Goal: Obtain resource: Download file/media

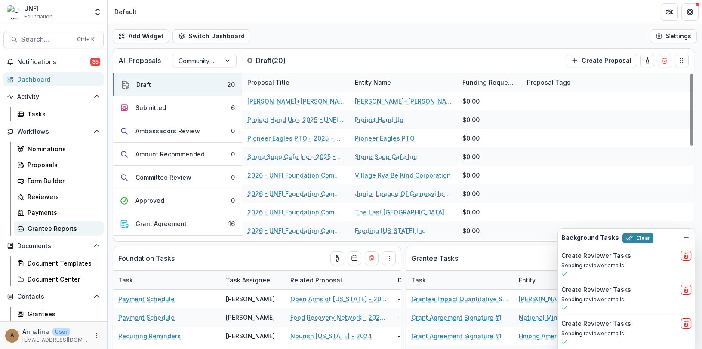
click at [63, 231] on div "Grantee Reports" at bounding box center [62, 228] width 69 height 9
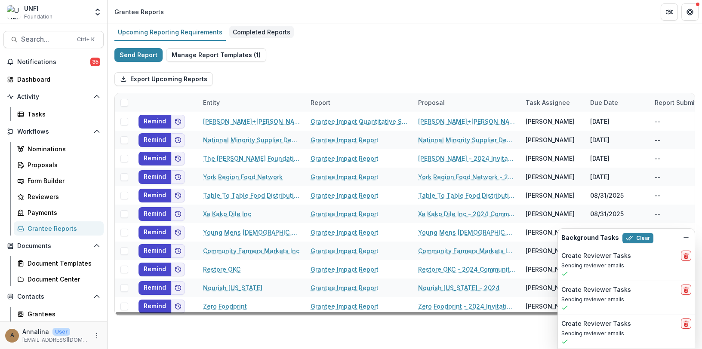
click at [266, 28] on div "Completed Reports" at bounding box center [261, 32] width 65 height 12
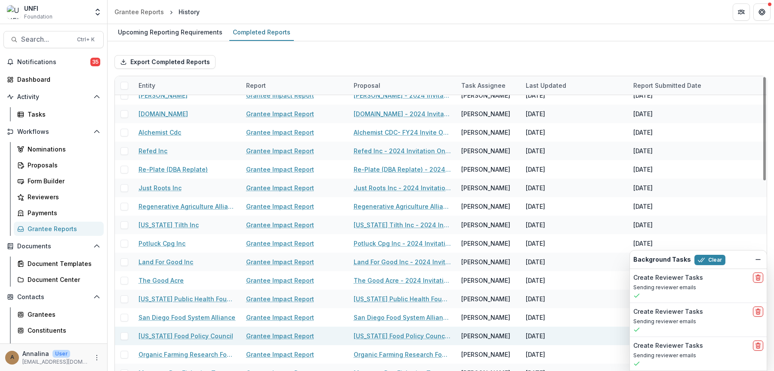
scroll to position [473, 0]
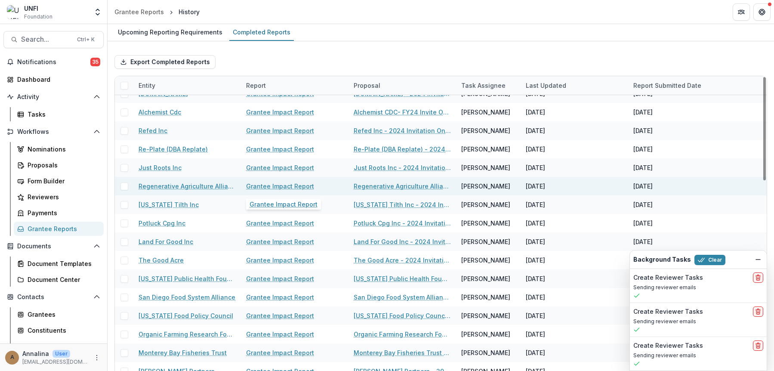
click at [280, 185] on link "Grantee Impact Report" at bounding box center [280, 186] width 68 height 9
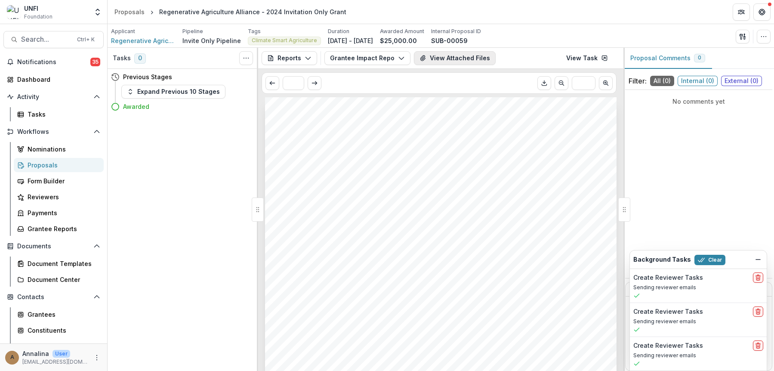
click at [443, 59] on button "View Attached Files" at bounding box center [455, 58] width 82 height 14
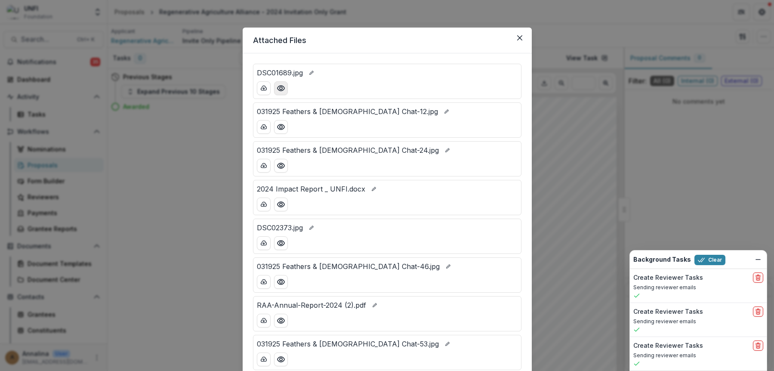
click at [277, 89] on icon "Preview DSC01689.jpg" at bounding box center [280, 88] width 7 height 5
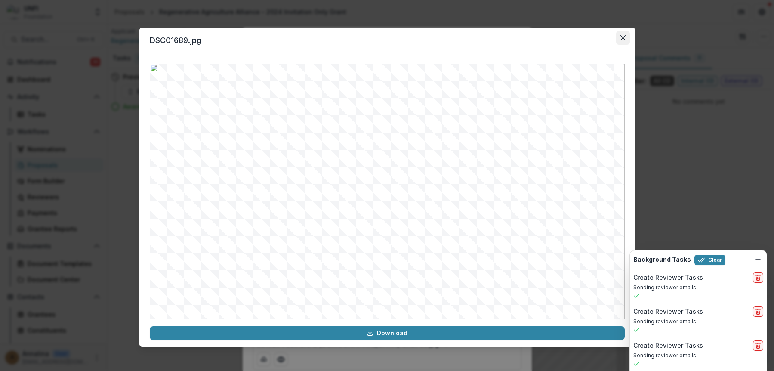
click at [598, 39] on icon "Close" at bounding box center [623, 37] width 5 height 5
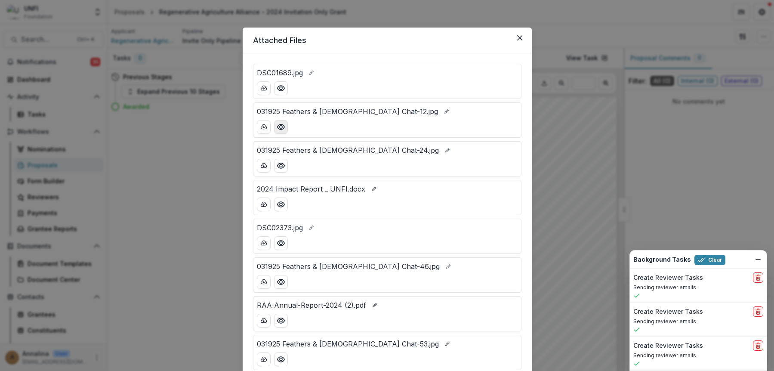
click at [282, 130] on icon "Preview 031925 Feathers & Chick Chat-12.jpg" at bounding box center [281, 127] width 9 height 9
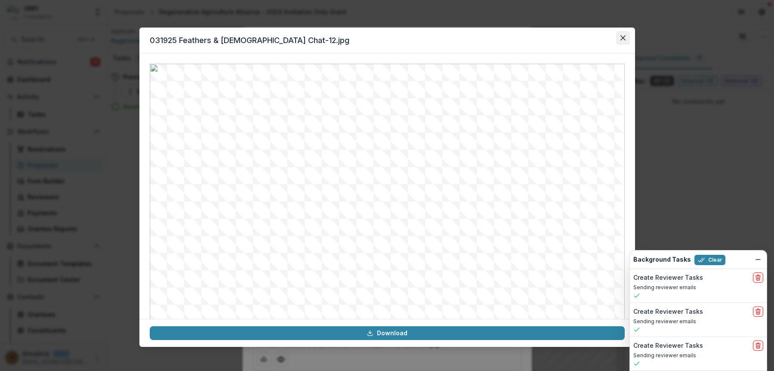
click at [598, 38] on icon "Close" at bounding box center [623, 37] width 5 height 5
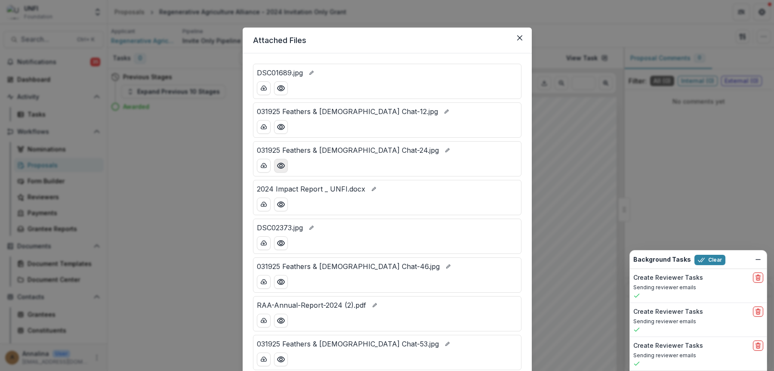
click at [280, 168] on icon "Preview 031925 Feathers & Chick Chat-24.jpg" at bounding box center [280, 165] width 7 height 5
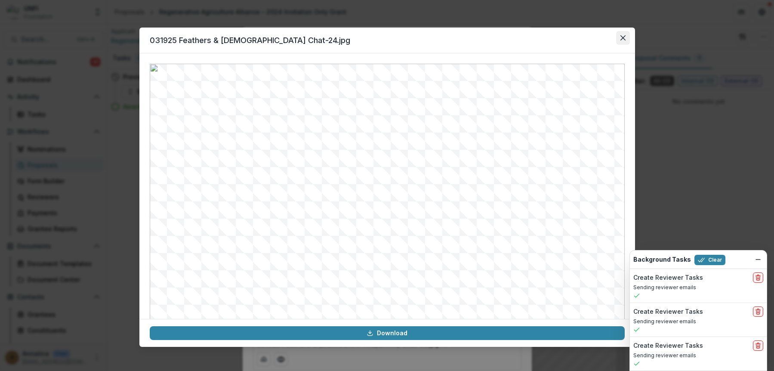
click at [598, 35] on button "Close" at bounding box center [623, 38] width 14 height 14
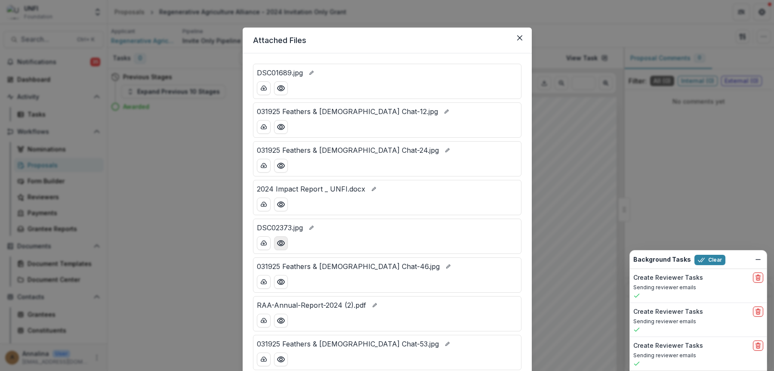
click at [278, 244] on icon "Preview DSC02373.jpg" at bounding box center [281, 243] width 9 height 9
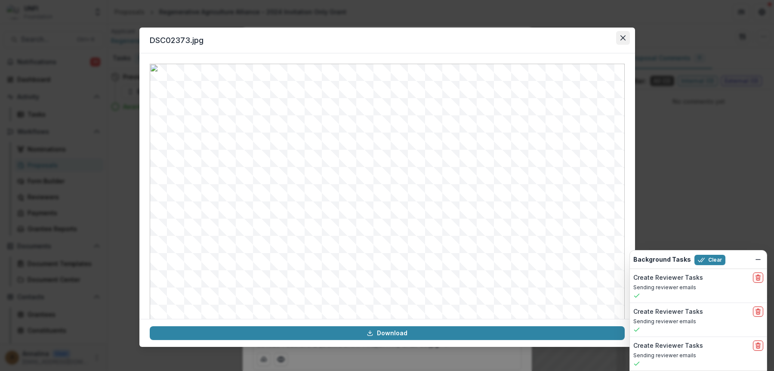
click at [598, 36] on icon "Close" at bounding box center [623, 37] width 5 height 5
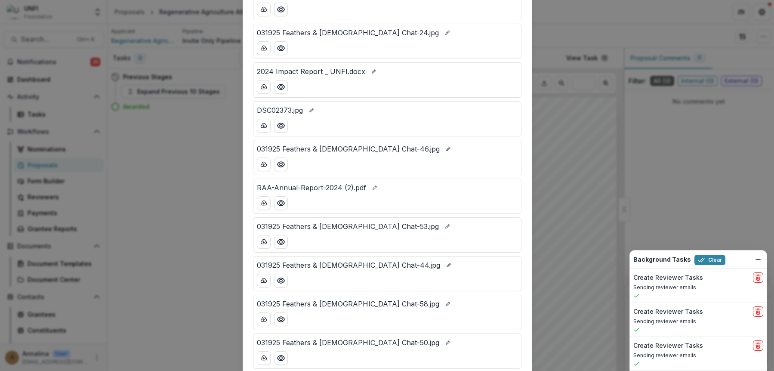
scroll to position [129, 0]
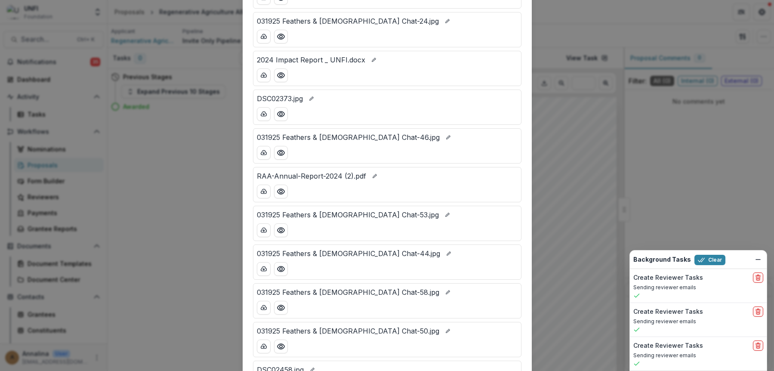
click at [521, 250] on div "DSC01689.jpg 031925 Feathers & Chick Chat-12.jpg 031925 Feathers & Chick Chat-2…" at bounding box center [387, 203] width 289 height 559
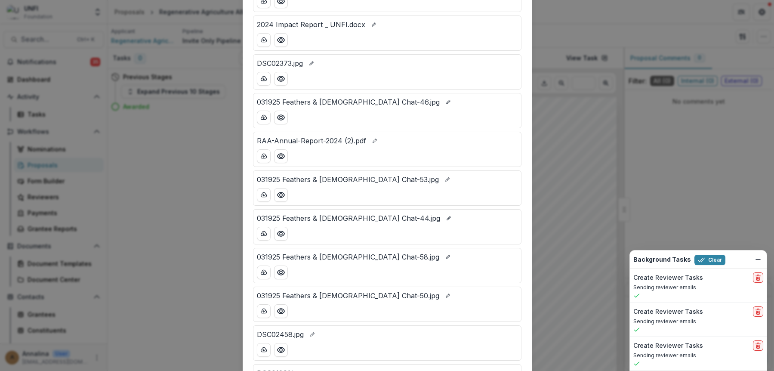
scroll to position [297, 0]
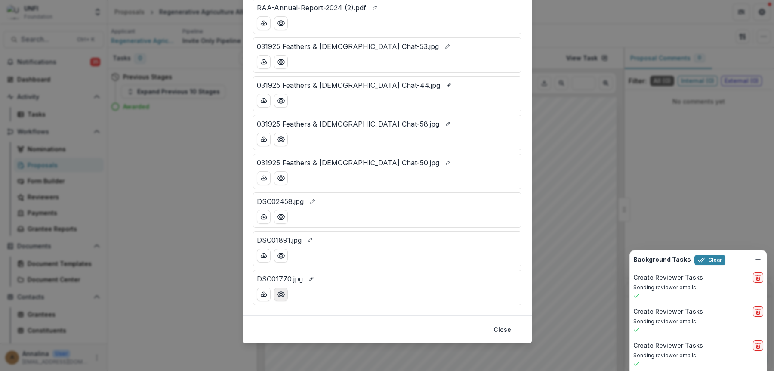
click at [284, 296] on button "Preview DSC01770.jpg" at bounding box center [281, 294] width 14 height 14
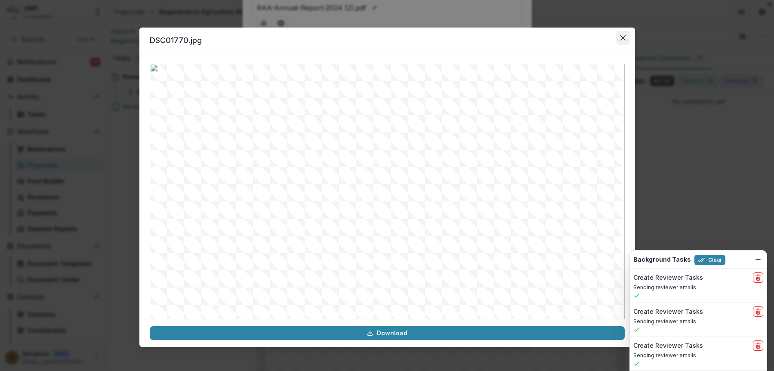
click at [598, 37] on icon "Close" at bounding box center [623, 37] width 5 height 5
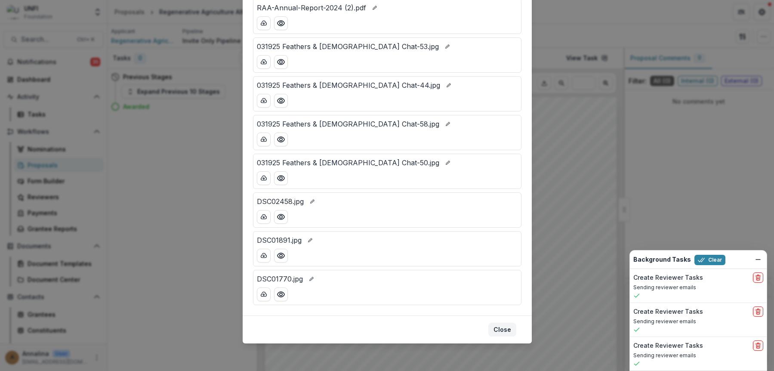
click at [496, 329] on button "Close" at bounding box center [502, 330] width 28 height 14
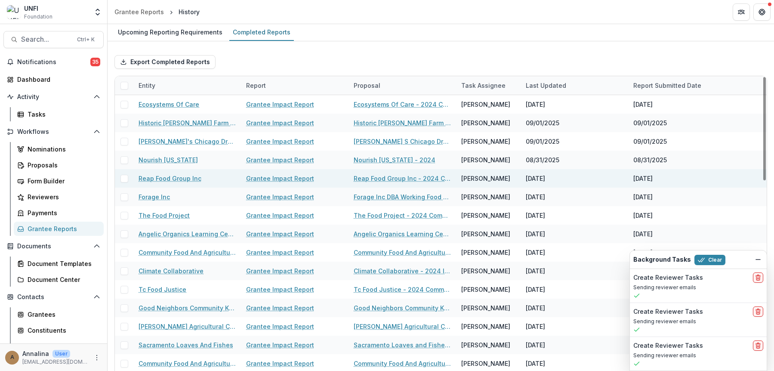
click at [284, 181] on link "Grantee Impact Report" at bounding box center [280, 178] width 68 height 9
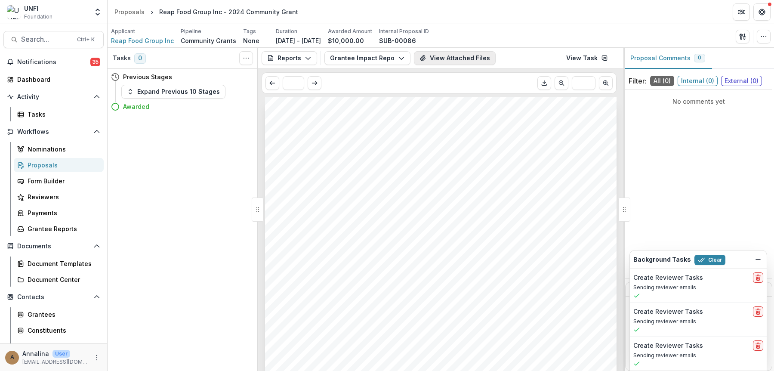
click at [428, 60] on button "View Attached Files" at bounding box center [455, 58] width 82 height 14
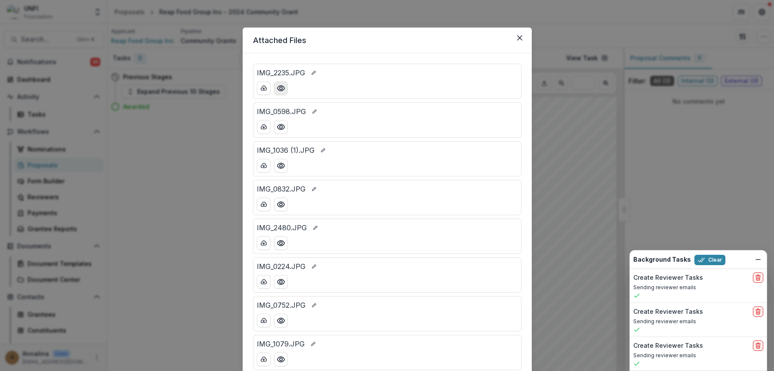
click at [278, 94] on button "Preview IMG_2235.JPG" at bounding box center [281, 88] width 14 height 14
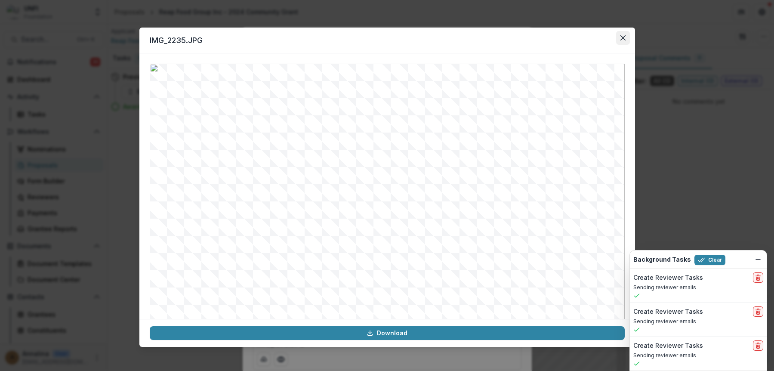
click at [598, 40] on icon "Close" at bounding box center [622, 37] width 5 height 5
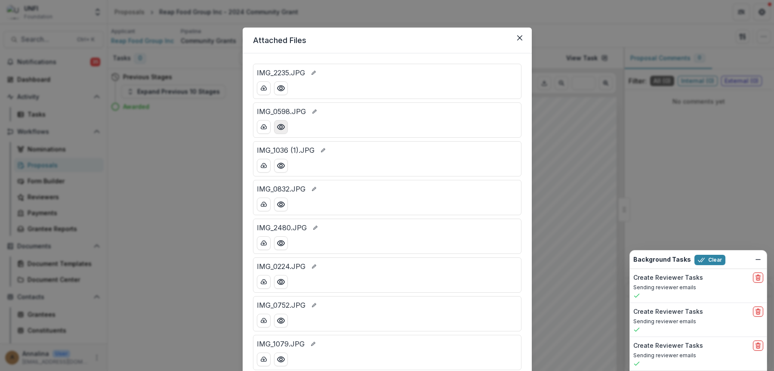
click at [284, 127] on icon "Preview IMG_0598.JPG" at bounding box center [281, 127] width 9 height 9
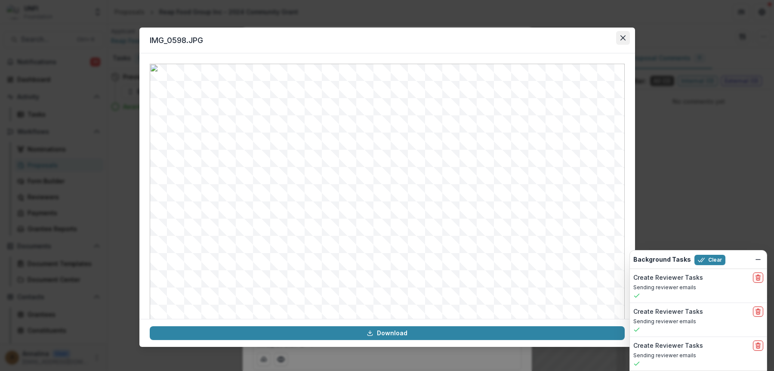
click at [598, 42] on button "Close" at bounding box center [623, 38] width 14 height 14
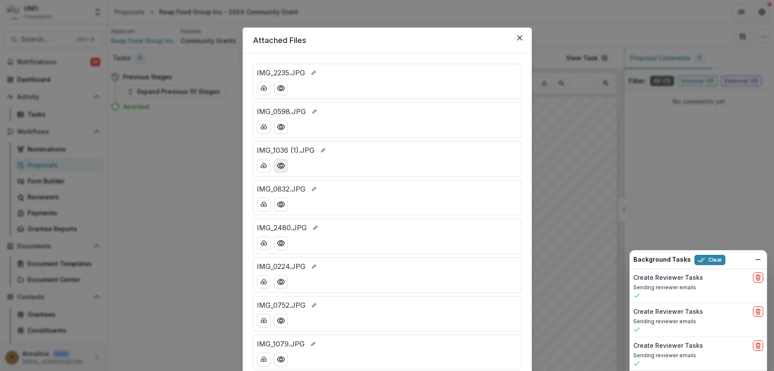
click at [282, 170] on button "Preview IMG_1036 (1).JPG" at bounding box center [281, 166] width 14 height 14
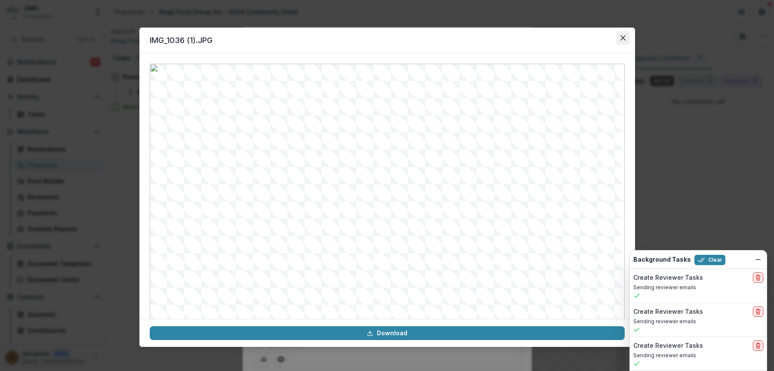
click at [598, 38] on button "Close" at bounding box center [623, 38] width 14 height 14
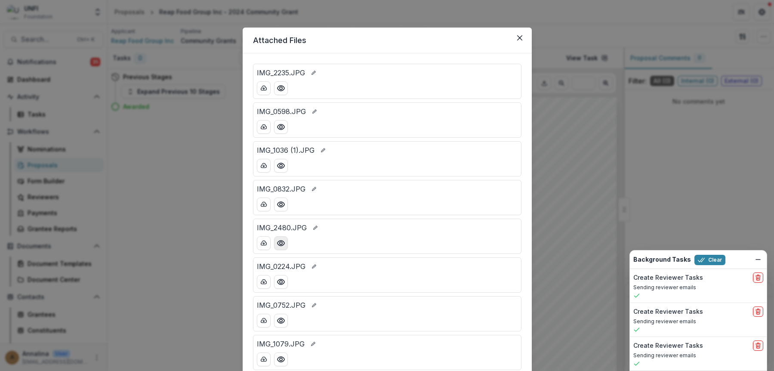
click at [283, 247] on button "Preview IMG_2480.JPG" at bounding box center [281, 243] width 14 height 14
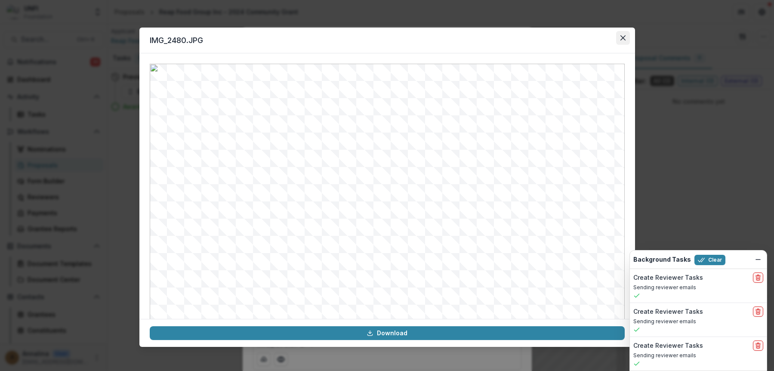
click at [598, 40] on icon "Close" at bounding box center [623, 37] width 5 height 5
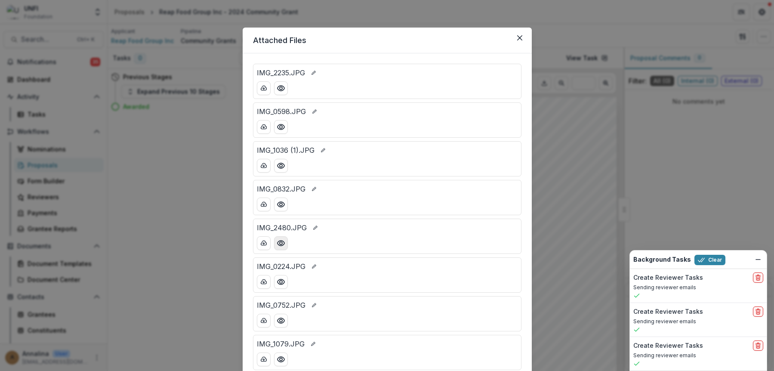
click at [280, 243] on icon "Preview IMG_2480.JPG" at bounding box center [281, 243] width 9 height 9
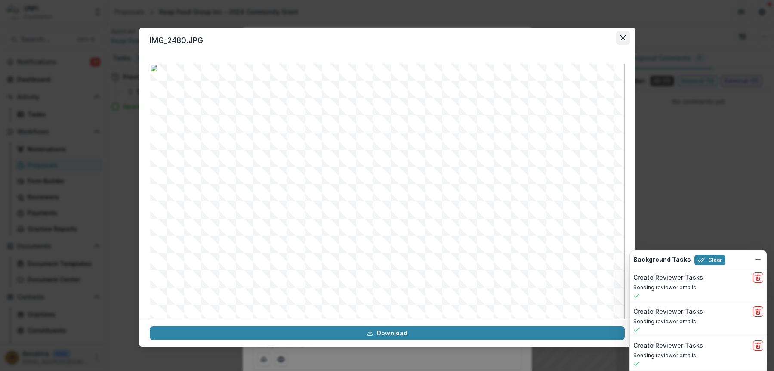
click at [598, 38] on icon "Close" at bounding box center [623, 37] width 5 height 5
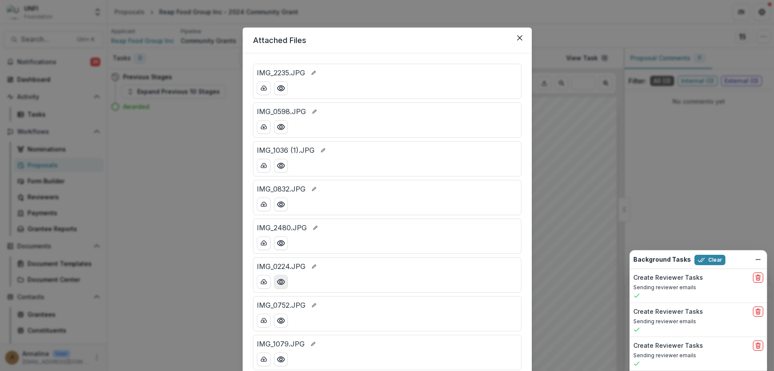
click at [280, 283] on icon "Preview IMG_0224.JPG" at bounding box center [281, 282] width 9 height 9
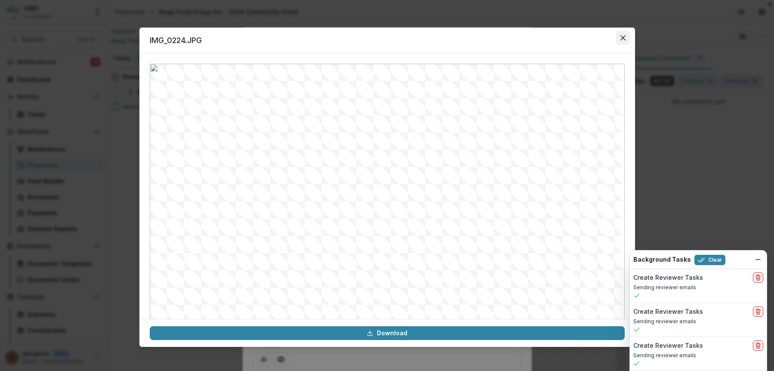
click at [598, 41] on button "Close" at bounding box center [623, 38] width 14 height 14
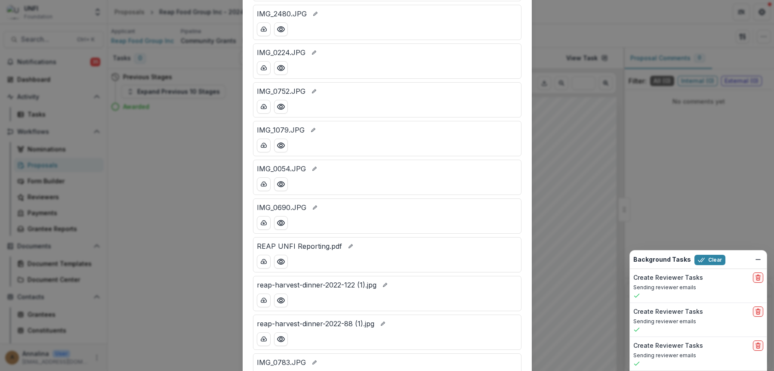
scroll to position [215, 0]
click at [280, 69] on icon "Preview IMG_0224.JPG" at bounding box center [280, 66] width 7 height 5
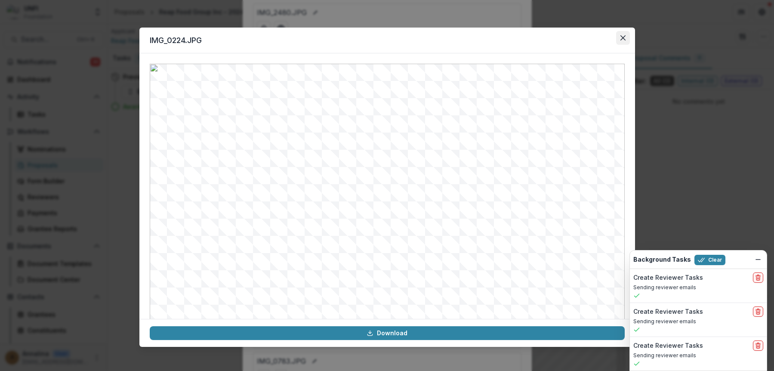
click at [598, 37] on button "Close" at bounding box center [623, 38] width 14 height 14
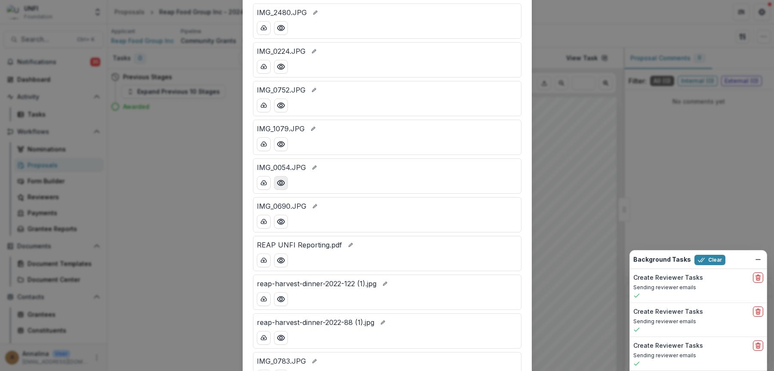
click at [279, 180] on icon "Preview IMG_0054.JPG" at bounding box center [280, 182] width 7 height 5
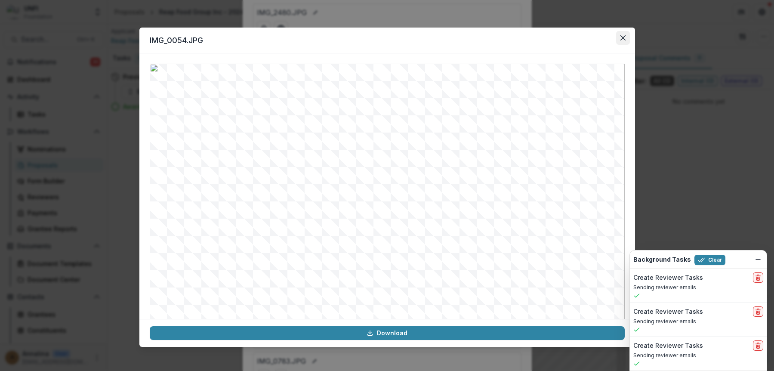
click at [598, 34] on button "Close" at bounding box center [623, 38] width 14 height 14
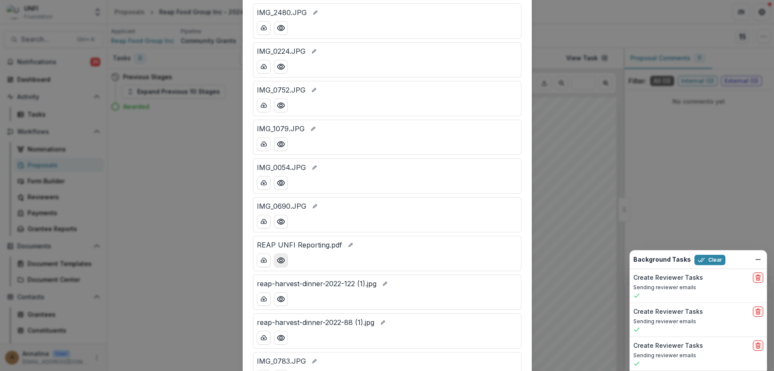
click at [281, 261] on icon "Preview REAP UNFI Reporting.pdf" at bounding box center [281, 260] width 9 height 9
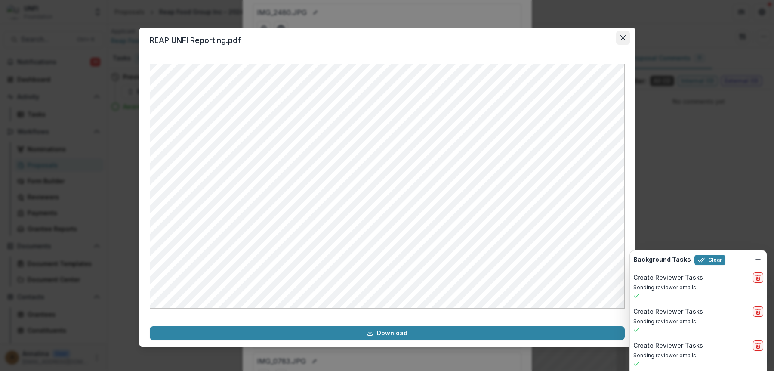
click at [598, 37] on icon "Close" at bounding box center [623, 37] width 5 height 5
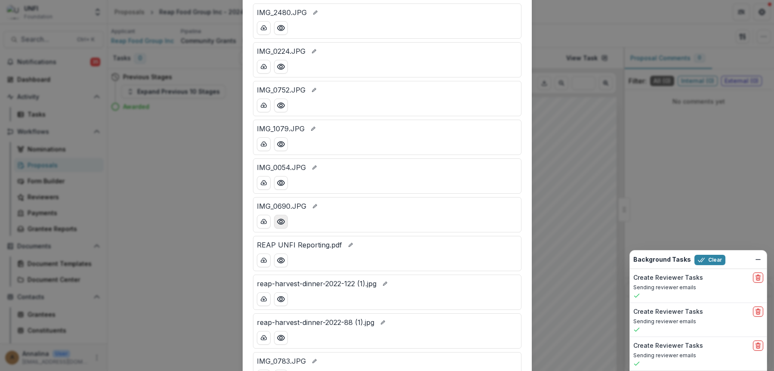
click at [277, 219] on icon "Preview IMG_0690.JPG" at bounding box center [281, 221] width 9 height 9
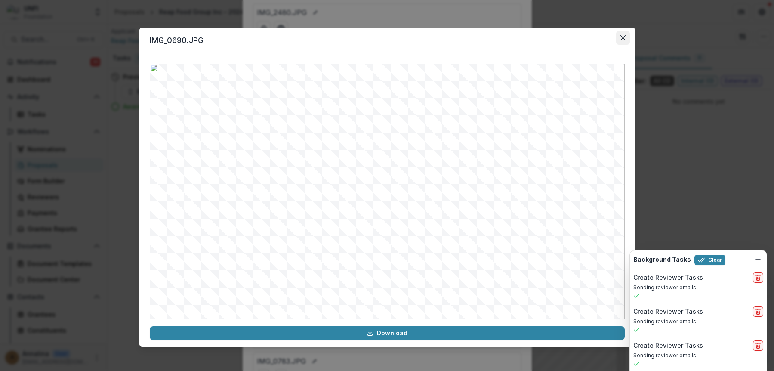
click at [598, 39] on icon "Close" at bounding box center [623, 37] width 5 height 5
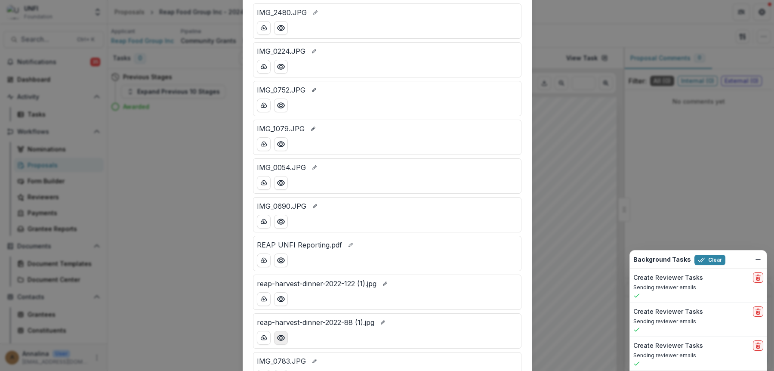
click at [280, 338] on icon "Preview reap-harvest-dinner-2022-88 (1).jpg" at bounding box center [281, 338] width 9 height 9
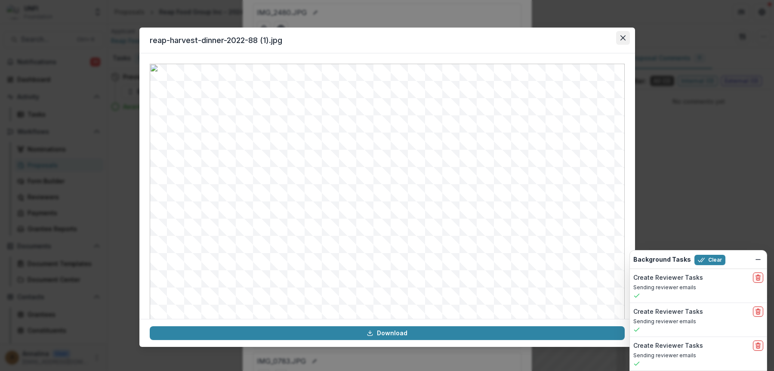
click at [598, 34] on button "Close" at bounding box center [623, 38] width 14 height 14
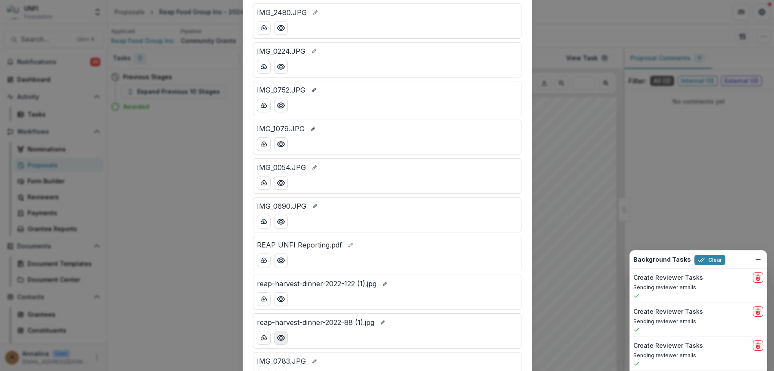
click at [281, 335] on icon "Preview reap-harvest-dinner-2022-88 (1).jpg" at bounding box center [281, 338] width 9 height 9
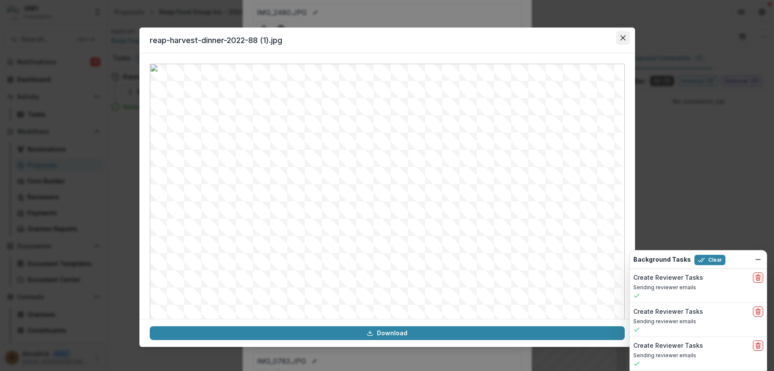
click at [598, 40] on button "Close" at bounding box center [623, 38] width 14 height 14
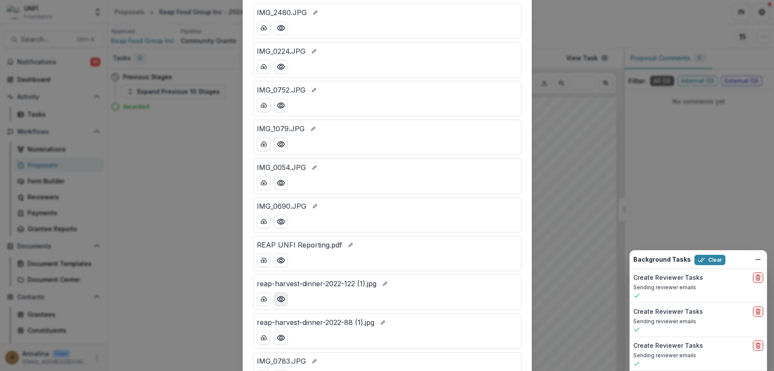
click at [281, 303] on icon "Preview reap-harvest-dinner-2022-122 (1).jpg" at bounding box center [281, 299] width 9 height 9
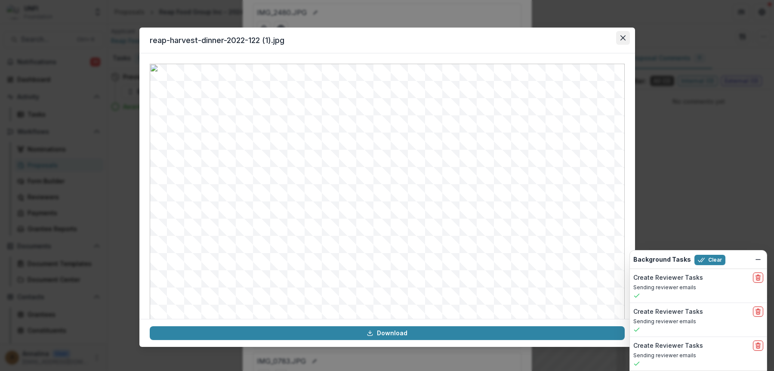
click at [598, 40] on icon "Close" at bounding box center [623, 37] width 5 height 5
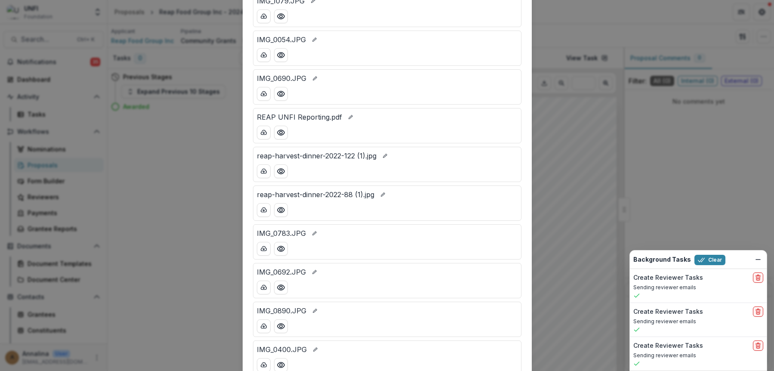
scroll to position [344, 0]
click at [284, 249] on icon "Preview IMG_0783.JPG" at bounding box center [281, 247] width 9 height 9
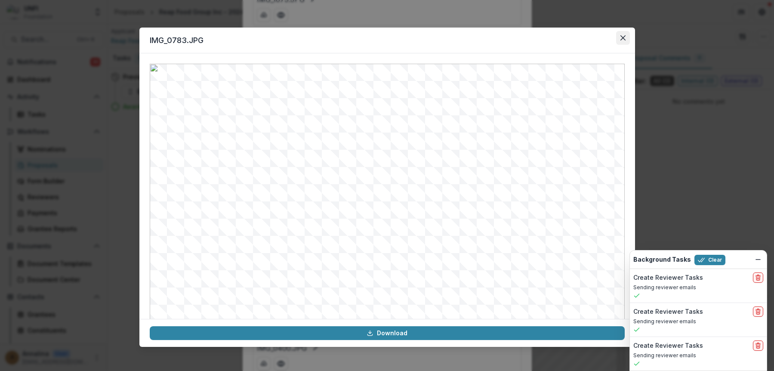
click at [598, 38] on button "Close" at bounding box center [623, 38] width 14 height 14
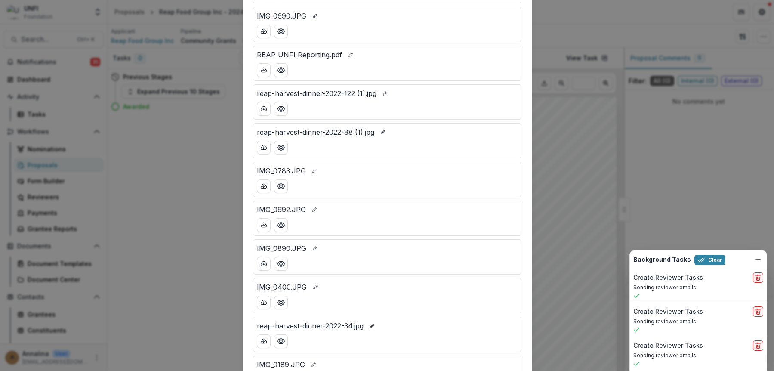
scroll to position [430, 0]
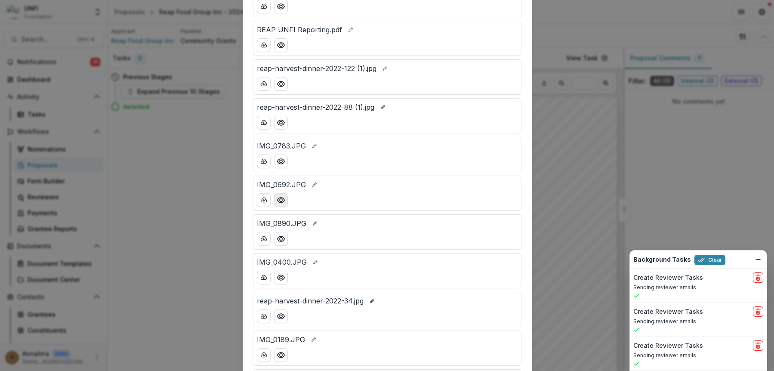
click at [282, 203] on icon "Preview IMG_0692.JPG" at bounding box center [281, 200] width 9 height 9
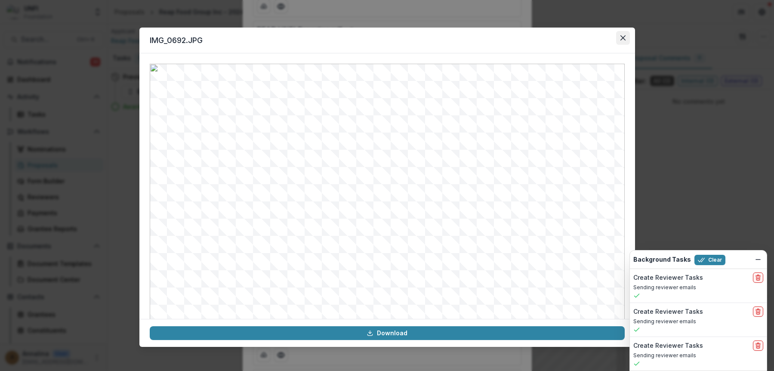
click at [598, 40] on icon "Close" at bounding box center [622, 37] width 5 height 5
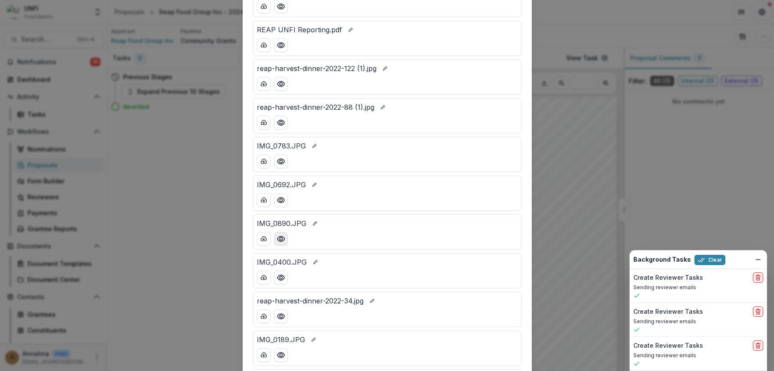
click at [284, 241] on icon "Preview IMG_0890.JPG" at bounding box center [281, 239] width 9 height 9
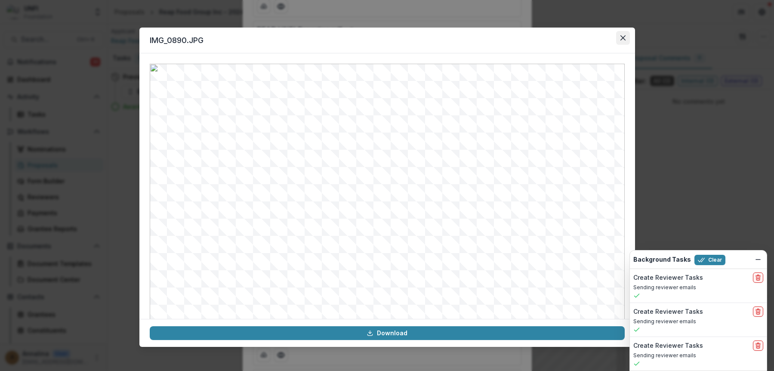
click at [598, 39] on icon "Close" at bounding box center [622, 37] width 5 height 5
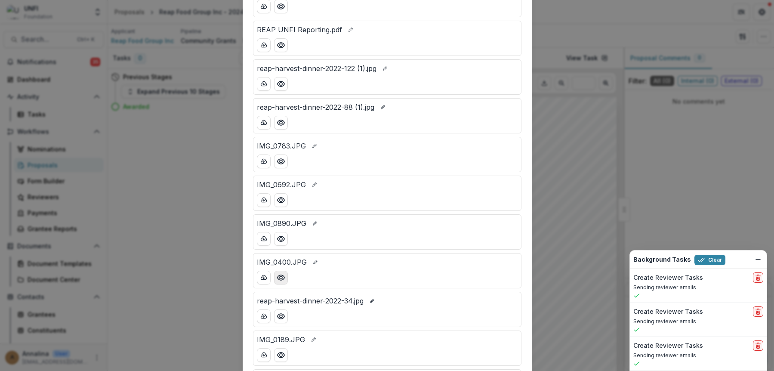
click at [279, 283] on button "Preview IMG_0400.JPG" at bounding box center [281, 278] width 14 height 14
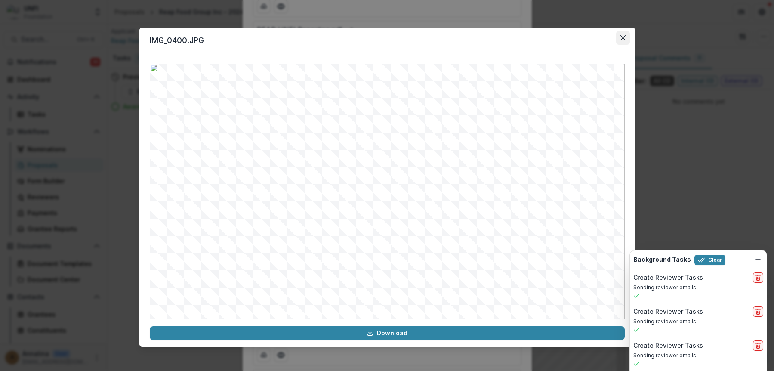
click at [598, 37] on icon "Close" at bounding box center [623, 37] width 5 height 5
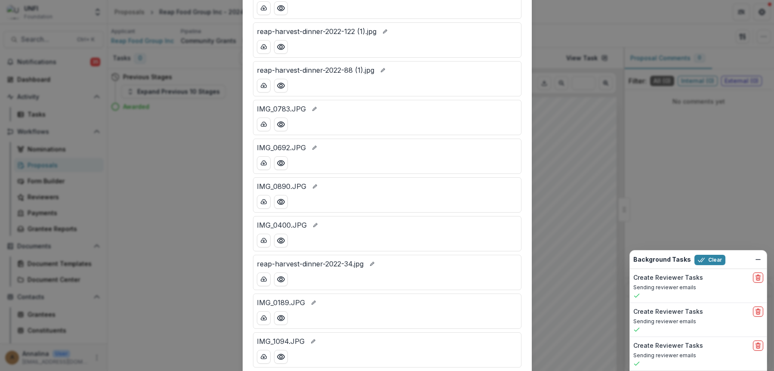
scroll to position [559, 0]
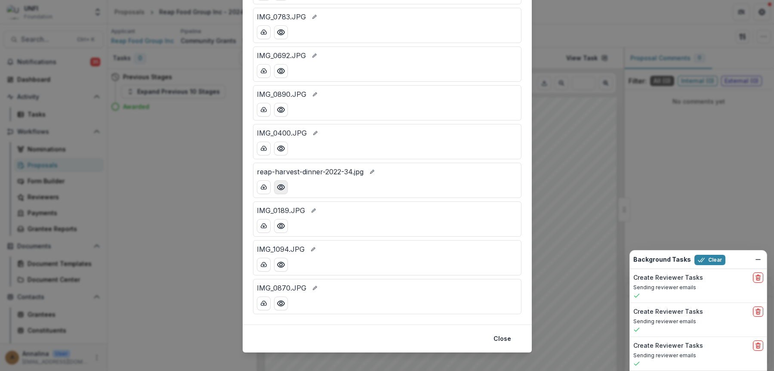
click at [279, 182] on button "Preview reap-harvest-dinner-2022-34.jpg" at bounding box center [281, 187] width 14 height 14
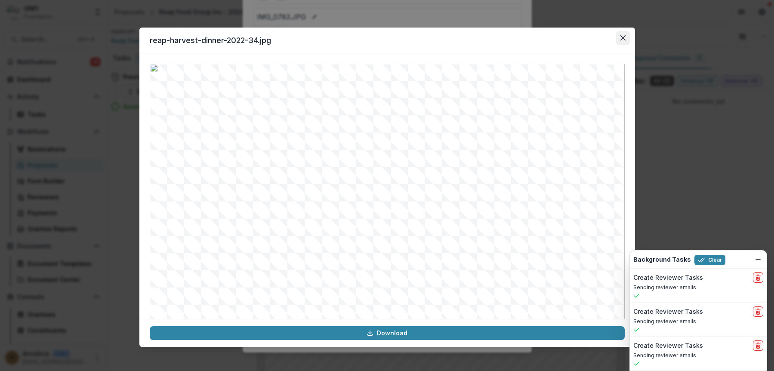
click at [598, 38] on icon "Close" at bounding box center [623, 37] width 5 height 5
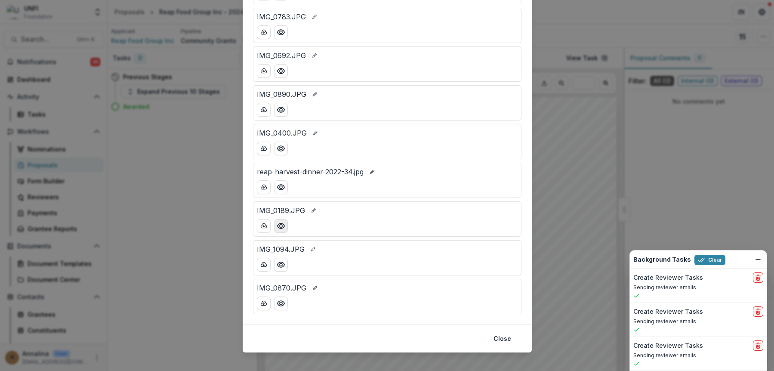
click at [286, 225] on button "Preview IMG_0189.JPG" at bounding box center [281, 226] width 14 height 14
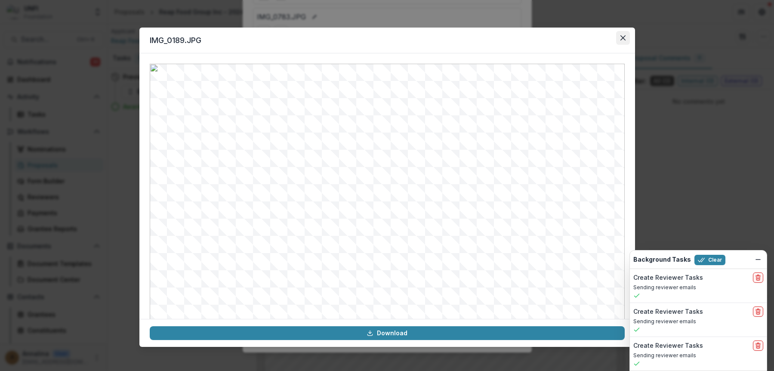
click at [598, 40] on button "Close" at bounding box center [623, 38] width 14 height 14
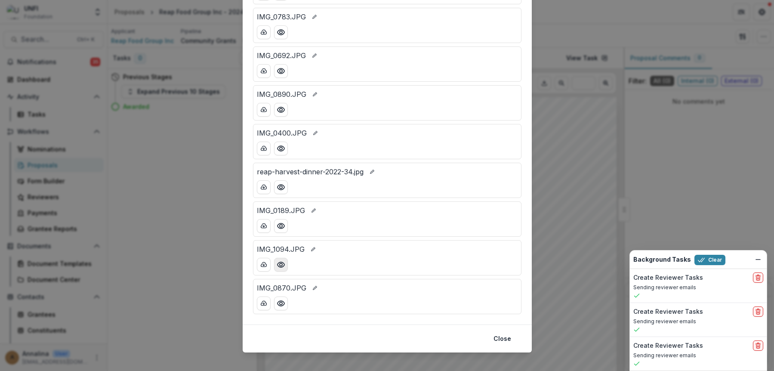
click at [279, 260] on icon "Preview IMG_1094.JPG" at bounding box center [281, 264] width 9 height 9
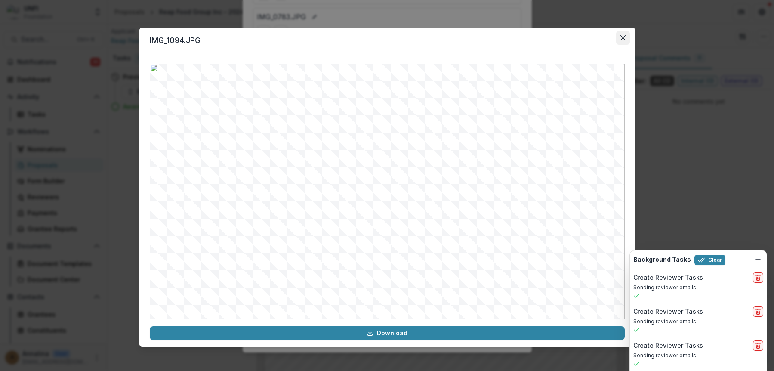
click at [598, 43] on button "Close" at bounding box center [623, 38] width 14 height 14
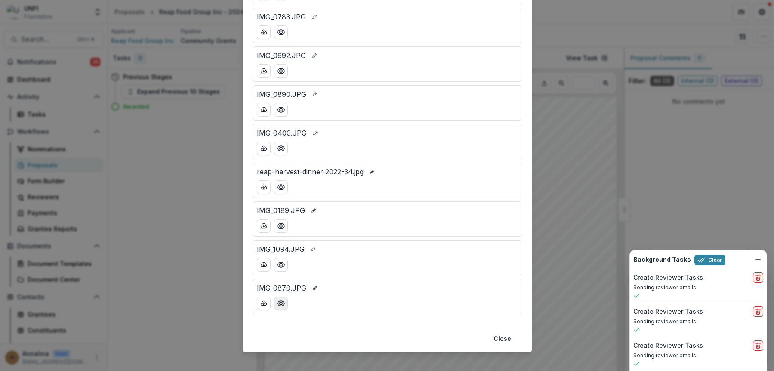
click at [283, 303] on icon "Preview IMG_0870.JPG" at bounding box center [280, 303] width 7 height 5
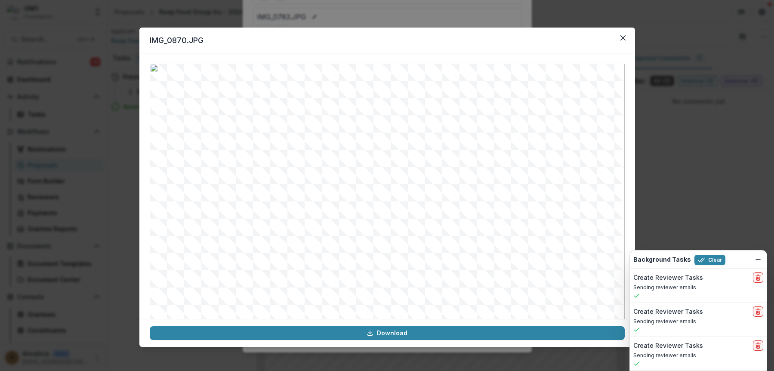
drag, startPoint x: 621, startPoint y: 40, endPoint x: 394, endPoint y: 7, distance: 229.1
click at [598, 40] on icon "Close" at bounding box center [622, 37] width 5 height 5
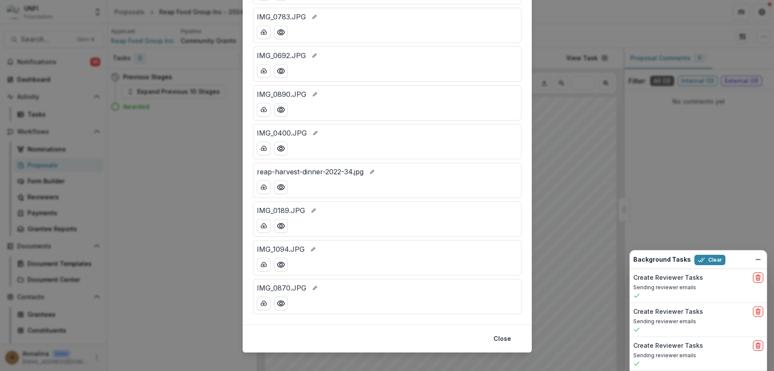
click at [575, 182] on div "Attached Files IMG_2235.JPG IMG_0598.JPG IMG_1036 (1).JPG IMG_0832.JPG IMG_2480…" at bounding box center [387, 185] width 774 height 371
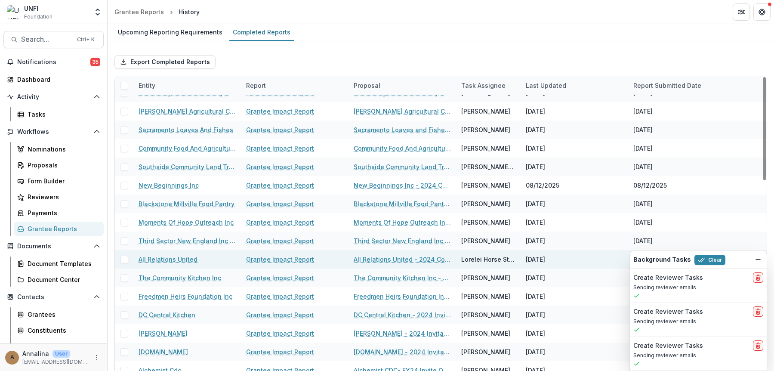
scroll to position [258, 0]
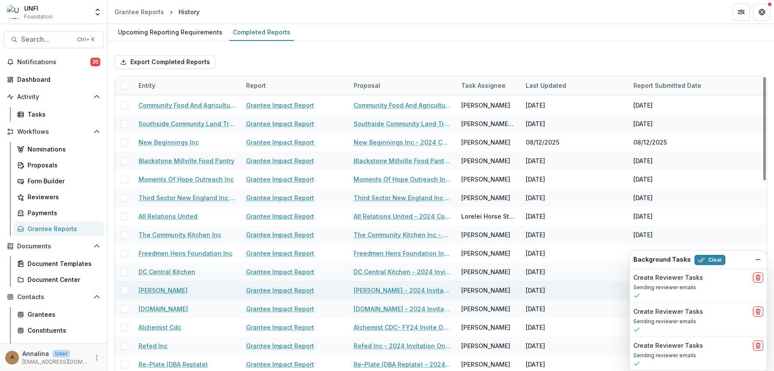
click at [284, 294] on link "Grantee Impact Report" at bounding box center [280, 290] width 68 height 9
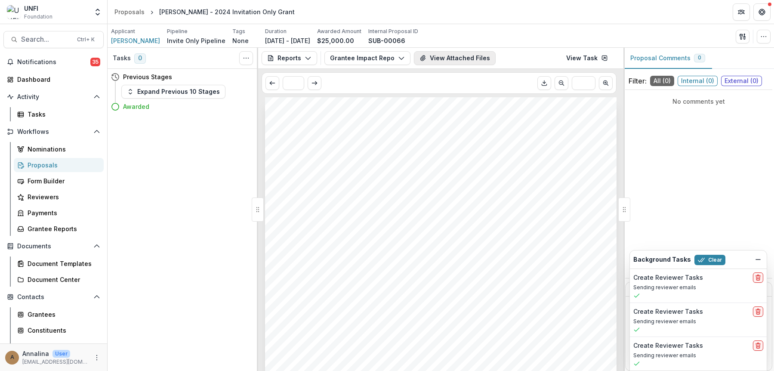
click at [451, 61] on button "View Attached Files" at bounding box center [455, 58] width 82 height 14
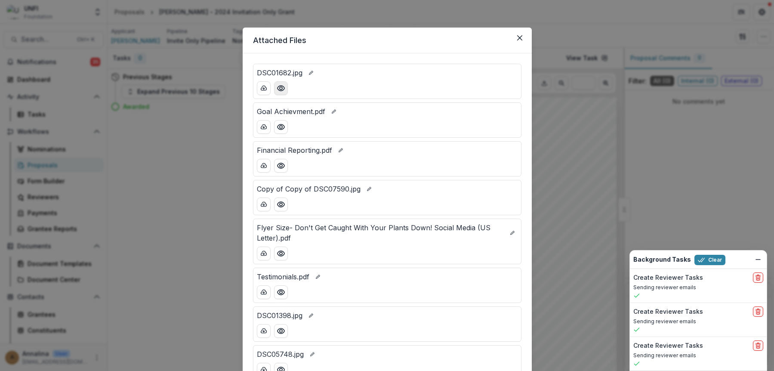
click at [284, 89] on button "Preview DSC01682.jpg" at bounding box center [281, 88] width 14 height 14
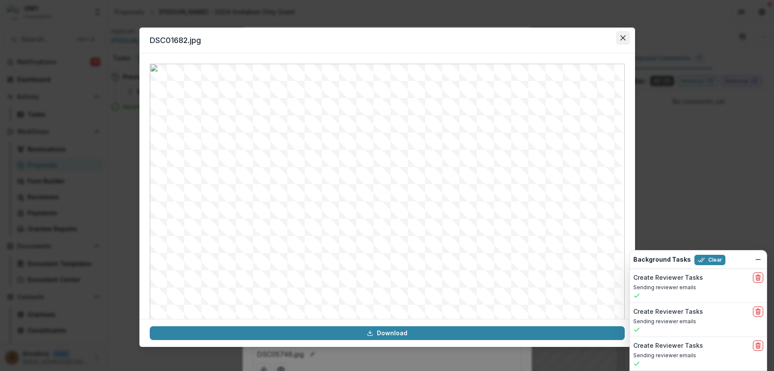
click at [598, 38] on icon "Close" at bounding box center [622, 37] width 5 height 5
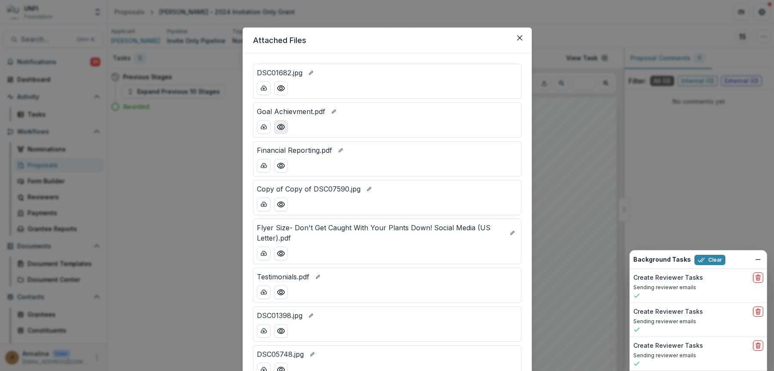
click at [280, 133] on button "Preview Goal Achievment.pdf" at bounding box center [281, 127] width 14 height 14
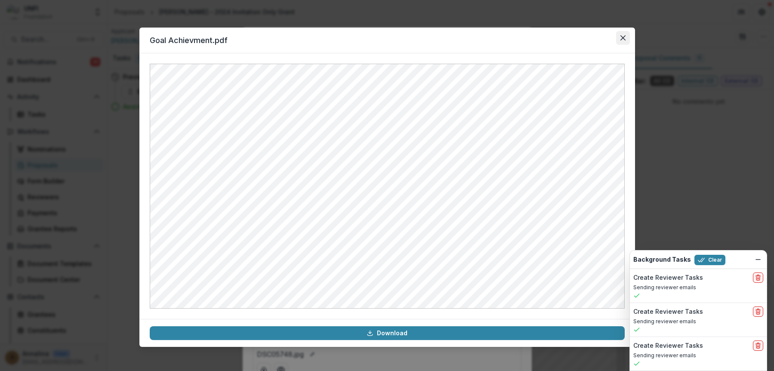
click at [598, 39] on icon "Close" at bounding box center [623, 37] width 5 height 5
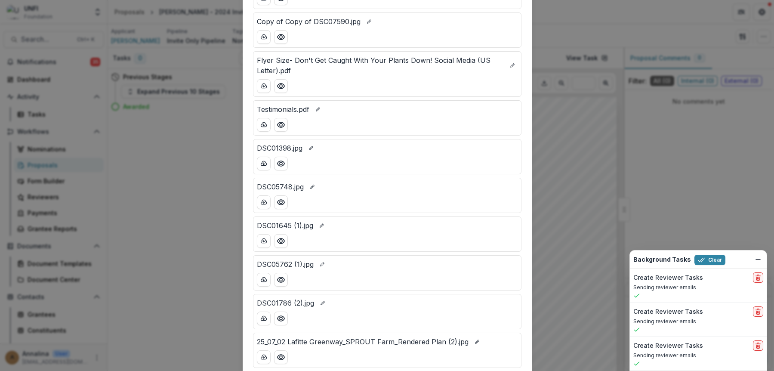
scroll to position [172, 0]
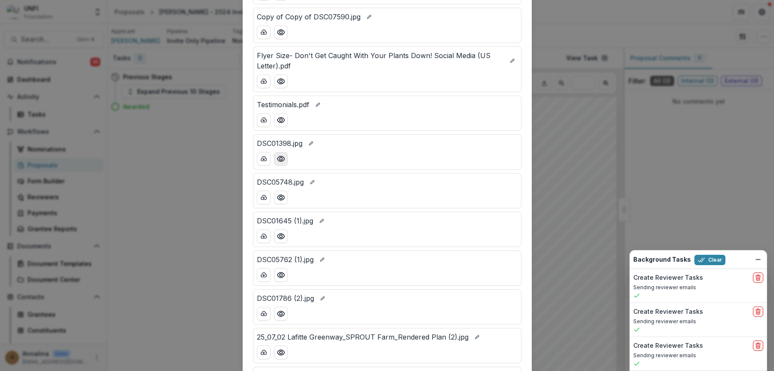
click at [278, 153] on button "Preview DSC01398.jpg" at bounding box center [281, 159] width 14 height 14
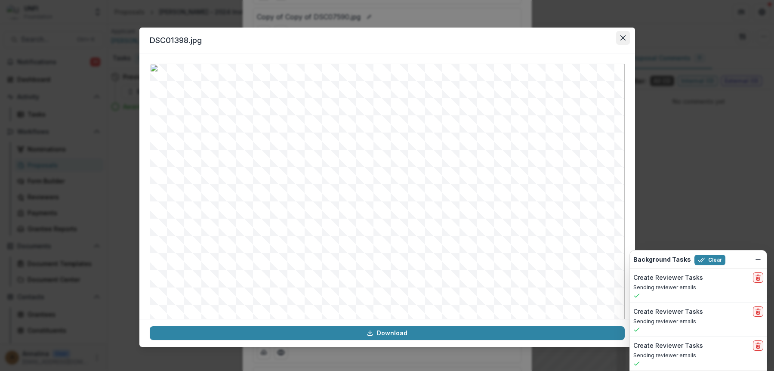
click at [598, 38] on icon "Close" at bounding box center [623, 37] width 5 height 5
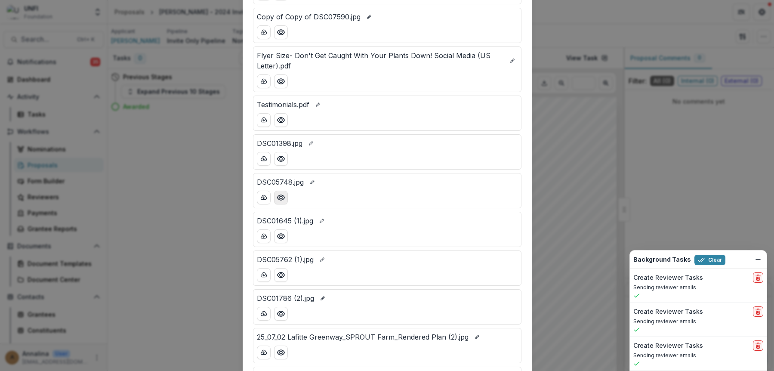
click at [282, 200] on icon "Preview DSC05748.jpg" at bounding box center [281, 197] width 9 height 9
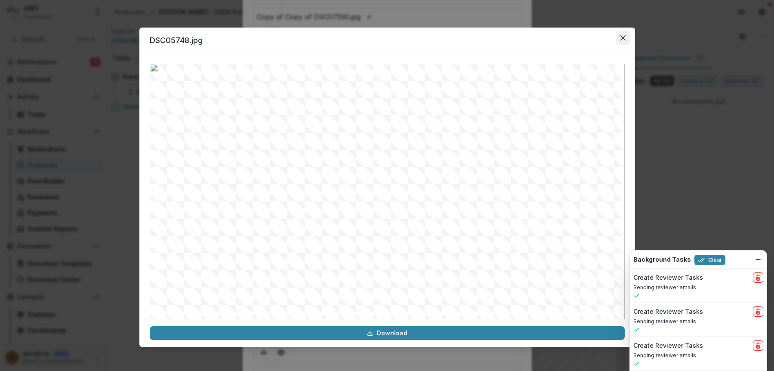
click at [598, 37] on button "Close" at bounding box center [623, 38] width 14 height 14
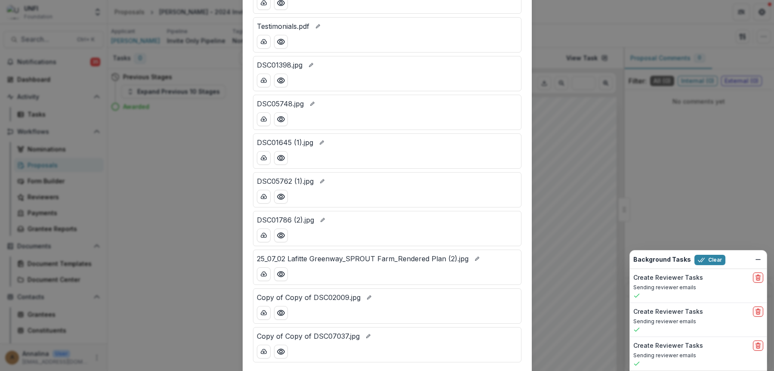
scroll to position [258, 0]
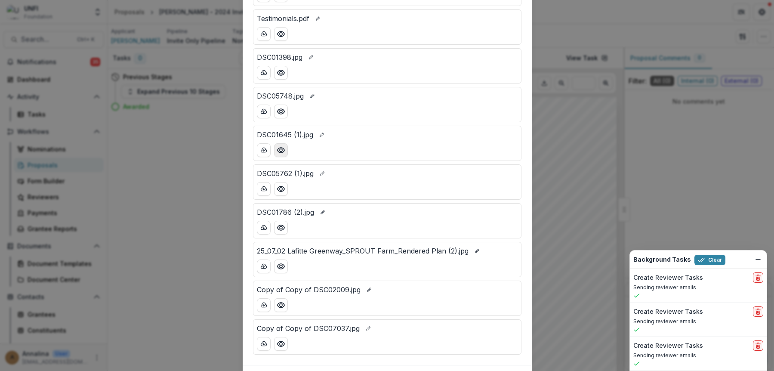
click at [286, 153] on button "Preview DSC01645 (1).jpg" at bounding box center [281, 150] width 14 height 14
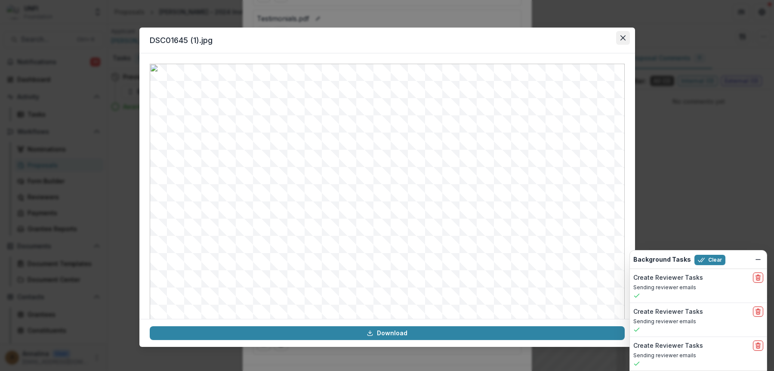
click at [598, 39] on button "Close" at bounding box center [623, 38] width 14 height 14
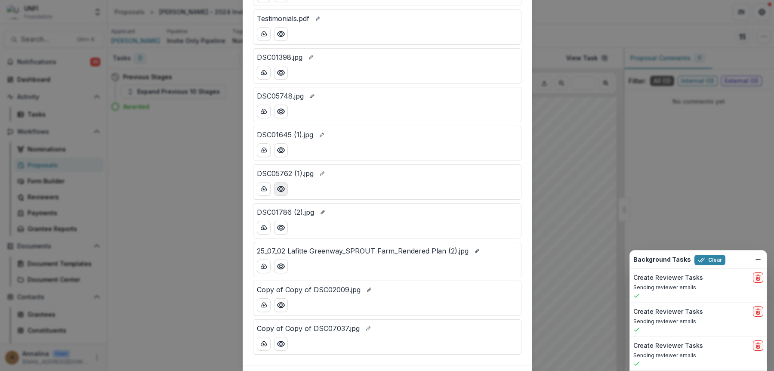
click at [281, 189] on circle "Preview DSC05762 (1).jpg" at bounding box center [280, 189] width 3 height 3
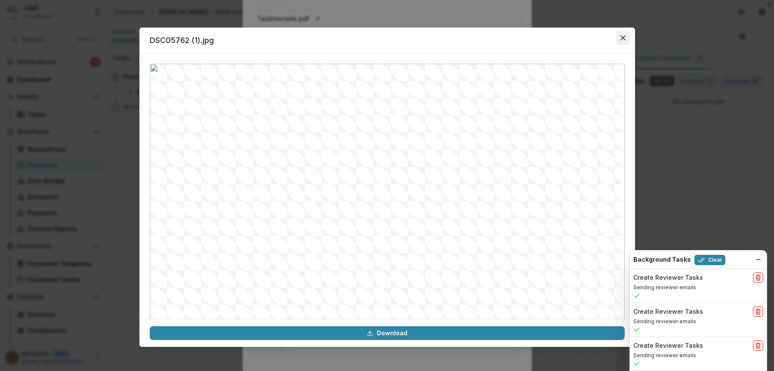
click at [598, 40] on icon "Close" at bounding box center [623, 37] width 5 height 5
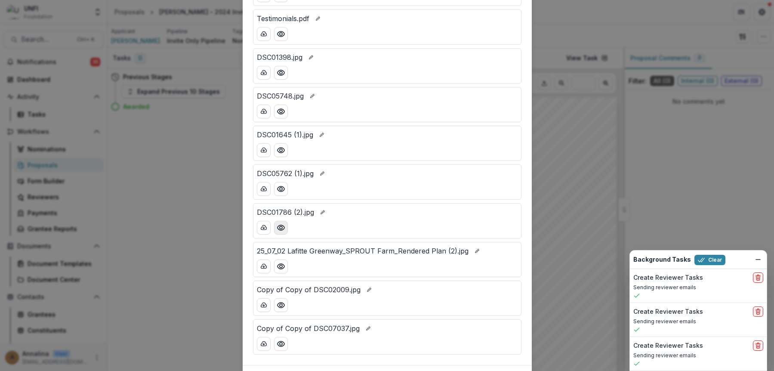
click at [278, 231] on icon "Preview DSC01786 (2).jpg" at bounding box center [281, 227] width 9 height 9
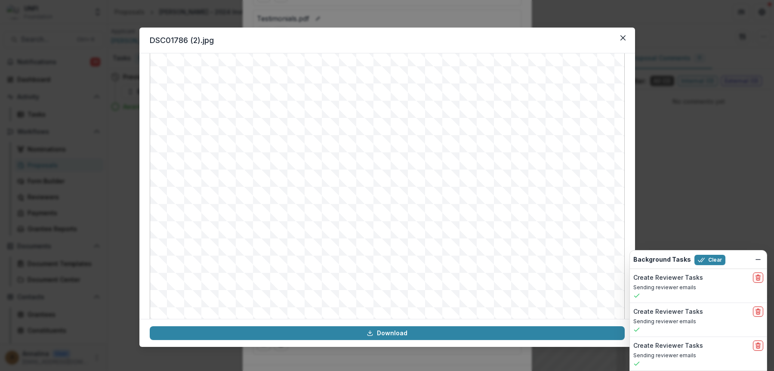
scroll to position [43, 0]
click at [598, 37] on icon "Close" at bounding box center [623, 37] width 5 height 5
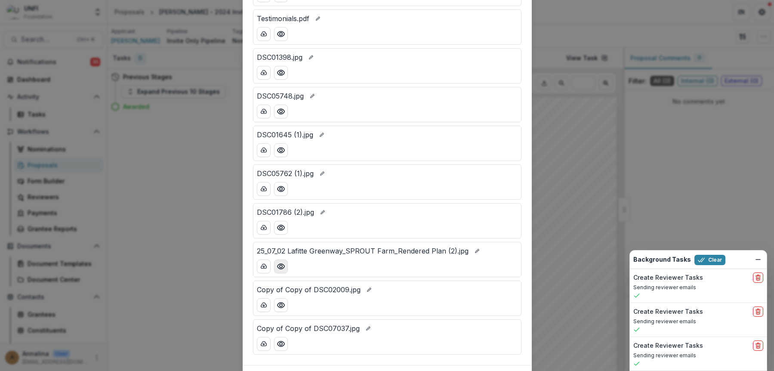
click at [283, 265] on icon "Preview 25_07_02 Lafitte Greenway_SPROUT Farm_Rendered Plan (2).jpg" at bounding box center [281, 266] width 9 height 9
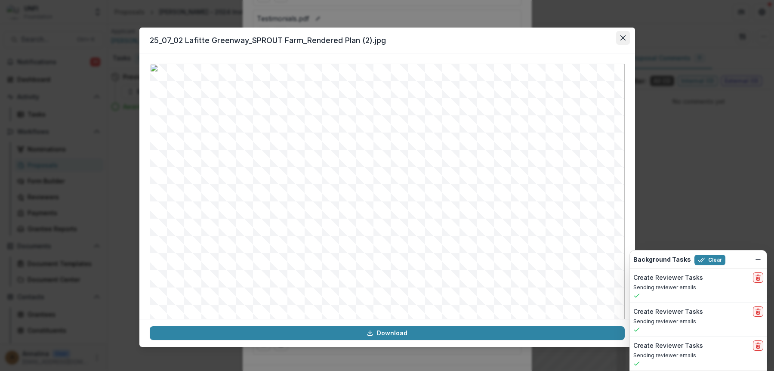
click at [598, 36] on icon "Close" at bounding box center [623, 37] width 5 height 5
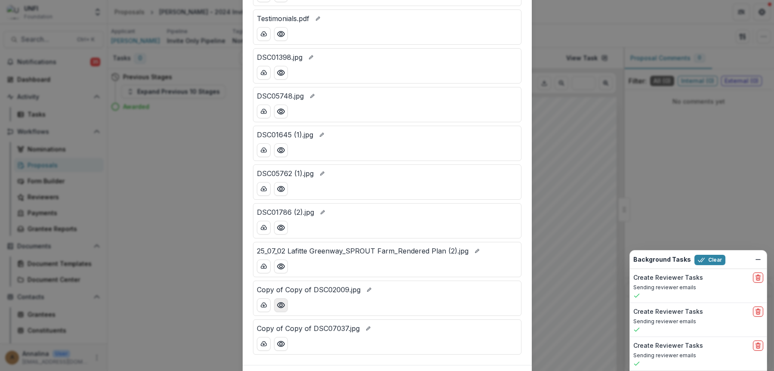
click at [284, 309] on button "Preview Copy of Copy of DSC02009.jpg" at bounding box center [281, 305] width 14 height 14
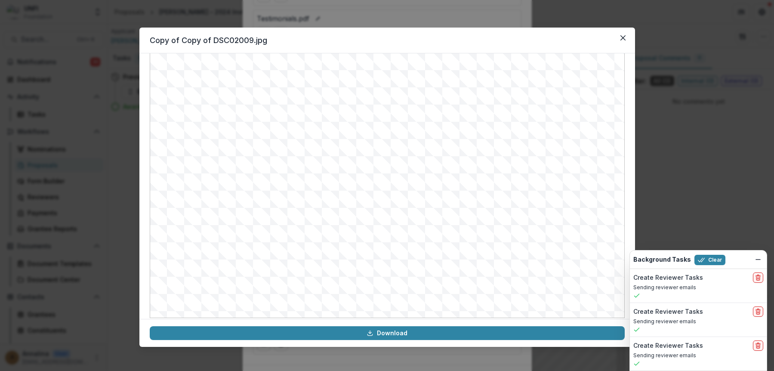
scroll to position [86, 0]
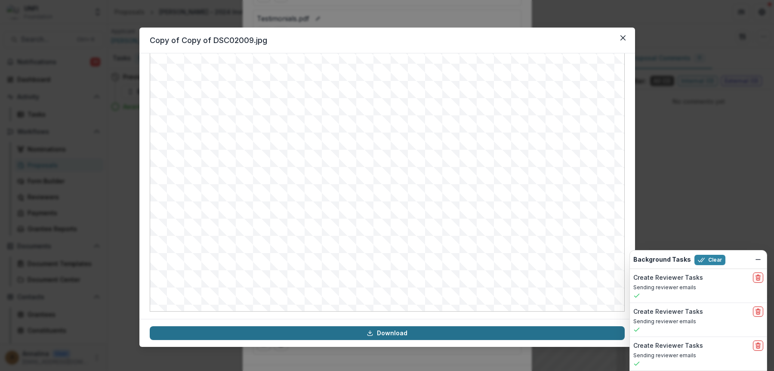
click at [409, 335] on link "Download" at bounding box center [387, 333] width 475 height 14
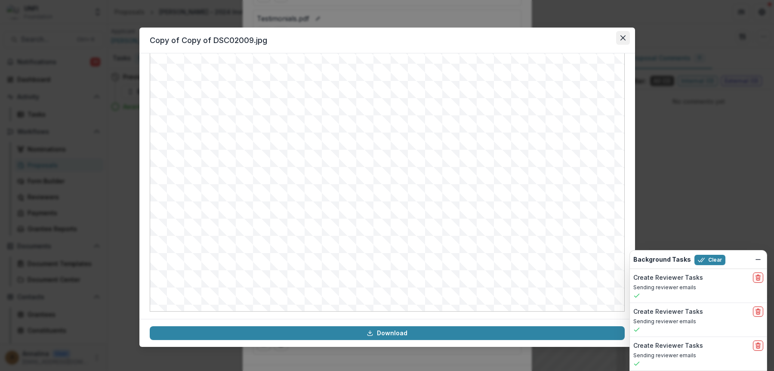
click at [598, 35] on button "Close" at bounding box center [623, 38] width 14 height 14
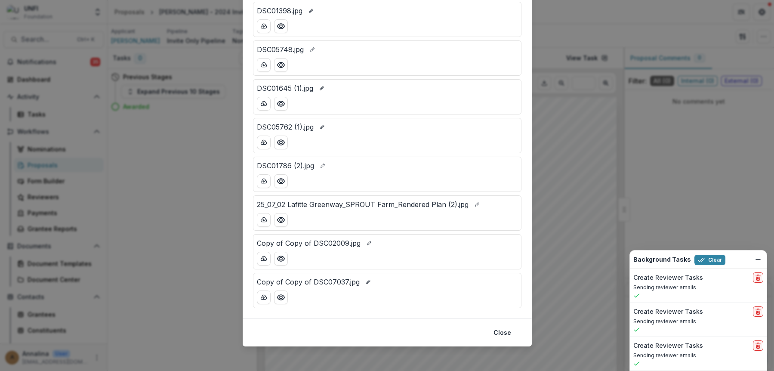
scroll to position [308, 0]
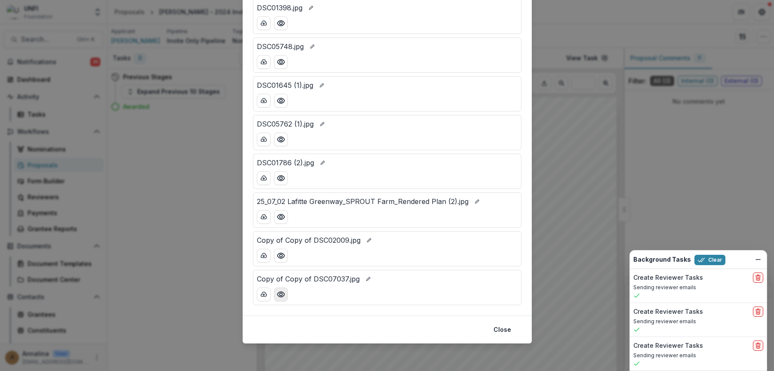
click at [279, 293] on circle "Preview Copy of Copy of DSC07037.jpg" at bounding box center [280, 294] width 3 height 3
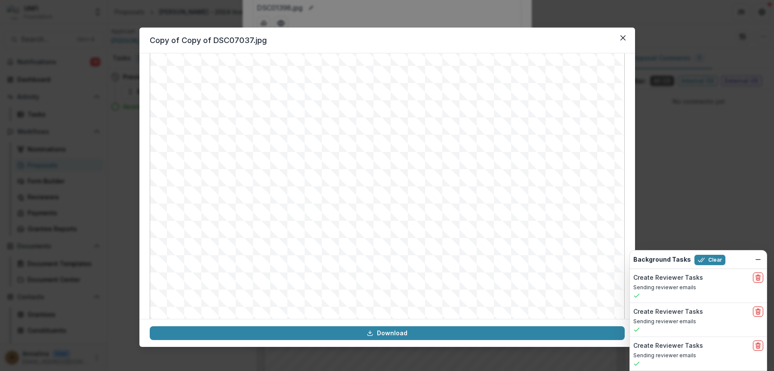
scroll to position [70, 0]
click at [598, 34] on button "Close" at bounding box center [623, 38] width 14 height 14
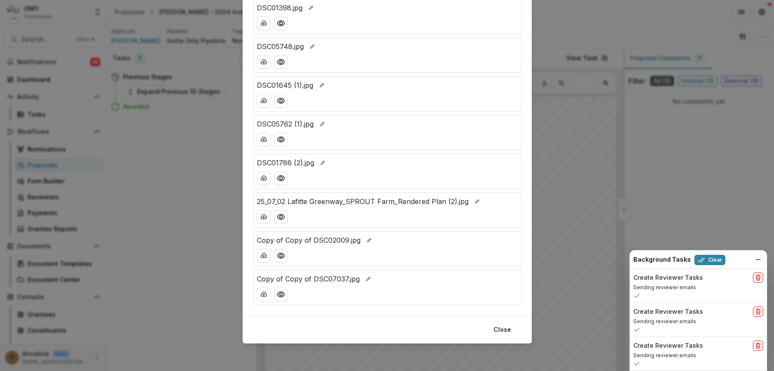
click at [183, 198] on div "Attached Files DSC01682.jpg Goal Achievment.pdf Financial Reporting.pdf Copy of…" at bounding box center [387, 185] width 774 height 371
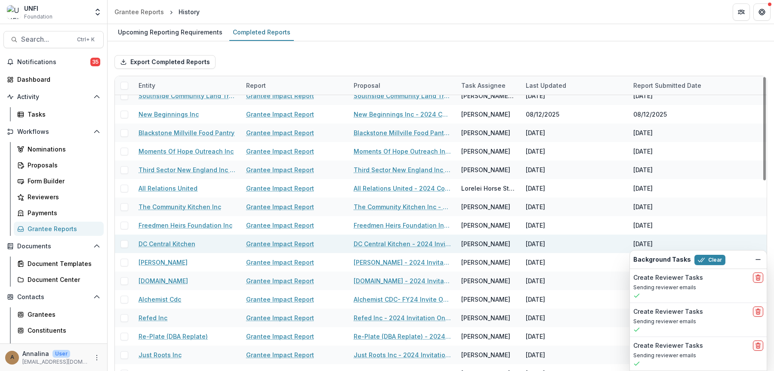
scroll to position [301, 0]
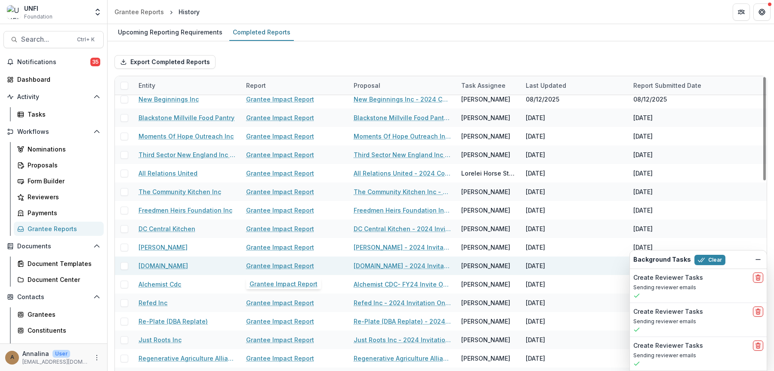
click at [260, 269] on link "Grantee Impact Report" at bounding box center [280, 265] width 68 height 9
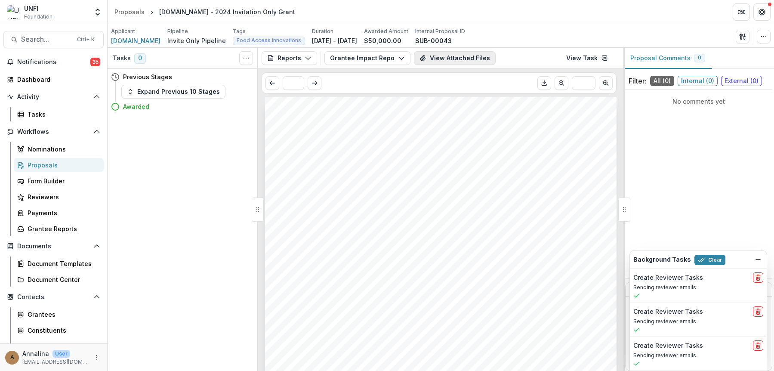
click at [452, 62] on button "View Attached Files" at bounding box center [455, 58] width 82 height 14
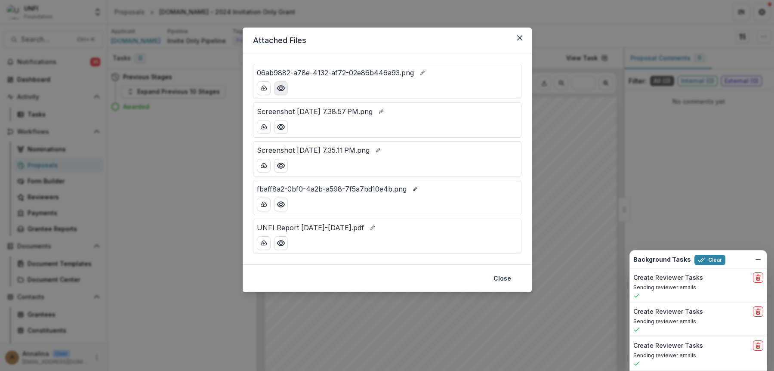
click at [282, 89] on circle "Preview 06ab9882-a78e-4132-af72-02e86b446a93.png" at bounding box center [280, 88] width 3 height 3
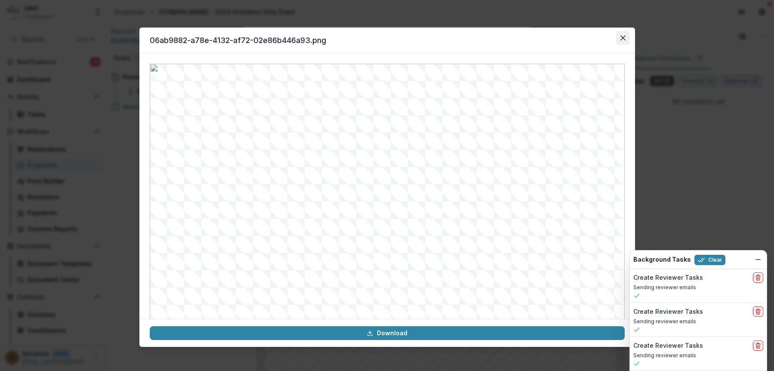
click at [598, 40] on icon "Close" at bounding box center [622, 37] width 5 height 5
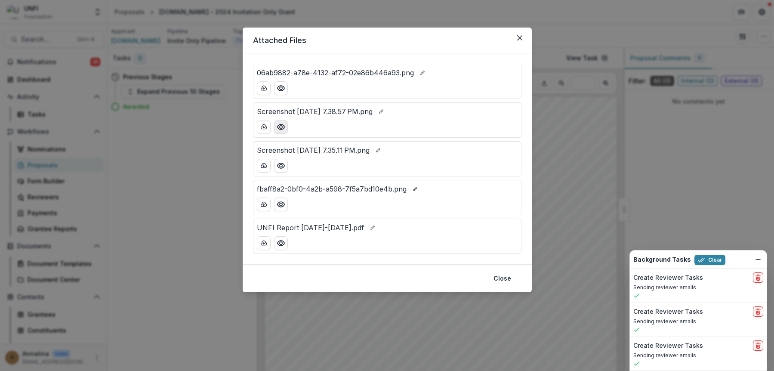
click at [284, 127] on icon "Preview Screenshot 2025-07-31 at 7.38.57 PM.png" at bounding box center [281, 127] width 9 height 9
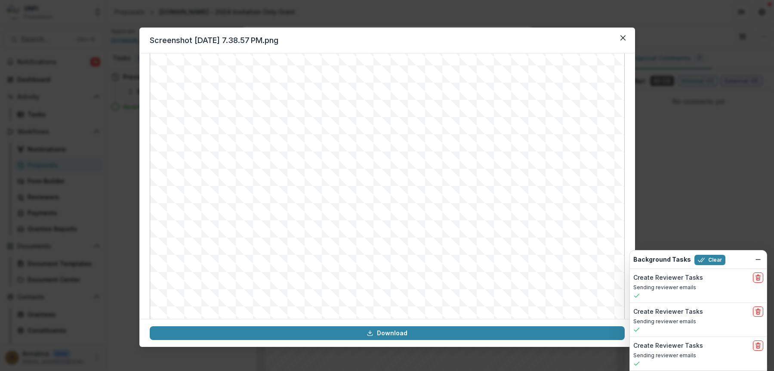
scroll to position [71, 0]
click at [598, 40] on button "Close" at bounding box center [623, 38] width 14 height 14
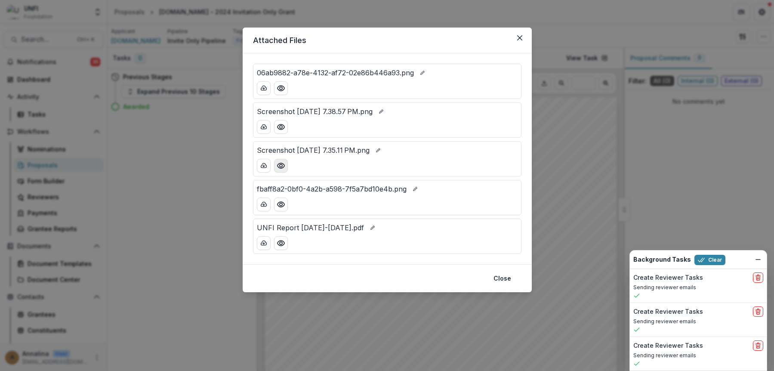
click at [283, 165] on icon "Preview Screenshot 2025-07-31 at 7.35.11 PM.png" at bounding box center [281, 165] width 9 height 9
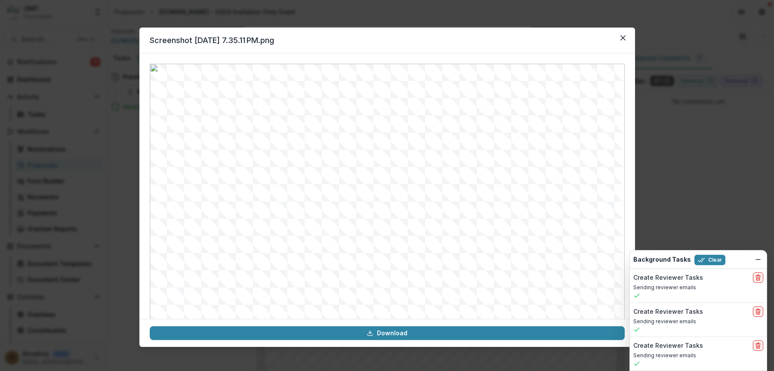
scroll to position [70, 0]
click at [598, 38] on icon "Close" at bounding box center [623, 37] width 5 height 5
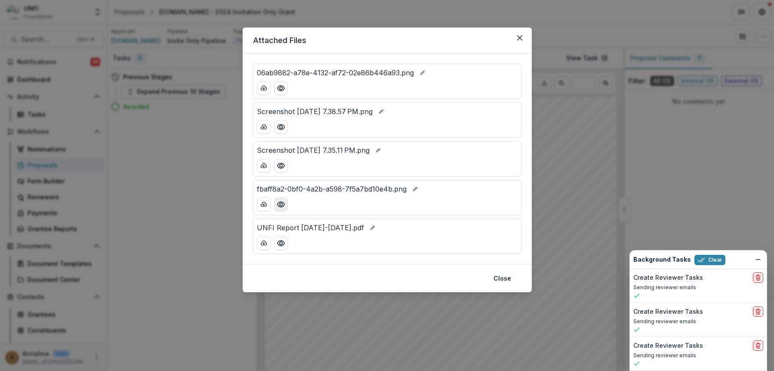
click at [278, 207] on icon "Preview fbaff8a2-0bf0-4a2b-a598-7f5a7bd10e4b.png" at bounding box center [281, 204] width 9 height 9
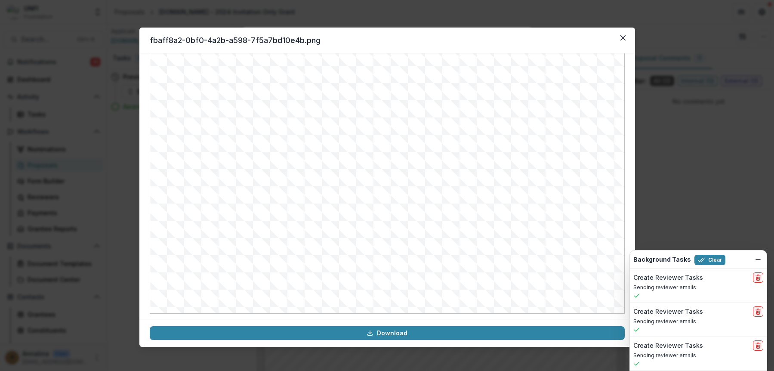
scroll to position [89, 0]
click at [598, 39] on button "Close" at bounding box center [623, 38] width 14 height 14
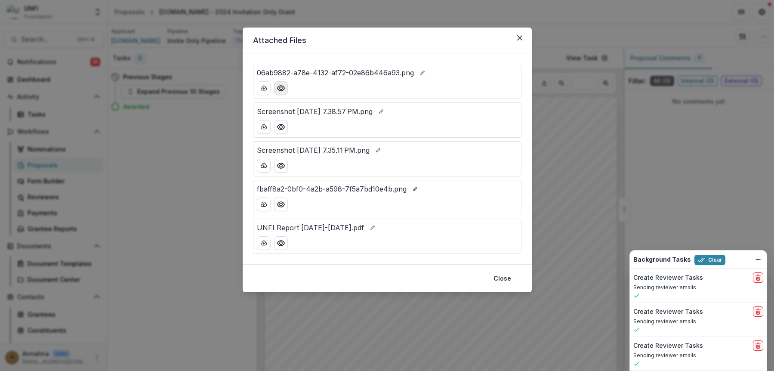
click at [280, 84] on icon "Preview 06ab9882-a78e-4132-af72-02e86b446a93.png" at bounding box center [281, 88] width 9 height 9
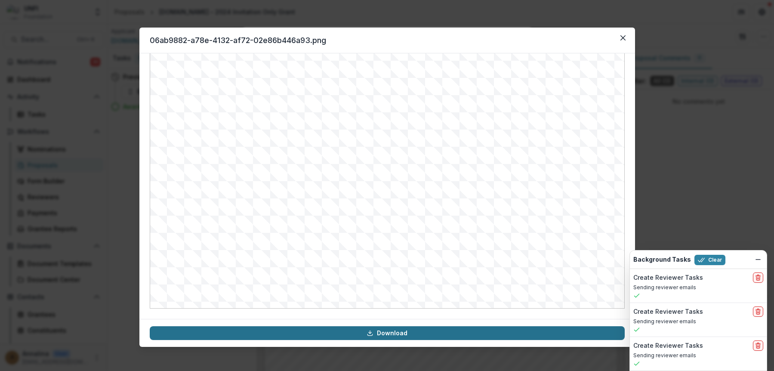
click at [408, 335] on link "Download" at bounding box center [387, 333] width 475 height 14
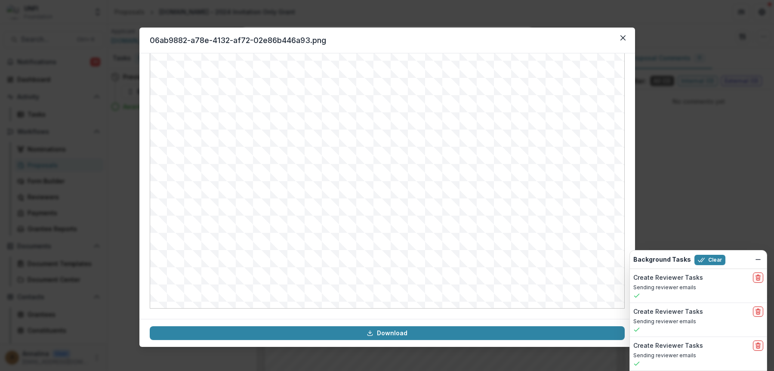
click at [598, 62] on div "06ab9882-a78e-4132-af72-02e86b446a93.png Download" at bounding box center [387, 185] width 774 height 371
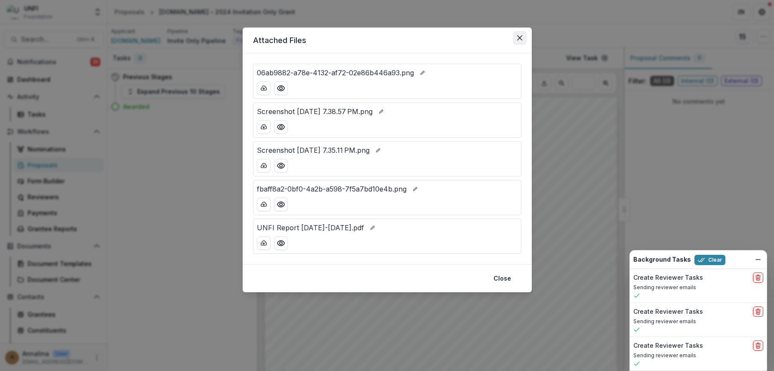
click at [522, 36] on icon "Close" at bounding box center [519, 37] width 5 height 5
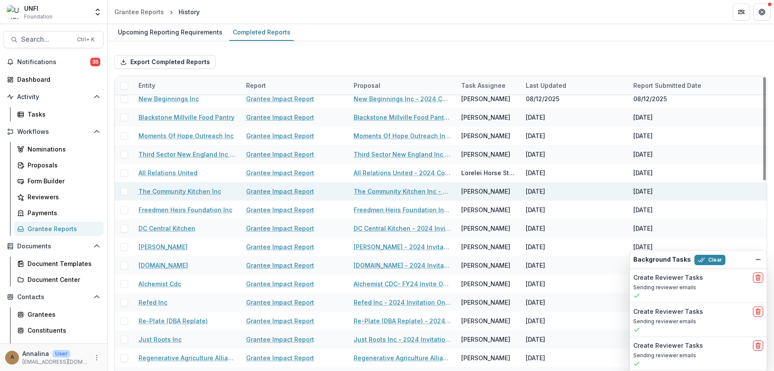
scroll to position [387, 0]
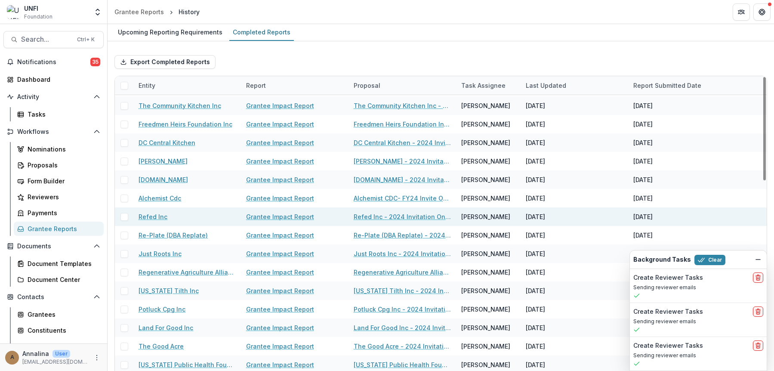
click at [263, 217] on link "Grantee Impact Report" at bounding box center [280, 216] width 68 height 9
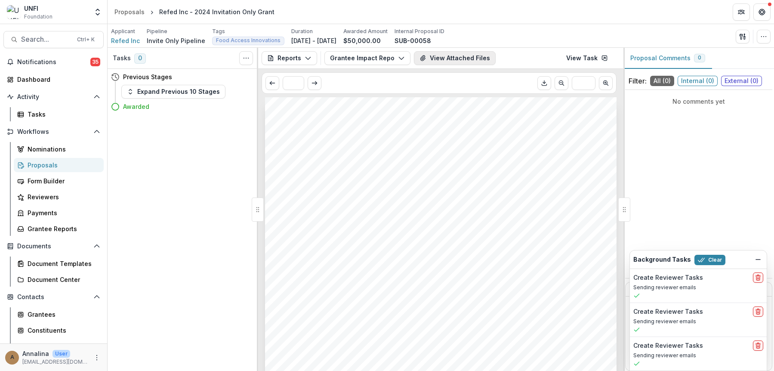
click at [423, 56] on icon "View Attached Files" at bounding box center [423, 58] width 7 height 7
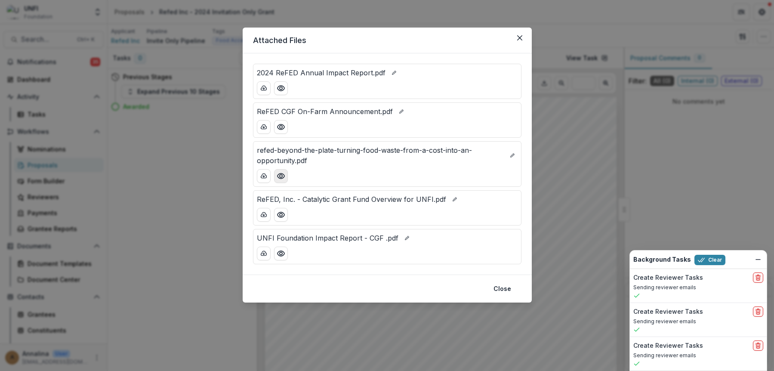
click at [287, 179] on button "Preview refed-beyond-the-plate-turning-food-waste-from-a-cost-into-an-opportuni…" at bounding box center [281, 176] width 14 height 14
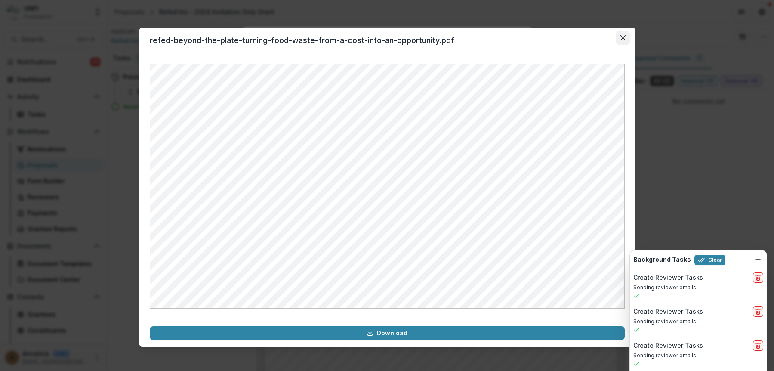
click at [598, 35] on icon "Close" at bounding box center [623, 37] width 5 height 5
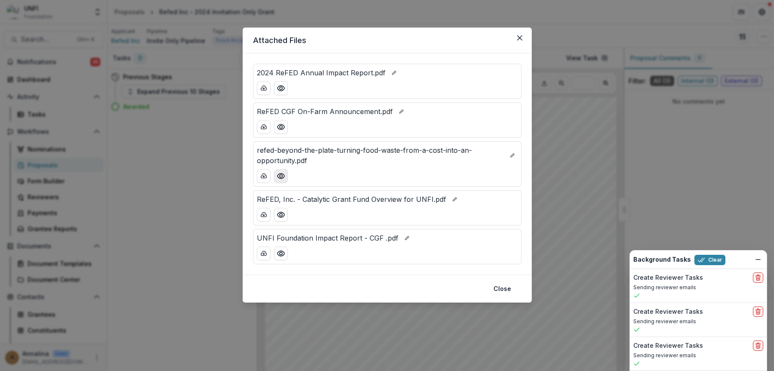
click at [278, 179] on icon "Preview refed-beyond-the-plate-turning-food-waste-from-a-cost-into-an-opportuni…" at bounding box center [281, 176] width 9 height 9
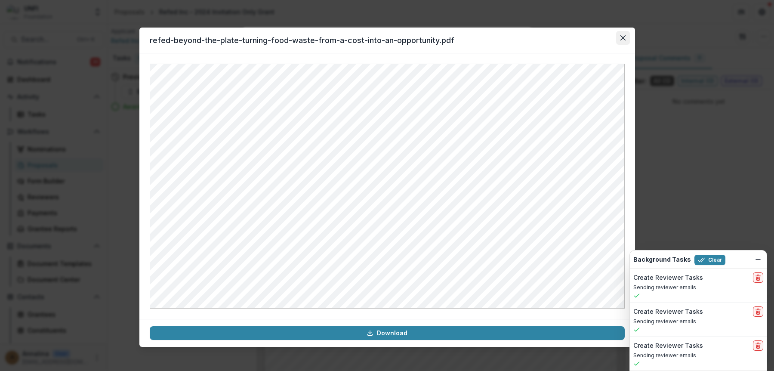
click at [598, 32] on button "Close" at bounding box center [623, 38] width 14 height 14
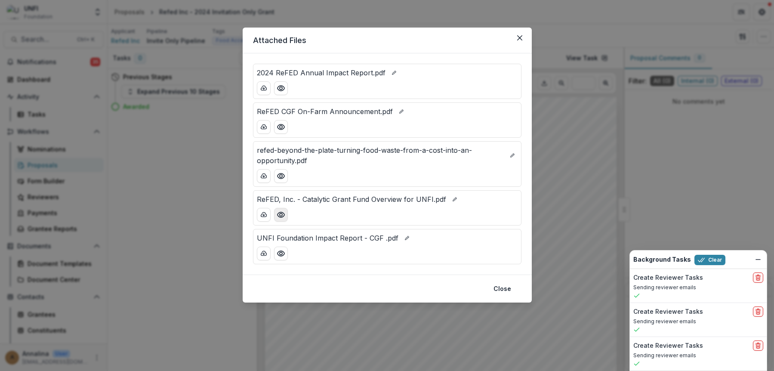
click at [280, 219] on button "Preview ReFED, Inc. - Catalytic Grant Fund Overview for UNFI.pdf" at bounding box center [281, 215] width 14 height 14
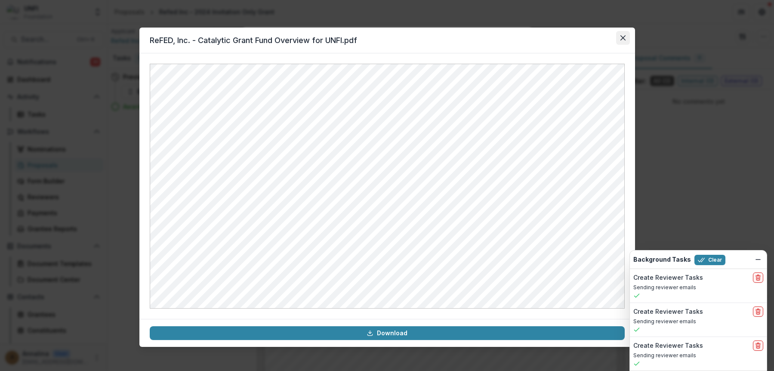
click at [598, 40] on button "Close" at bounding box center [623, 38] width 14 height 14
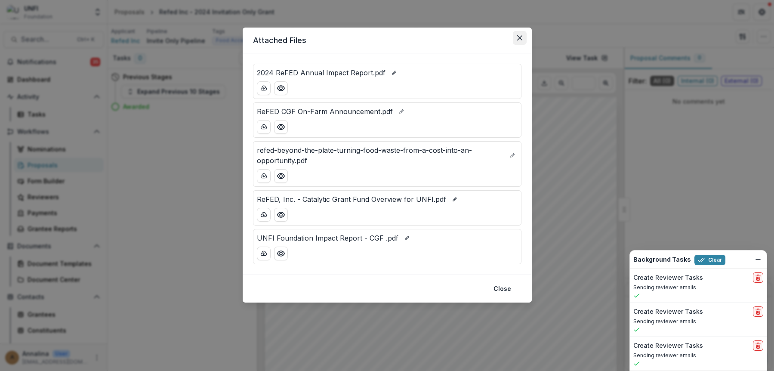
click at [522, 37] on button "Close" at bounding box center [520, 38] width 14 height 14
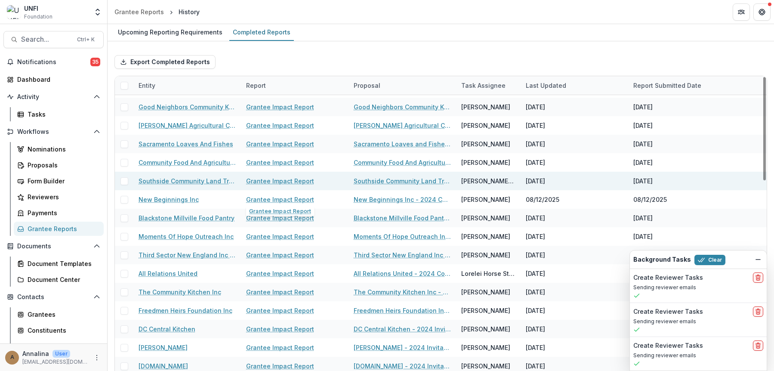
scroll to position [215, 0]
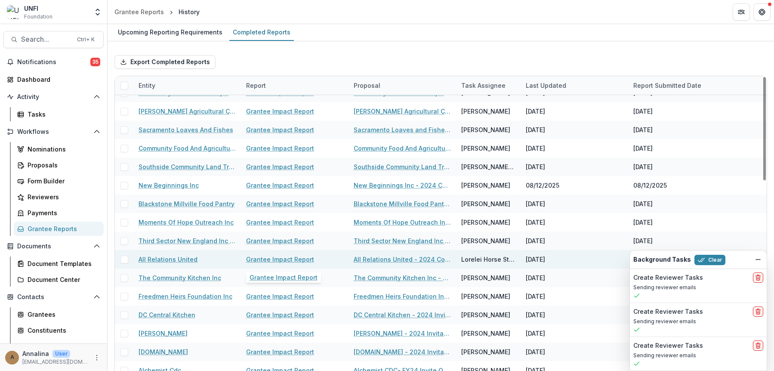
click at [268, 262] on link "Grantee Impact Report" at bounding box center [280, 259] width 68 height 9
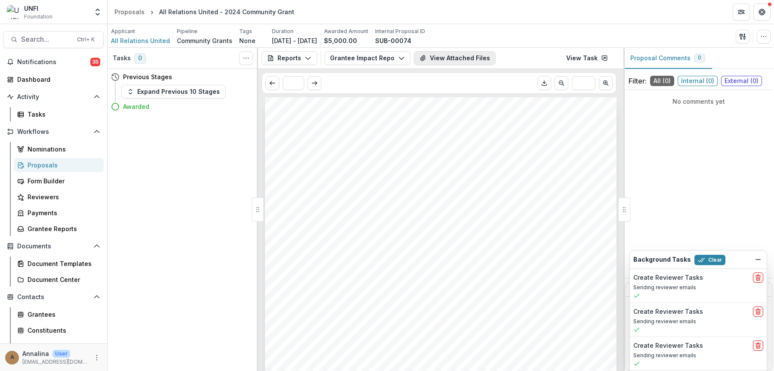
click at [451, 63] on button "View Attached Files" at bounding box center [455, 58] width 82 height 14
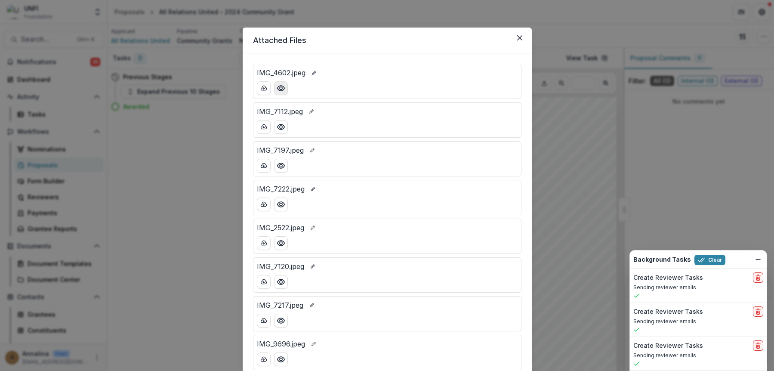
click at [284, 90] on button "Preview IMG_4602.jpeg" at bounding box center [281, 88] width 14 height 14
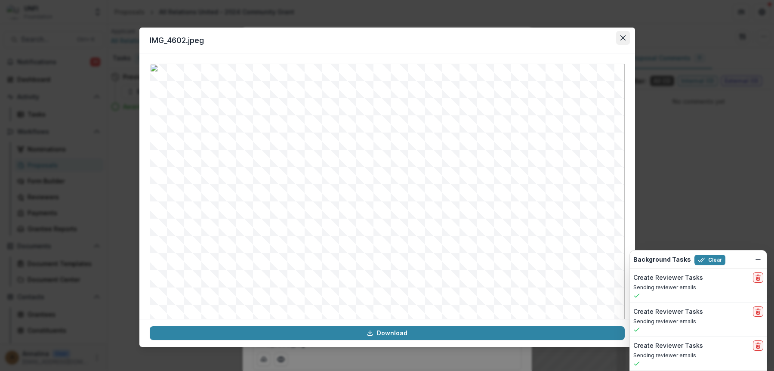
click at [598, 37] on icon "Close" at bounding box center [622, 37] width 5 height 5
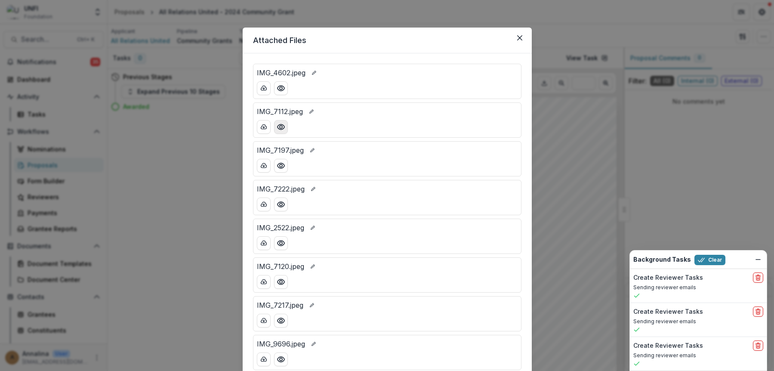
click at [283, 132] on button "Preview IMG_7112.jpeg" at bounding box center [281, 127] width 14 height 14
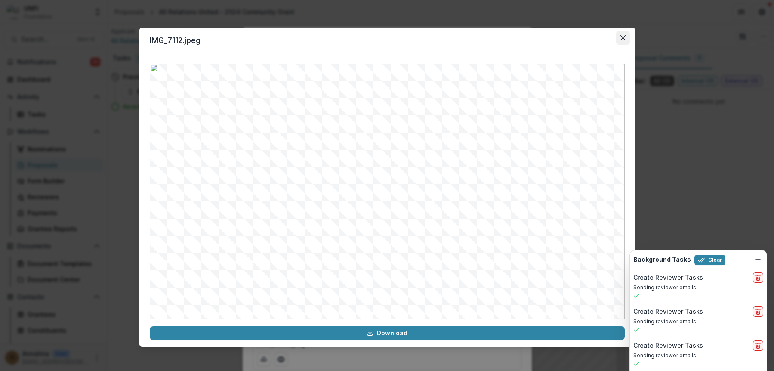
click at [598, 36] on icon "Close" at bounding box center [623, 37] width 5 height 5
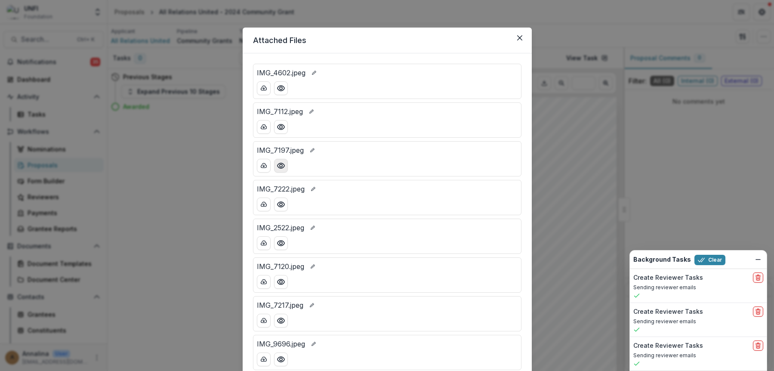
click at [282, 165] on icon "Preview IMG_7197.jpeg" at bounding box center [281, 165] width 9 height 9
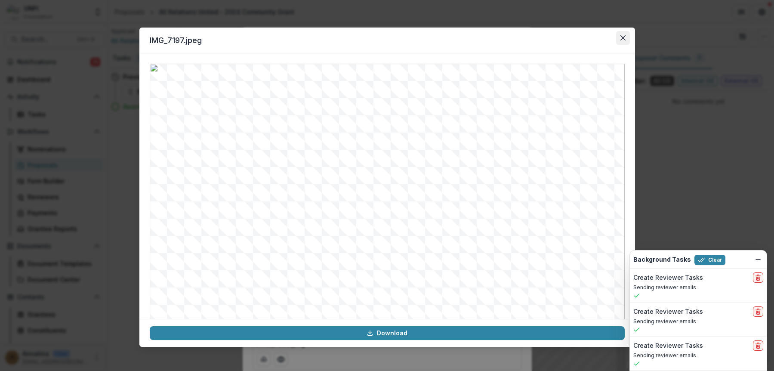
click at [598, 43] on button "Close" at bounding box center [623, 38] width 14 height 14
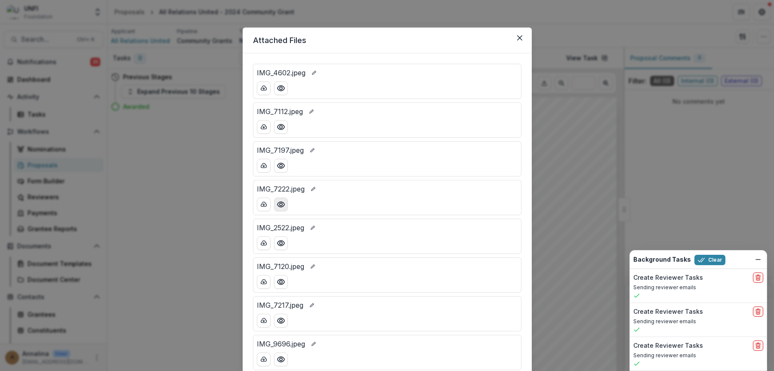
click at [283, 206] on icon "Preview IMG_7222.jpeg" at bounding box center [281, 204] width 9 height 9
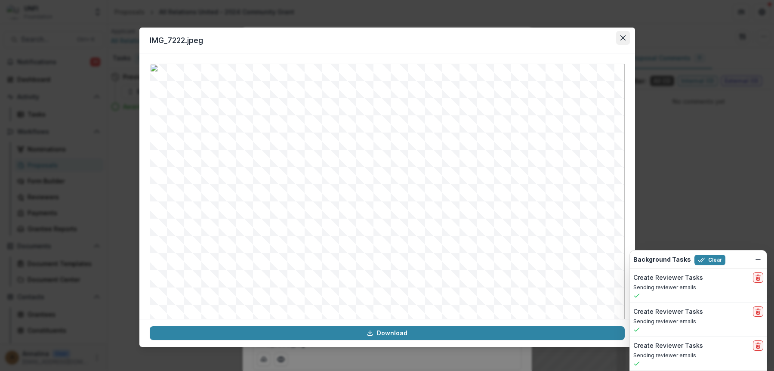
click at [598, 35] on icon "Close" at bounding box center [623, 37] width 5 height 5
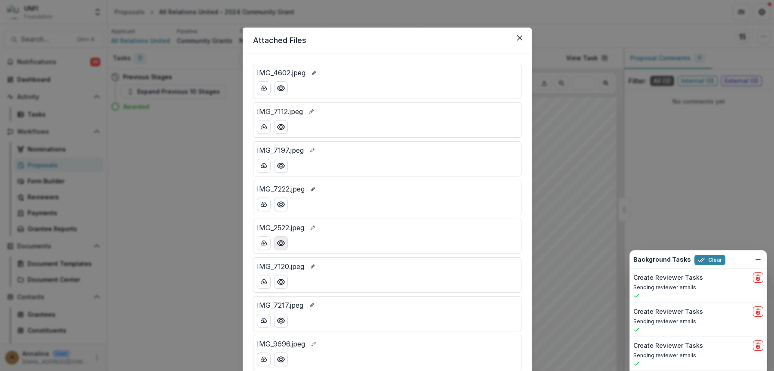
click at [286, 242] on button "Preview IMG_2522.jpeg" at bounding box center [281, 243] width 14 height 14
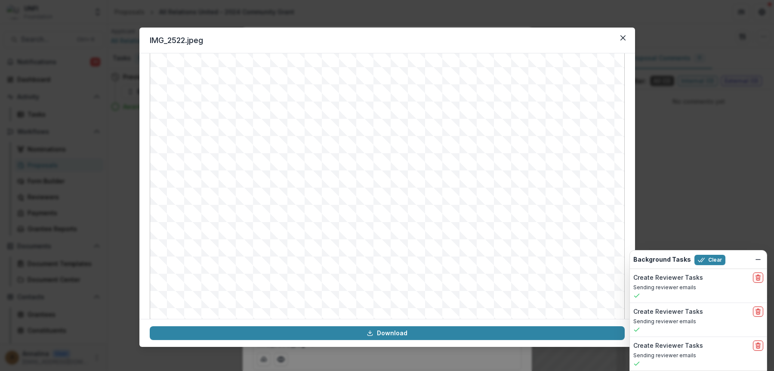
scroll to position [86, 0]
click at [598, 37] on button "Close" at bounding box center [623, 38] width 14 height 14
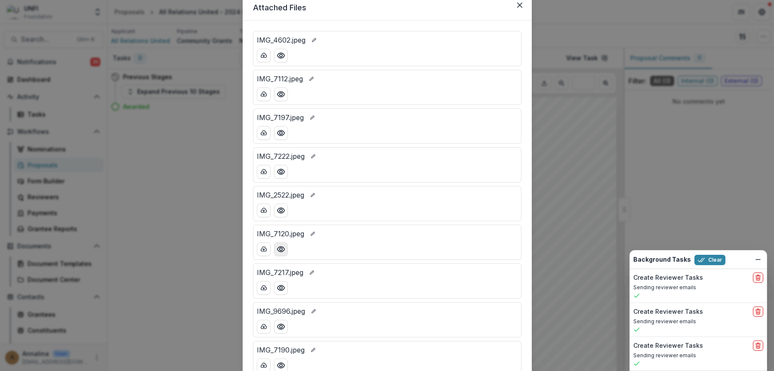
scroll to position [43, 0]
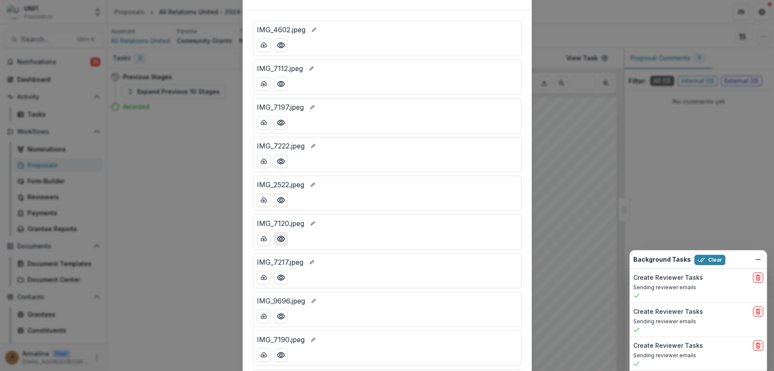
click at [283, 234] on button "Preview IMG_7120.jpeg" at bounding box center [281, 239] width 14 height 14
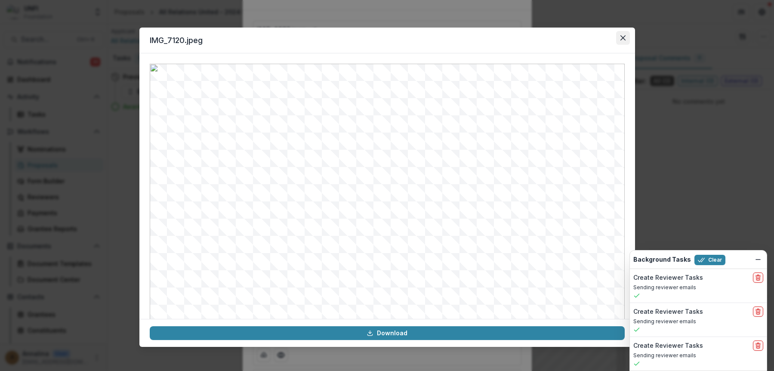
click at [598, 42] on button "Close" at bounding box center [623, 38] width 14 height 14
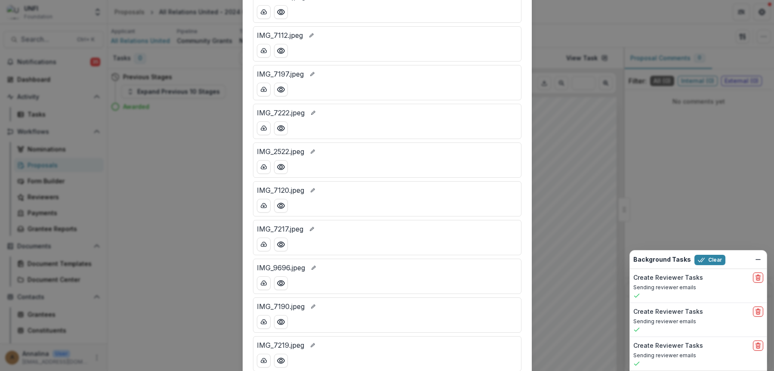
scroll to position [86, 0]
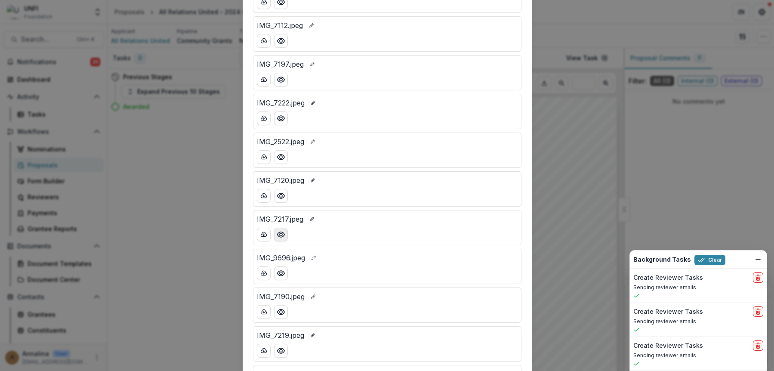
click at [286, 235] on button "Preview IMG_7217.jpeg" at bounding box center [281, 235] width 14 height 14
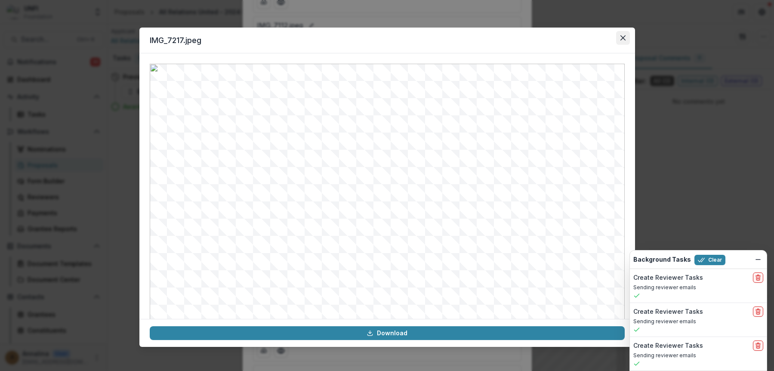
click at [598, 42] on button "Close" at bounding box center [623, 38] width 14 height 14
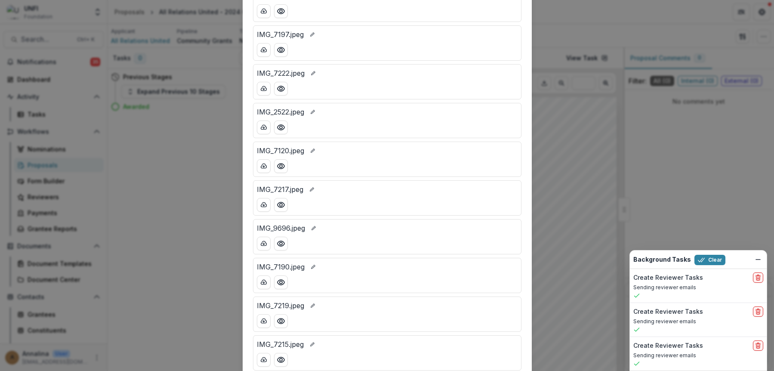
scroll to position [172, 0]
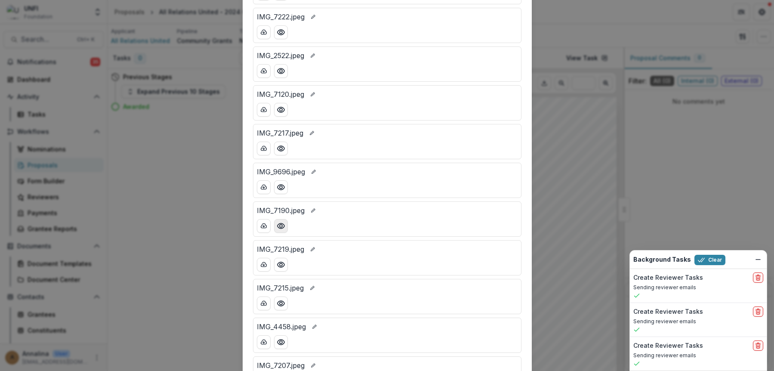
click at [282, 224] on icon "Preview IMG_7190.jpeg" at bounding box center [281, 226] width 9 height 9
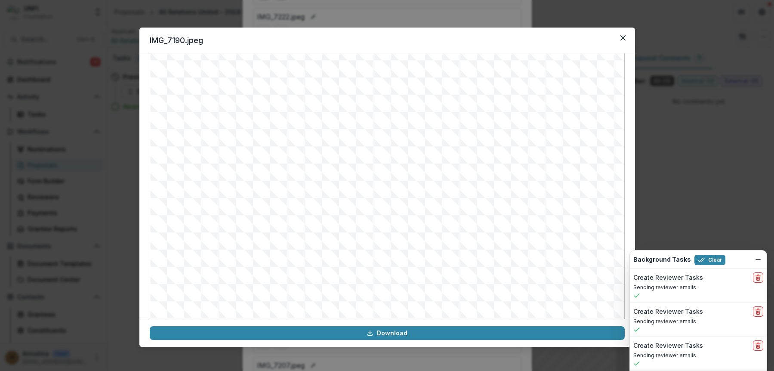
scroll to position [89, 0]
click at [598, 37] on icon "Close" at bounding box center [623, 37] width 5 height 5
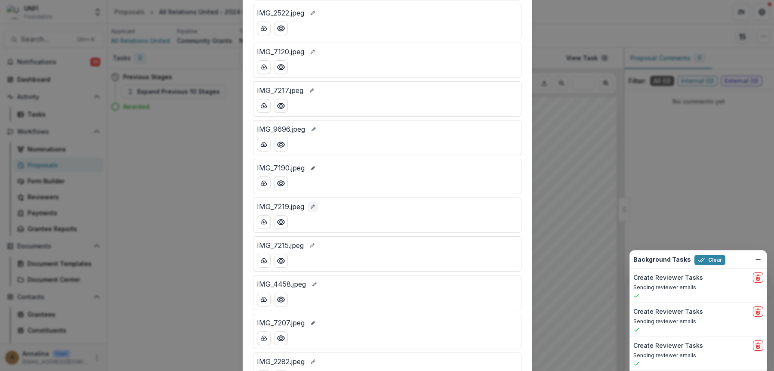
scroll to position [301, 0]
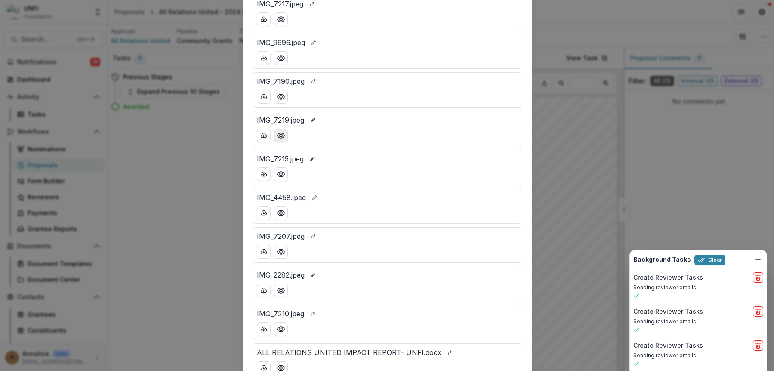
click at [282, 139] on icon "Preview IMG_7219.jpeg" at bounding box center [281, 135] width 9 height 9
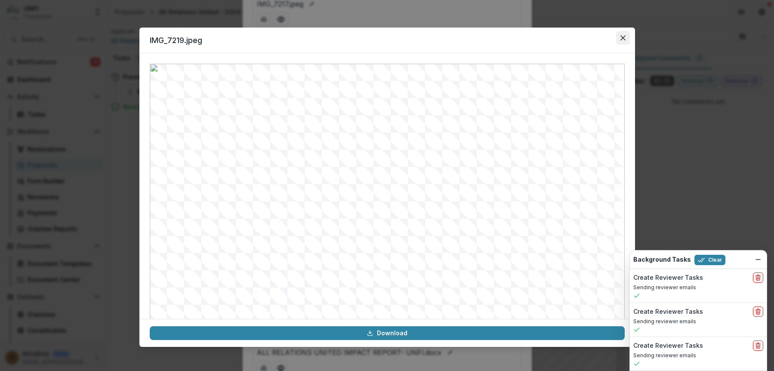
click at [598, 40] on icon "Close" at bounding box center [623, 37] width 5 height 5
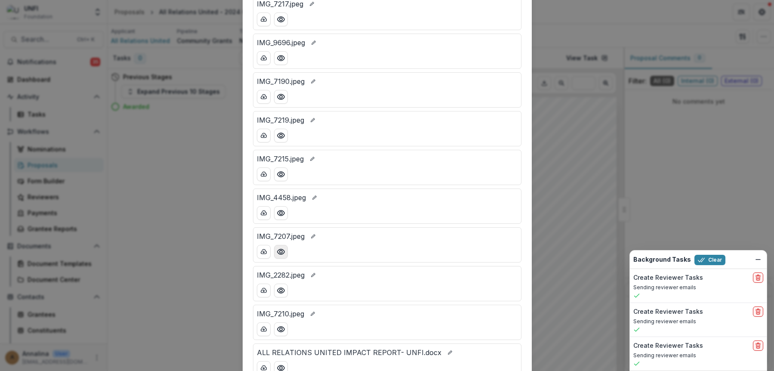
click at [285, 246] on button "Preview IMG_7207.jpeg" at bounding box center [281, 252] width 14 height 14
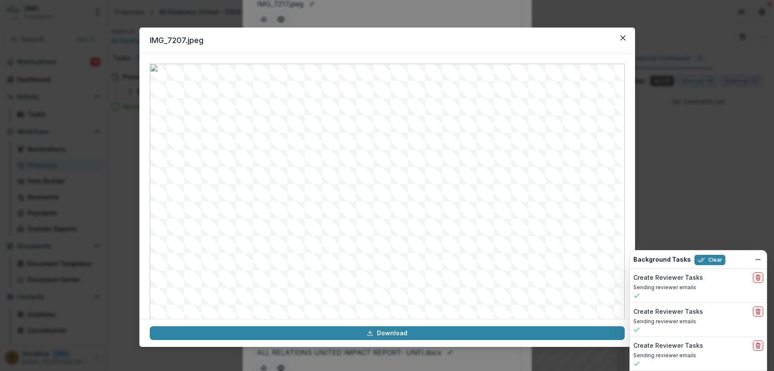
click at [598, 41] on header "IMG_7207.jpeg" at bounding box center [387, 41] width 496 height 26
click at [598, 34] on button "Close" at bounding box center [623, 38] width 14 height 14
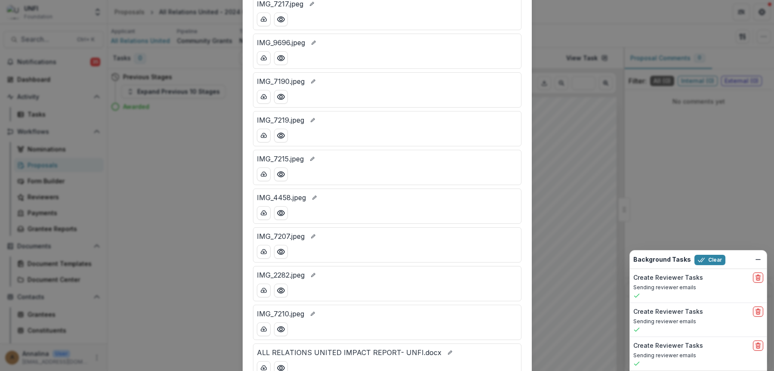
click at [580, 139] on div "Attached Files IMG_4602.jpeg IMG_7112.jpeg IMG_7197.jpeg IMG_7222.jpeg IMG_2522…" at bounding box center [387, 185] width 774 height 371
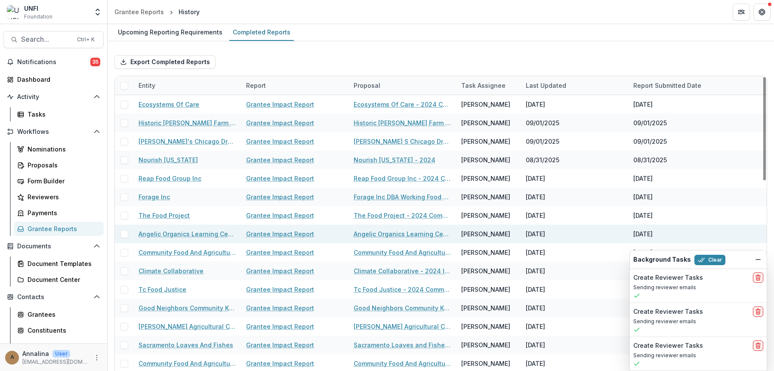
drag, startPoint x: 313, startPoint y: 259, endPoint x: 262, endPoint y: 236, distance: 55.9
click at [262, 236] on link "Grantee Impact Report" at bounding box center [280, 233] width 68 height 9
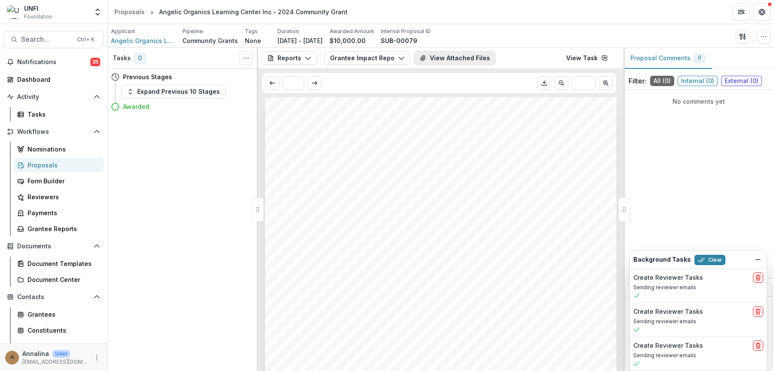
click at [454, 57] on button "View Attached Files" at bounding box center [455, 58] width 82 height 14
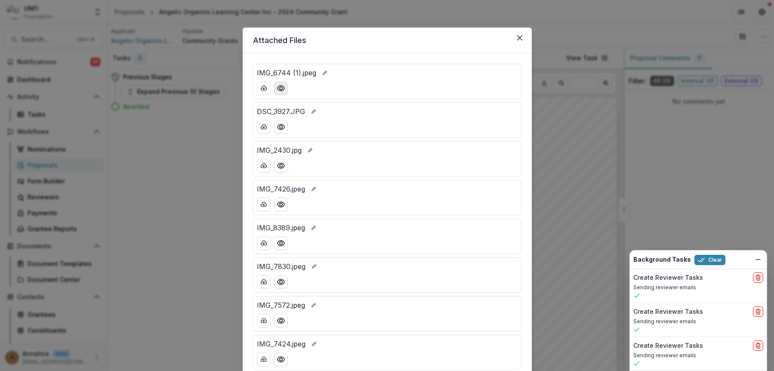
click at [285, 85] on button "Preview IMG_6744 (1).jpeg" at bounding box center [281, 88] width 14 height 14
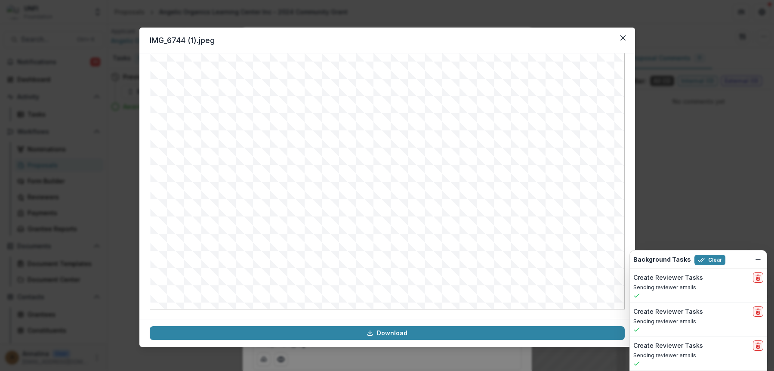
scroll to position [89, 0]
click at [598, 39] on button "Close" at bounding box center [623, 38] width 14 height 14
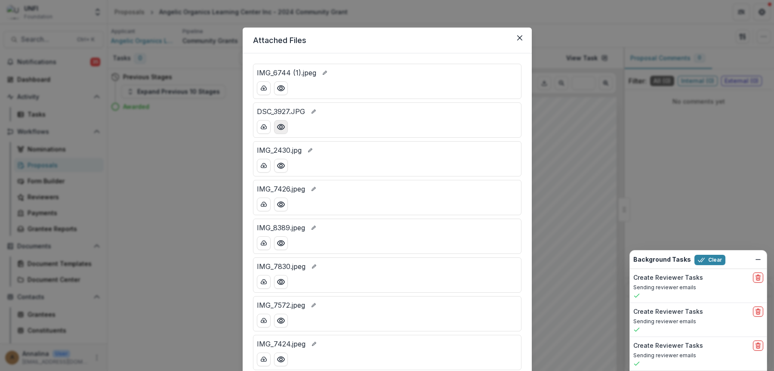
click at [284, 128] on icon "Preview DSC_3927.JPG" at bounding box center [281, 127] width 9 height 9
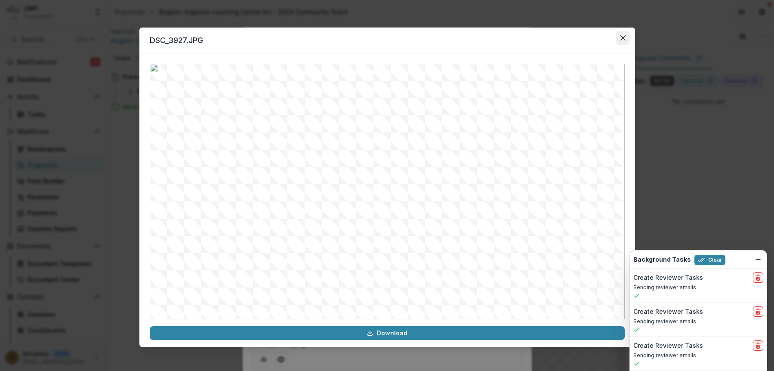
click at [598, 42] on button "Close" at bounding box center [623, 38] width 14 height 14
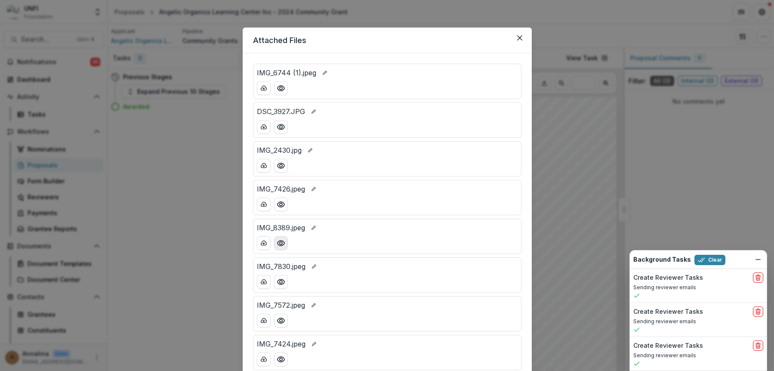
click at [286, 246] on button "Preview IMG_8389.jpeg" at bounding box center [281, 243] width 14 height 14
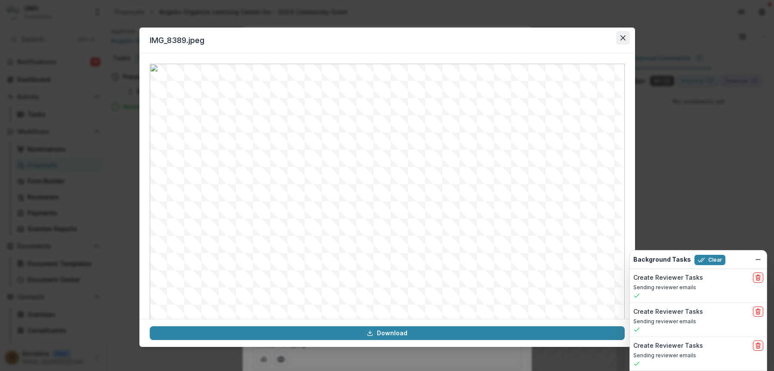
click at [598, 40] on button "Close" at bounding box center [623, 38] width 14 height 14
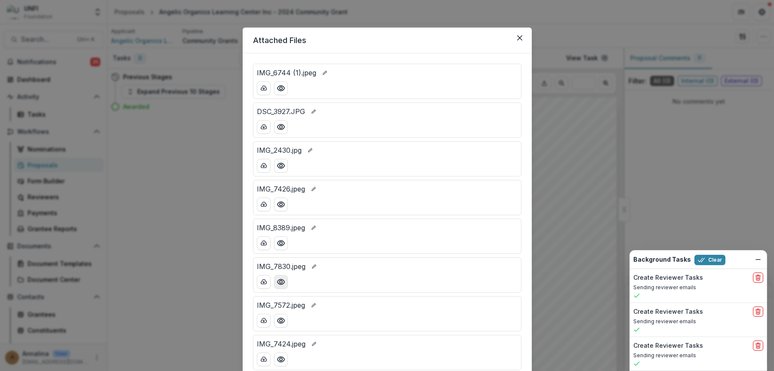
click at [280, 283] on circle "Preview IMG_7830.jpeg" at bounding box center [280, 282] width 3 height 3
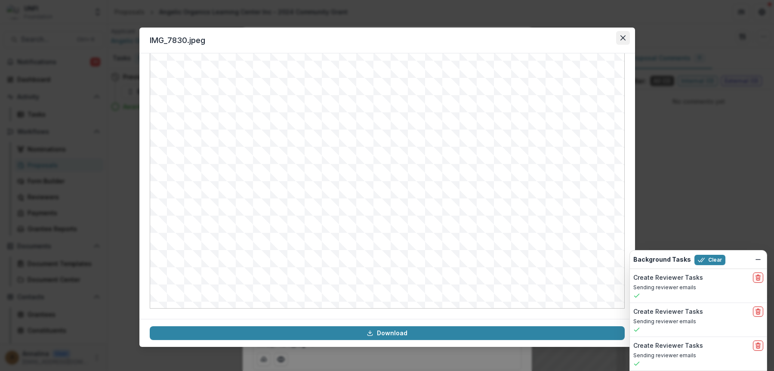
click at [598, 35] on button "Close" at bounding box center [623, 38] width 14 height 14
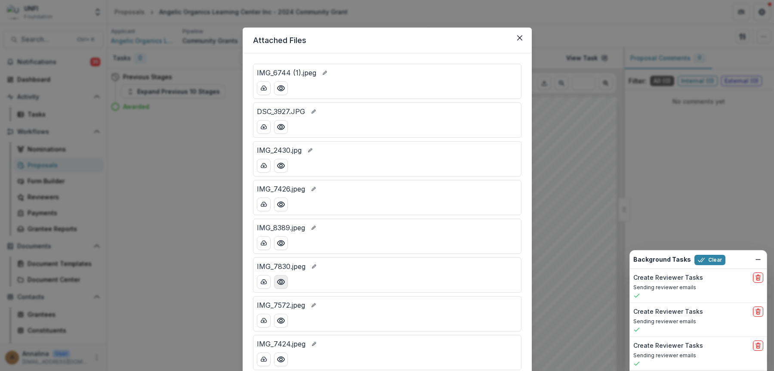
click at [284, 281] on icon "Preview IMG_7830.jpeg" at bounding box center [281, 282] width 9 height 9
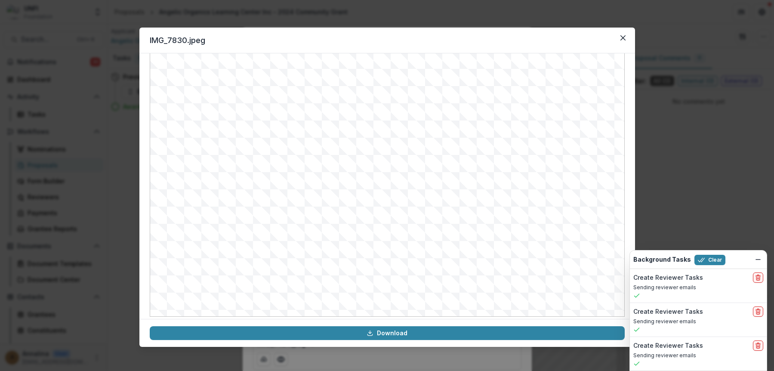
scroll to position [86, 0]
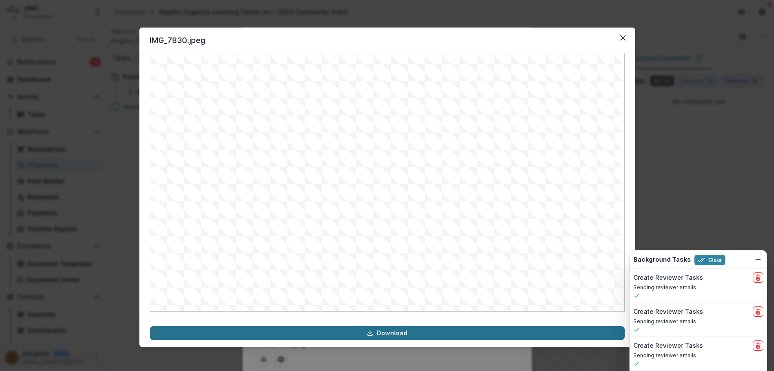
click at [395, 333] on link "Download" at bounding box center [387, 333] width 475 height 14
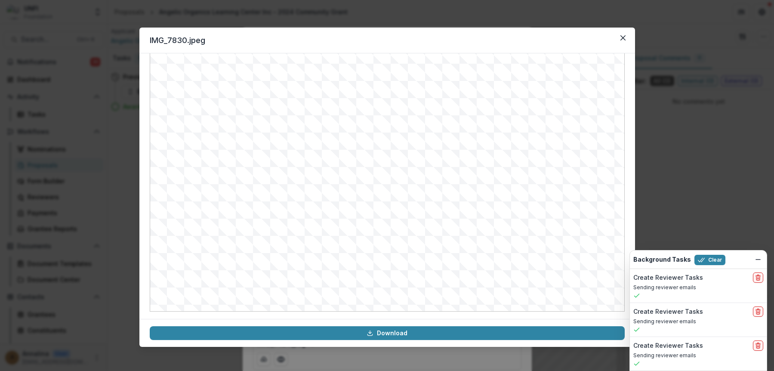
click at [598, 180] on div "IMG_7830.jpeg Download" at bounding box center [387, 185] width 774 height 371
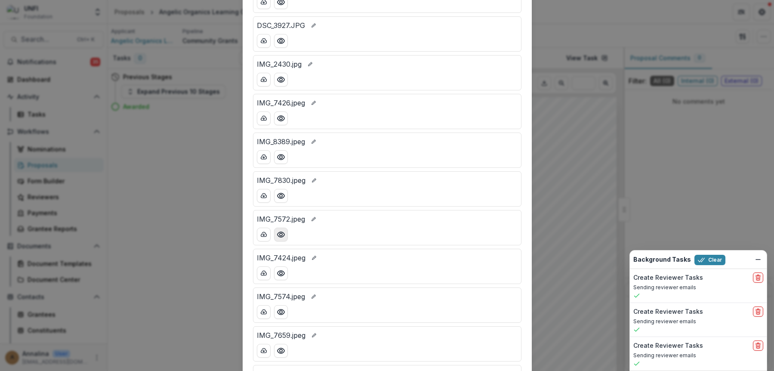
click at [283, 237] on icon "Preview IMG_7572.jpeg" at bounding box center [281, 234] width 9 height 9
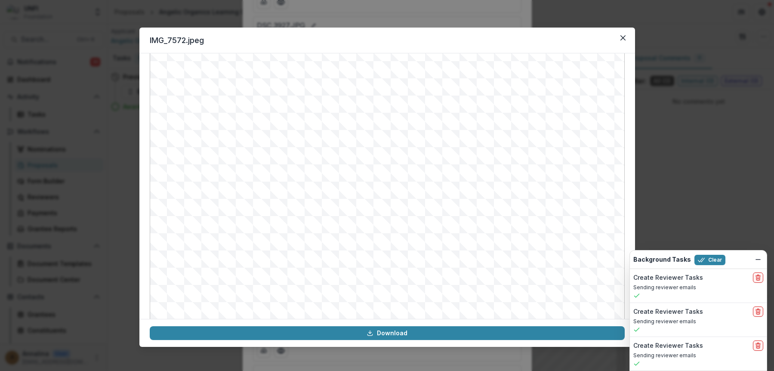
scroll to position [89, 0]
click at [598, 39] on icon "Close" at bounding box center [623, 37] width 5 height 5
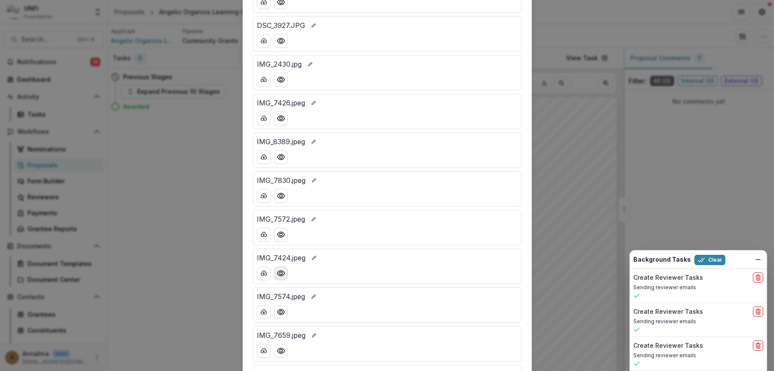
click at [281, 270] on icon "Preview IMG_7424.jpeg" at bounding box center [281, 273] width 9 height 9
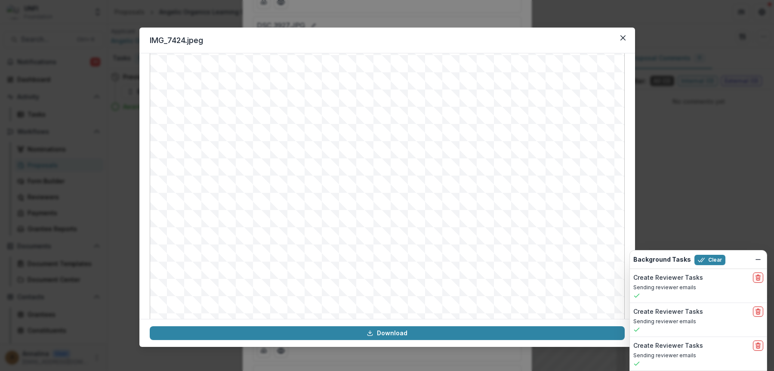
scroll to position [86, 0]
click at [598, 35] on button "Close" at bounding box center [623, 38] width 14 height 14
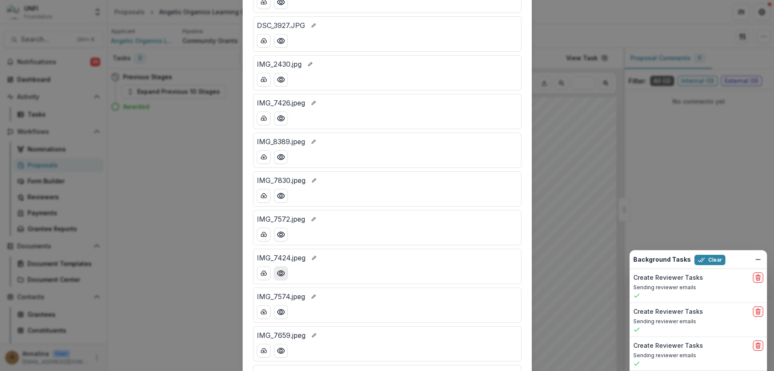
click at [278, 279] on button "Preview IMG_7424.jpeg" at bounding box center [281, 273] width 14 height 14
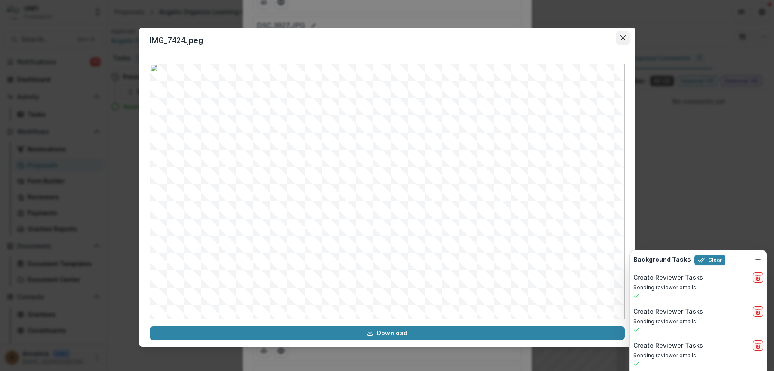
click at [598, 39] on icon "Close" at bounding box center [623, 37] width 5 height 5
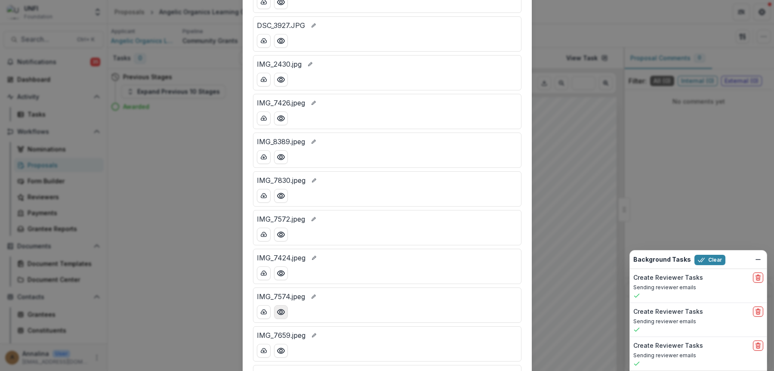
click at [286, 314] on button "Preview IMG_7574.jpeg" at bounding box center [281, 312] width 14 height 14
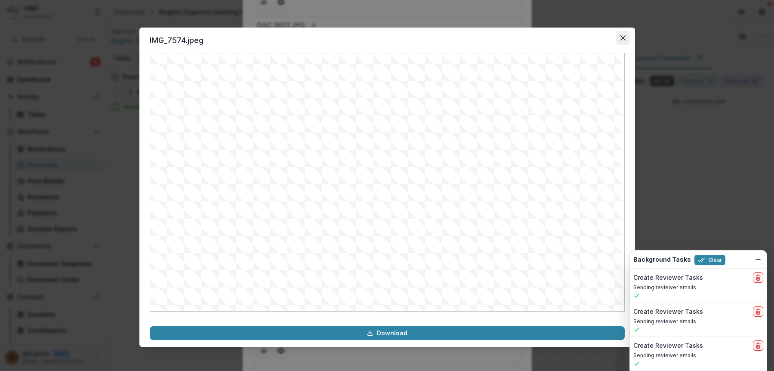
click at [598, 43] on button "Close" at bounding box center [623, 38] width 14 height 14
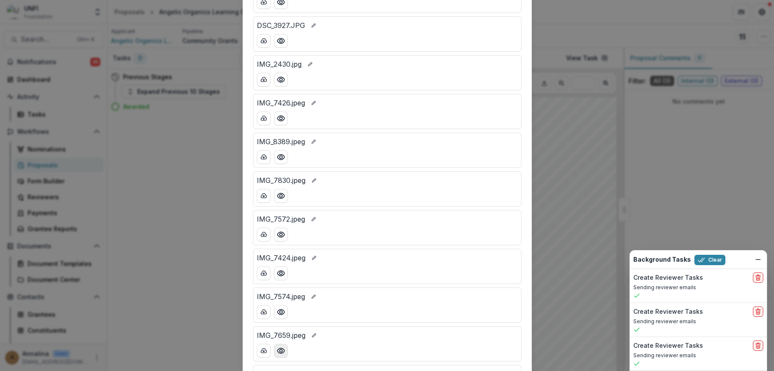
click at [277, 342] on button "Preview IMG_7659.jpeg" at bounding box center [281, 351] width 14 height 14
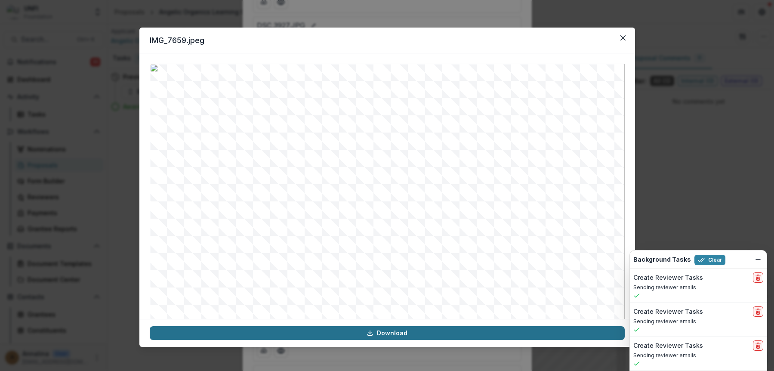
click at [447, 335] on link "Download" at bounding box center [387, 333] width 475 height 14
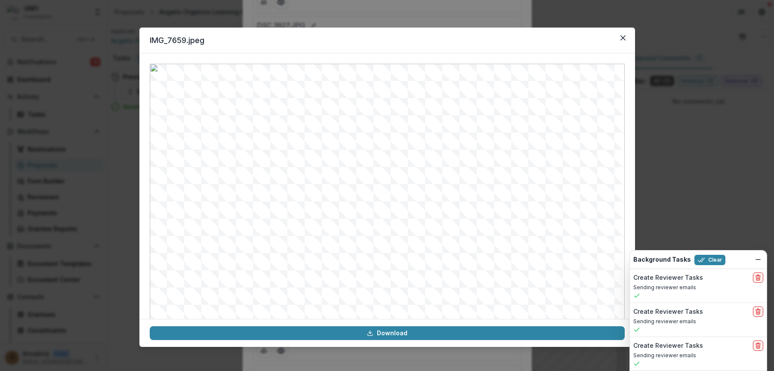
drag, startPoint x: 521, startPoint y: 49, endPoint x: 552, endPoint y: 49, distance: 31.0
click at [521, 49] on header "IMG_7659.jpeg" at bounding box center [387, 41] width 496 height 26
click at [598, 37] on icon "Close" at bounding box center [622, 37] width 5 height 5
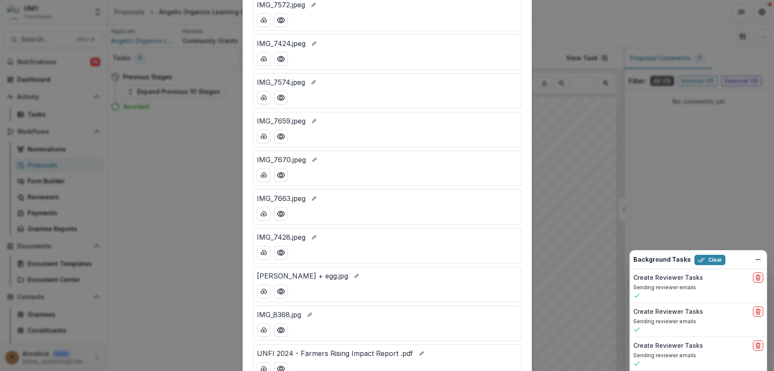
scroll to position [375, 0]
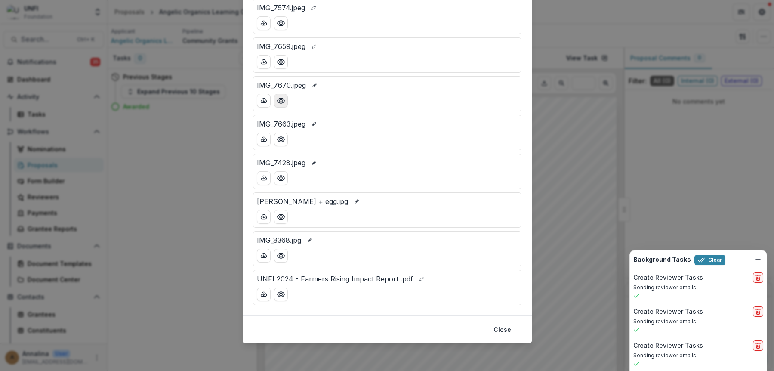
click at [284, 104] on button "Preview IMG_7670.jpeg" at bounding box center [281, 101] width 14 height 14
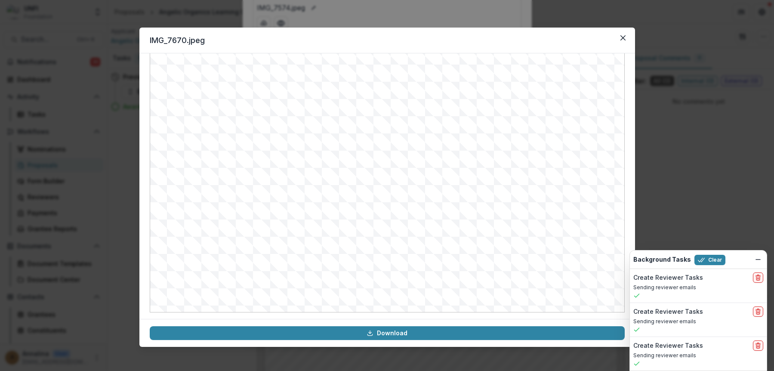
scroll to position [86, 0]
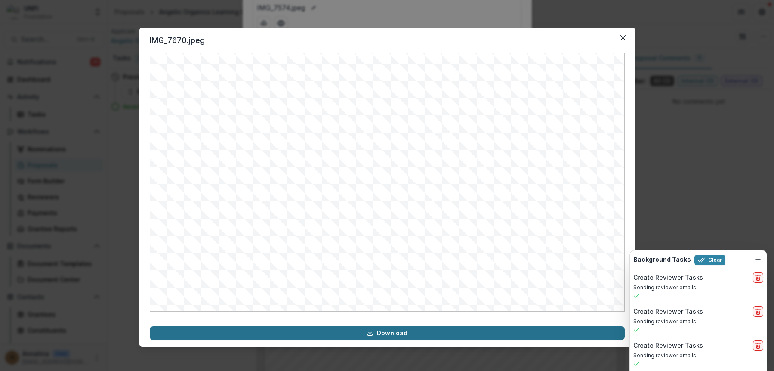
click at [423, 335] on link "Download" at bounding box center [387, 333] width 475 height 14
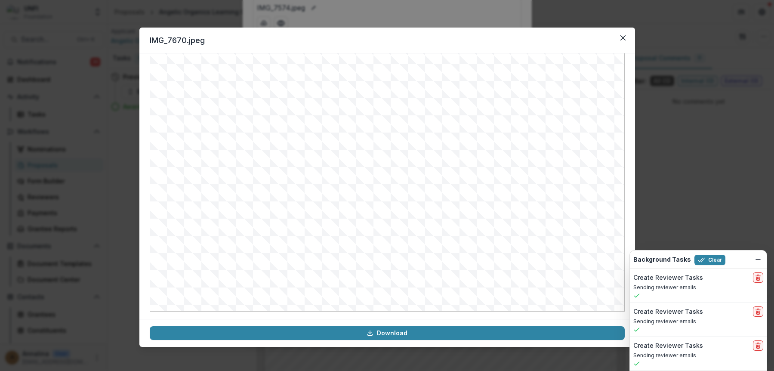
drag, startPoint x: 585, startPoint y: 174, endPoint x: 596, endPoint y: 114, distance: 61.7
click at [585, 174] on img at bounding box center [387, 145] width 475 height 334
click at [598, 36] on icon "Close" at bounding box center [623, 37] width 5 height 5
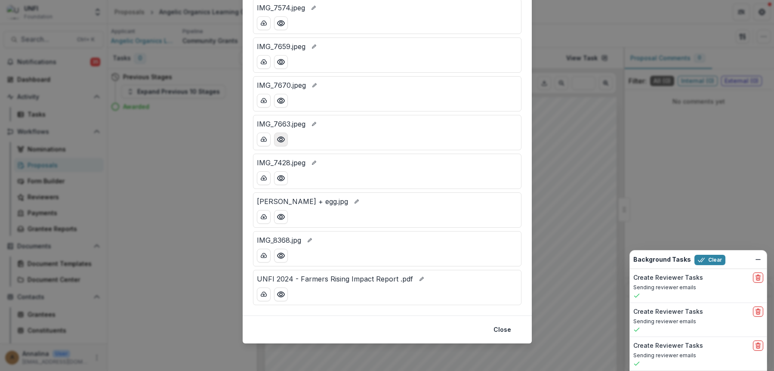
click at [281, 143] on icon "Preview IMG_7663.jpeg" at bounding box center [281, 139] width 9 height 9
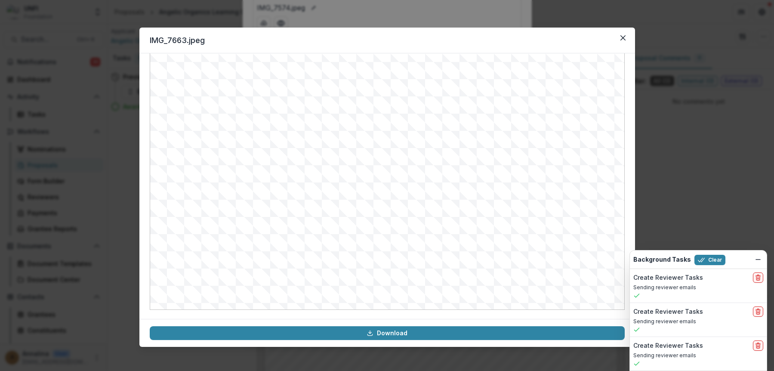
scroll to position [89, 0]
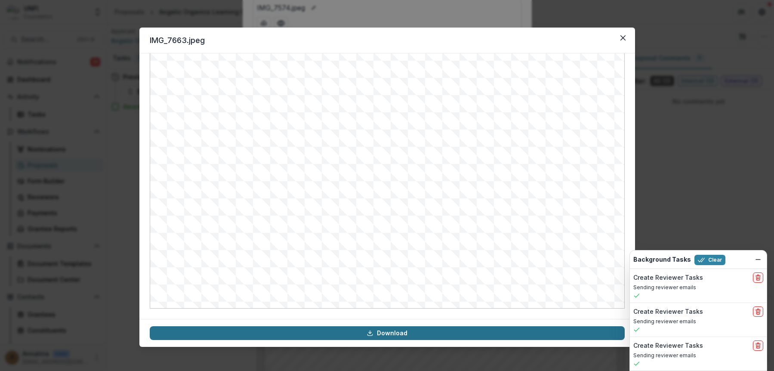
click at [378, 335] on link "Download" at bounding box center [387, 333] width 475 height 14
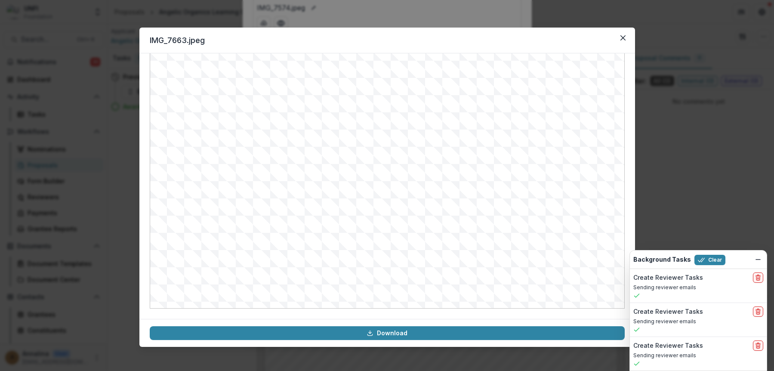
click at [479, 71] on img at bounding box center [387, 142] width 475 height 334
click at [598, 37] on button "Close" at bounding box center [623, 38] width 14 height 14
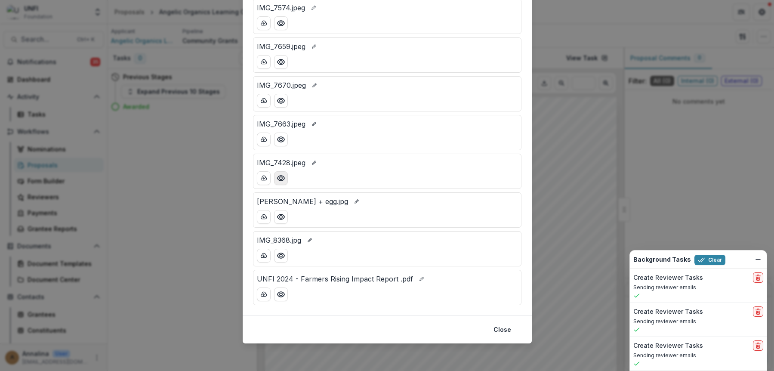
click at [279, 178] on icon "Preview IMG_7428.jpeg" at bounding box center [281, 178] width 9 height 9
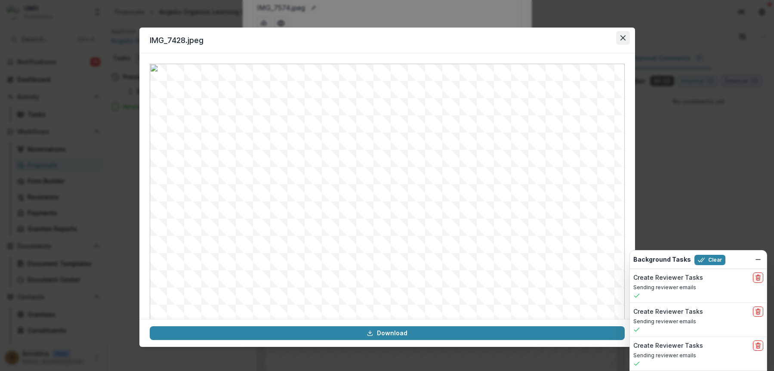
click at [598, 34] on button "Close" at bounding box center [623, 38] width 14 height 14
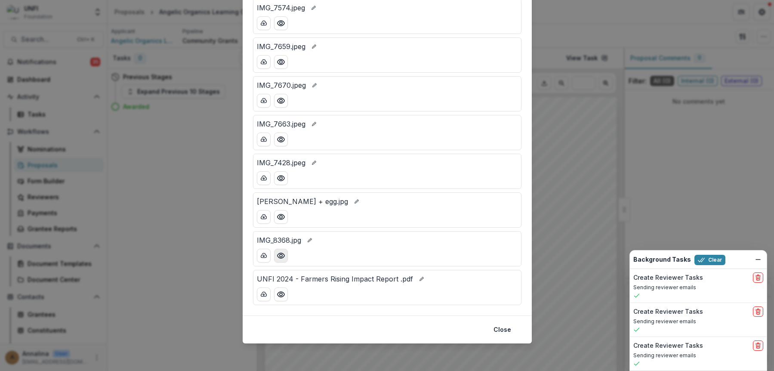
click at [279, 256] on circle "Preview IMG_8368.jpg" at bounding box center [280, 255] width 3 height 3
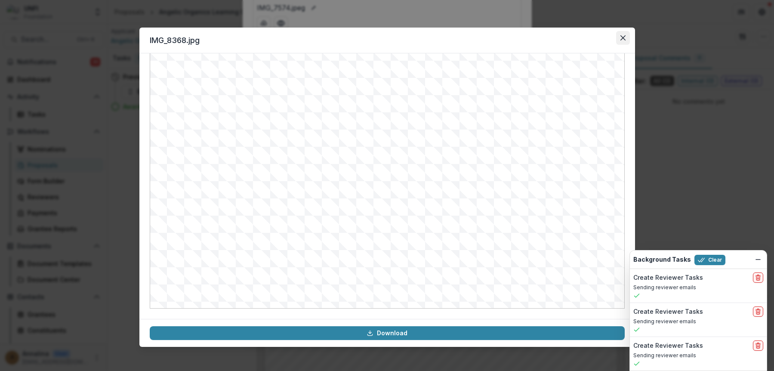
click at [598, 32] on button "Close" at bounding box center [623, 38] width 14 height 14
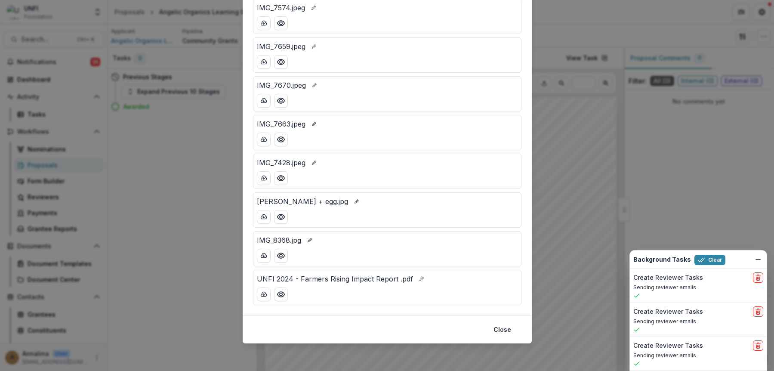
click at [235, 292] on div "Attached Files IMG_6744 (1).jpeg DSC_3927.JPG IMG_2430.jpg IMG_7426.jpeg IMG_83…" at bounding box center [387, 185] width 774 height 371
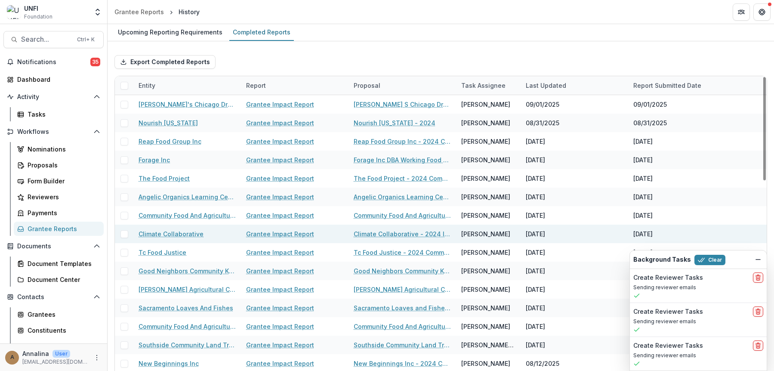
scroll to position [43, 0]
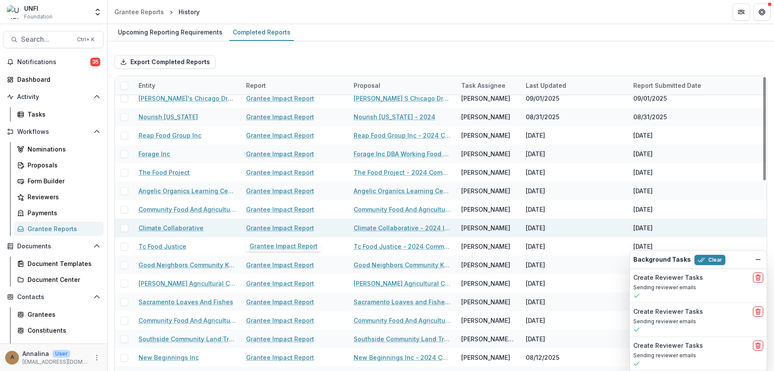
click at [262, 229] on link "Grantee Impact Report" at bounding box center [280, 227] width 68 height 9
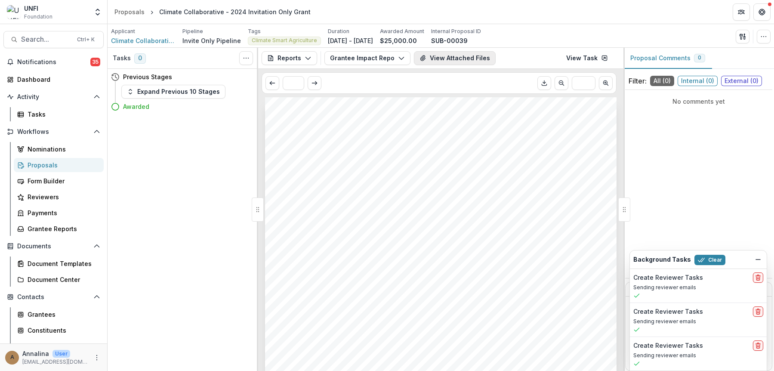
click at [440, 58] on button "View Attached Files" at bounding box center [455, 58] width 82 height 14
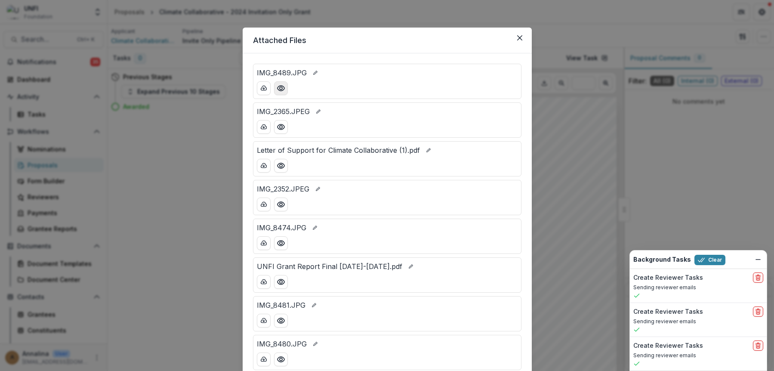
click at [283, 88] on icon "Preview IMG_8489.JPG" at bounding box center [280, 88] width 7 height 5
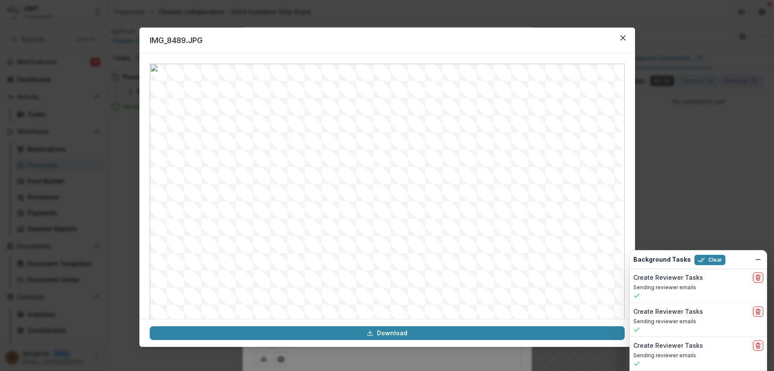
scroll to position [89, 0]
click at [598, 43] on header "IMG_8489.JPG" at bounding box center [387, 41] width 496 height 26
click at [598, 40] on icon "Close" at bounding box center [623, 37] width 5 height 5
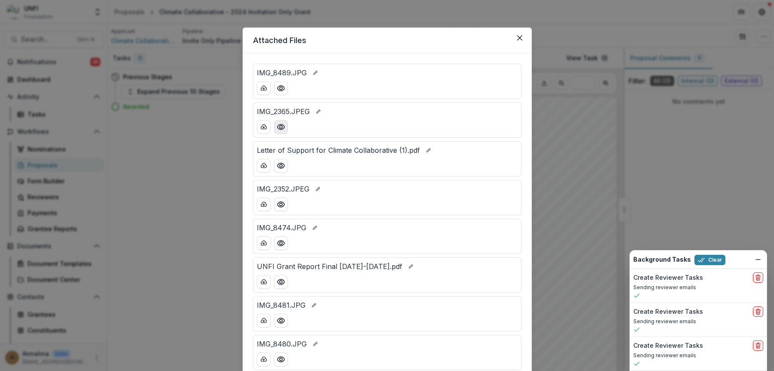
click at [285, 130] on button "Preview IMG_2365.JPEG" at bounding box center [281, 127] width 14 height 14
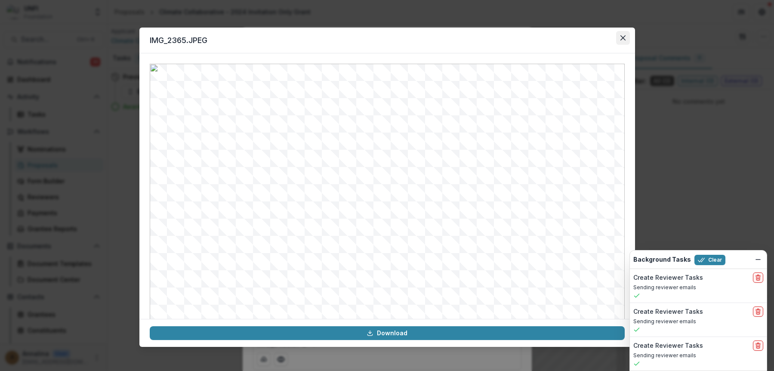
click at [598, 41] on button "Close" at bounding box center [623, 38] width 14 height 14
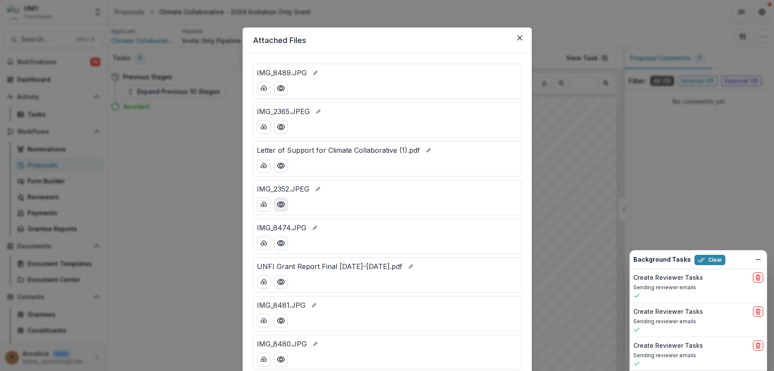
click at [277, 207] on icon "Preview IMG_2352.JPEG" at bounding box center [281, 204] width 9 height 9
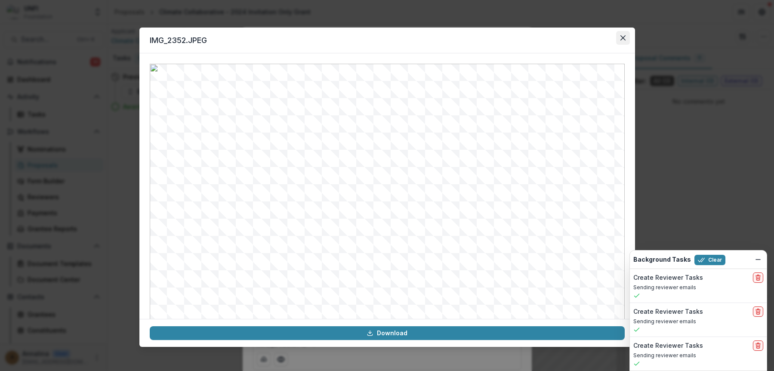
click at [598, 40] on icon "Close" at bounding box center [623, 37] width 5 height 5
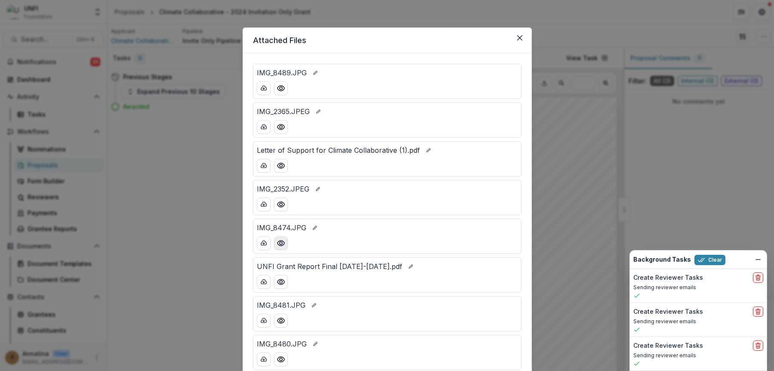
click at [281, 244] on circle "Preview IMG_8474.JPG" at bounding box center [280, 243] width 3 height 3
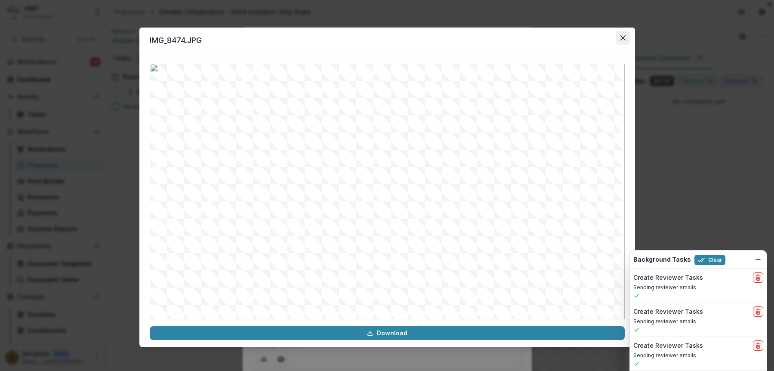
click at [598, 37] on button "Close" at bounding box center [623, 38] width 14 height 14
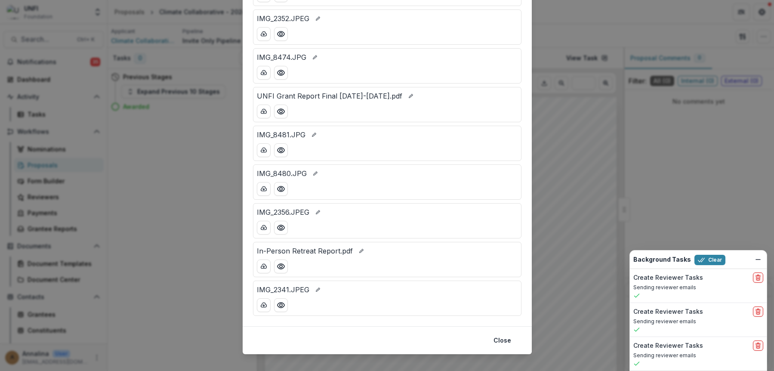
scroll to position [172, 0]
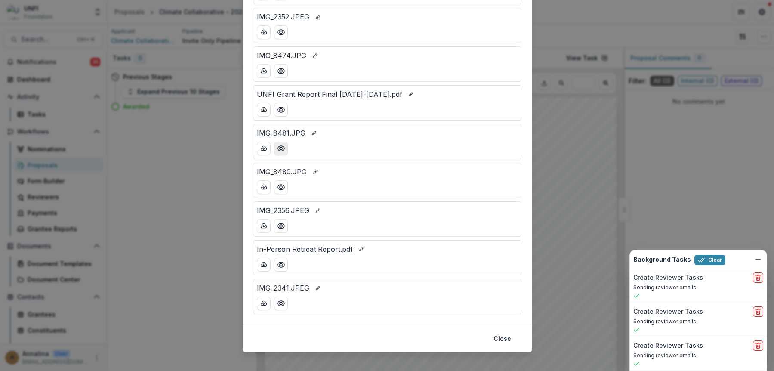
click at [282, 143] on button "Preview IMG_8481.JPG" at bounding box center [281, 149] width 14 height 14
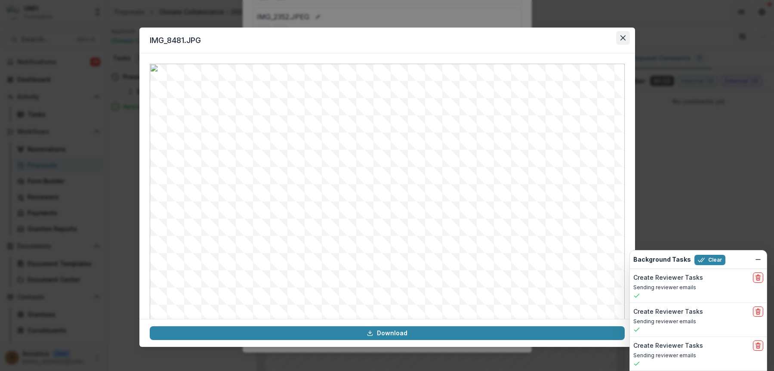
click at [598, 37] on icon "Close" at bounding box center [622, 37] width 5 height 5
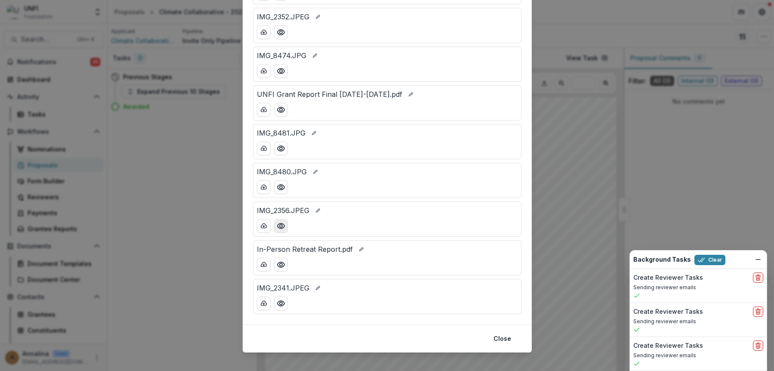
click at [285, 229] on button "Preview IMG_2356.JPEG" at bounding box center [281, 226] width 14 height 14
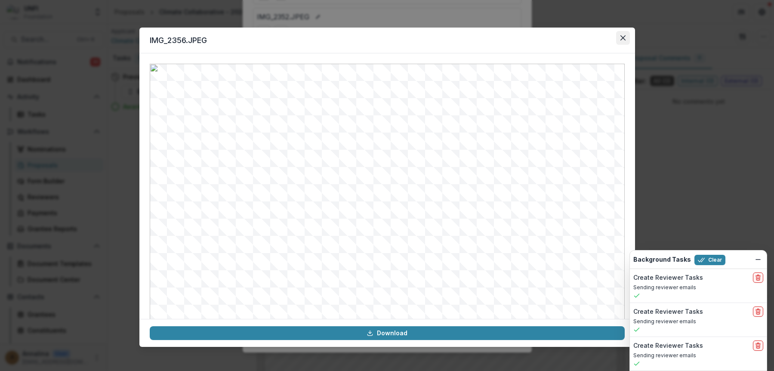
click at [598, 39] on button "Close" at bounding box center [623, 38] width 14 height 14
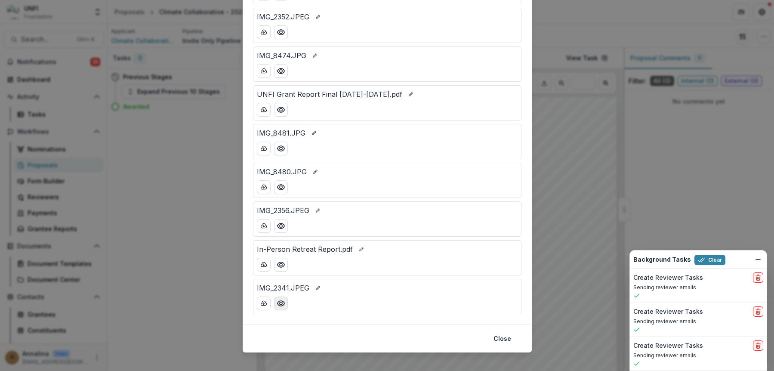
click at [284, 302] on button "Preview IMG_2341.JPEG" at bounding box center [281, 303] width 14 height 14
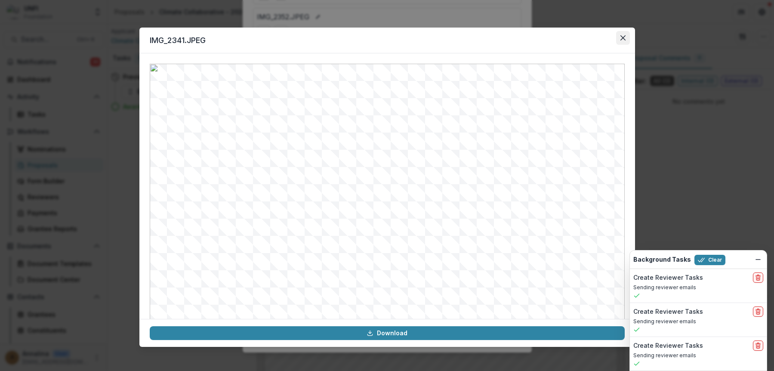
click at [598, 40] on icon "Close" at bounding box center [623, 37] width 5 height 5
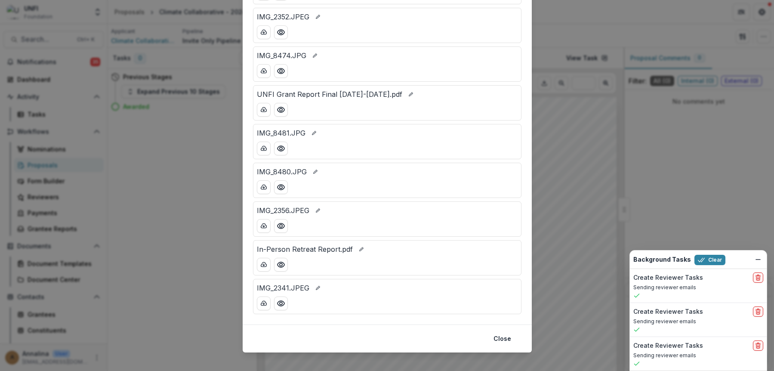
click at [598, 151] on div "Attached Files IMG_8489.JPG IMG_2365.JPEG Letter of Support for Climate Collabo…" at bounding box center [387, 185] width 774 height 371
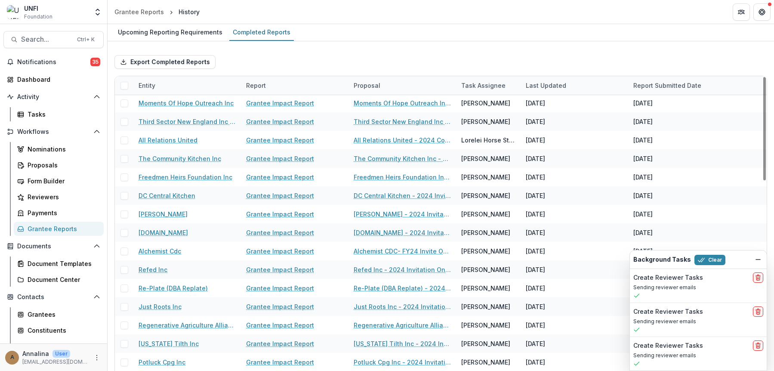
scroll to position [344, 0]
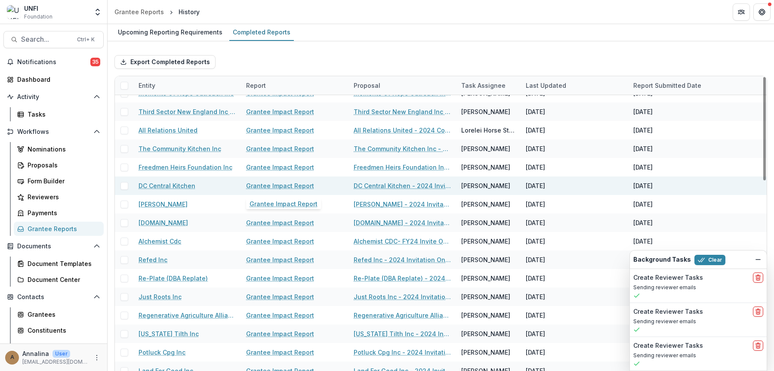
click at [290, 188] on link "Grantee Impact Report" at bounding box center [280, 185] width 68 height 9
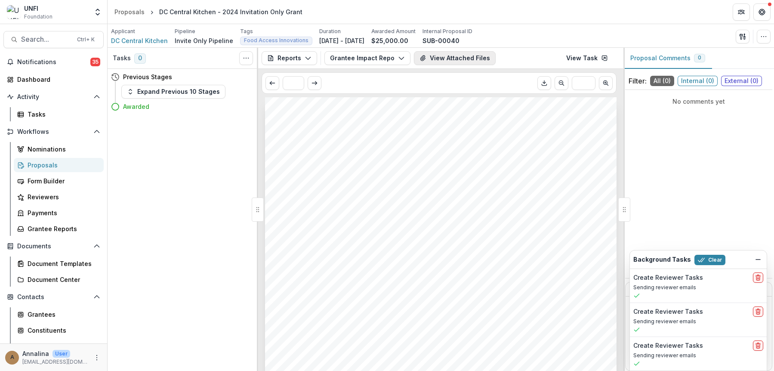
click at [435, 55] on button "View Attached Files" at bounding box center [455, 58] width 82 height 14
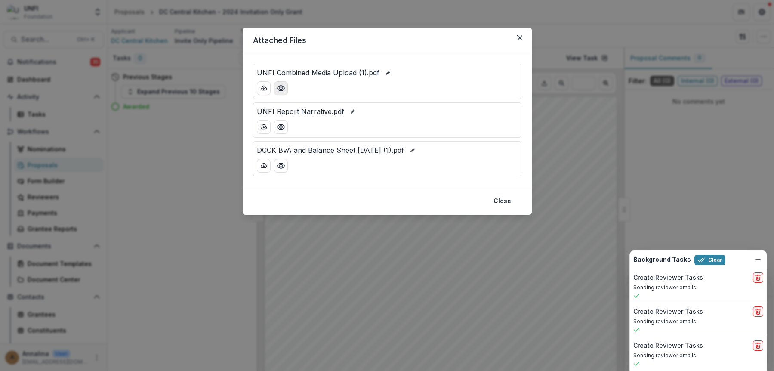
click at [284, 89] on icon "Preview UNFI Combined Media Upload (1).pdf" at bounding box center [280, 88] width 7 height 5
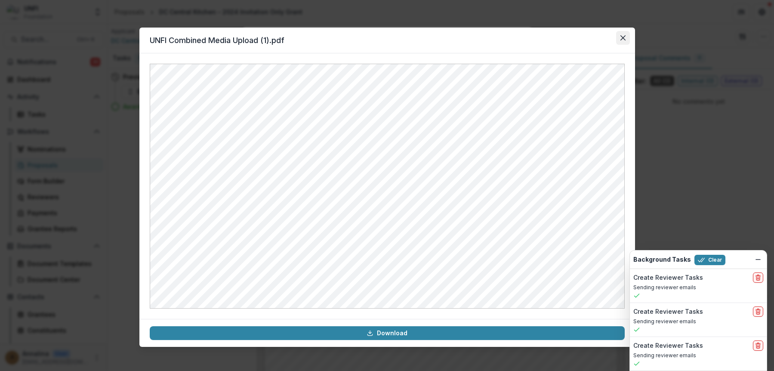
click at [598, 38] on icon "Close" at bounding box center [623, 37] width 5 height 5
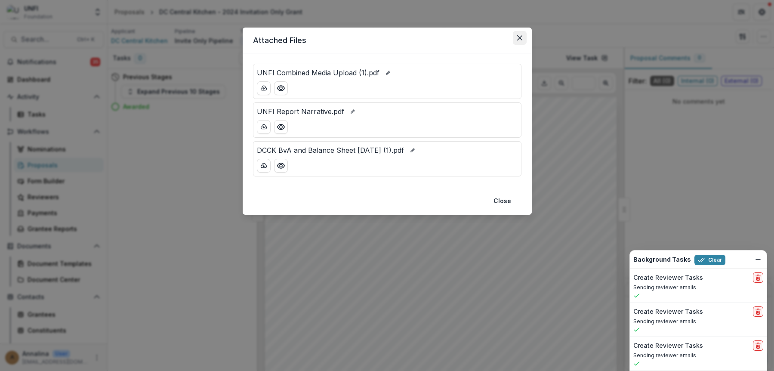
click at [522, 37] on button "Close" at bounding box center [520, 38] width 14 height 14
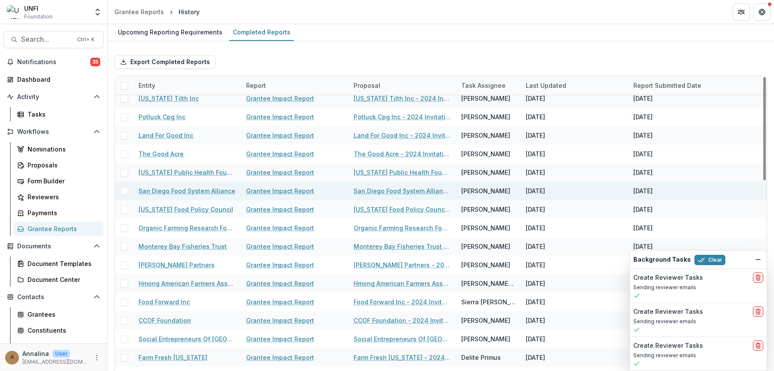
scroll to position [559, 0]
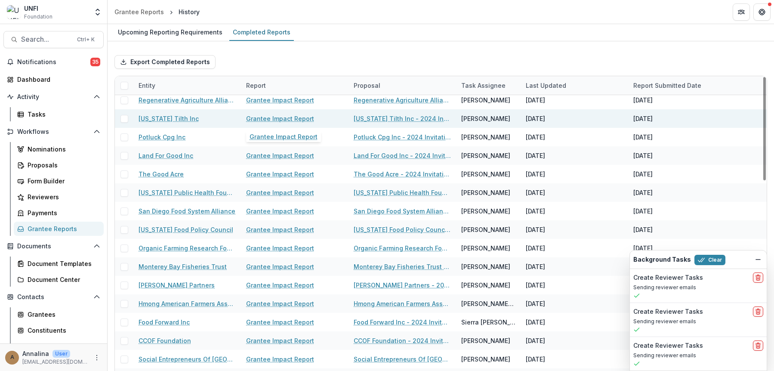
click at [256, 117] on link "Grantee Impact Report" at bounding box center [280, 118] width 68 height 9
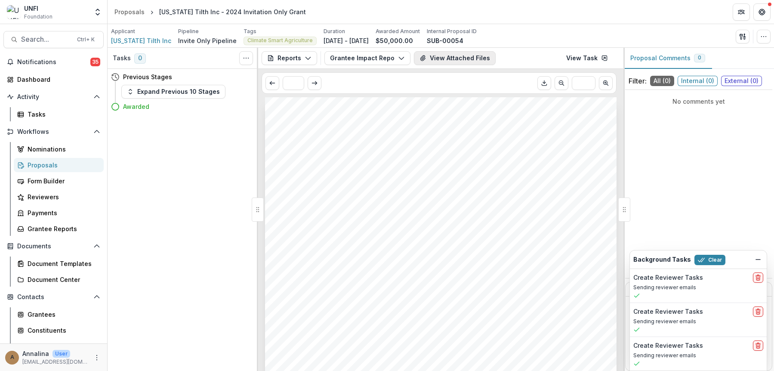
click at [458, 60] on button "View Attached Files" at bounding box center [455, 58] width 82 height 14
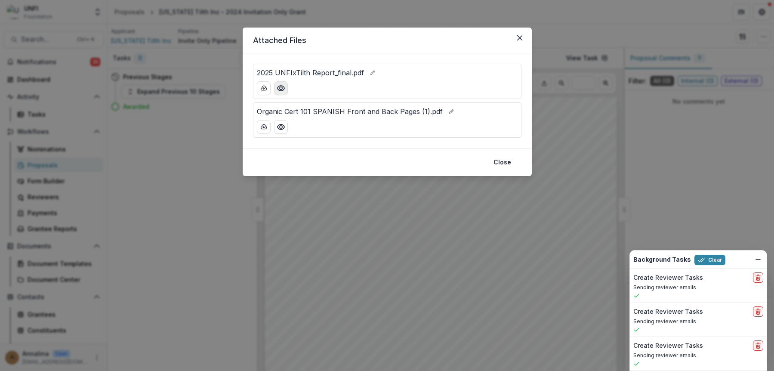
click at [280, 86] on icon "Preview 2025 UNFIxTilth Report_final.pdf" at bounding box center [280, 88] width 7 height 5
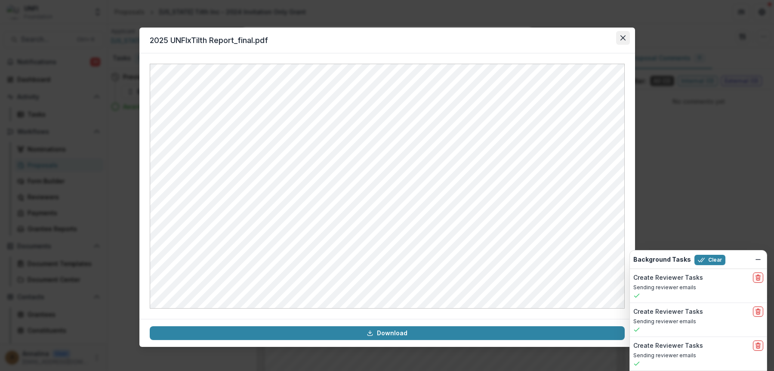
click at [598, 39] on icon "Close" at bounding box center [623, 37] width 5 height 5
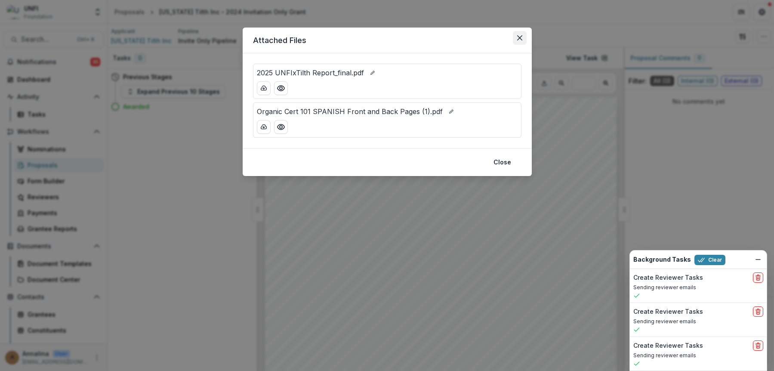
click at [517, 38] on icon "Close" at bounding box center [519, 37] width 5 height 5
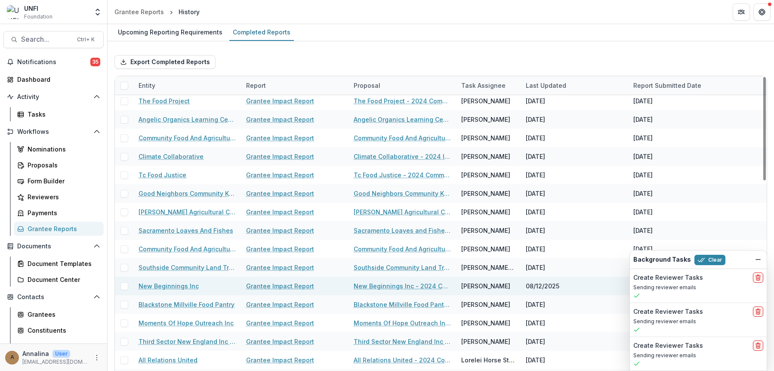
scroll to position [129, 0]
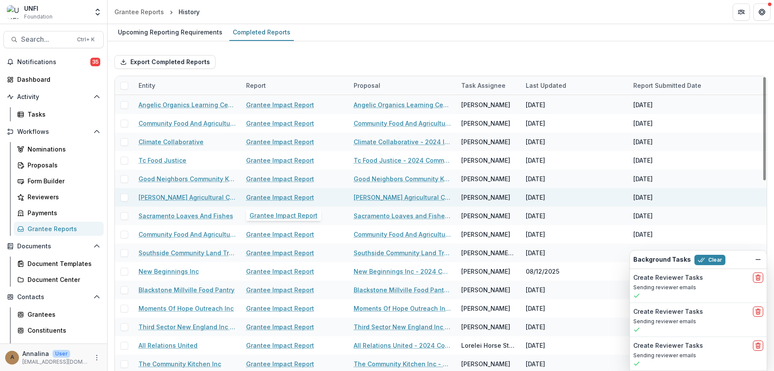
click at [279, 198] on link "Grantee Impact Report" at bounding box center [280, 197] width 68 height 9
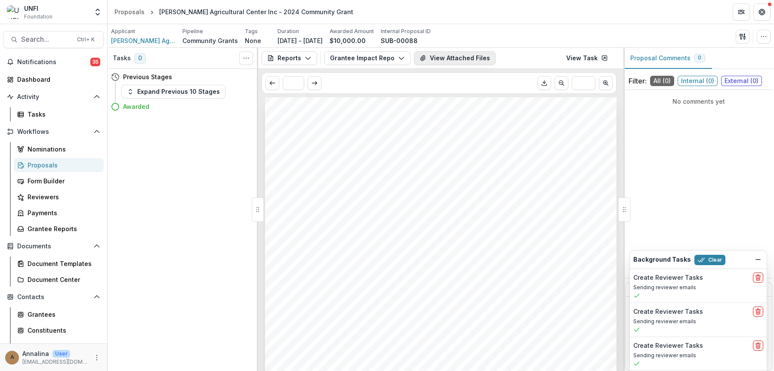
click at [451, 55] on button "View Attached Files" at bounding box center [455, 58] width 82 height 14
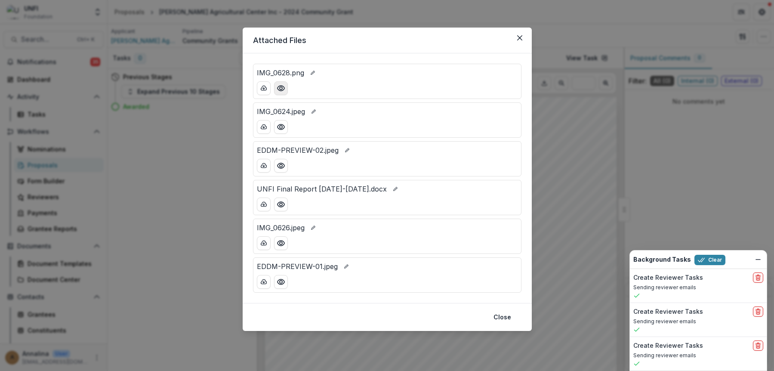
click at [284, 93] on button "Preview IMG_0628.png" at bounding box center [281, 88] width 14 height 14
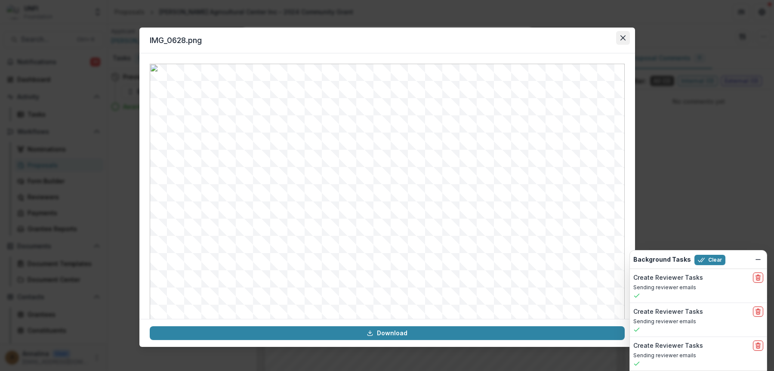
click at [598, 38] on icon "Close" at bounding box center [623, 37] width 5 height 5
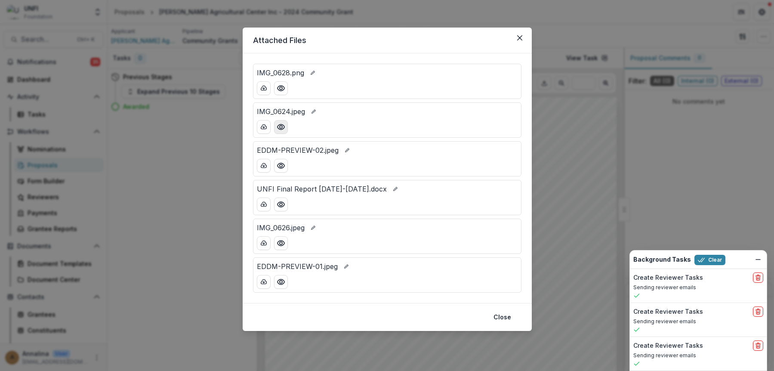
click at [285, 126] on button "Preview IMG_0624.jpeg" at bounding box center [281, 127] width 14 height 14
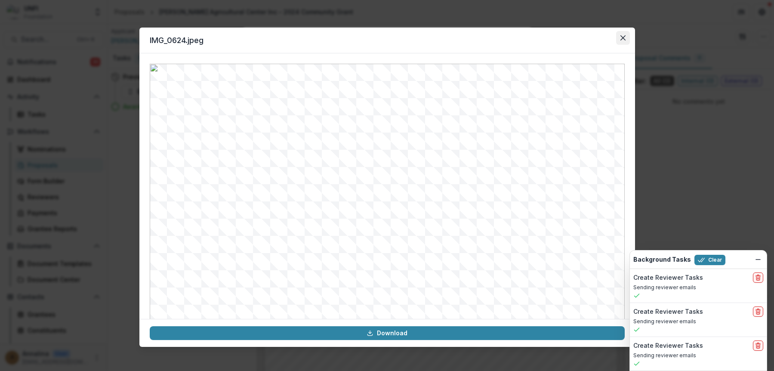
click at [598, 39] on button "Close" at bounding box center [623, 38] width 14 height 14
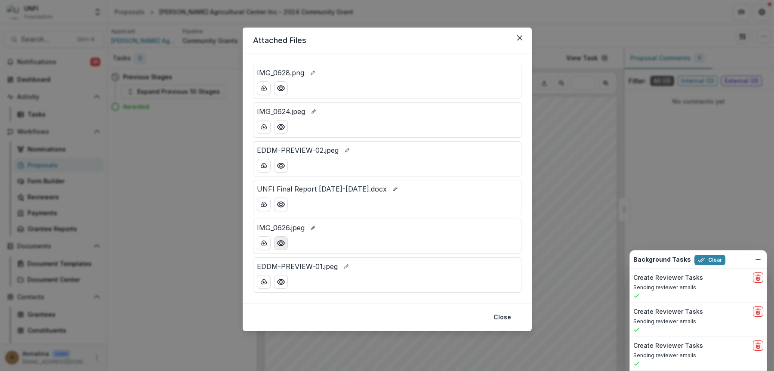
click at [281, 242] on circle "Preview IMG_0626.jpeg" at bounding box center [280, 243] width 3 height 3
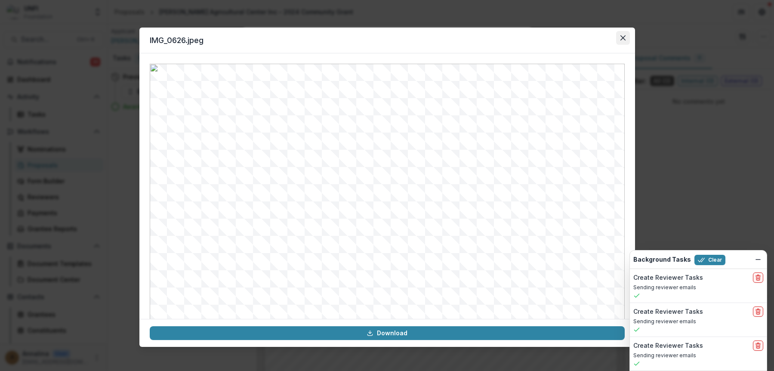
click at [598, 39] on button "Close" at bounding box center [623, 38] width 14 height 14
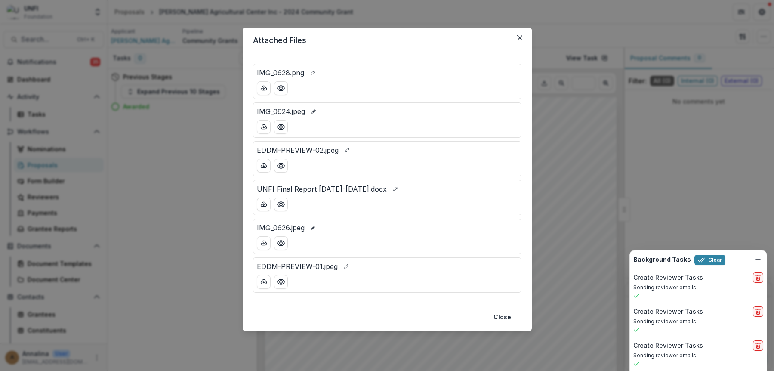
click at [598, 45] on div "Attached Files IMG_0628.png IMG_0624.jpeg EDDM-PREVIEW-02.jpeg UNFI Final Repor…" at bounding box center [387, 185] width 774 height 371
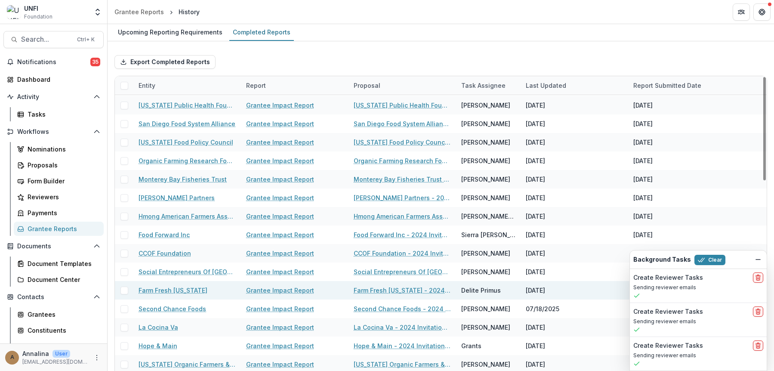
scroll to position [28, 0]
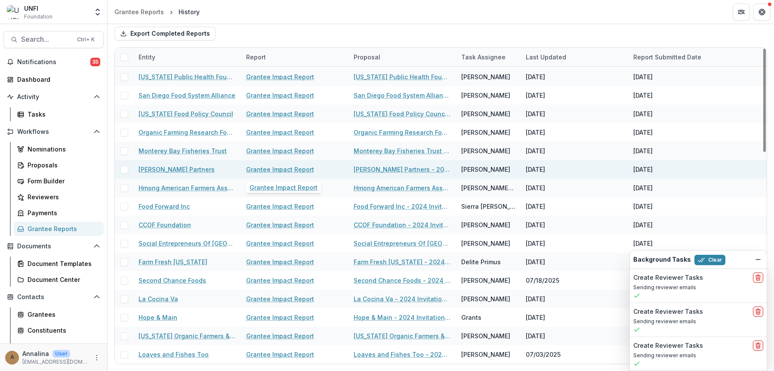
click at [275, 170] on link "Grantee Impact Report" at bounding box center [280, 169] width 68 height 9
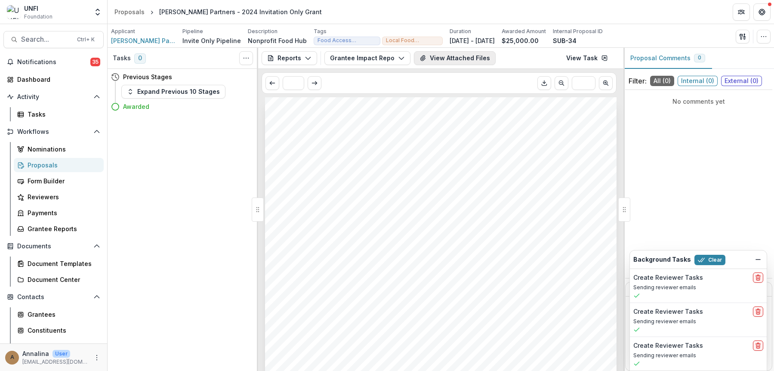
click at [449, 55] on button "View Attached Files" at bounding box center [455, 58] width 82 height 14
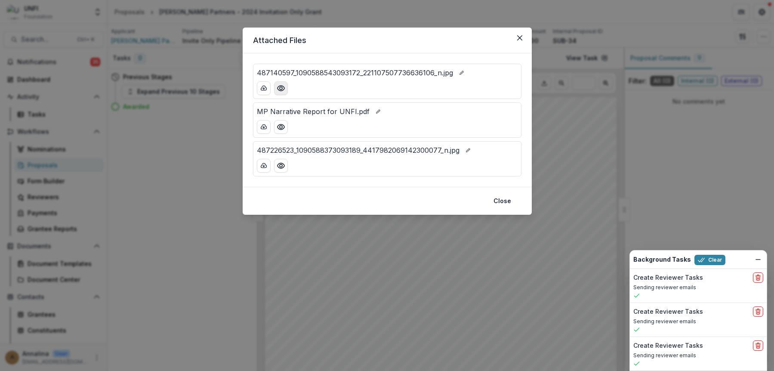
click at [284, 86] on icon "Preview 487140597_1090588543093172_221107507736636106_n.jpg" at bounding box center [281, 88] width 9 height 9
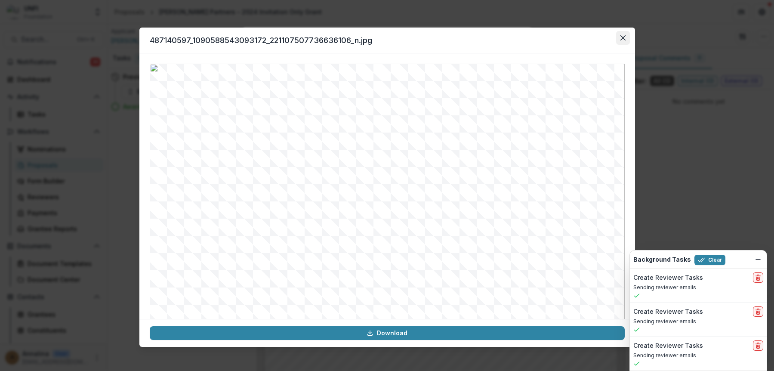
click at [598, 40] on button "Close" at bounding box center [623, 38] width 14 height 14
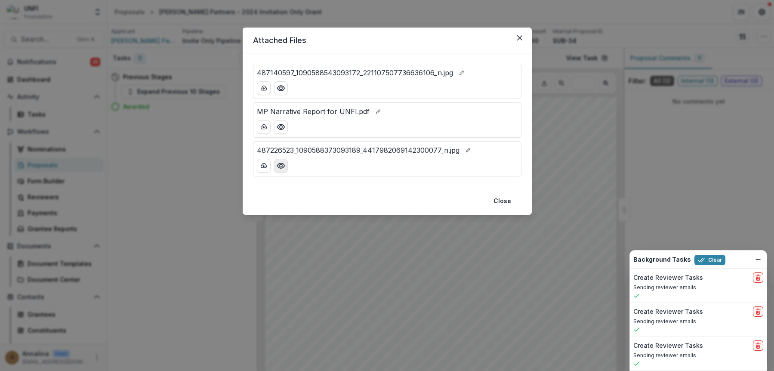
click at [283, 166] on icon "Preview 487226523_1090588373093189_4417982069142300077_n.jpg" at bounding box center [281, 165] width 9 height 9
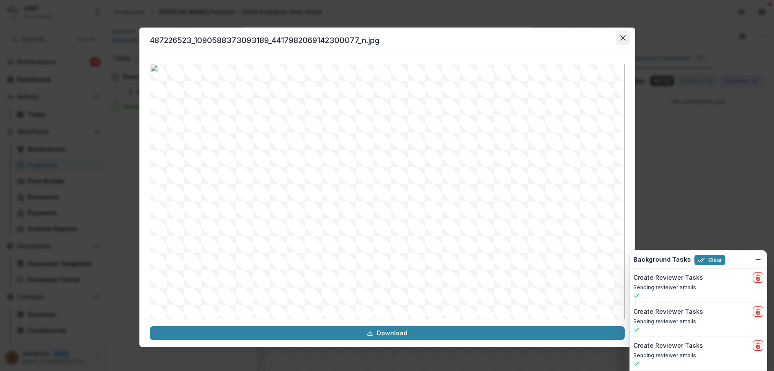
click at [598, 37] on icon "Close" at bounding box center [622, 37] width 5 height 5
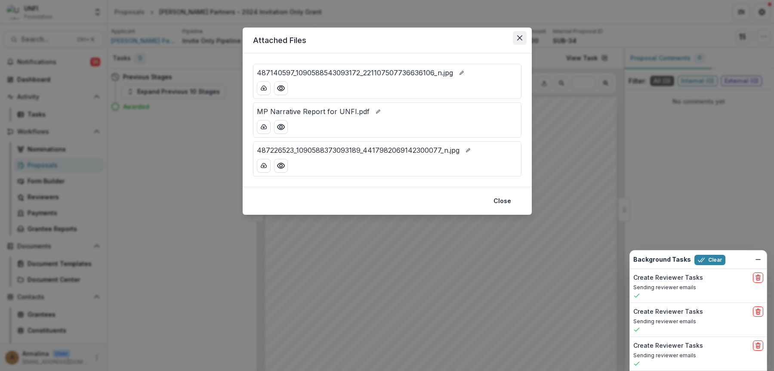
click at [522, 40] on icon "Close" at bounding box center [519, 37] width 5 height 5
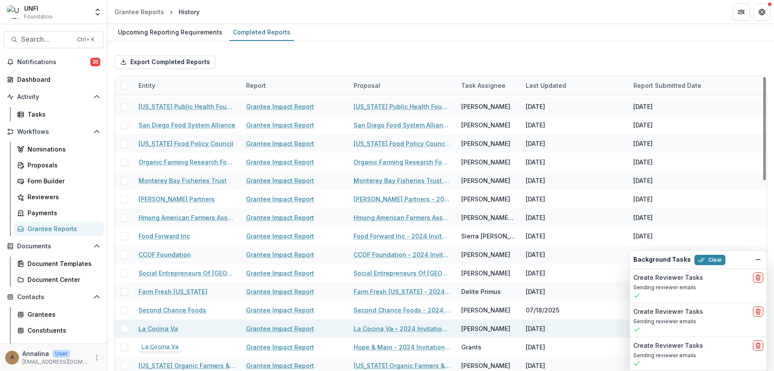
scroll to position [647, 0]
click at [268, 325] on link "Grantee Impact Report" at bounding box center [280, 327] width 68 height 9
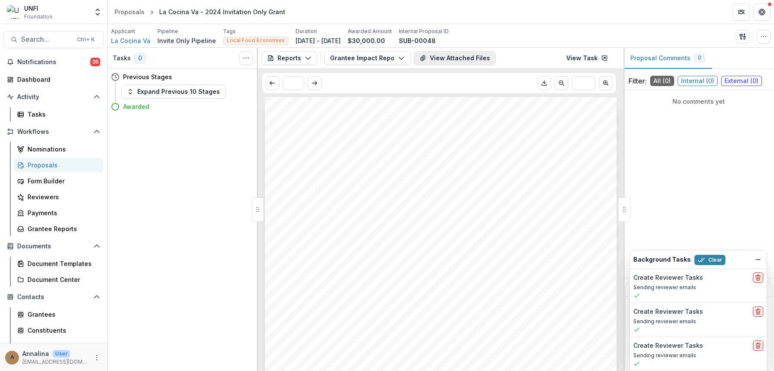
click at [427, 57] on button "View Attached Files" at bounding box center [455, 58] width 82 height 14
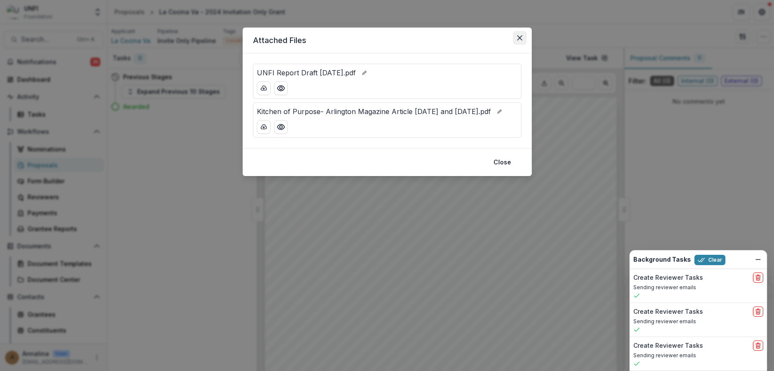
click at [517, 38] on icon "Close" at bounding box center [519, 37] width 5 height 5
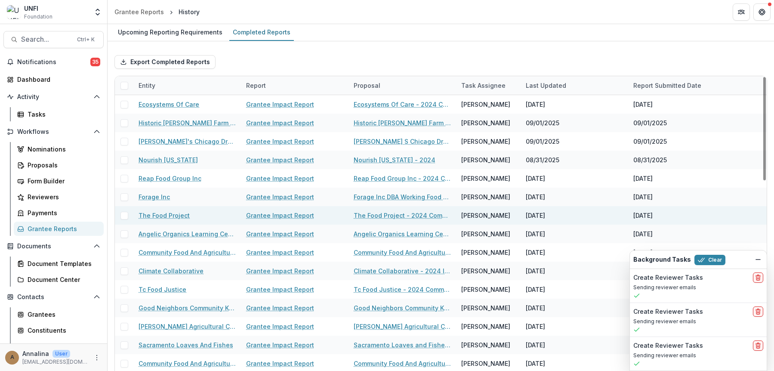
click at [286, 213] on link "Grantee Impact Report" at bounding box center [280, 215] width 68 height 9
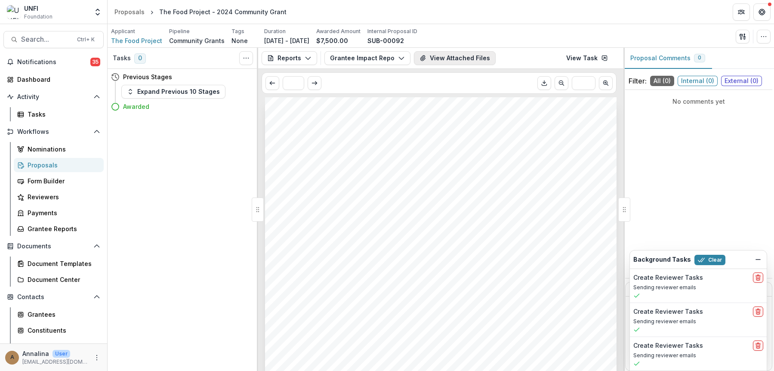
click at [445, 63] on button "View Attached Files" at bounding box center [455, 58] width 82 height 14
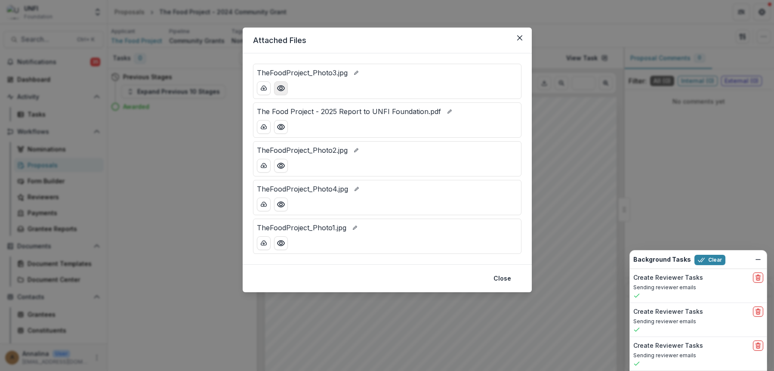
click at [283, 90] on icon "Preview TheFoodProject_Photo3.jpg" at bounding box center [280, 88] width 7 height 5
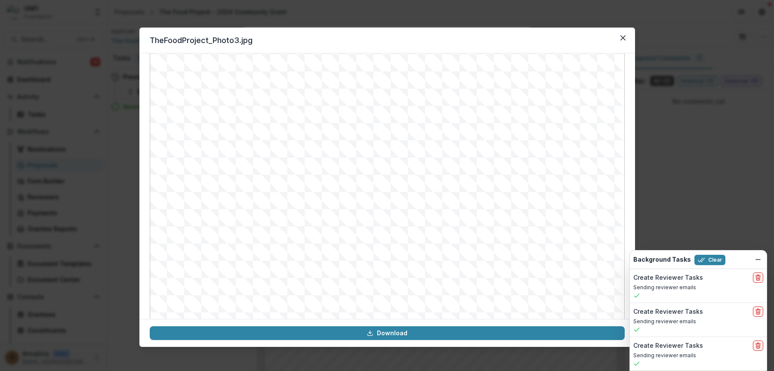
scroll to position [34, 0]
click at [598, 40] on icon "Close" at bounding box center [623, 37] width 5 height 5
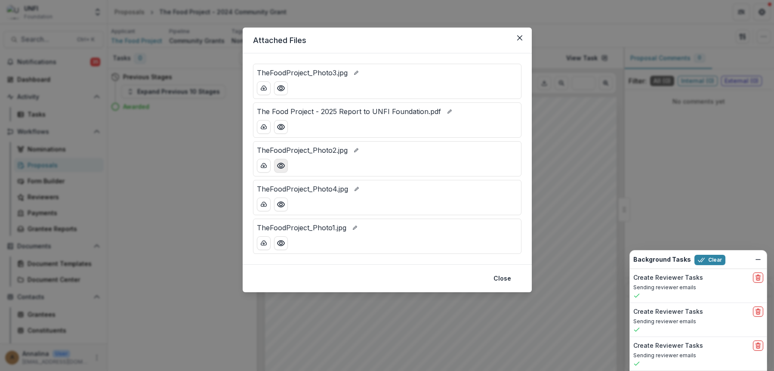
click at [285, 168] on button "Preview TheFoodProject_Photo2.jpg" at bounding box center [281, 166] width 14 height 14
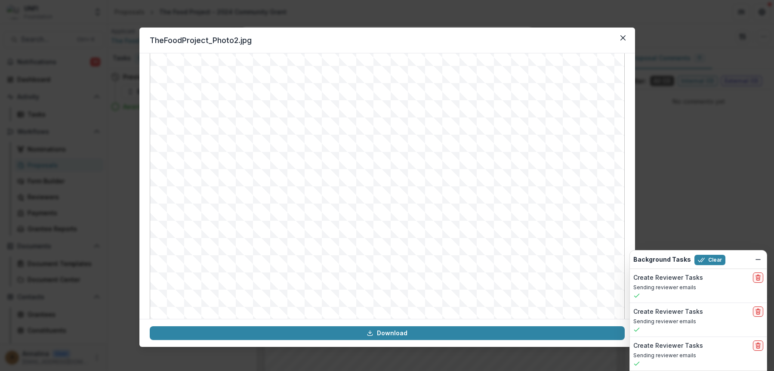
scroll to position [3, 0]
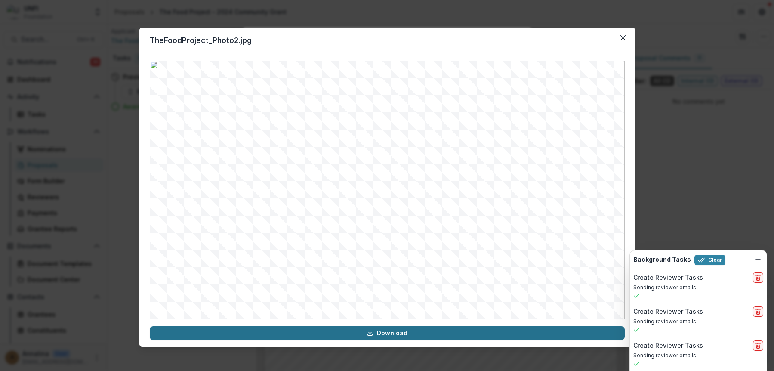
click at [404, 332] on link "Download" at bounding box center [387, 333] width 475 height 14
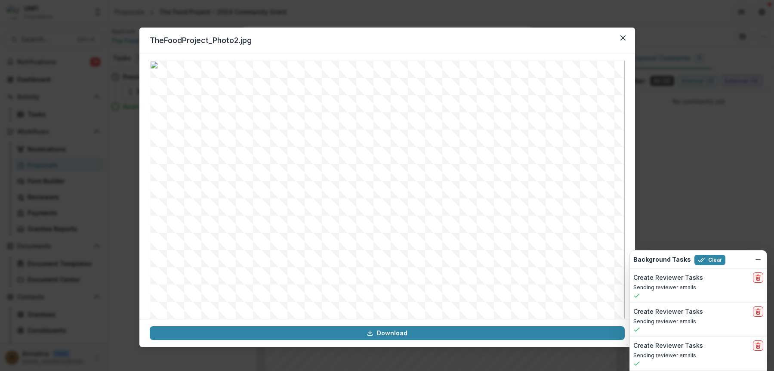
click at [520, 32] on header "TheFoodProject_Photo2.jpg" at bounding box center [387, 41] width 496 height 26
click at [598, 34] on button "Close" at bounding box center [623, 38] width 14 height 14
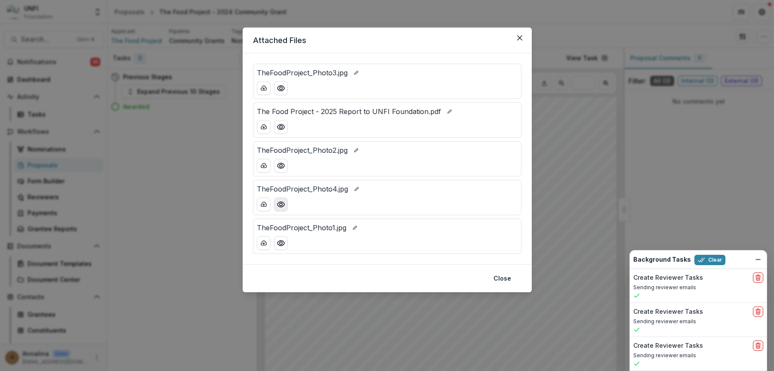
click at [284, 204] on icon "Preview TheFoodProject_Photo4.jpg" at bounding box center [280, 204] width 7 height 5
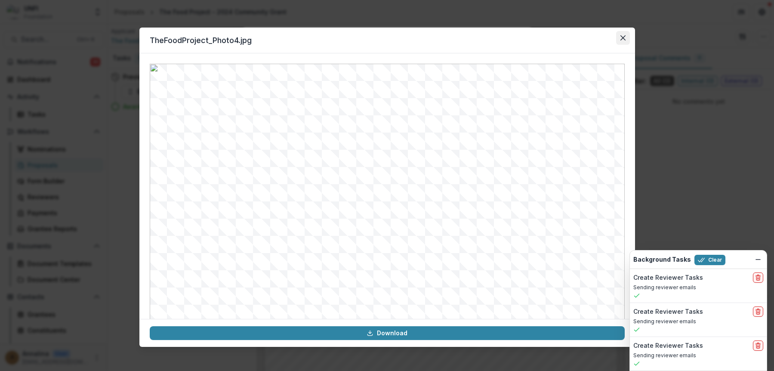
click at [598, 36] on button "Close" at bounding box center [623, 38] width 14 height 14
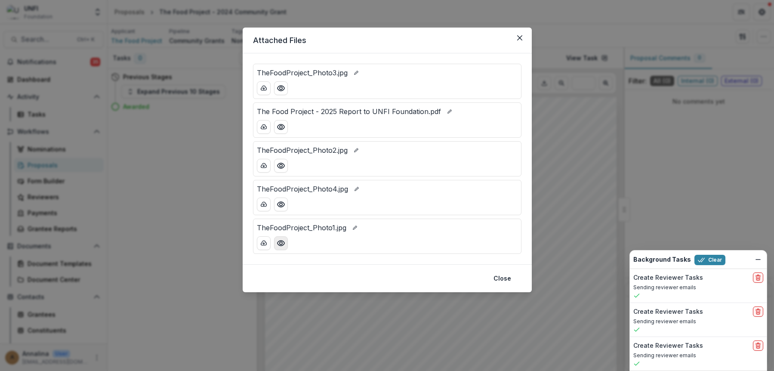
click at [283, 244] on icon "Preview TheFoodProject_Photo1.jpg" at bounding box center [281, 243] width 9 height 9
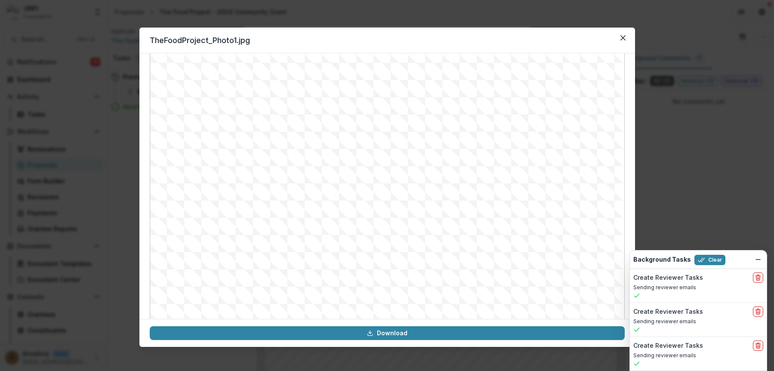
scroll to position [27, 0]
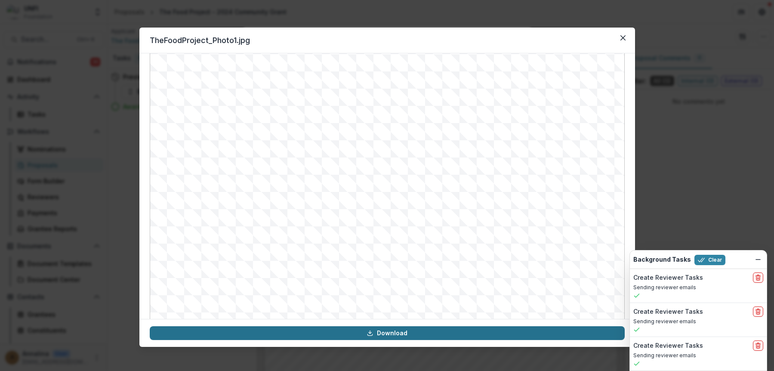
click at [409, 334] on link "Download" at bounding box center [387, 333] width 475 height 14
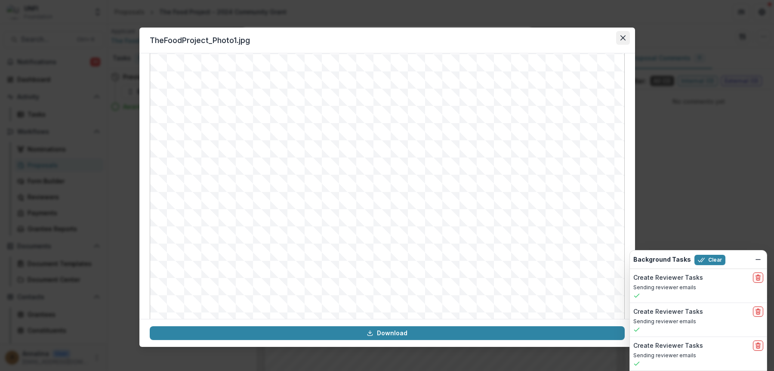
click at [598, 35] on button "Close" at bounding box center [623, 38] width 14 height 14
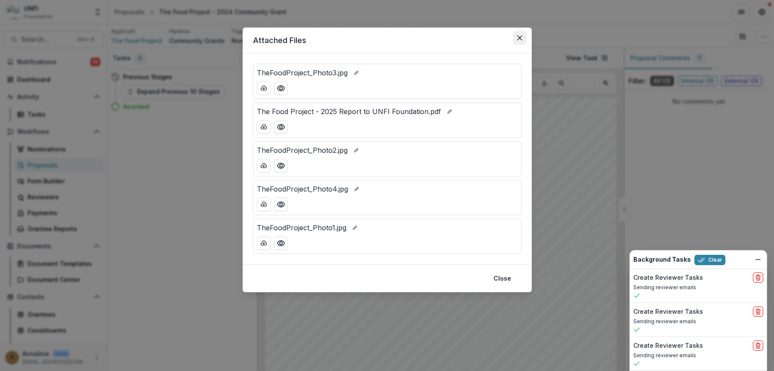
click at [516, 39] on button "Close" at bounding box center [520, 38] width 14 height 14
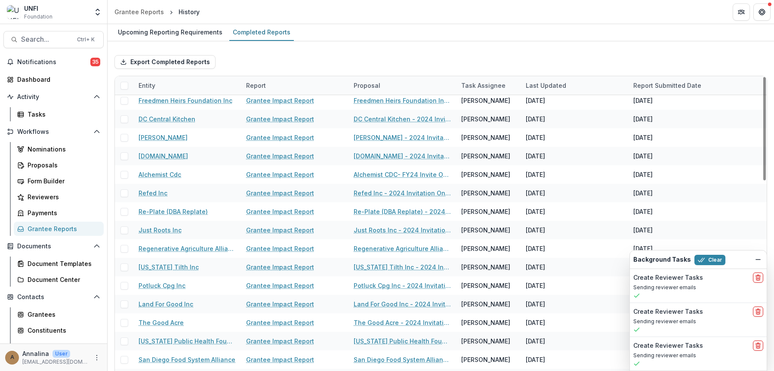
scroll to position [430, 0]
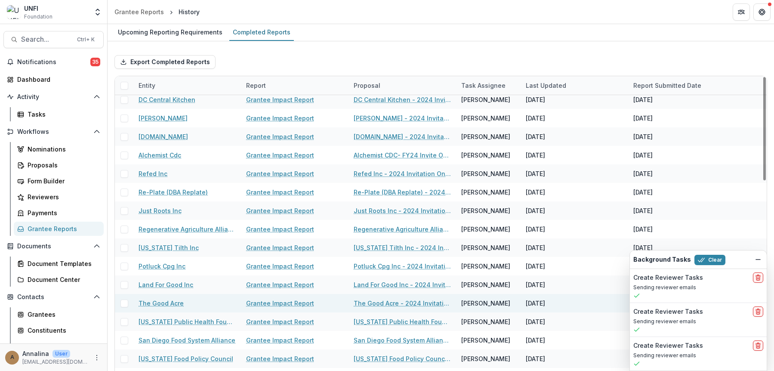
click at [282, 303] on link "Grantee Impact Report" at bounding box center [280, 303] width 68 height 9
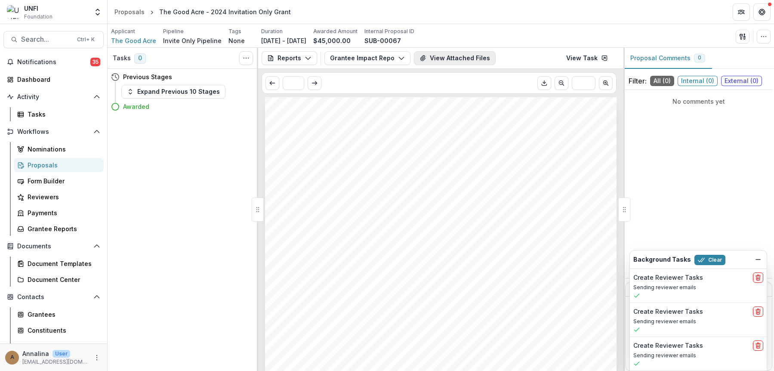
click at [439, 61] on button "View Attached Files" at bounding box center [455, 58] width 82 height 14
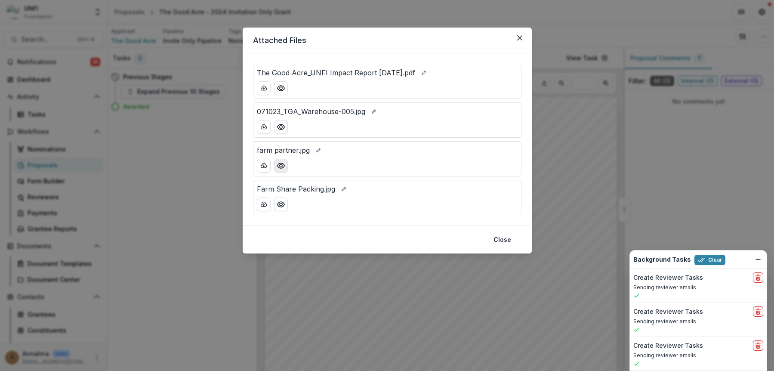
click at [282, 165] on icon "Preview farm partner.jpg" at bounding box center [281, 165] width 9 height 9
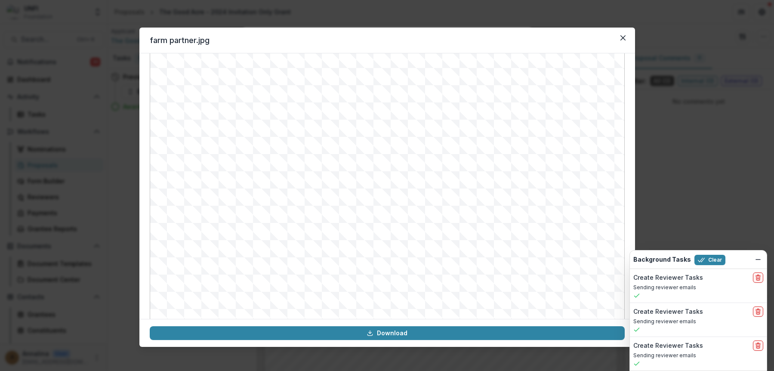
scroll to position [27, 0]
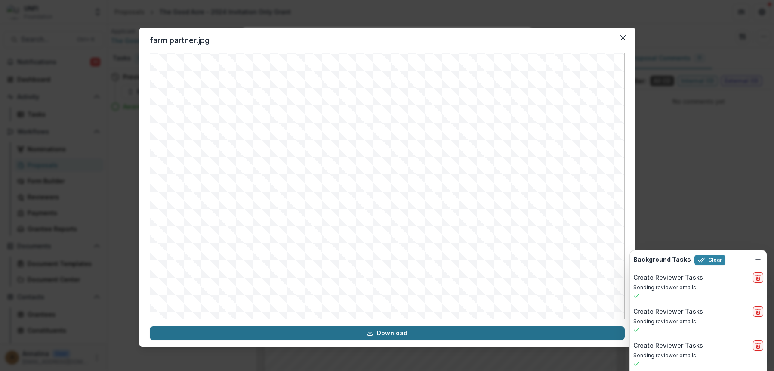
click at [355, 334] on link "Download" at bounding box center [387, 333] width 475 height 14
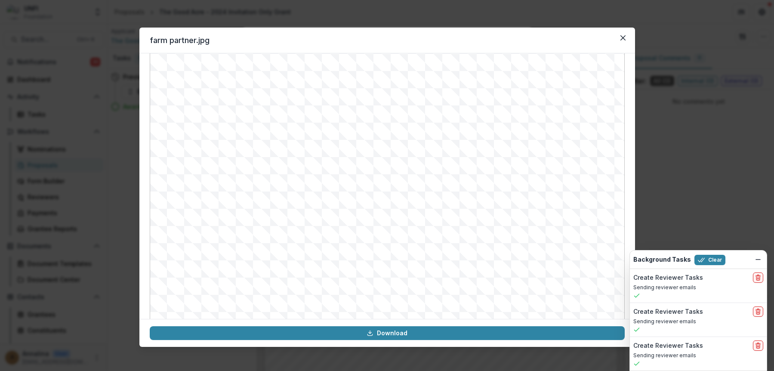
click at [453, 38] on header "farm partner.jpg" at bounding box center [387, 41] width 496 height 26
click at [598, 39] on icon "Close" at bounding box center [623, 37] width 5 height 5
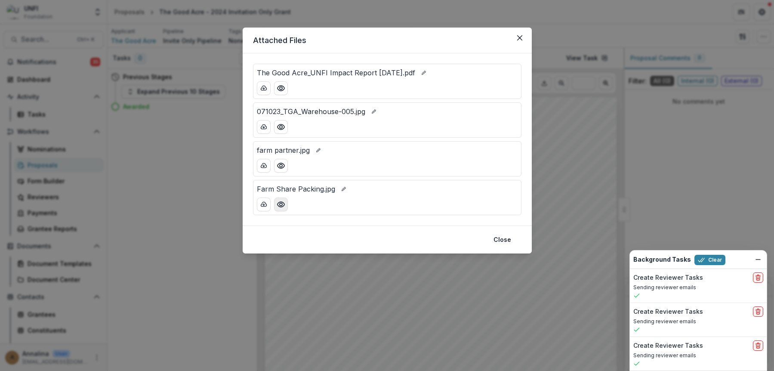
click at [282, 205] on circle "Preview Farm Share Packing.jpg" at bounding box center [280, 204] width 3 height 3
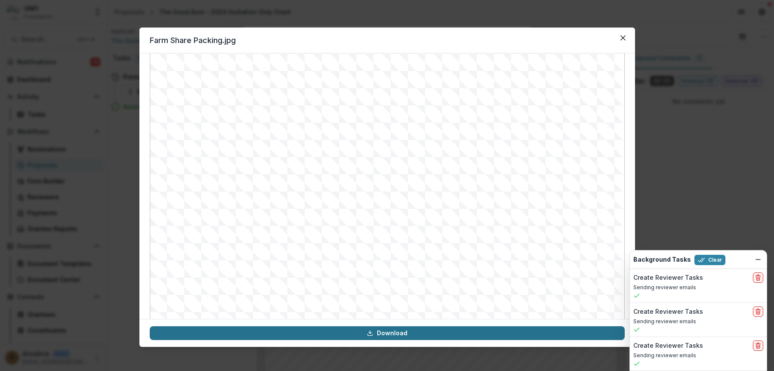
click at [442, 332] on link "Download" at bounding box center [387, 333] width 475 height 14
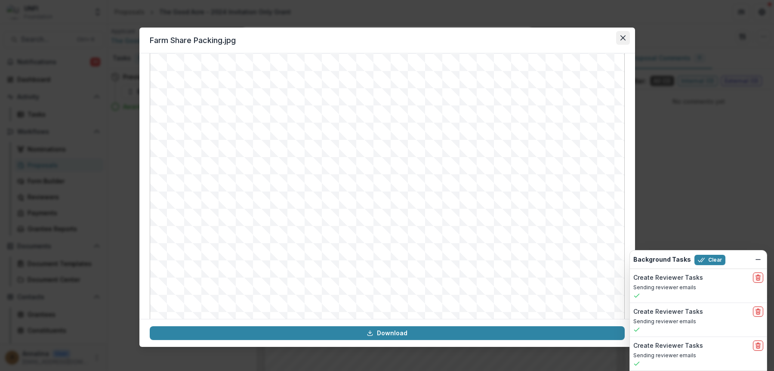
click at [598, 38] on icon "Close" at bounding box center [623, 37] width 5 height 5
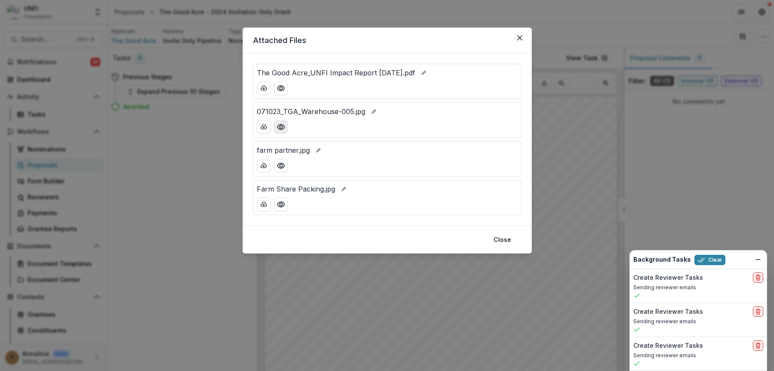
click at [280, 127] on icon "Preview 071023_TGA_Warehouse-005.jpg" at bounding box center [281, 127] width 9 height 9
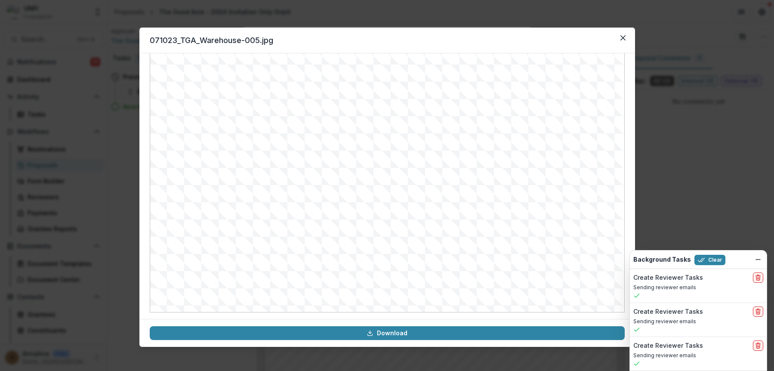
scroll to position [89, 0]
click at [598, 35] on icon "Close" at bounding box center [623, 37] width 5 height 5
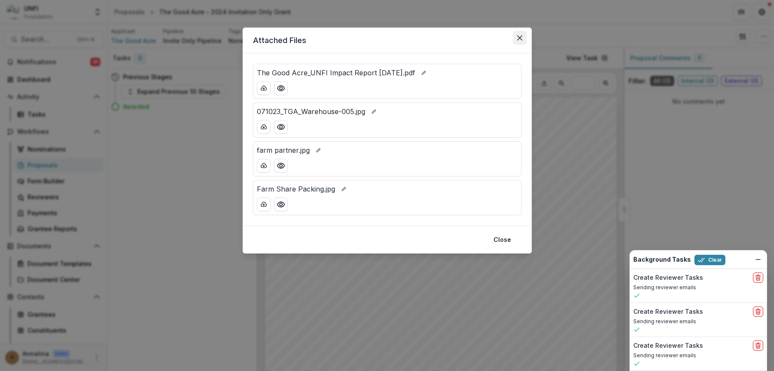
click at [517, 38] on icon "Close" at bounding box center [519, 37] width 5 height 5
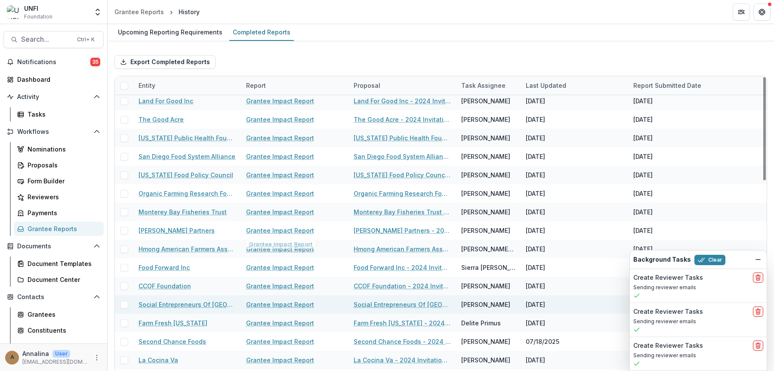
scroll to position [647, 0]
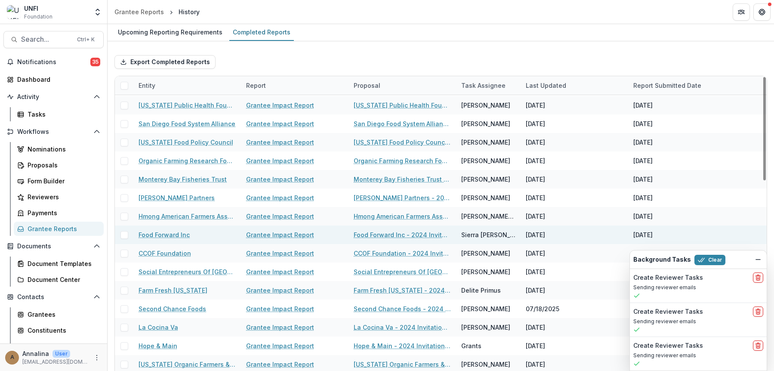
click at [278, 232] on link "Grantee Impact Report" at bounding box center [280, 234] width 68 height 9
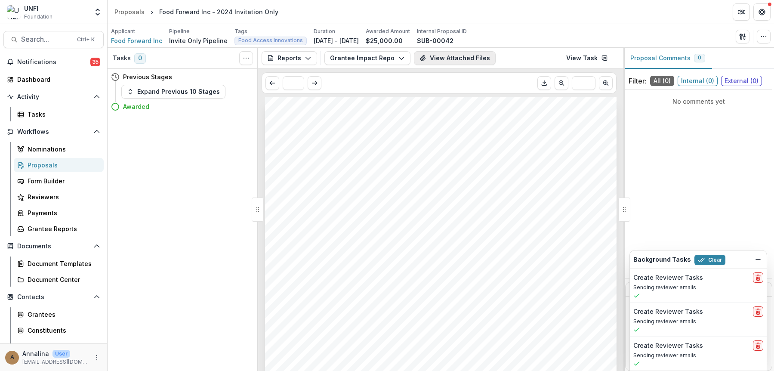
click at [426, 61] on button "View Attached Files" at bounding box center [455, 58] width 82 height 14
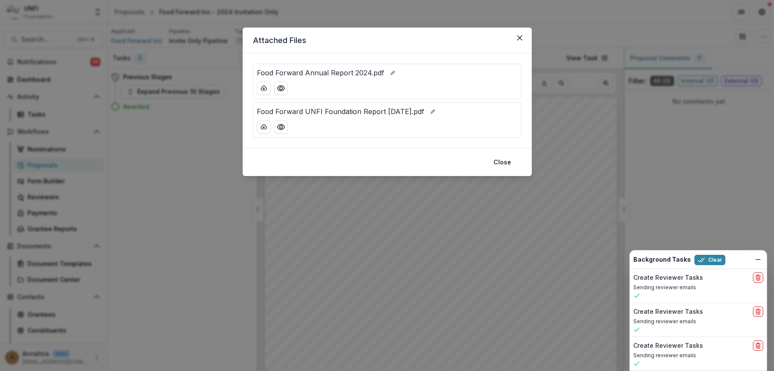
click at [283, 134] on div "Food Forward UNFI Foundation Report July 2025.pdf" at bounding box center [387, 119] width 269 height 35
click at [284, 127] on icon "Preview Food Forward UNFI Foundation Report July 2025.pdf" at bounding box center [280, 126] width 7 height 5
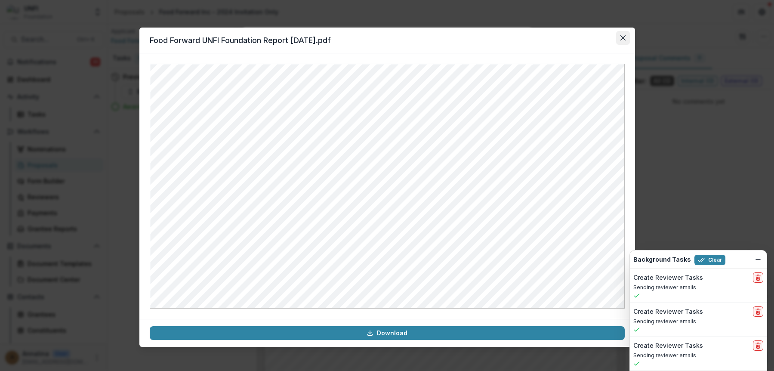
click at [598, 40] on button "Close" at bounding box center [623, 38] width 14 height 14
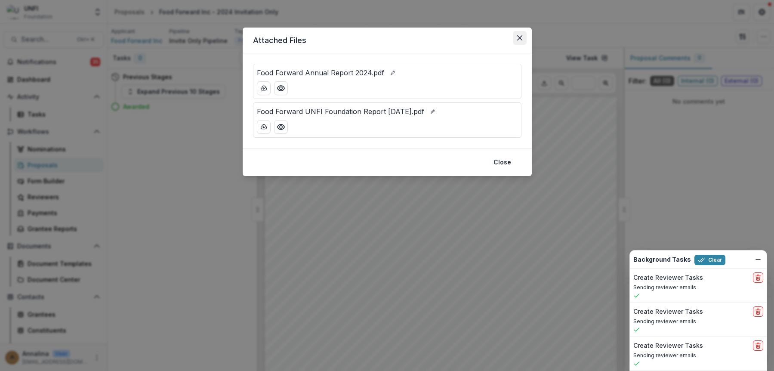
click at [519, 34] on button "Close" at bounding box center [520, 38] width 14 height 14
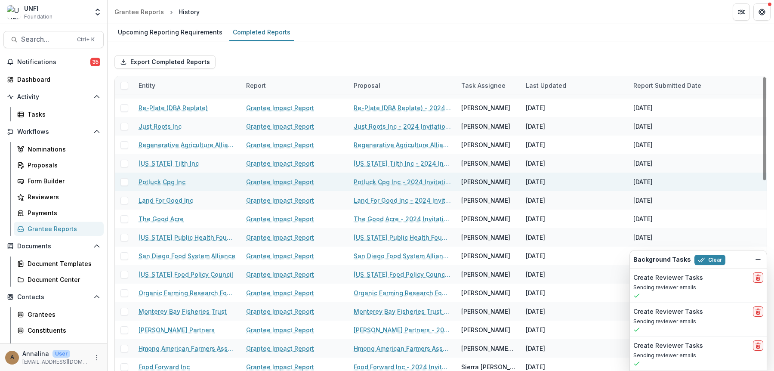
scroll to position [647, 0]
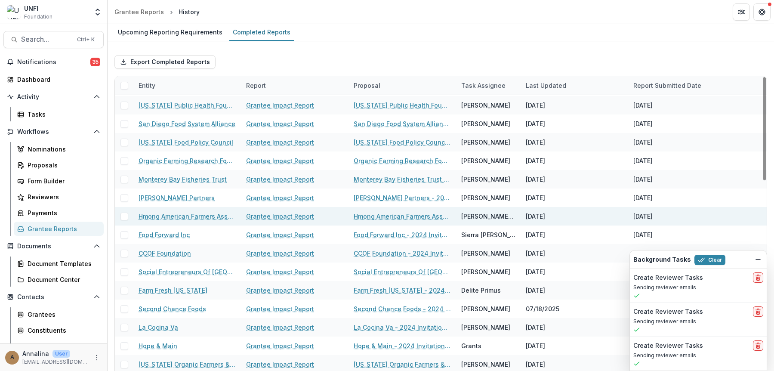
click at [255, 214] on link "Grantee Impact Report" at bounding box center [280, 216] width 68 height 9
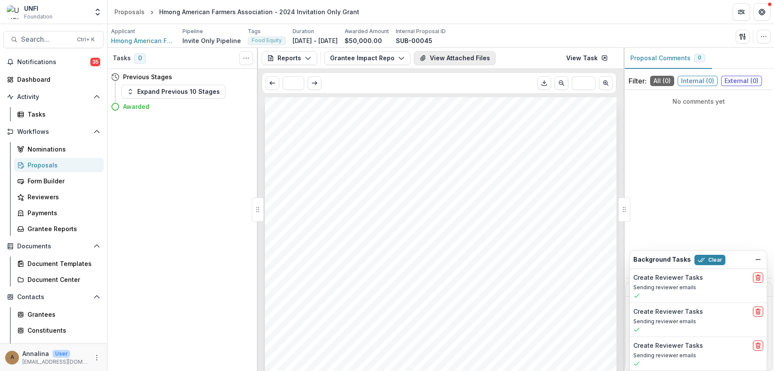
click at [432, 63] on button "View Attached Files" at bounding box center [455, 58] width 82 height 14
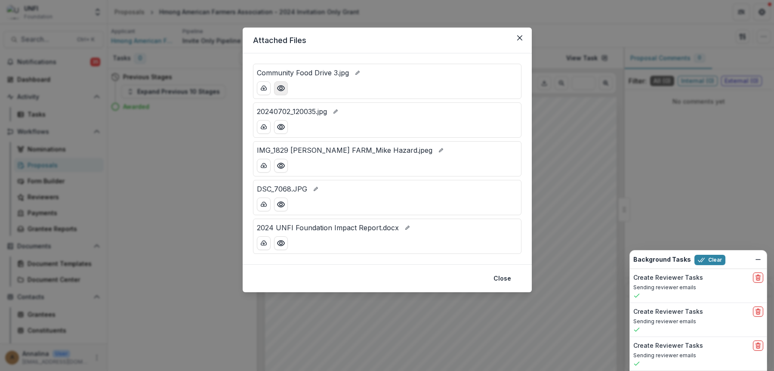
click at [284, 90] on icon "Preview Community Food Drive 3.jpg" at bounding box center [280, 88] width 7 height 5
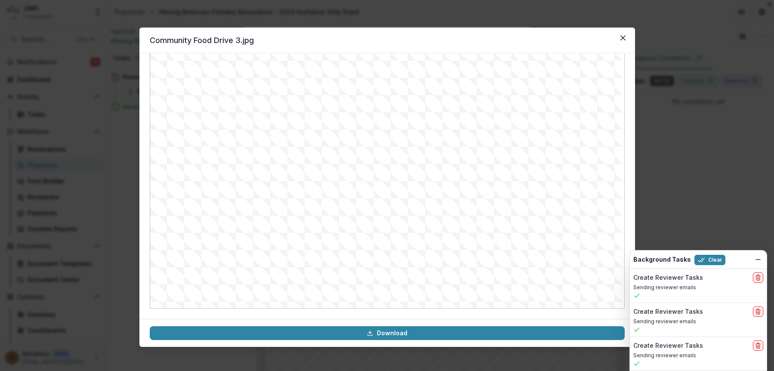
scroll to position [46, 0]
click at [598, 42] on button "Close" at bounding box center [623, 38] width 14 height 14
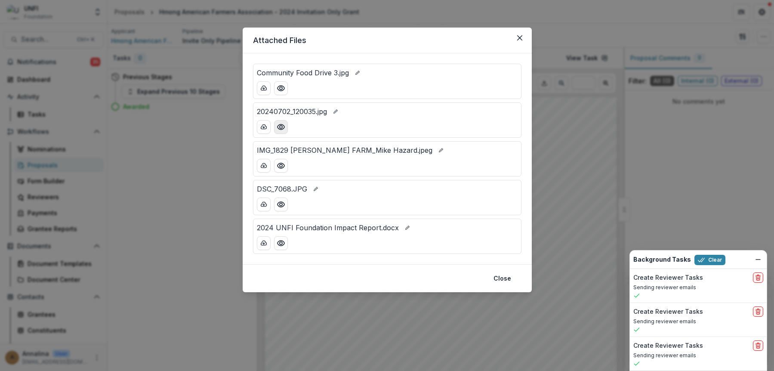
click at [278, 126] on icon "Preview 20240702_120035.jpg" at bounding box center [280, 126] width 7 height 5
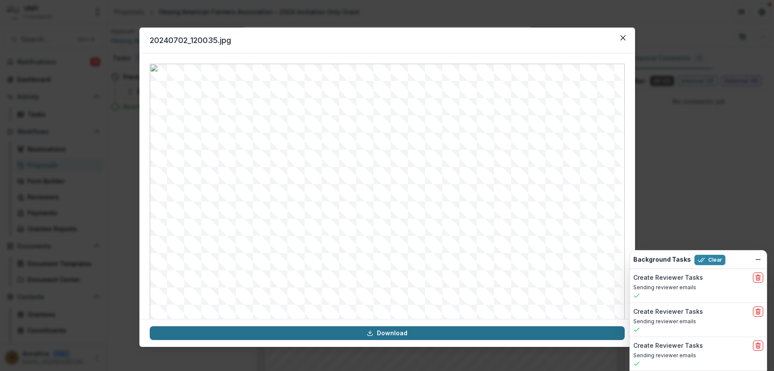
click at [375, 332] on link "Download" at bounding box center [387, 333] width 475 height 14
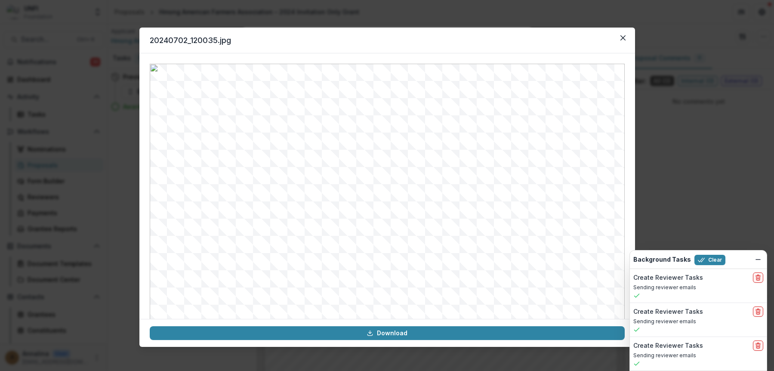
click at [394, 43] on header "20240702_120035.jpg" at bounding box center [387, 41] width 496 height 26
click at [598, 41] on button "Close" at bounding box center [623, 38] width 14 height 14
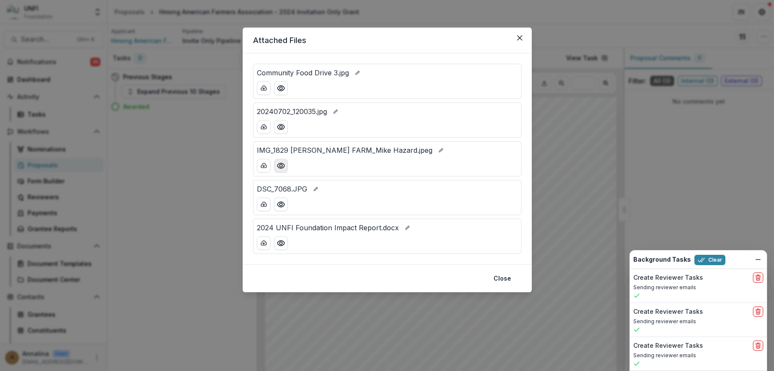
click at [281, 167] on circle "Preview IMG_1829 Annalisa Hultberg_Chanseng_training_HAFA FARM_Mike Hazard.jpeg" at bounding box center [280, 165] width 3 height 3
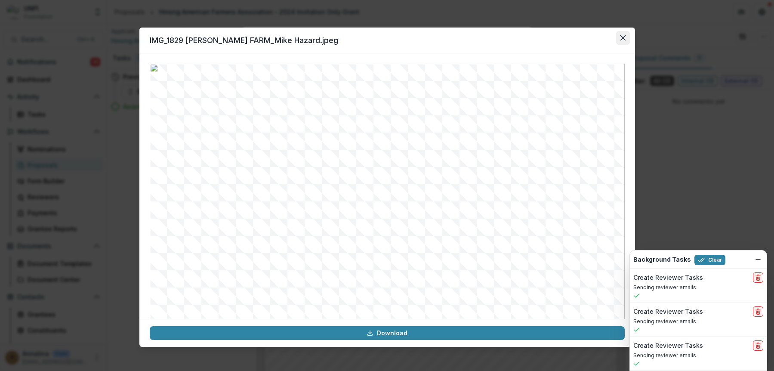
click at [598, 37] on button "Close" at bounding box center [623, 38] width 14 height 14
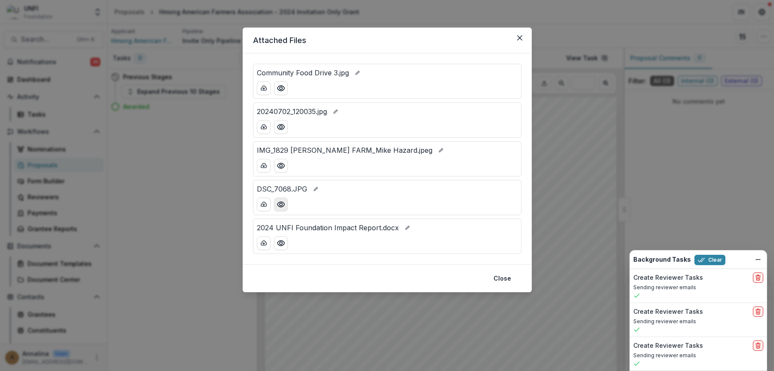
click at [281, 207] on icon "Preview DSC_7068.JPG" at bounding box center [280, 204] width 7 height 5
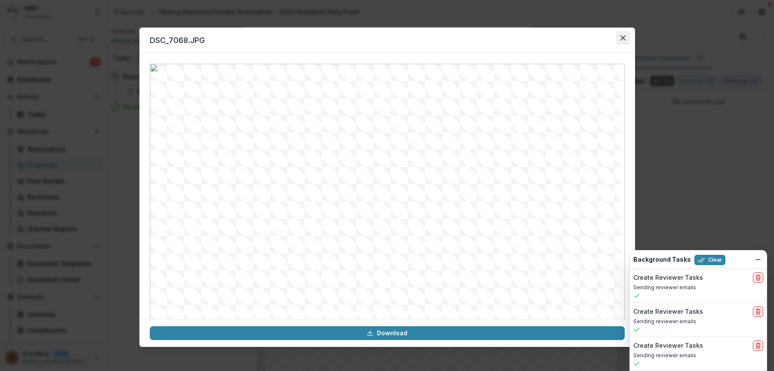
click at [598, 40] on icon "Close" at bounding box center [622, 37] width 5 height 5
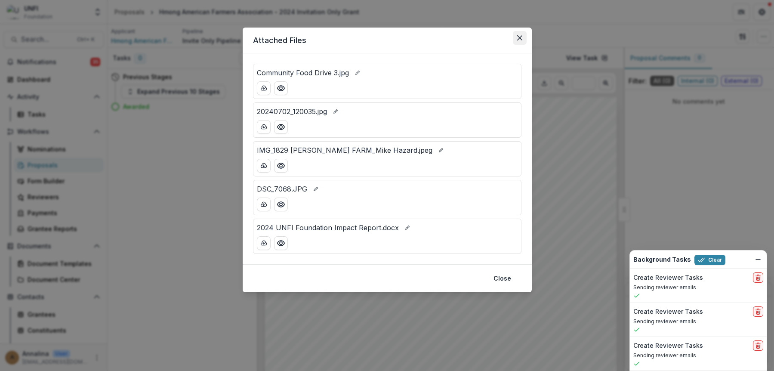
click at [521, 34] on button "Close" at bounding box center [520, 38] width 14 height 14
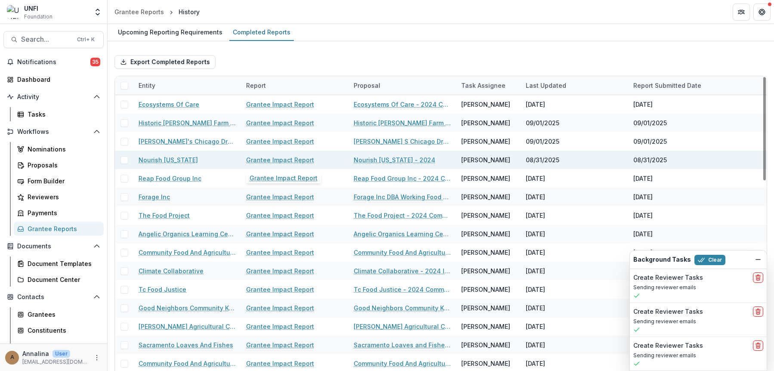
click at [294, 161] on link "Grantee Impact Report" at bounding box center [280, 159] width 68 height 9
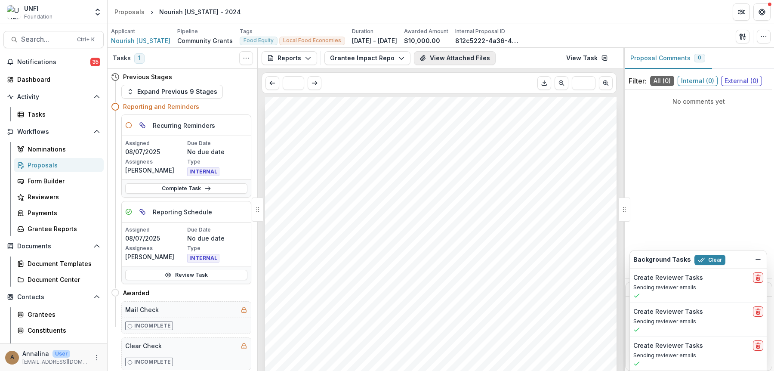
click at [448, 58] on button "View Attached Files" at bounding box center [455, 58] width 82 height 14
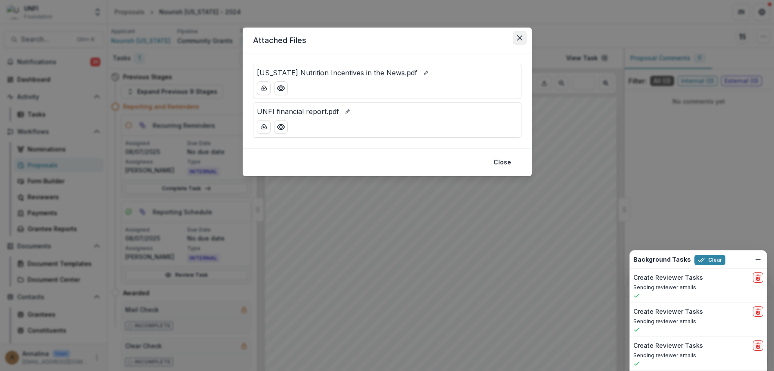
click at [521, 39] on icon "Close" at bounding box center [519, 37] width 5 height 5
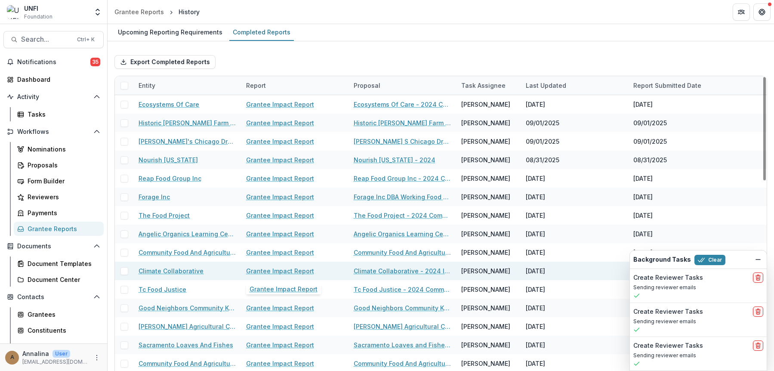
click at [286, 269] on link "Grantee Impact Report" at bounding box center [280, 270] width 68 height 9
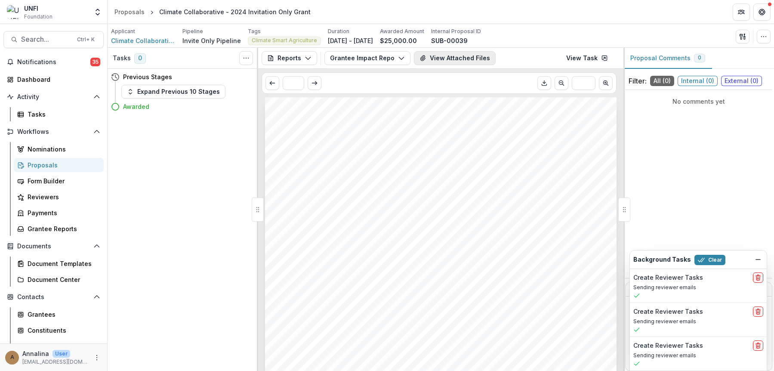
click at [435, 61] on button "View Attached Files" at bounding box center [455, 58] width 82 height 14
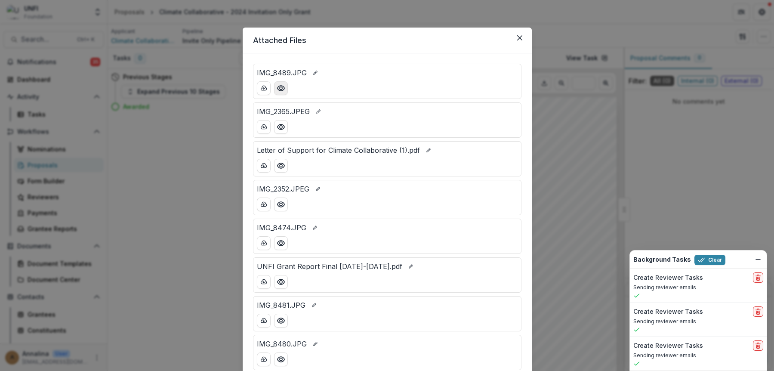
click at [281, 86] on icon "Preview IMG_8489.JPG" at bounding box center [281, 88] width 9 height 9
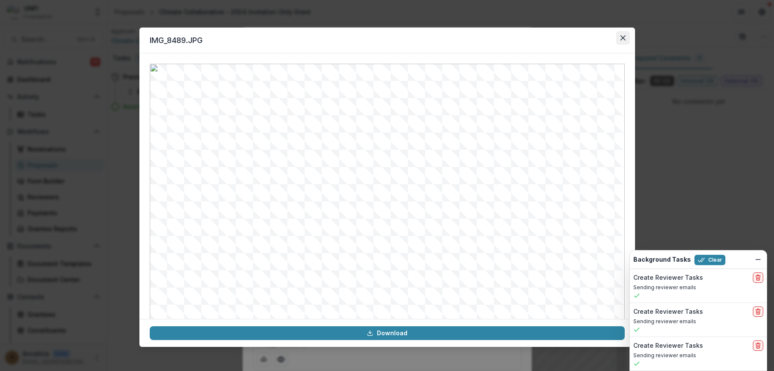
click at [598, 36] on button "Close" at bounding box center [623, 38] width 14 height 14
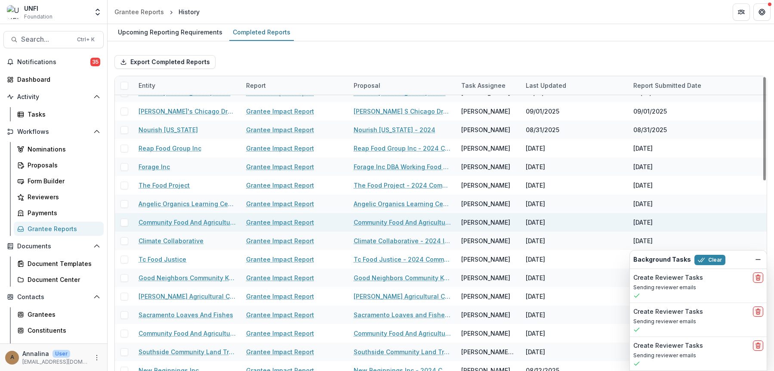
scroll to position [43, 0]
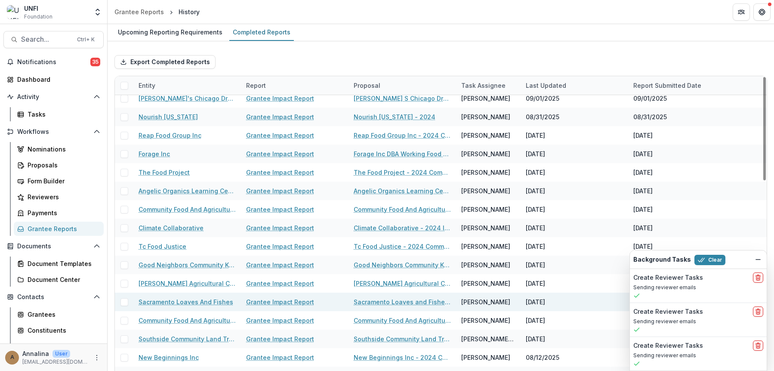
click at [285, 300] on link "Grantee Impact Report" at bounding box center [280, 301] width 68 height 9
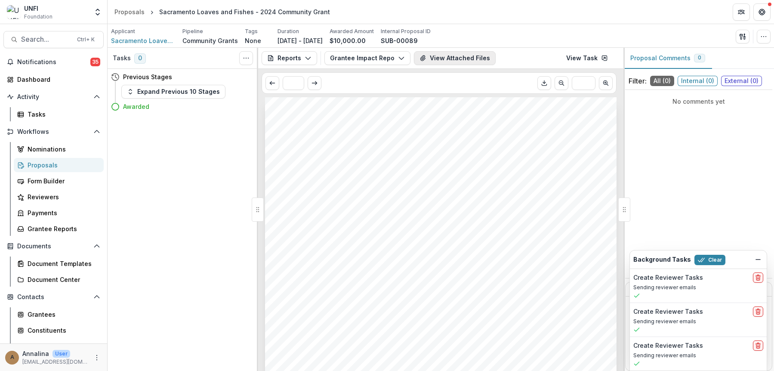
click at [448, 59] on button "View Attached Files" at bounding box center [455, 58] width 82 height 14
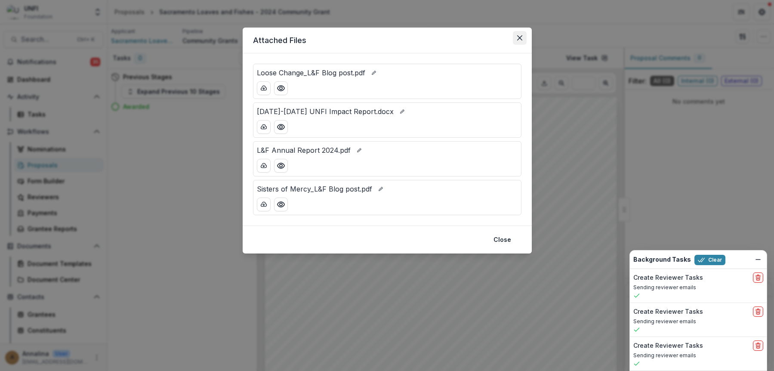
click at [516, 37] on button "Close" at bounding box center [520, 38] width 14 height 14
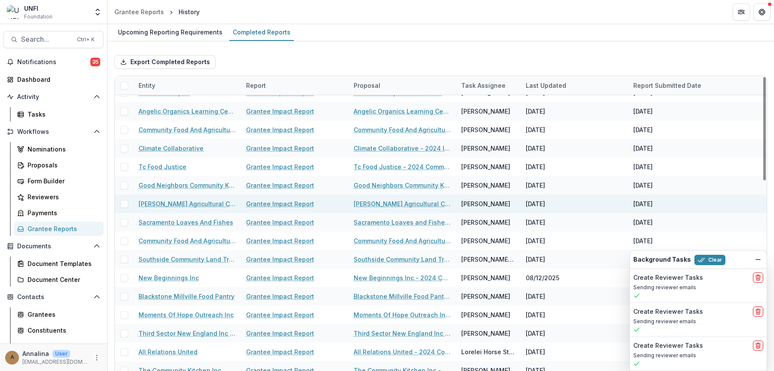
scroll to position [129, 0]
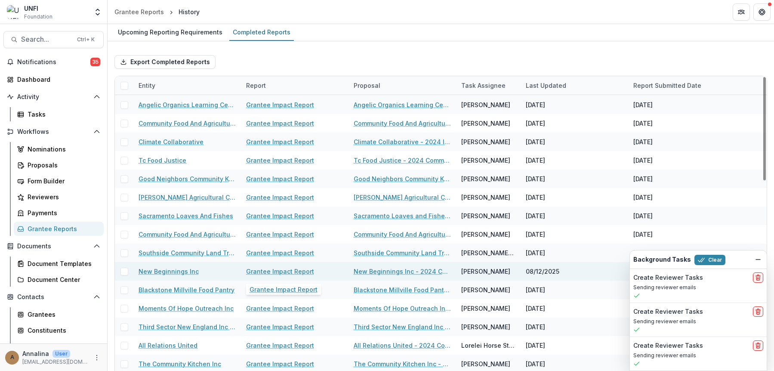
click at [281, 271] on link "Grantee Impact Report" at bounding box center [280, 271] width 68 height 9
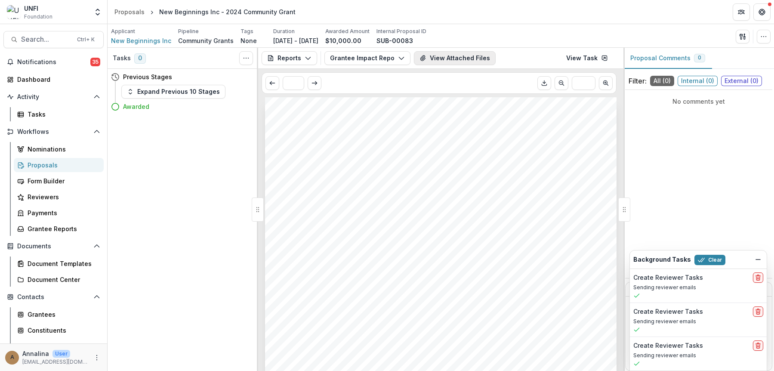
click at [442, 62] on button "View Attached Files" at bounding box center [455, 58] width 82 height 14
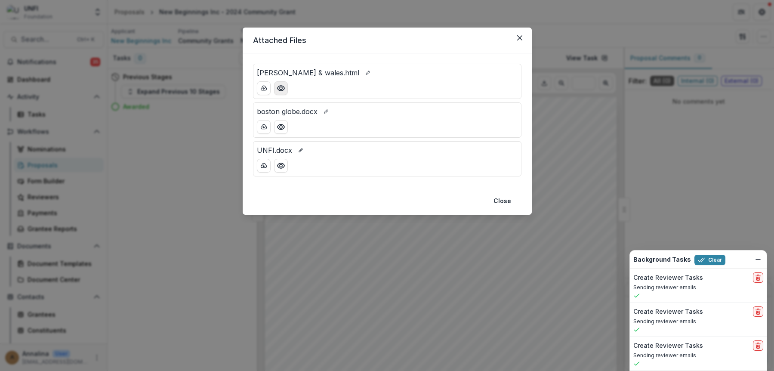
click at [283, 90] on icon "Preview johnson & wales.html" at bounding box center [281, 88] width 9 height 9
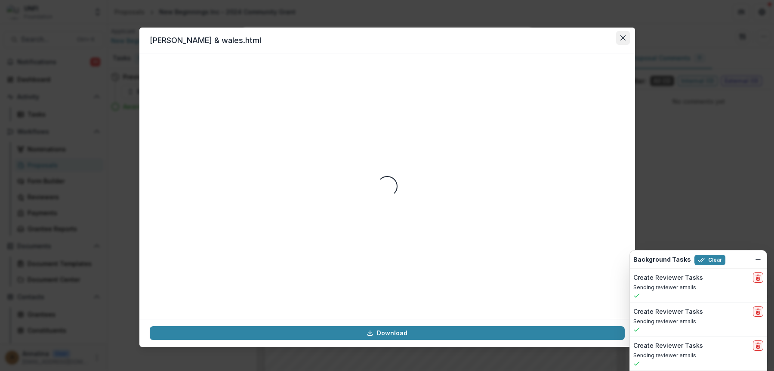
click at [598, 40] on icon "Close" at bounding box center [623, 37] width 5 height 5
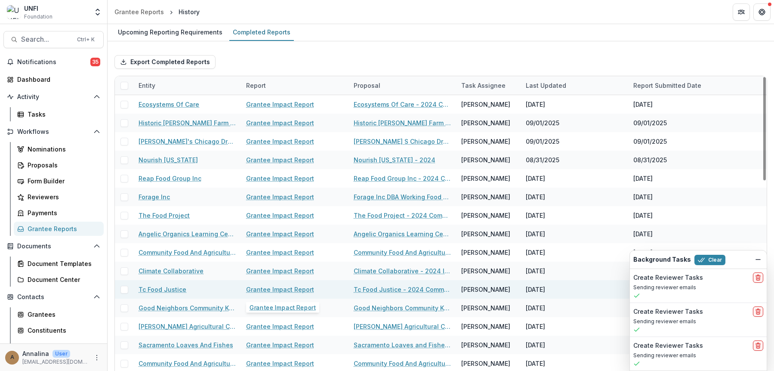
click at [308, 287] on link "Grantee Impact Report" at bounding box center [280, 289] width 68 height 9
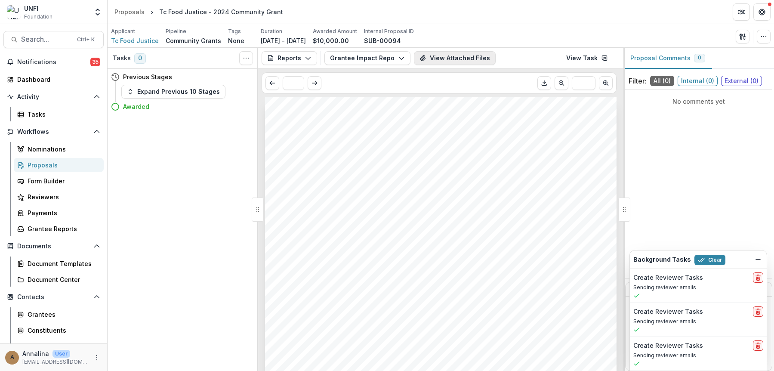
click at [463, 62] on button "View Attached Files" at bounding box center [455, 58] width 82 height 14
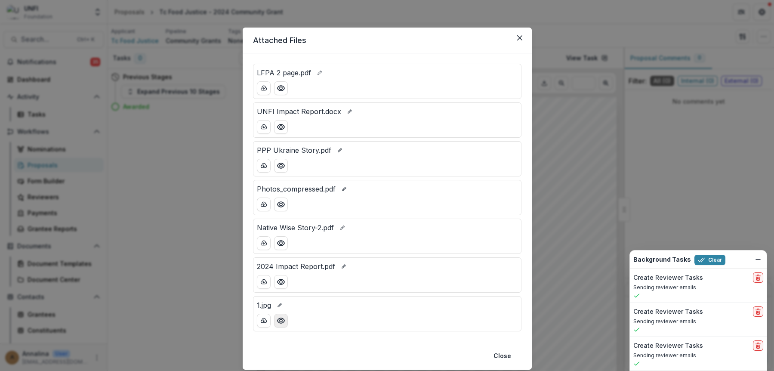
click at [279, 322] on icon "Preview 1.jpg" at bounding box center [281, 320] width 9 height 9
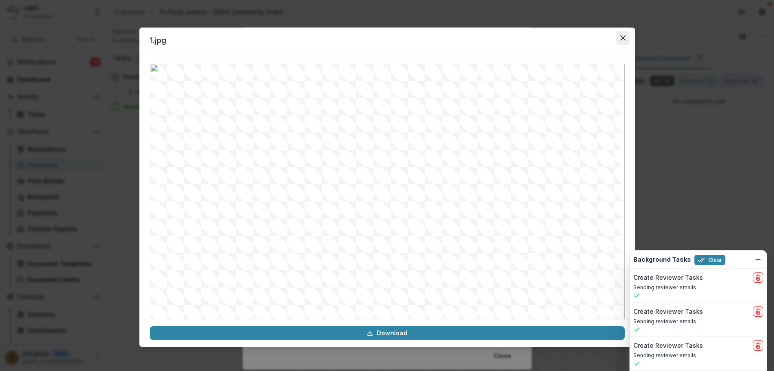
click at [598, 37] on icon "Close" at bounding box center [623, 37] width 5 height 5
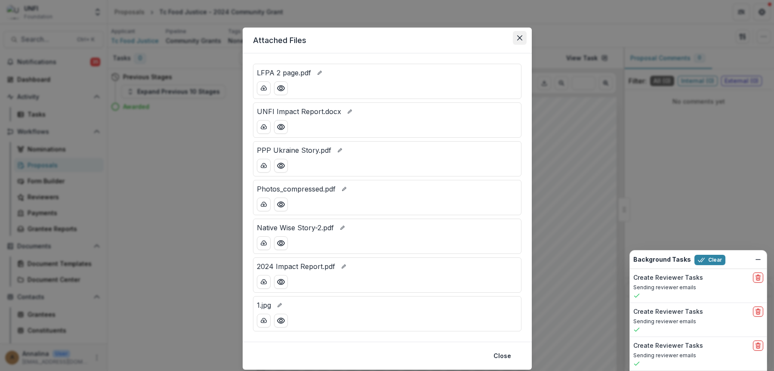
click at [519, 37] on icon "Close" at bounding box center [519, 37] width 5 height 5
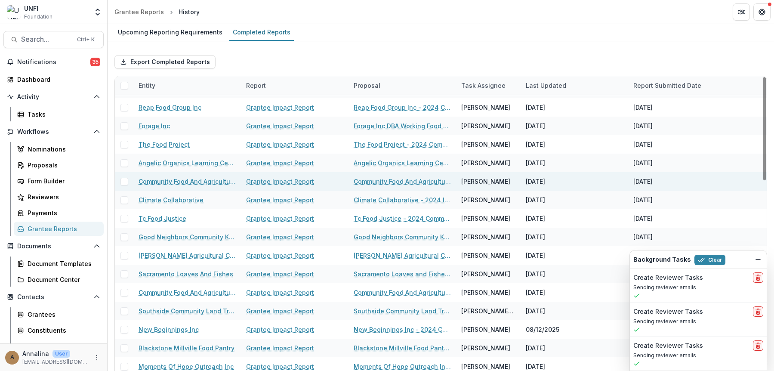
scroll to position [86, 0]
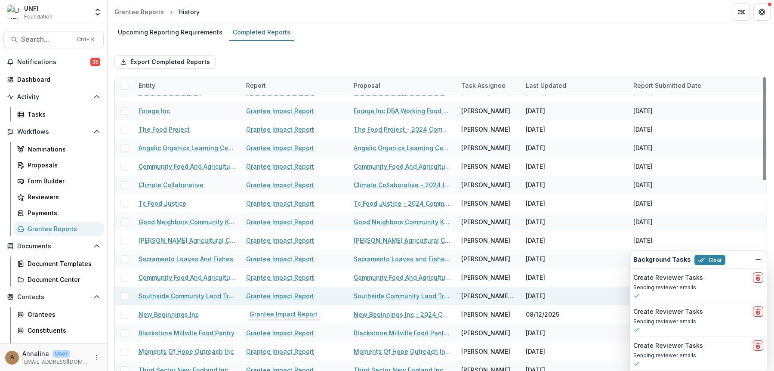
click at [283, 295] on link "Grantee Impact Report" at bounding box center [280, 295] width 68 height 9
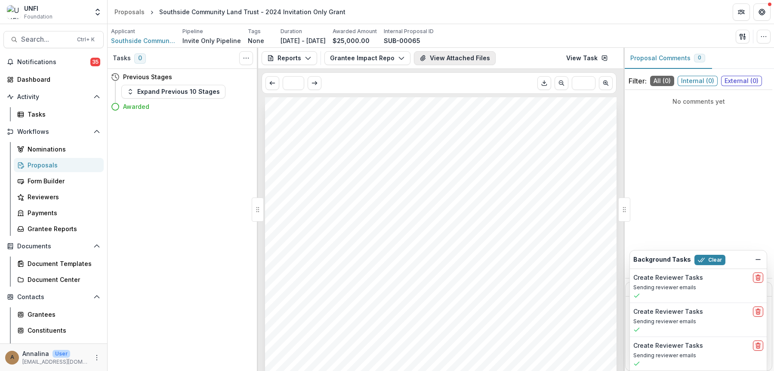
click at [437, 59] on button "View Attached Files" at bounding box center [455, 58] width 82 height 14
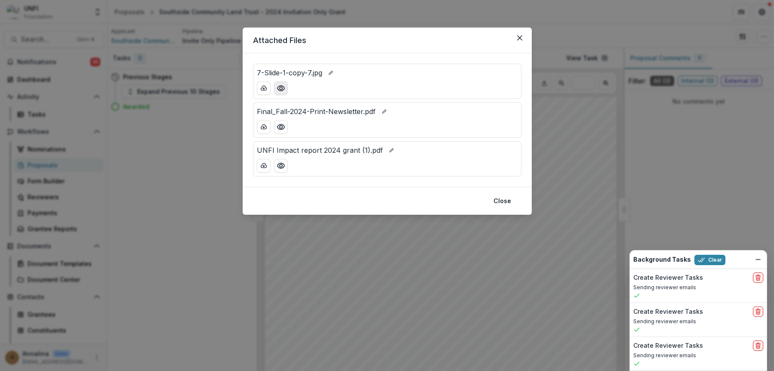
click at [281, 93] on button "Preview 7-Slide-1-copy-7.jpg" at bounding box center [281, 88] width 14 height 14
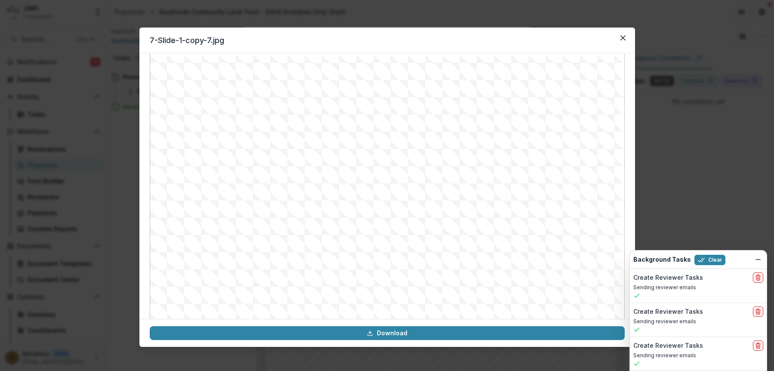
scroll to position [70, 0]
click at [598, 36] on button "Close" at bounding box center [623, 38] width 14 height 14
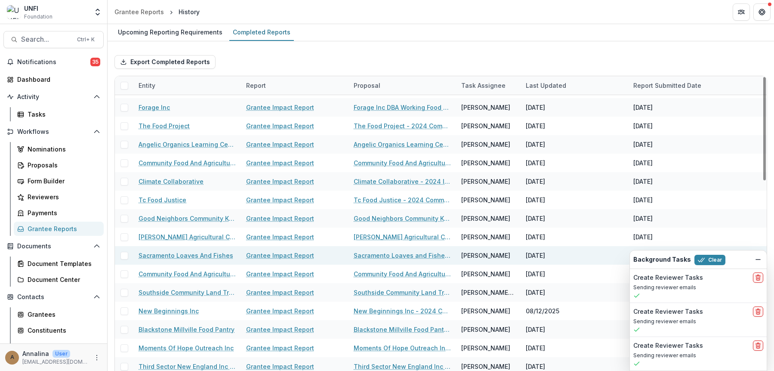
scroll to position [129, 0]
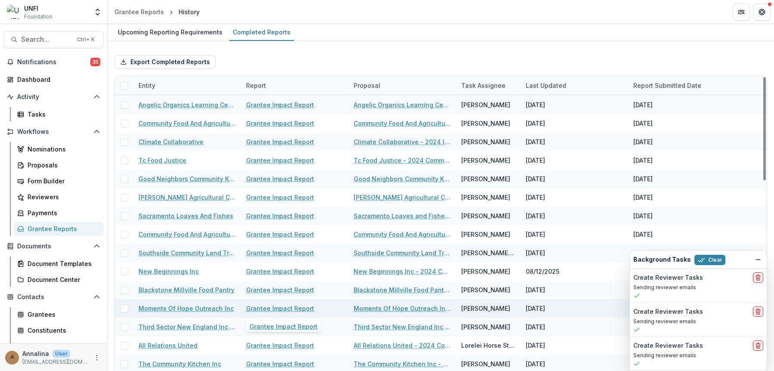
click at [282, 305] on link "Grantee Impact Report" at bounding box center [280, 308] width 68 height 9
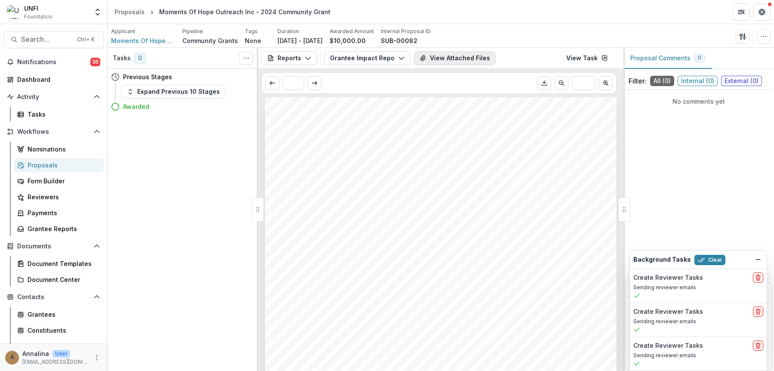
click at [429, 59] on button "View Attached Files" at bounding box center [455, 58] width 82 height 14
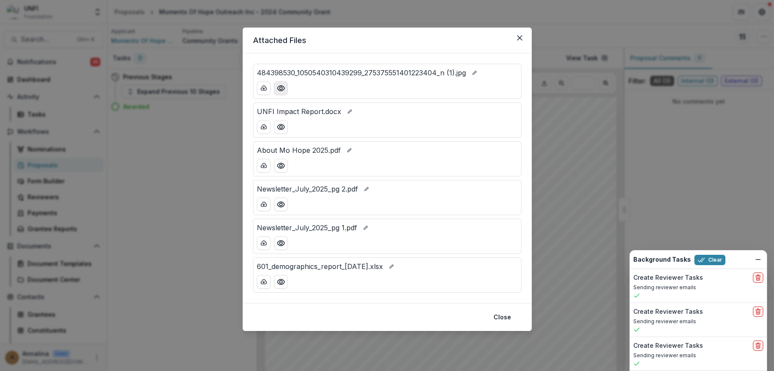
click at [282, 88] on circle "Preview 484398530_1050540310439299_275375551401223404_n (1).jpg" at bounding box center [280, 88] width 3 height 3
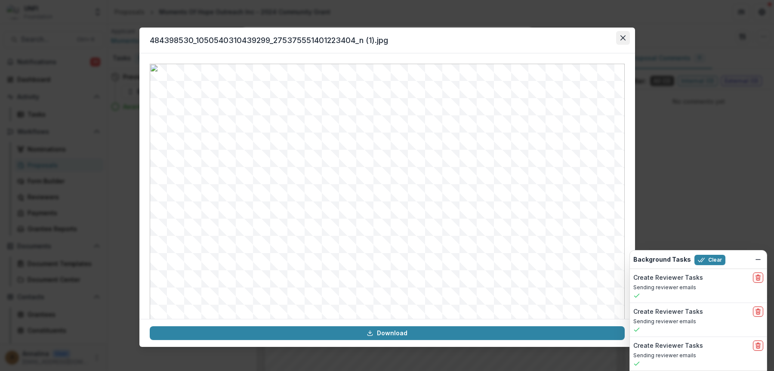
click at [598, 38] on icon "Close" at bounding box center [623, 37] width 5 height 5
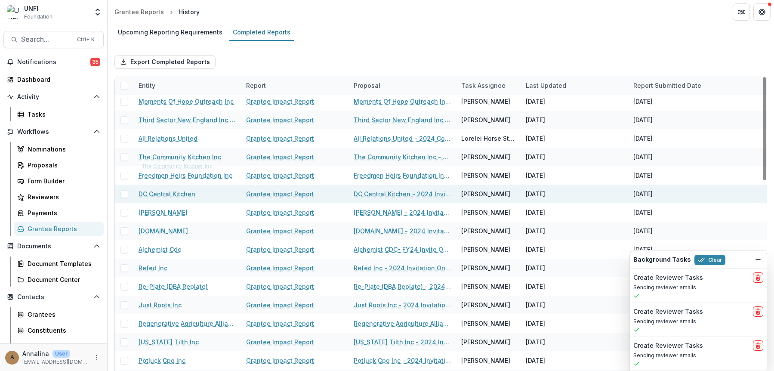
scroll to position [344, 0]
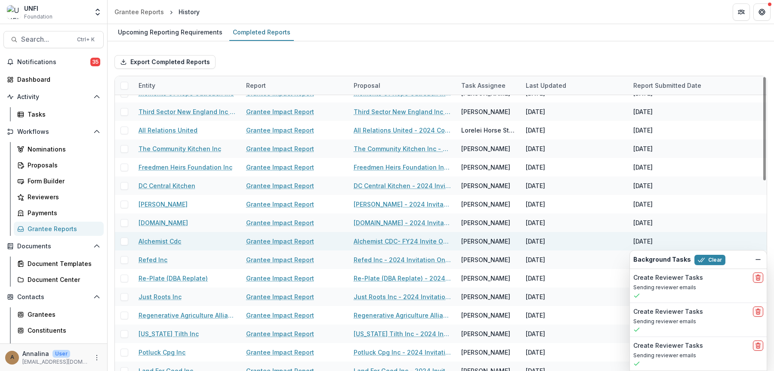
click at [265, 240] on link "Grantee Impact Report" at bounding box center [280, 241] width 68 height 9
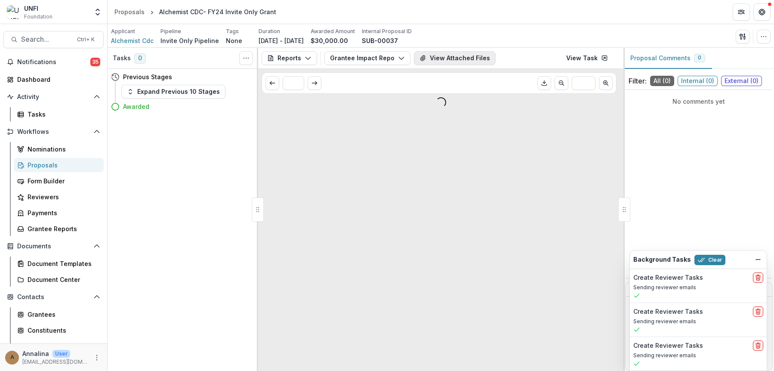
click at [424, 59] on icon "View Attached Files" at bounding box center [422, 58] width 5 height 5
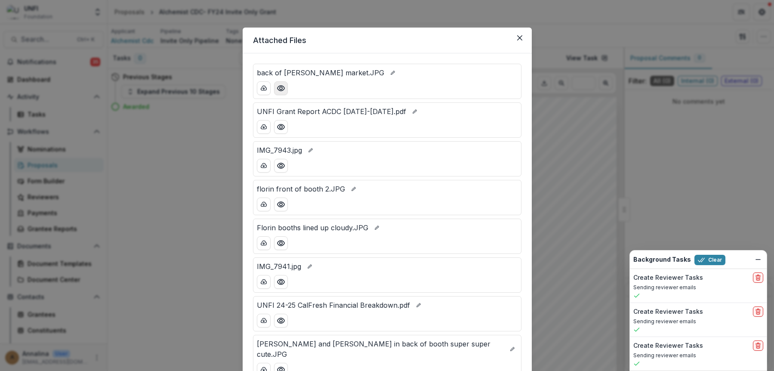
click at [282, 93] on button "Preview back of booth Florin market.JPG" at bounding box center [281, 88] width 14 height 14
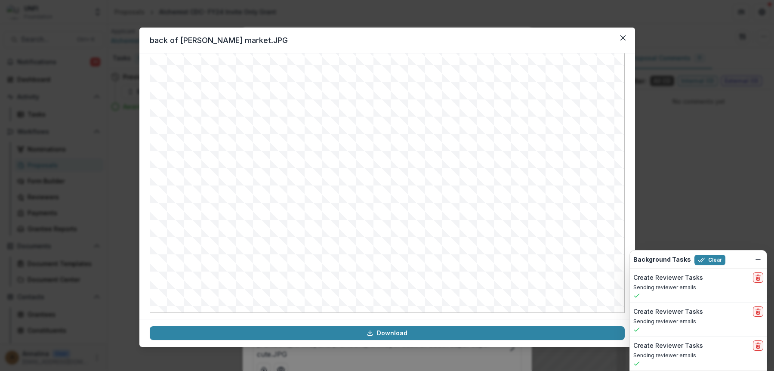
scroll to position [89, 0]
click at [598, 36] on icon "Close" at bounding box center [622, 37] width 5 height 5
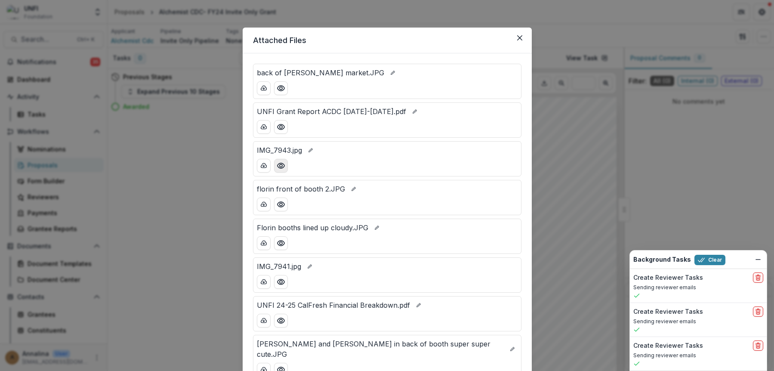
click at [281, 163] on icon "Preview IMG_7943.jpg" at bounding box center [281, 165] width 9 height 9
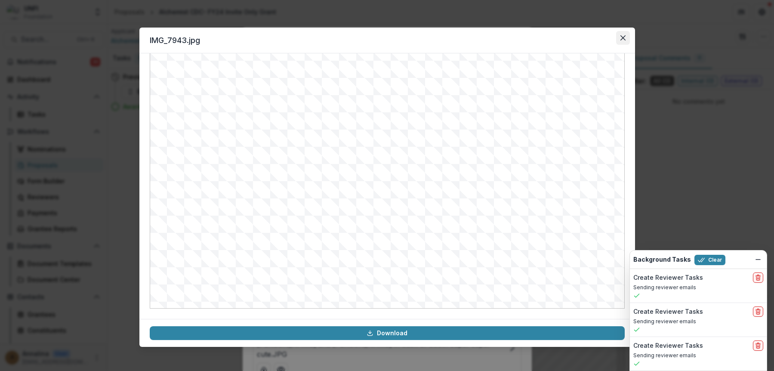
click at [598, 43] on button "Close" at bounding box center [623, 38] width 14 height 14
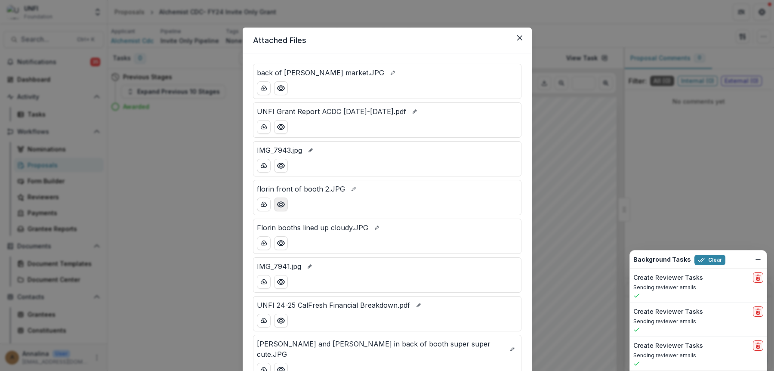
click at [277, 207] on icon "Preview florin front of booth 2.JPG" at bounding box center [281, 204] width 9 height 9
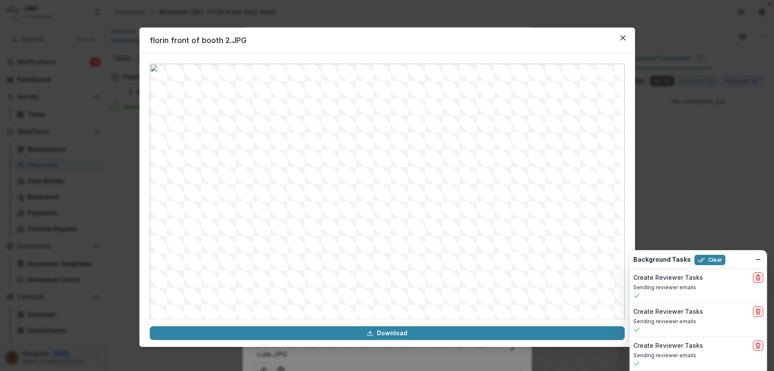
scroll to position [43, 0]
click at [598, 40] on icon "Close" at bounding box center [623, 37] width 5 height 5
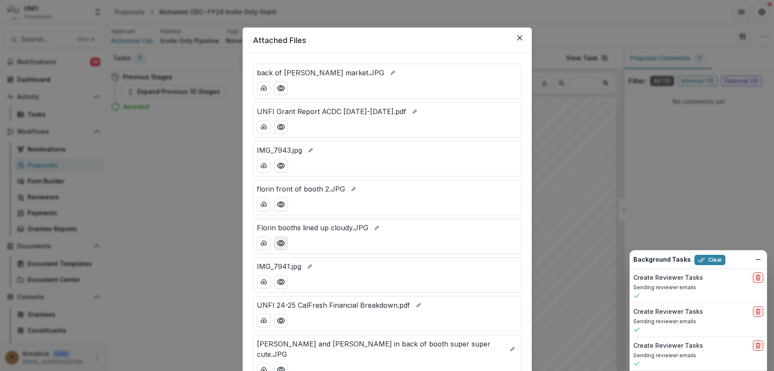
click at [281, 243] on circle "Preview Florin booths lined up cloudy.JPG" at bounding box center [280, 243] width 3 height 3
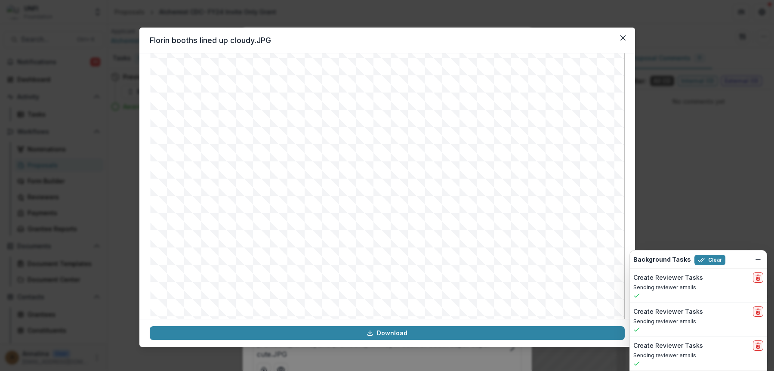
scroll to position [86, 0]
click at [598, 37] on icon "Close" at bounding box center [623, 37] width 5 height 5
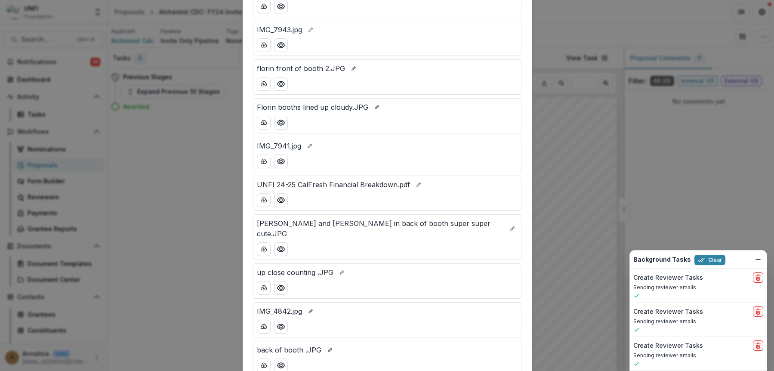
scroll to position [129, 0]
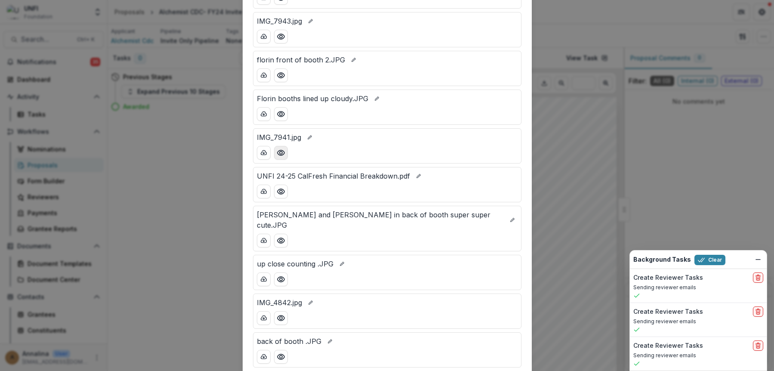
click at [280, 151] on circle "Preview IMG_7941.jpg" at bounding box center [280, 152] width 3 height 3
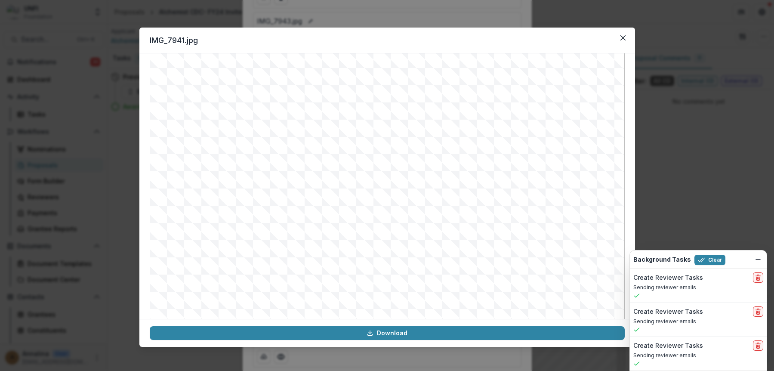
scroll to position [86, 0]
click at [598, 42] on button "Close" at bounding box center [623, 38] width 14 height 14
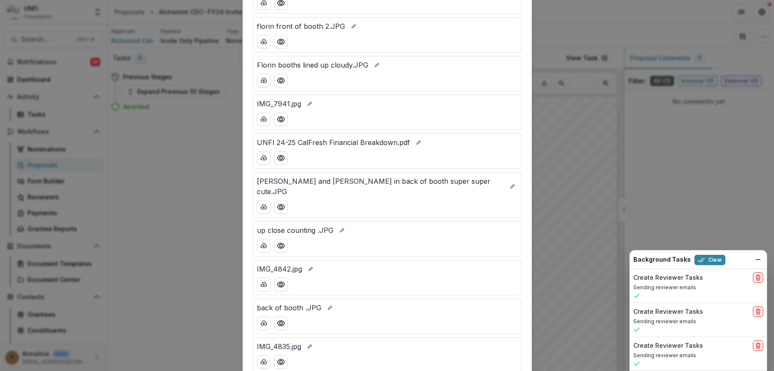
scroll to position [172, 0]
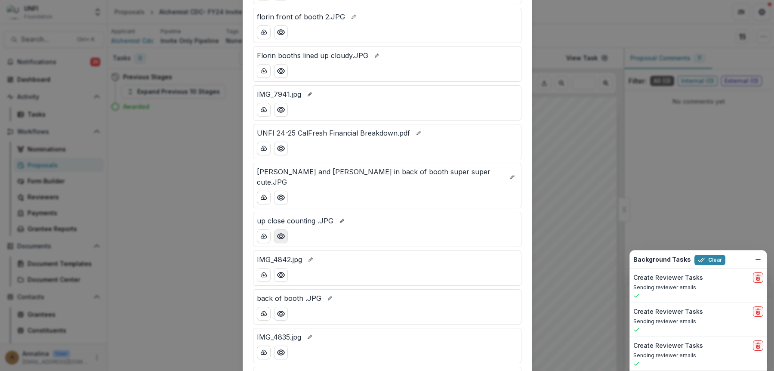
click at [285, 229] on button "Preview up close counting .JPG" at bounding box center [281, 236] width 14 height 14
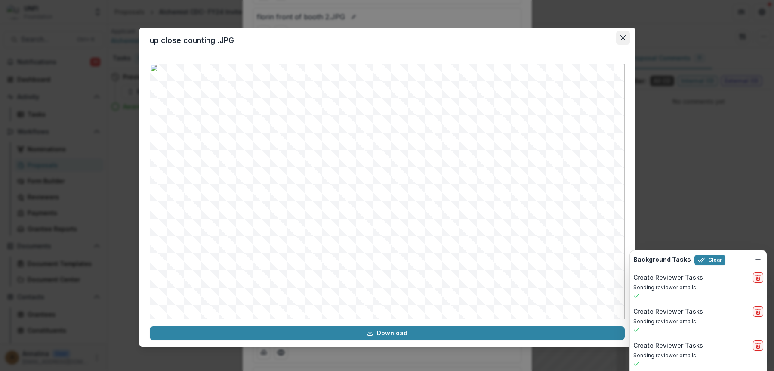
click at [598, 42] on button "Close" at bounding box center [623, 38] width 14 height 14
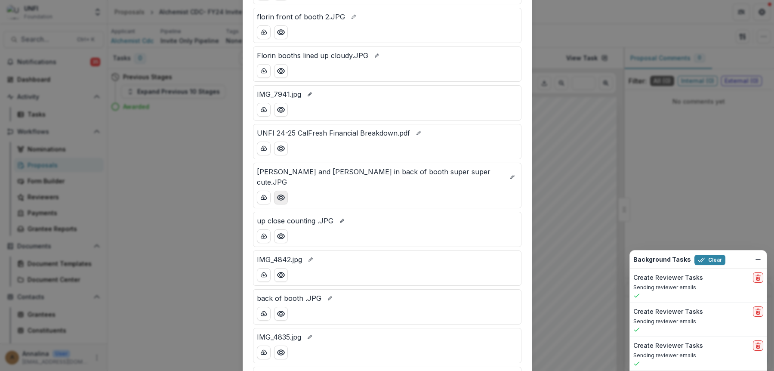
click at [285, 191] on button "Preview Henry and vicente in back of booth super super cute.JPG" at bounding box center [281, 198] width 14 height 14
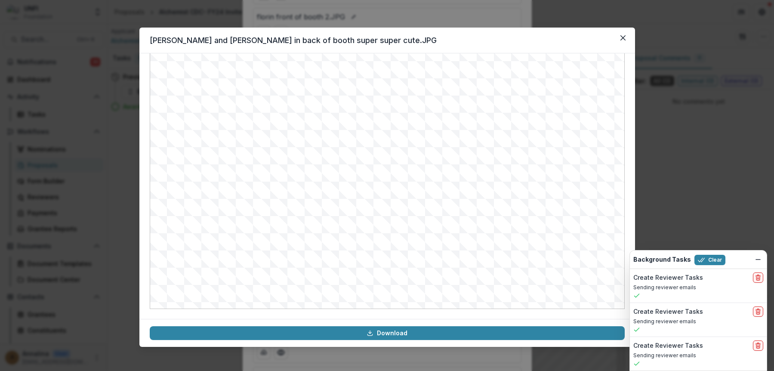
scroll to position [89, 0]
click at [598, 39] on icon "Close" at bounding box center [622, 37] width 5 height 5
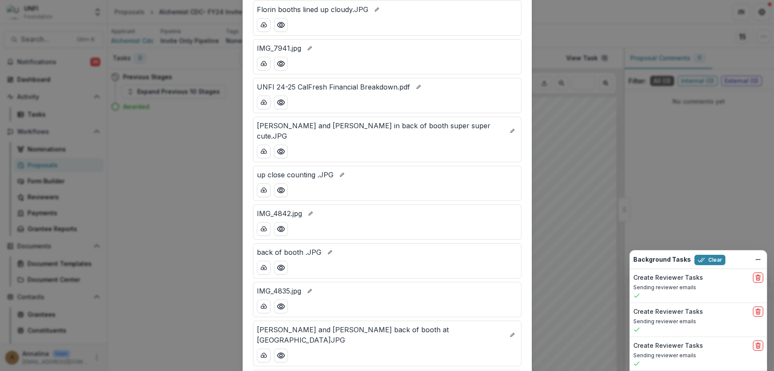
scroll to position [258, 0]
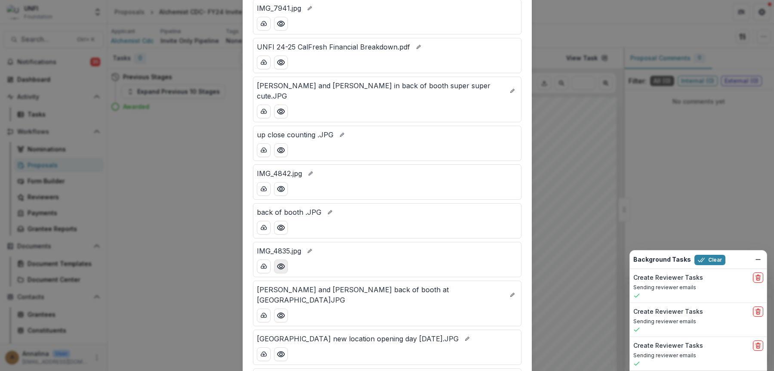
click at [274, 259] on button "Preview IMG_4835.jpg" at bounding box center [281, 266] width 14 height 14
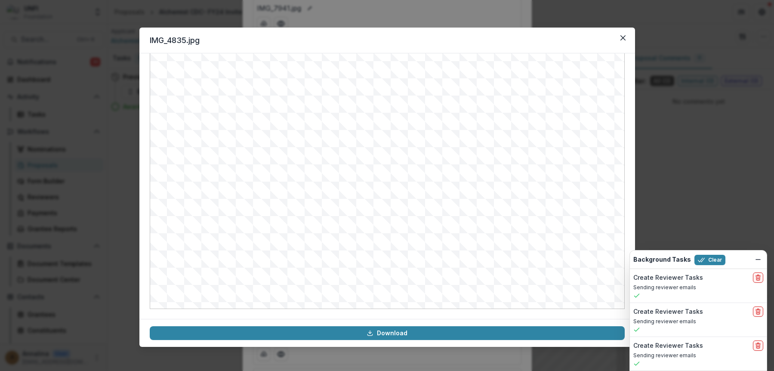
scroll to position [89, 0]
click at [598, 38] on icon "Close" at bounding box center [623, 37] width 5 height 5
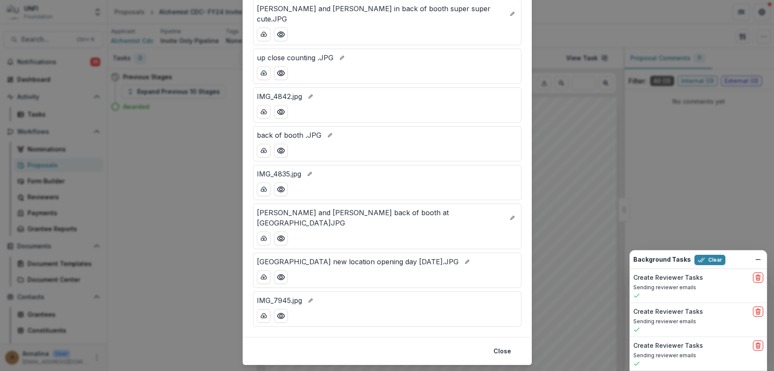
scroll to position [336, 0]
click at [279, 314] on circle "Preview IMG_7945.jpg" at bounding box center [280, 315] width 3 height 3
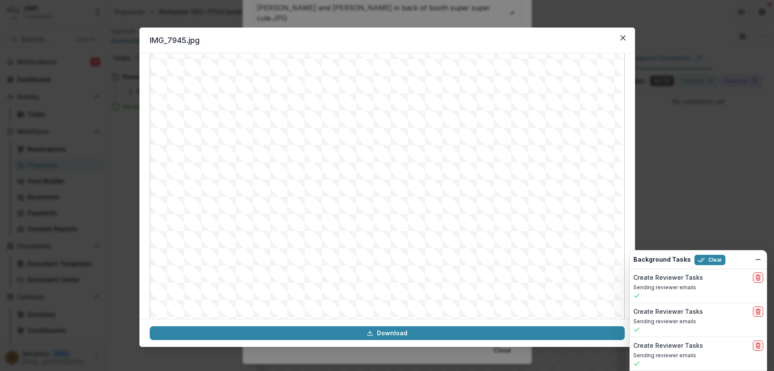
scroll to position [89, 0]
click at [598, 39] on button "Close" at bounding box center [623, 38] width 14 height 14
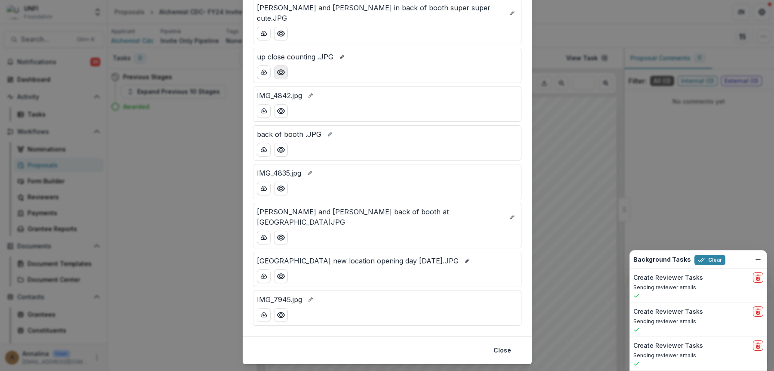
click at [283, 68] on icon "Preview up close counting .JPG" at bounding box center [281, 72] width 9 height 9
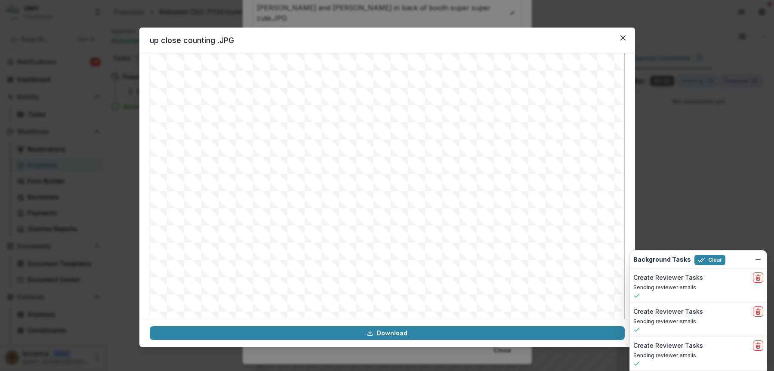
scroll to position [43, 0]
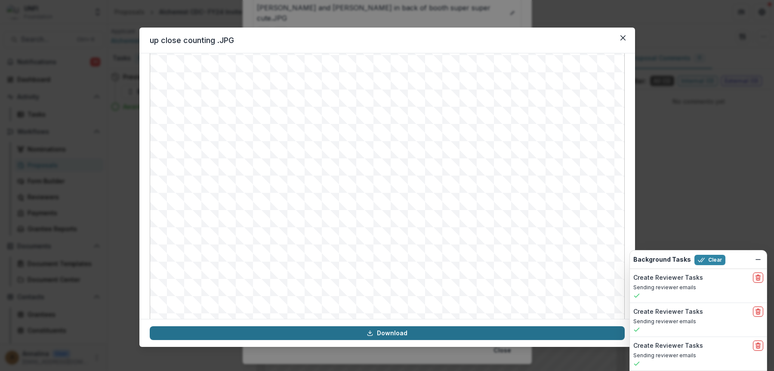
click at [424, 334] on link "Download" at bounding box center [387, 333] width 475 height 14
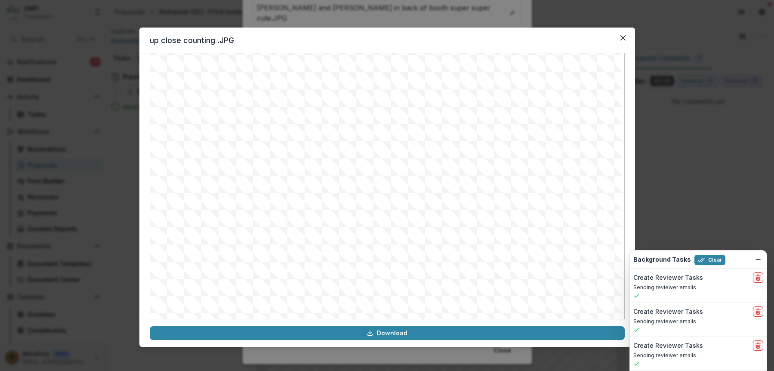
drag, startPoint x: 547, startPoint y: 253, endPoint x: 571, endPoint y: 191, distance: 66.6
click at [547, 253] on img at bounding box center [387, 188] width 475 height 334
click at [598, 40] on icon "Close" at bounding box center [623, 37] width 5 height 5
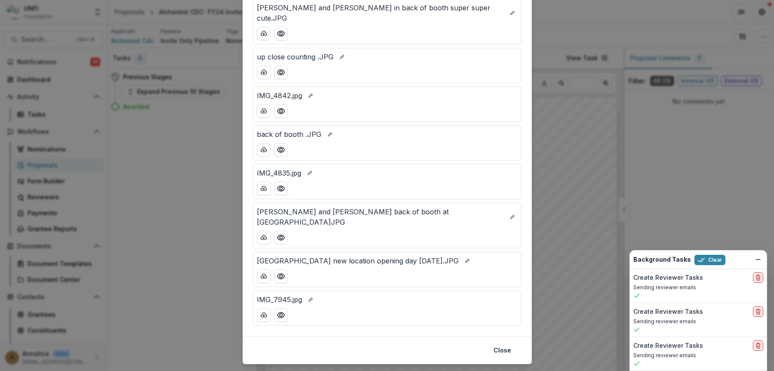
click at [158, 195] on div "Attached Files back of booth Florin market.JPG UNFI Grant Report ACDC 2024-2025…" at bounding box center [387, 185] width 774 height 371
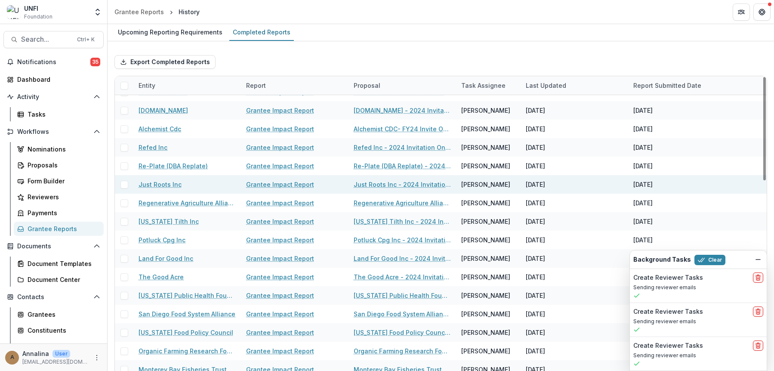
scroll to position [473, 0]
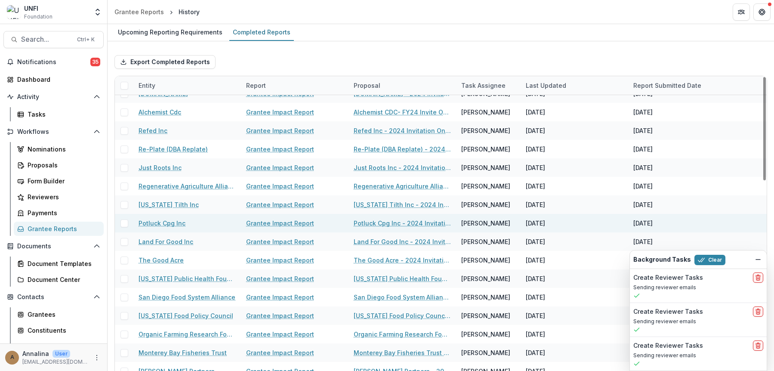
click at [281, 220] on link "Grantee Impact Report" at bounding box center [280, 223] width 68 height 9
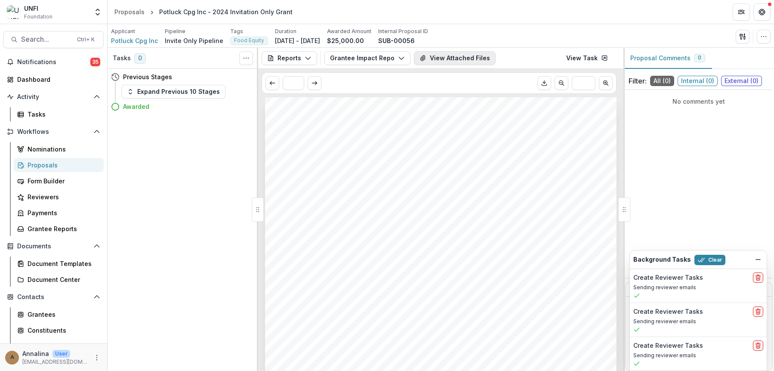
click at [432, 61] on button "View Attached Files" at bounding box center [455, 58] width 82 height 14
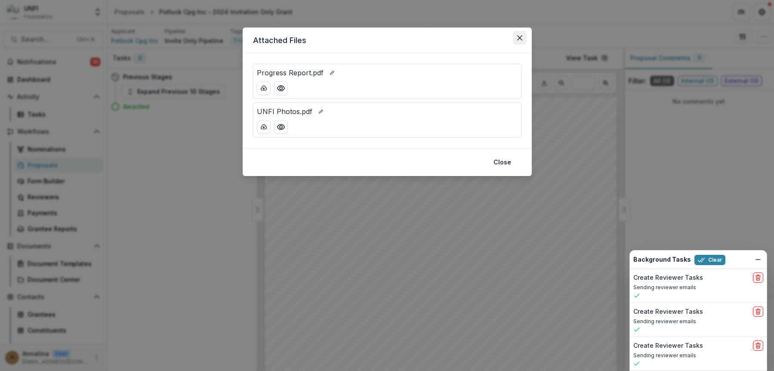
click at [518, 43] on button "Close" at bounding box center [520, 38] width 14 height 14
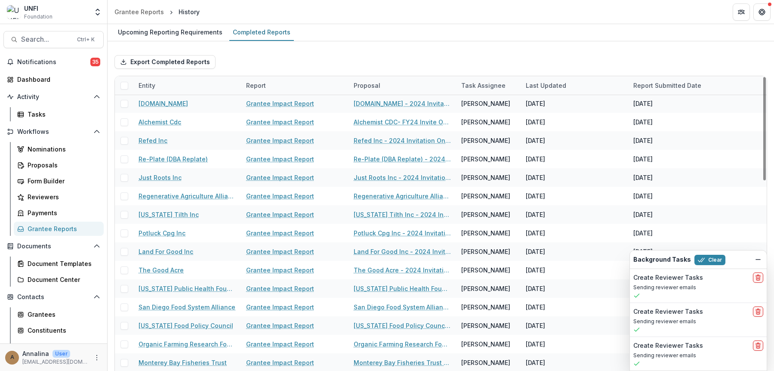
scroll to position [516, 0]
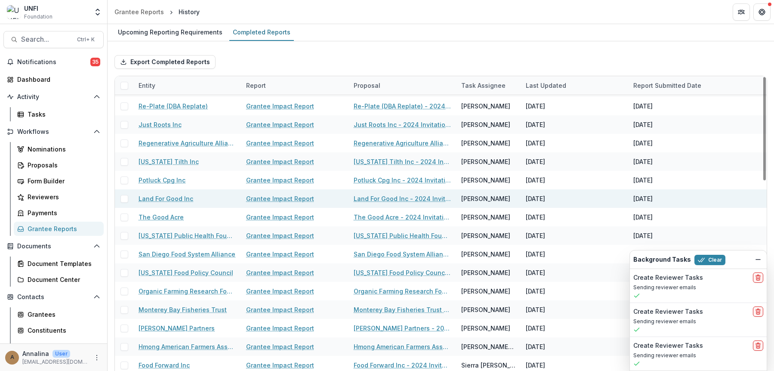
click at [280, 198] on link "Grantee Impact Report" at bounding box center [280, 198] width 68 height 9
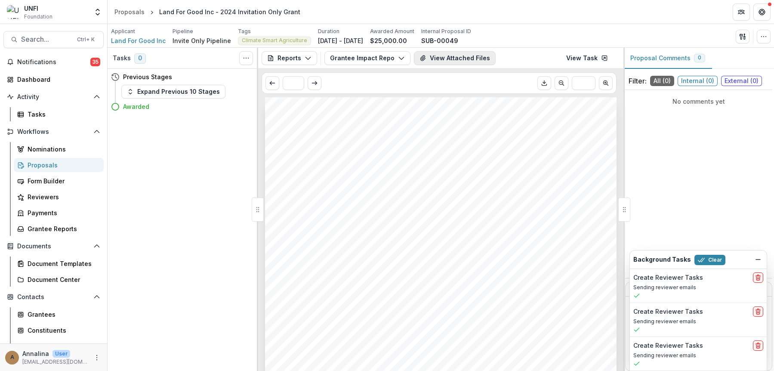
click at [458, 59] on button "View Attached Files" at bounding box center [455, 58] width 82 height 14
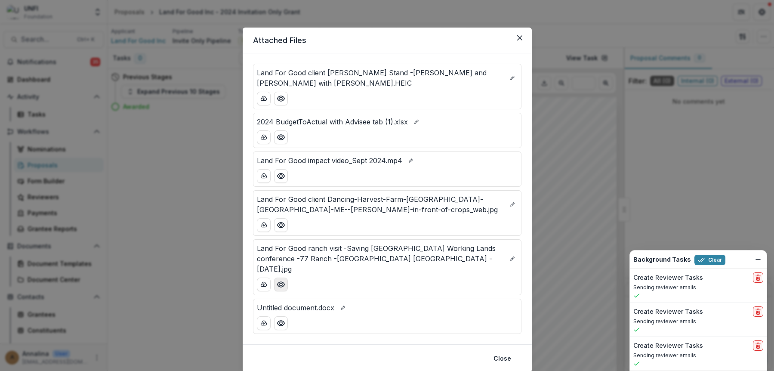
click at [283, 280] on icon "Preview Land For Good ranch visit -Saving Americas Working Lands conference -77…" at bounding box center [281, 284] width 9 height 9
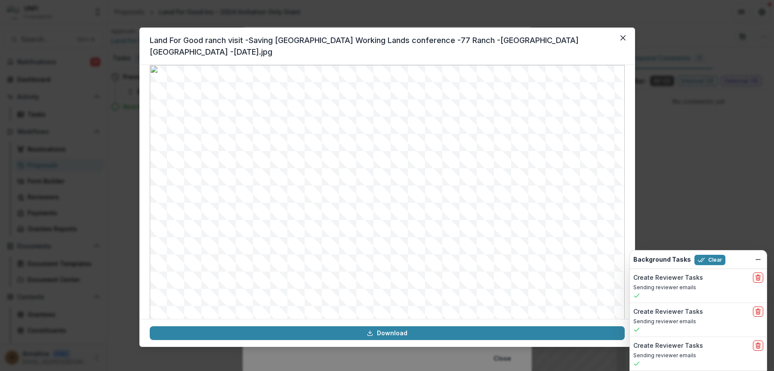
scroll to position [3, 0]
click at [598, 40] on button "Close" at bounding box center [623, 38] width 14 height 14
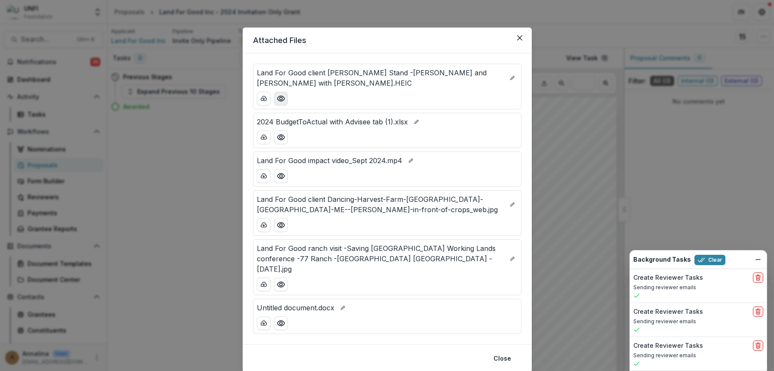
click at [283, 102] on icon "Preview Land For Good client Petes Stand -John and Teresa Janiszyn with Mike.HE…" at bounding box center [281, 98] width 9 height 9
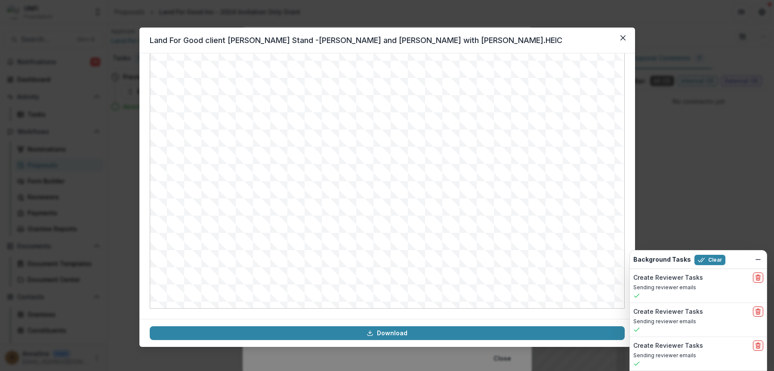
scroll to position [0, 0]
click at [598, 40] on icon "Close" at bounding box center [622, 37] width 5 height 5
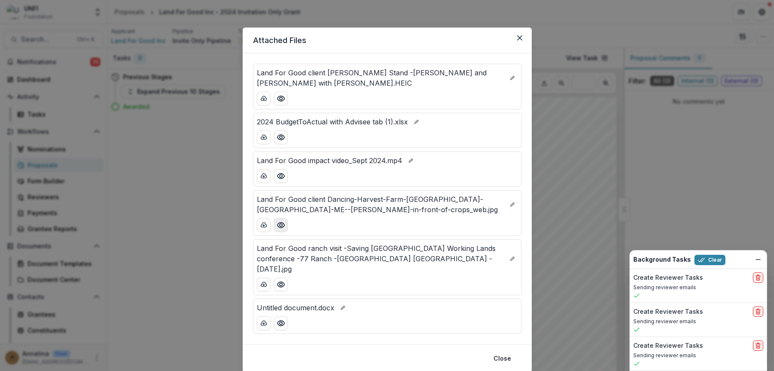
click at [281, 222] on icon "Preview Land For Good client Dancing-Harvest-Farm-South-Portland-ME--Daniela-in…" at bounding box center [281, 225] width 9 height 9
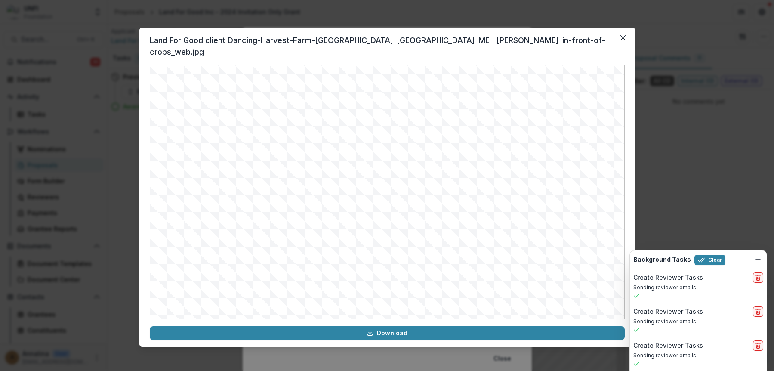
scroll to position [3, 0]
click at [598, 39] on icon "Close" at bounding box center [622, 37] width 5 height 5
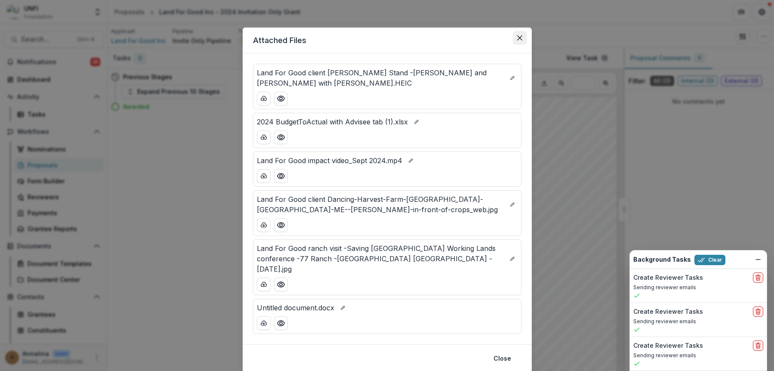
click at [513, 40] on button "Close" at bounding box center [520, 38] width 14 height 14
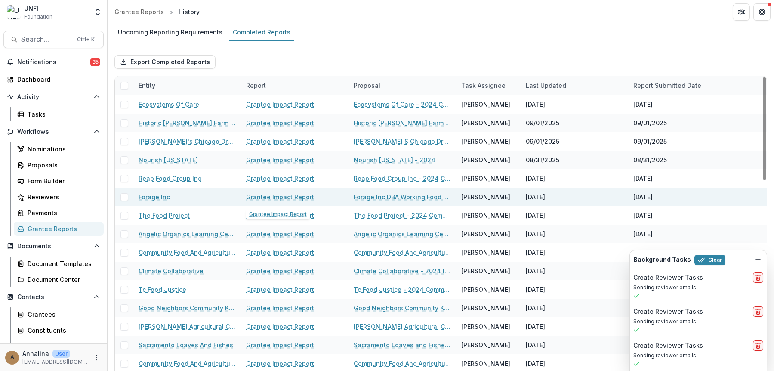
click at [262, 192] on div "Grantee Impact Report" at bounding box center [294, 197] width 97 height 19
click at [262, 196] on link "Grantee Impact Report" at bounding box center [280, 196] width 68 height 9
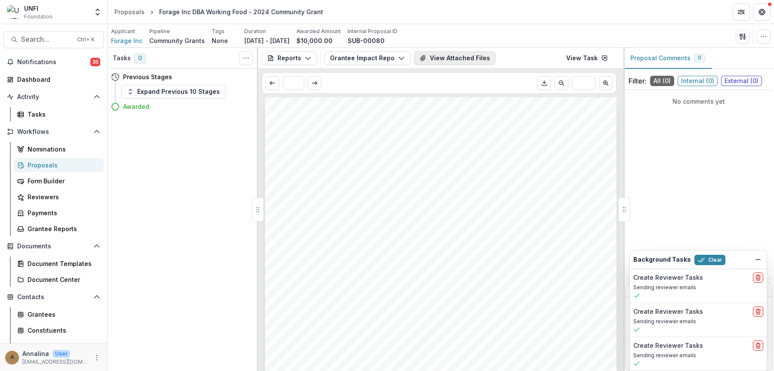
click at [468, 59] on button "View Attached Files" at bounding box center [455, 58] width 82 height 14
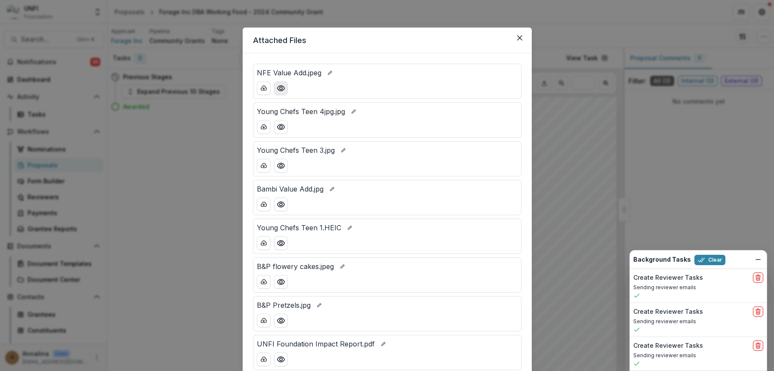
click at [282, 93] on button "Preview NFE Value Add.jpeg" at bounding box center [281, 88] width 14 height 14
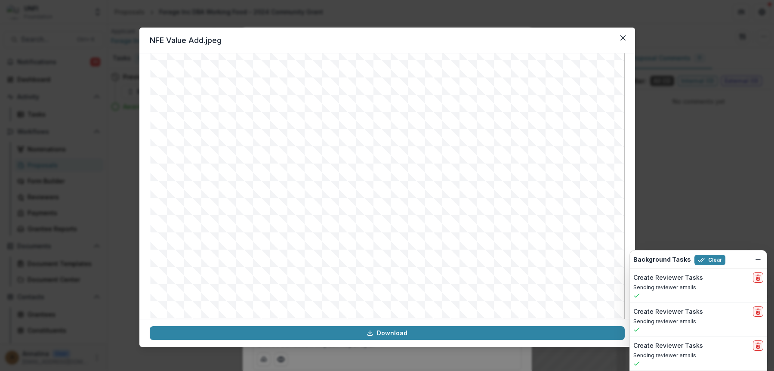
scroll to position [89, 0]
click at [598, 37] on icon "Close" at bounding box center [623, 37] width 5 height 5
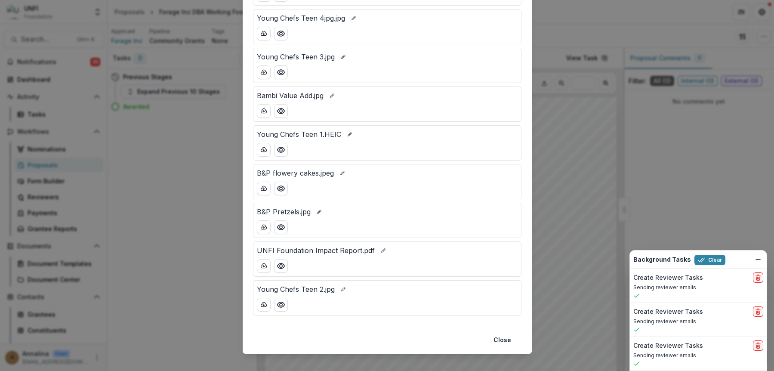
scroll to position [104, 0]
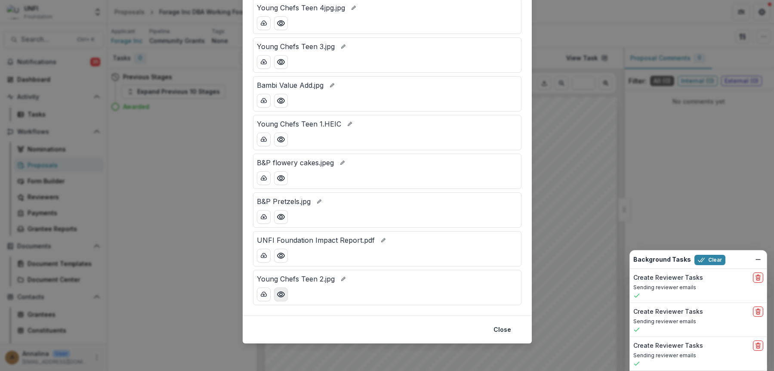
click at [285, 296] on button "Preview Young Chefs Teen 2.jpg" at bounding box center [281, 294] width 14 height 14
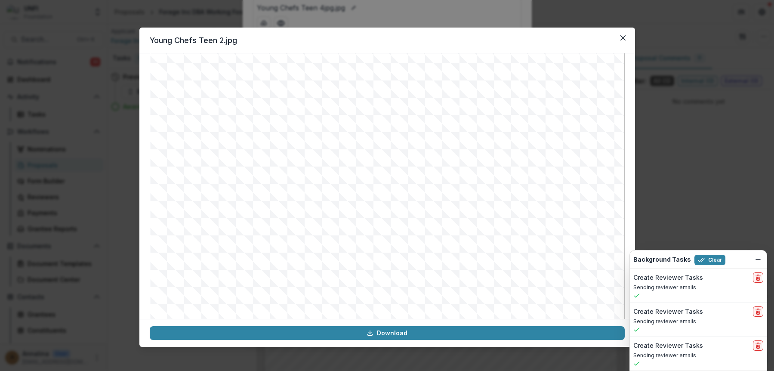
scroll to position [70, 0]
click at [598, 34] on button "Close" at bounding box center [623, 38] width 14 height 14
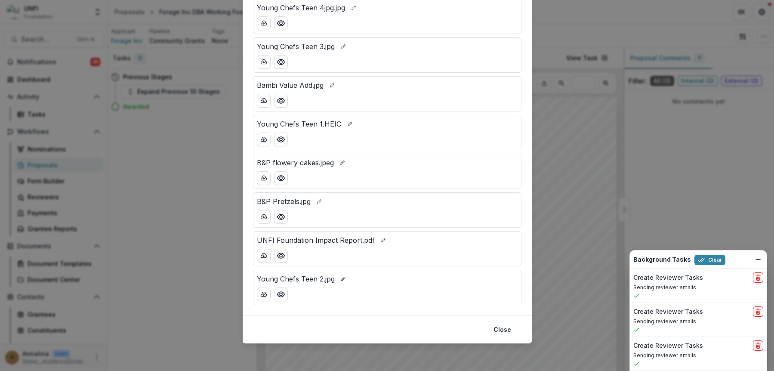
click at [166, 138] on div "Attached Files NFE Value Add.jpeg Young Chefs Teen 4jpg.jpg Young Chefs Teen 3.…" at bounding box center [387, 185] width 774 height 371
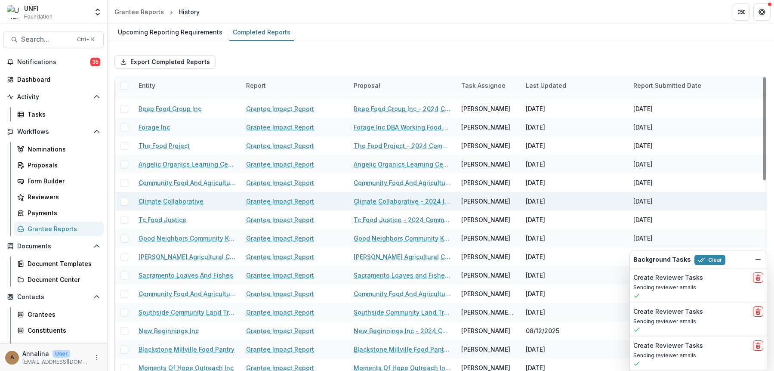
scroll to position [86, 0]
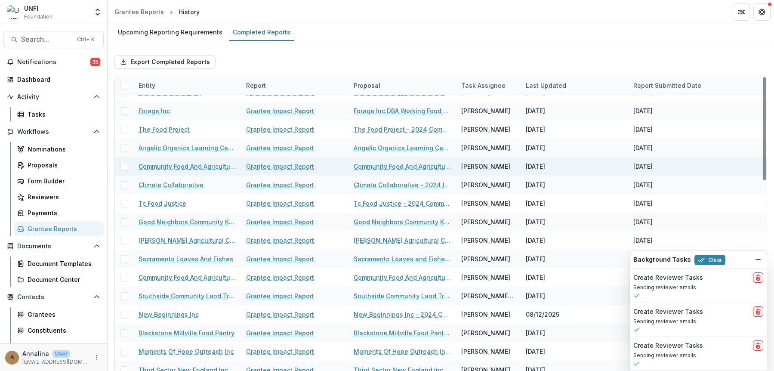
click at [297, 168] on link "Grantee Impact Report" at bounding box center [280, 166] width 68 height 9
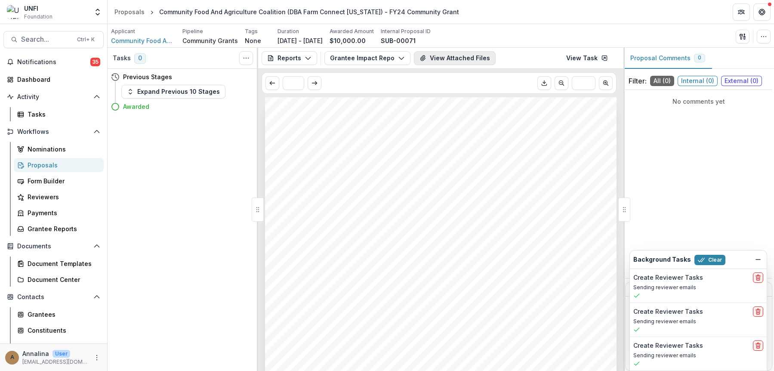
click at [454, 59] on button "View Attached Files" at bounding box center [455, 58] width 82 height 14
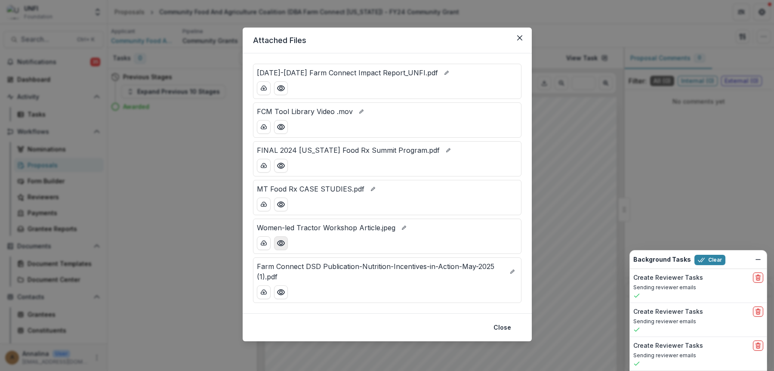
click at [281, 246] on icon "Preview Women-led Tractor Workshop Article.jpeg" at bounding box center [280, 243] width 7 height 5
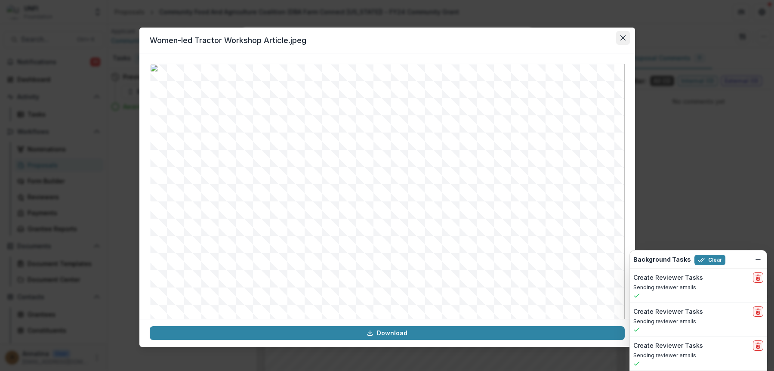
click at [598, 39] on icon "Close" at bounding box center [623, 37] width 5 height 5
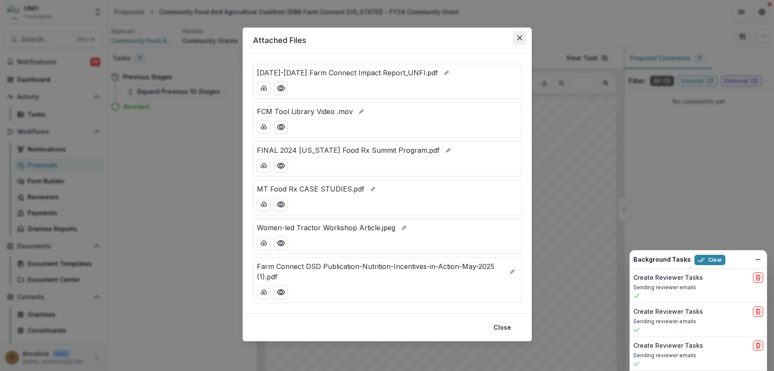
click at [516, 37] on button "Close" at bounding box center [520, 38] width 14 height 14
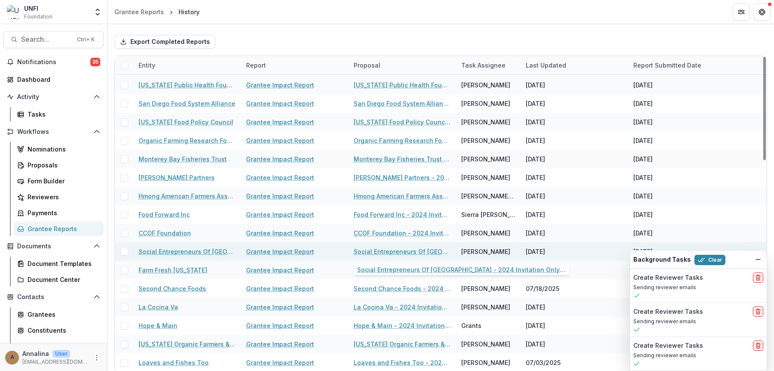
scroll to position [28, 0]
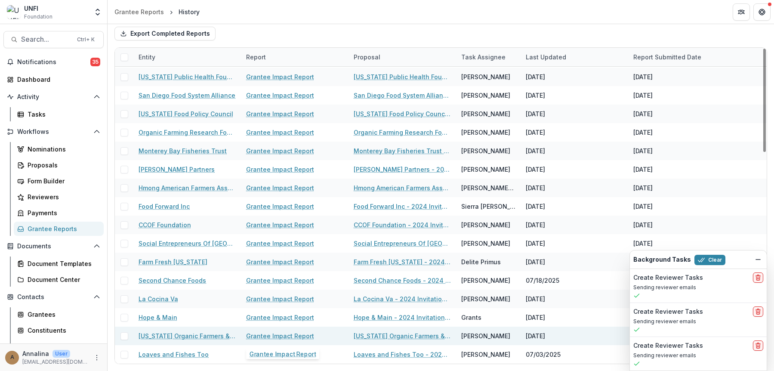
click at [292, 332] on link "Grantee Impact Report" at bounding box center [280, 335] width 68 height 9
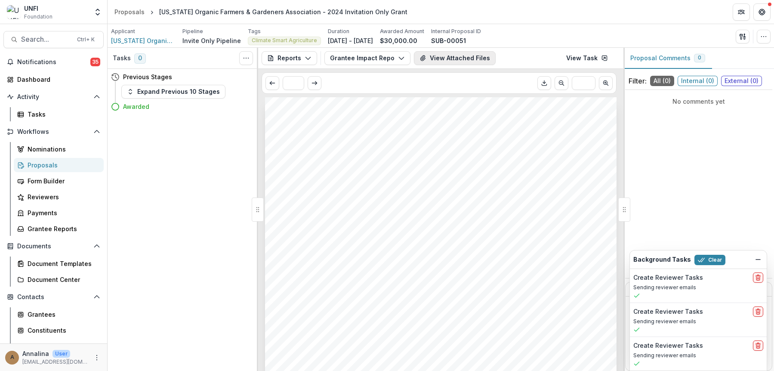
click at [451, 56] on button "View Attached Files" at bounding box center [455, 58] width 82 height 14
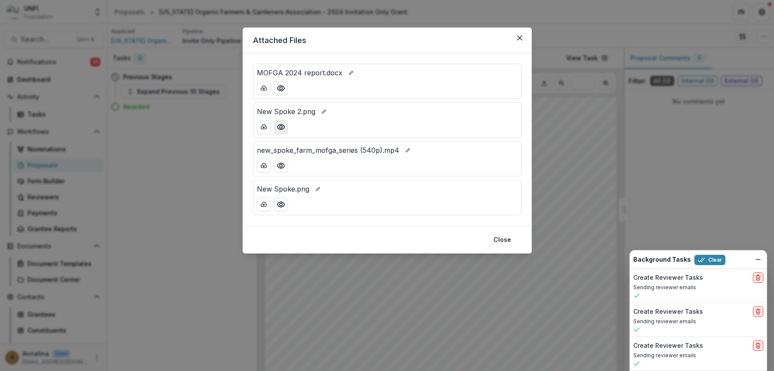
click at [281, 128] on circle "Preview New Spoke 2.png" at bounding box center [280, 127] width 3 height 3
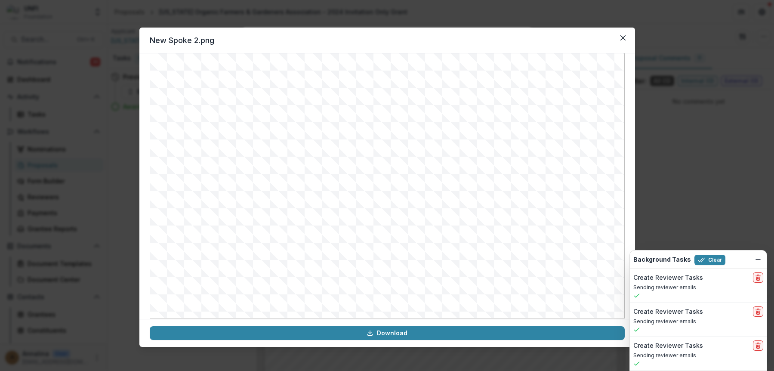
scroll to position [86, 0]
click at [598, 39] on icon "Close" at bounding box center [623, 37] width 5 height 5
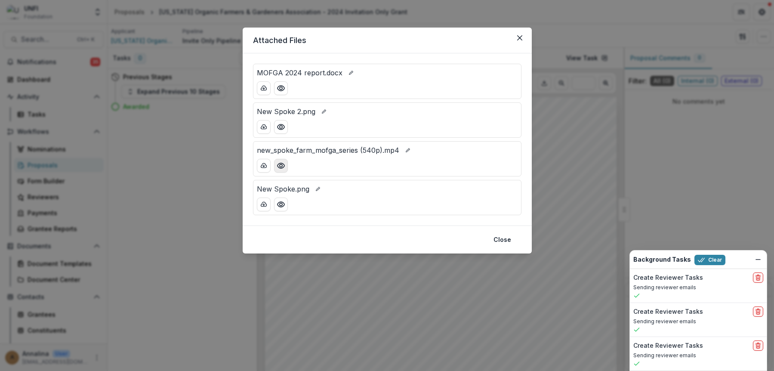
click at [280, 171] on button "Preview new_spoke_farm_mofga_series (540p).mp4" at bounding box center [281, 166] width 14 height 14
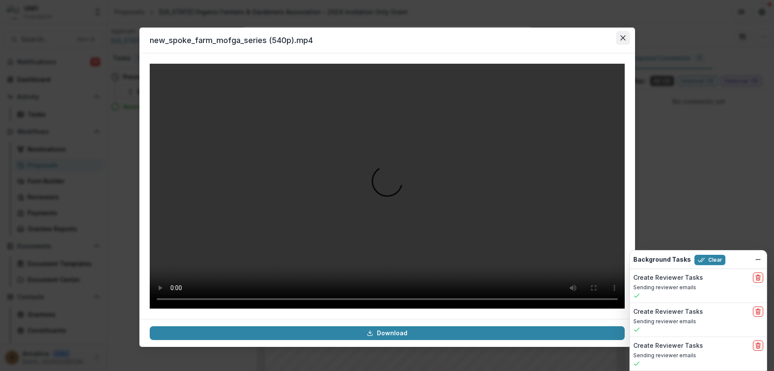
click at [598, 38] on icon "Close" at bounding box center [623, 37] width 5 height 5
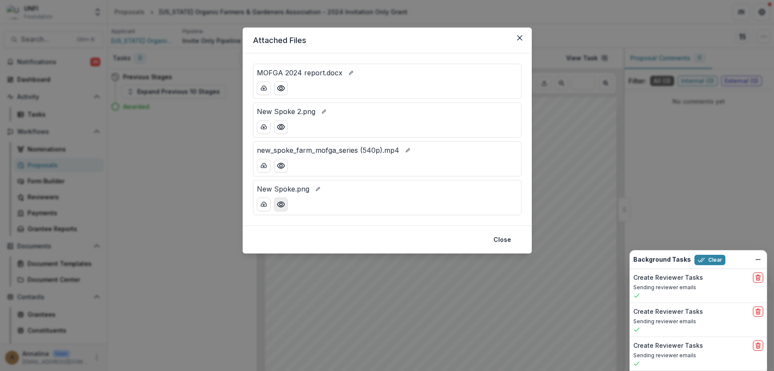
click at [281, 208] on icon "Preview New Spoke.png" at bounding box center [281, 204] width 9 height 9
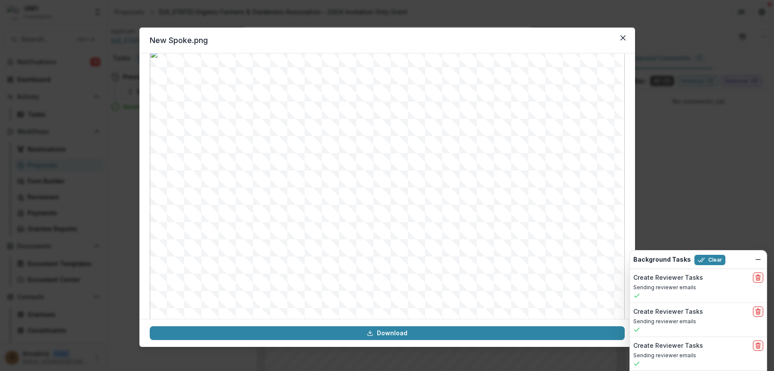
scroll to position [14, 0]
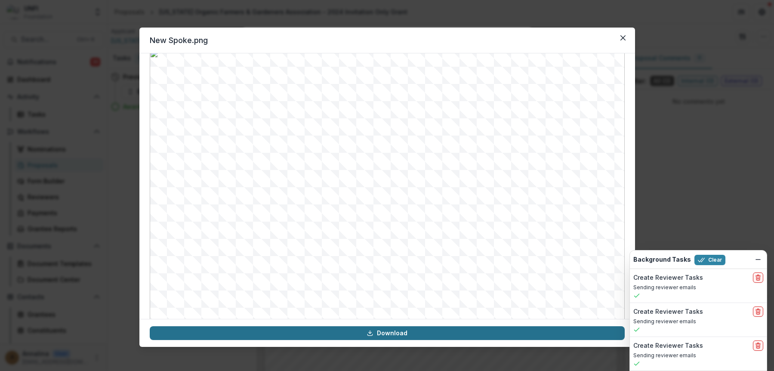
click at [448, 337] on link "Download" at bounding box center [387, 333] width 475 height 14
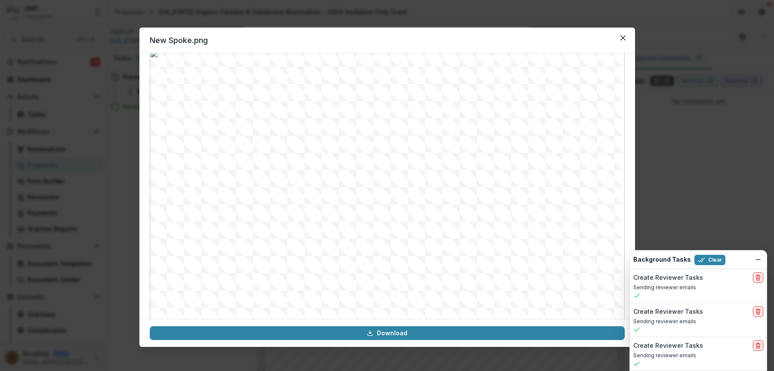
drag, startPoint x: 401, startPoint y: 43, endPoint x: 420, endPoint y: 43, distance: 18.9
click at [401, 43] on header "New Spoke.png" at bounding box center [387, 41] width 496 height 26
click at [598, 37] on button "Close" at bounding box center [623, 38] width 14 height 14
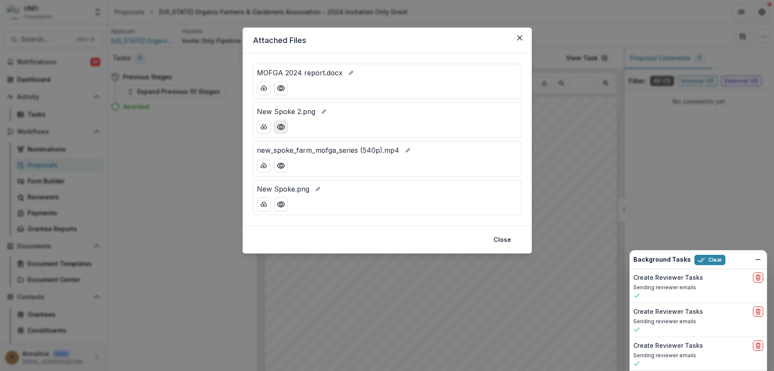
click at [283, 132] on button "Preview New Spoke 2.png" at bounding box center [281, 127] width 14 height 14
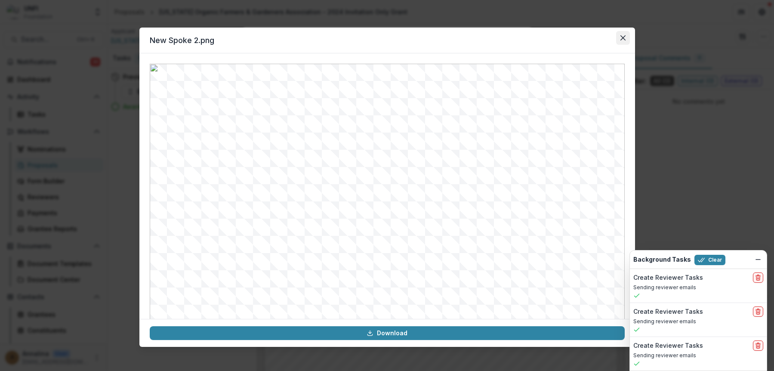
click at [598, 35] on button "Close" at bounding box center [623, 38] width 14 height 14
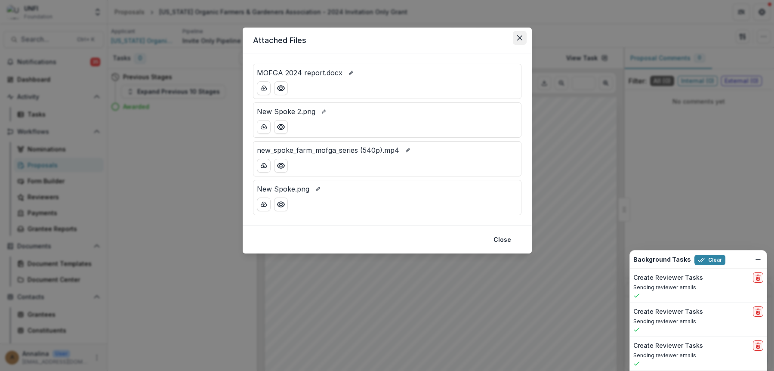
click at [518, 34] on button "Close" at bounding box center [520, 38] width 14 height 14
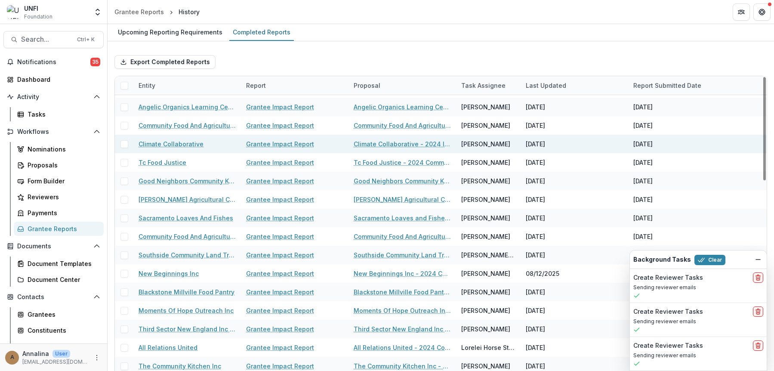
scroll to position [129, 0]
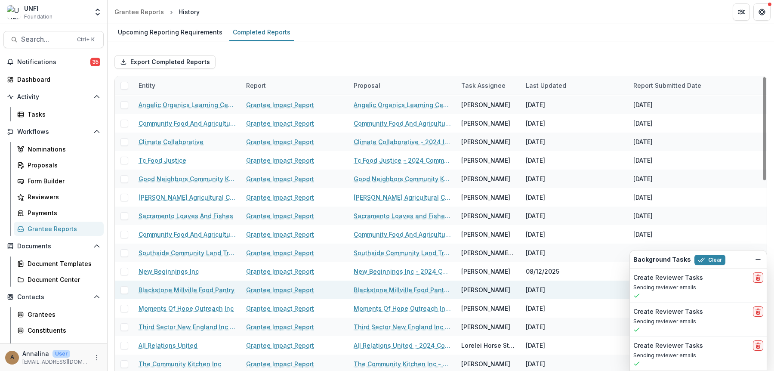
click at [277, 290] on link "Grantee Impact Report" at bounding box center [280, 289] width 68 height 9
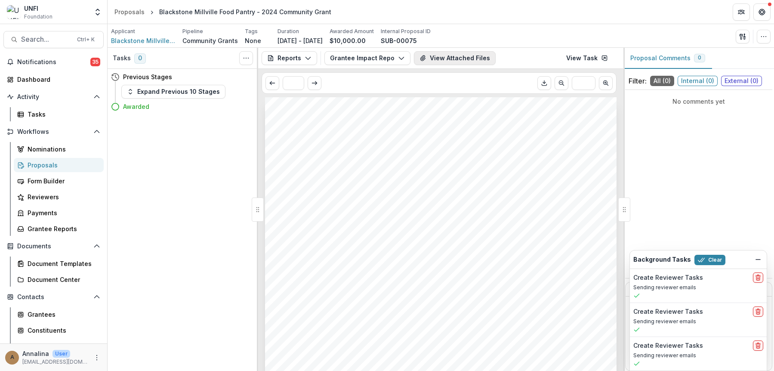
click at [448, 59] on button "View Attached Files" at bounding box center [455, 58] width 82 height 14
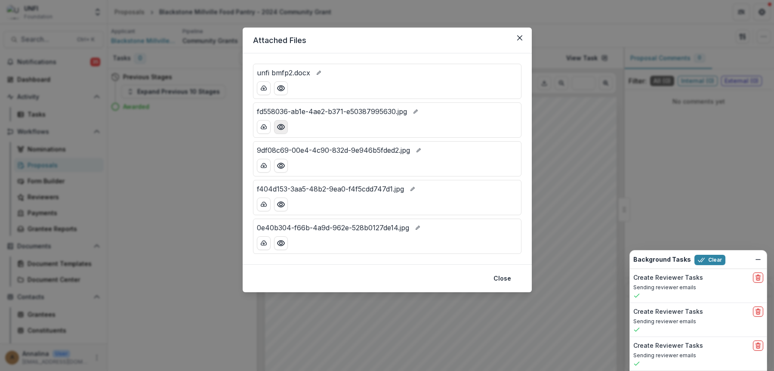
click at [285, 126] on icon "Preview fd558036-ab1e-4ae2-b371-e50387995630.jpg" at bounding box center [281, 127] width 9 height 9
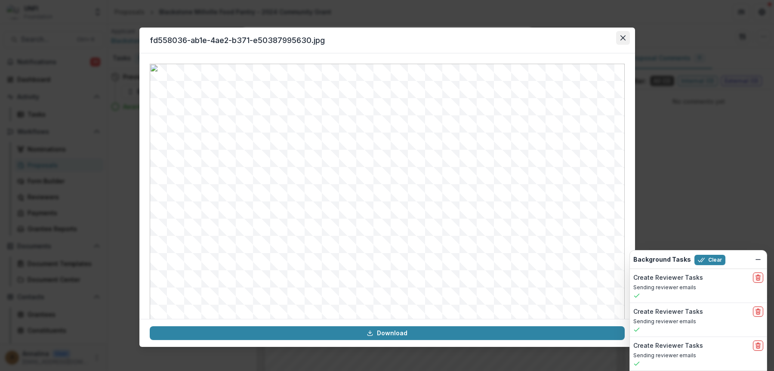
click at [598, 38] on icon "Close" at bounding box center [623, 37] width 5 height 5
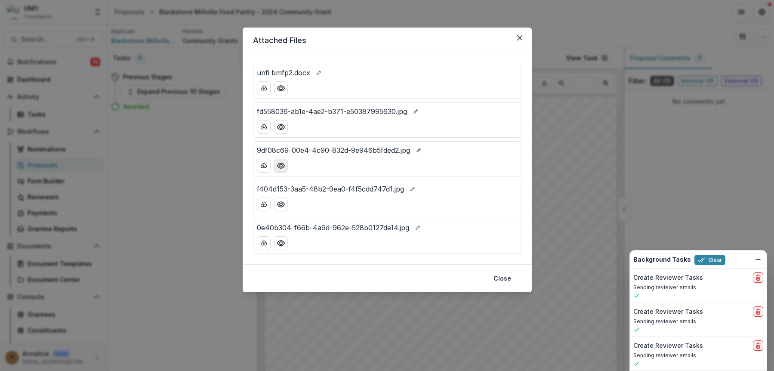
click at [278, 164] on icon "Preview 9df08c69-00e4-4c90-832d-9e946b5fded2.jpg" at bounding box center [280, 165] width 7 height 5
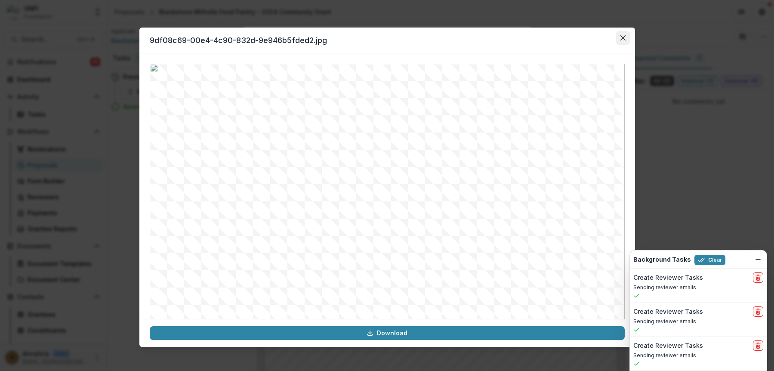
click at [598, 34] on button "Close" at bounding box center [623, 38] width 14 height 14
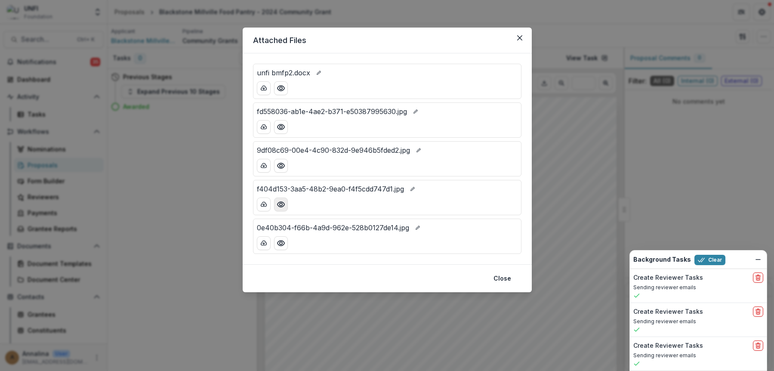
click at [283, 207] on icon "Preview f404d153-3aa5-48b2-9ea0-f4f5cdd747d1.jpg" at bounding box center [281, 204] width 9 height 9
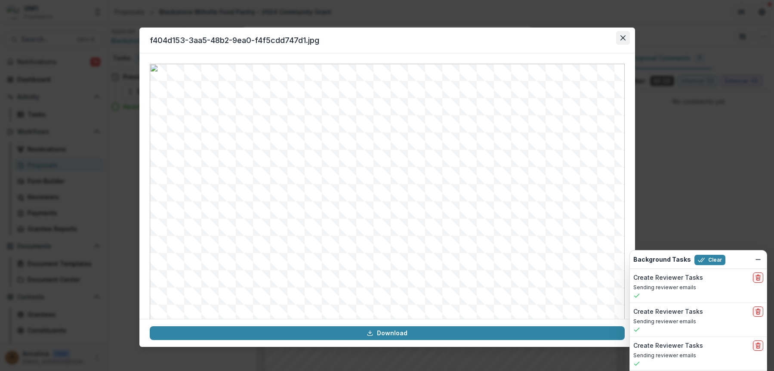
click at [598, 36] on icon "Close" at bounding box center [623, 37] width 5 height 5
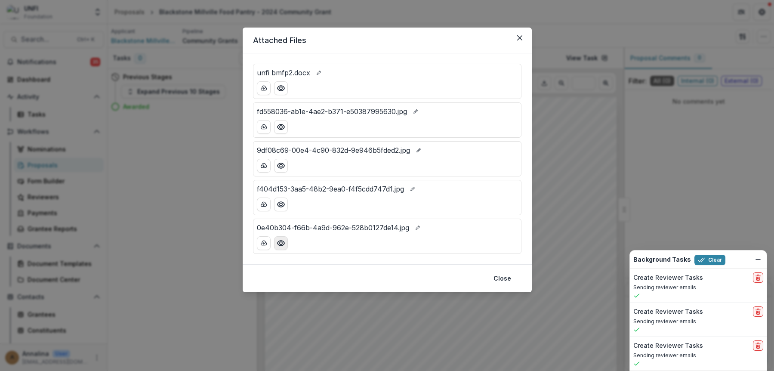
click at [280, 243] on icon "Preview 0e40b304-f66b-4a9d-962e-528b0127de14.jpg" at bounding box center [281, 243] width 9 height 9
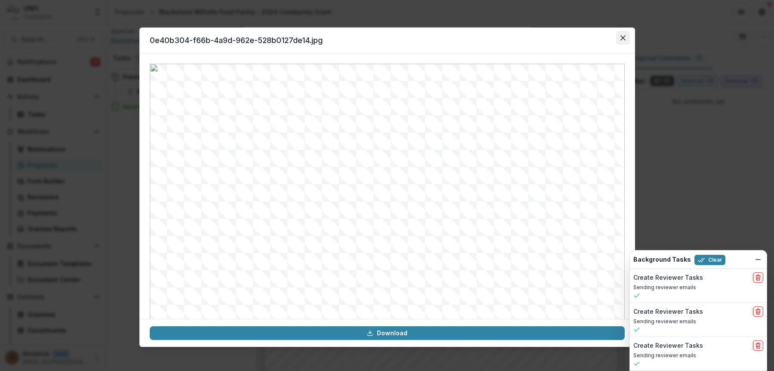
click at [598, 40] on button "Close" at bounding box center [623, 38] width 14 height 14
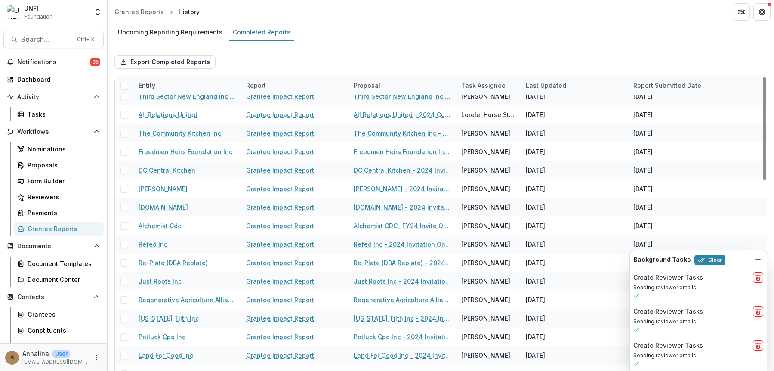
scroll to position [344, 0]
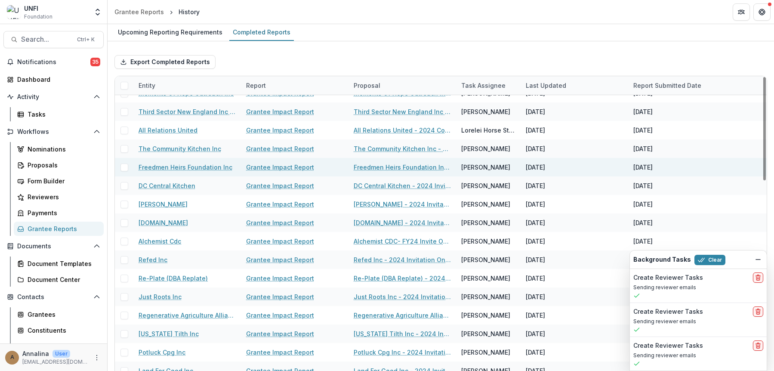
click at [265, 165] on link "Grantee Impact Report" at bounding box center [280, 167] width 68 height 9
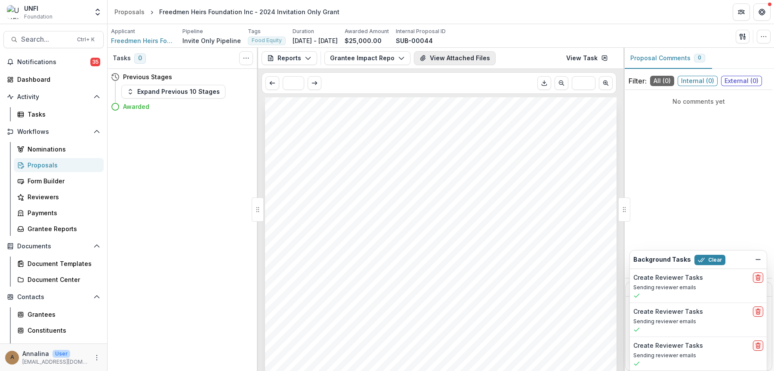
click at [438, 61] on button "View Attached Files" at bounding box center [455, 58] width 82 height 14
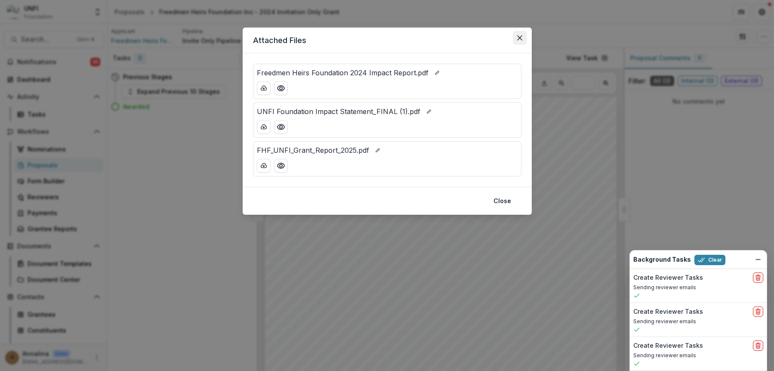
click at [516, 37] on button "Close" at bounding box center [520, 38] width 14 height 14
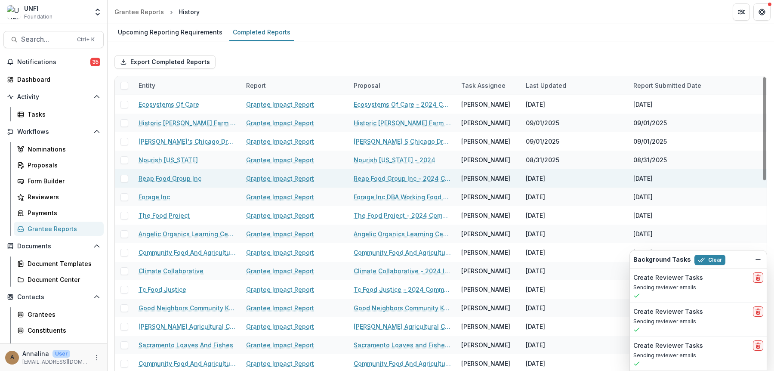
click at [258, 181] on link "Grantee Impact Report" at bounding box center [280, 178] width 68 height 9
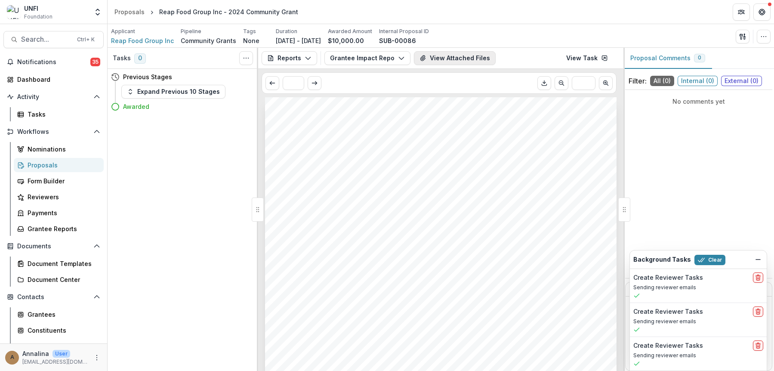
click at [424, 59] on icon "View Attached Files" at bounding box center [422, 58] width 5 height 5
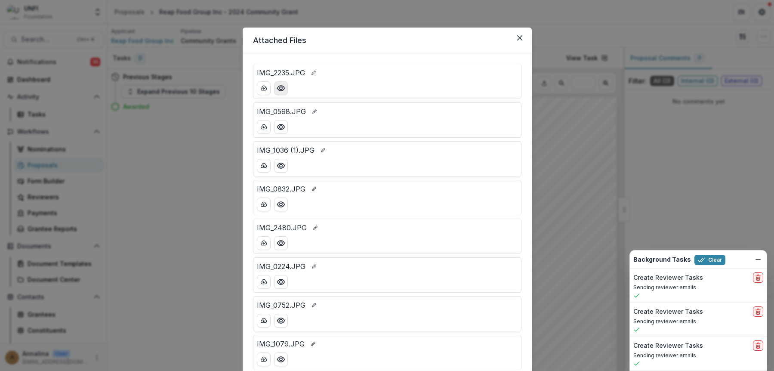
click at [278, 87] on icon "Preview IMG_2235.JPG" at bounding box center [281, 88] width 9 height 9
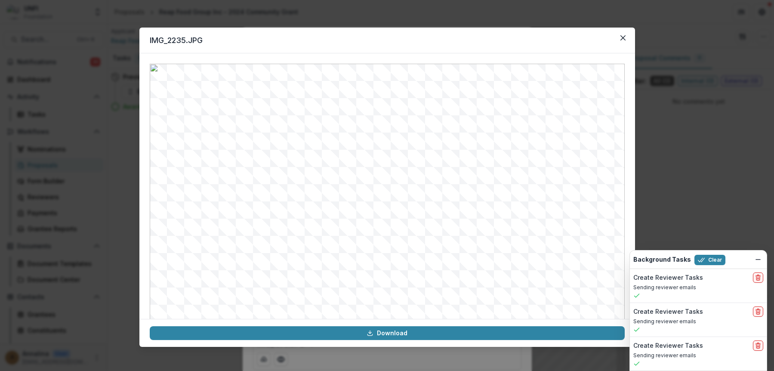
scroll to position [43, 0]
click at [598, 37] on button "Close" at bounding box center [623, 38] width 14 height 14
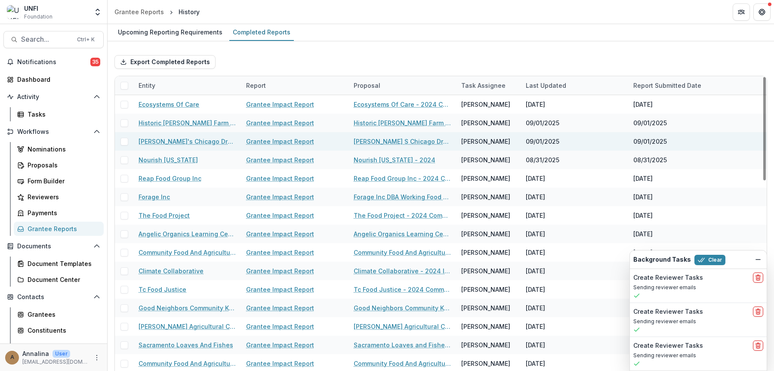
click at [267, 142] on link "Grantee Impact Report" at bounding box center [280, 141] width 68 height 9
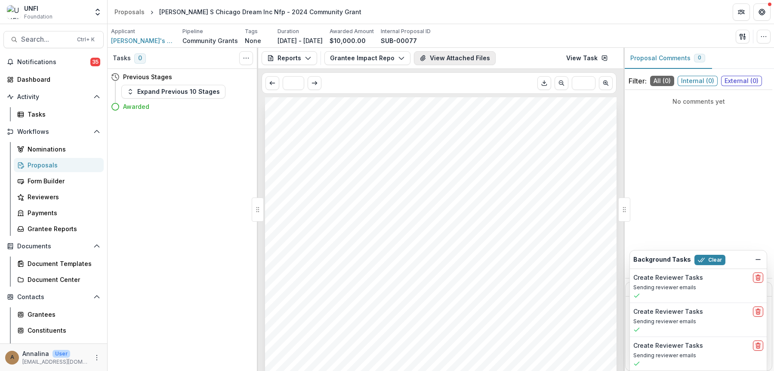
click at [439, 60] on button "View Attached Files" at bounding box center [455, 58] width 82 height 14
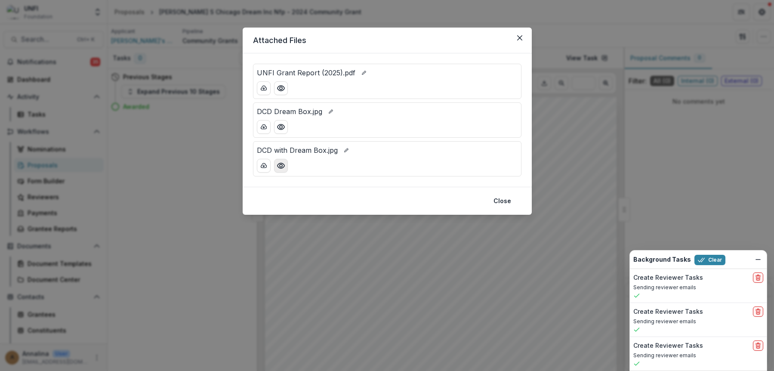
click at [277, 168] on icon "Preview DCD with Dream Box.jpg" at bounding box center [281, 165] width 9 height 9
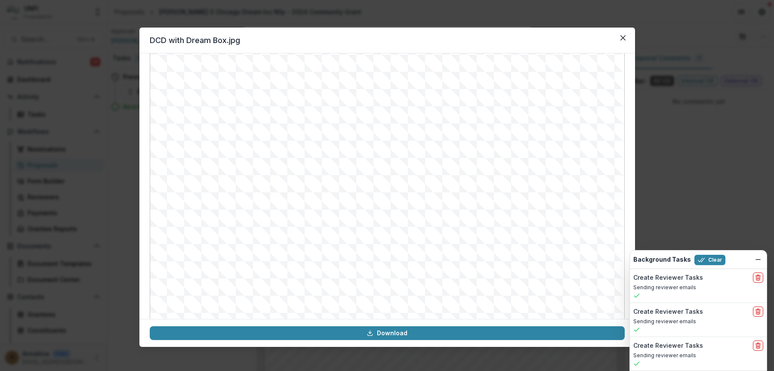
scroll to position [43, 0]
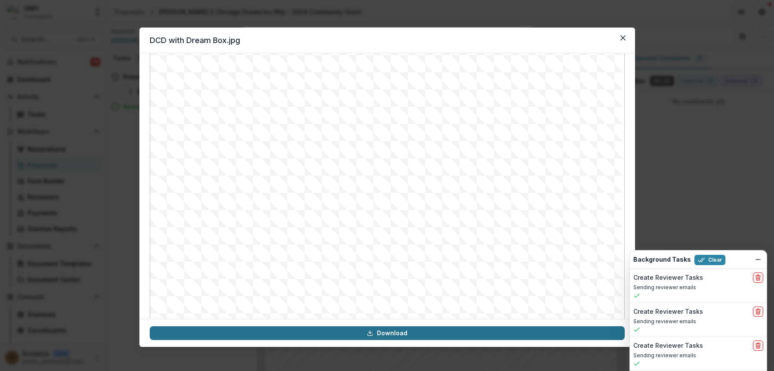
click at [384, 335] on link "Download" at bounding box center [387, 333] width 475 height 14
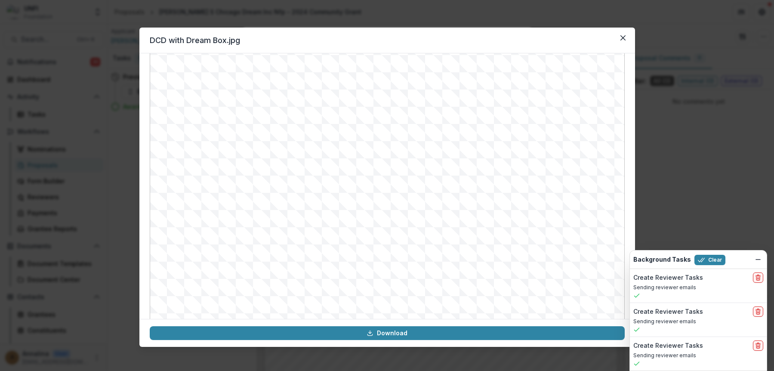
click at [411, 62] on img at bounding box center [387, 188] width 475 height 334
click at [598, 40] on button "Close" at bounding box center [623, 38] width 14 height 14
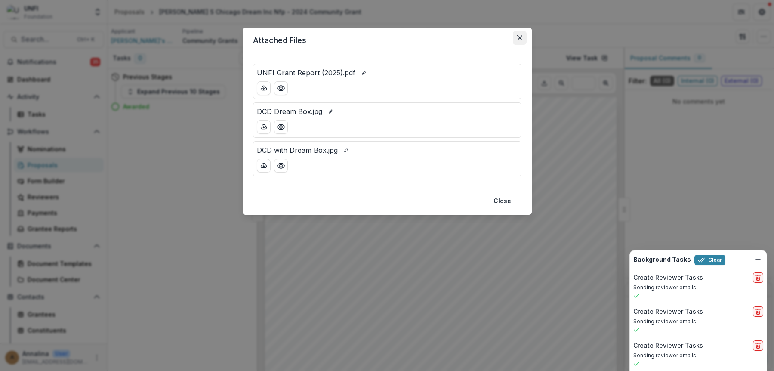
click at [520, 39] on icon "Close" at bounding box center [519, 37] width 5 height 5
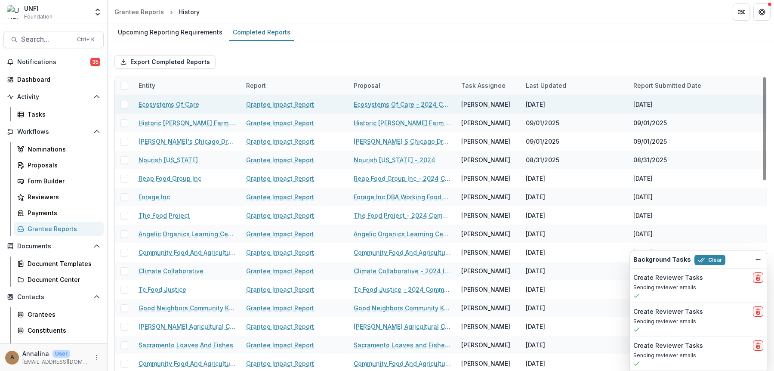
click at [279, 104] on link "Grantee Impact Report" at bounding box center [280, 104] width 68 height 9
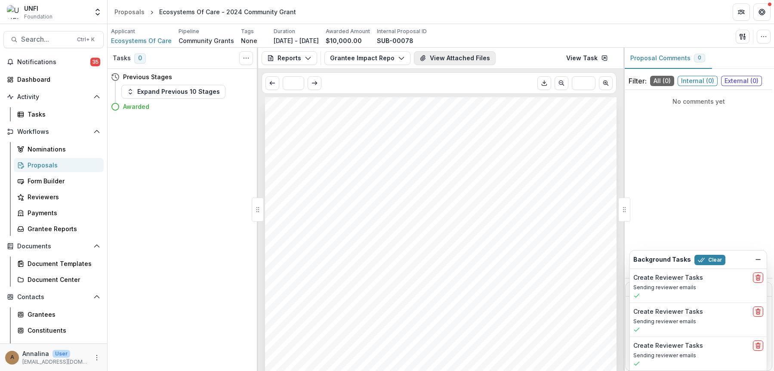
click at [466, 59] on button "View Attached Files" at bounding box center [455, 58] width 82 height 14
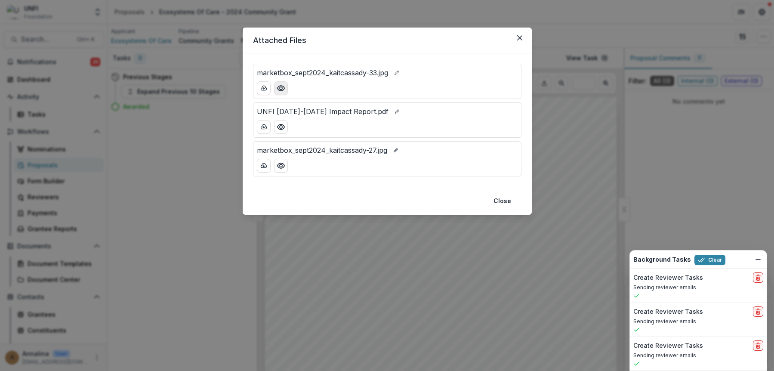
click at [280, 90] on icon "Preview marketbox_sept2024_kaitcassady-33.jpg" at bounding box center [281, 88] width 9 height 9
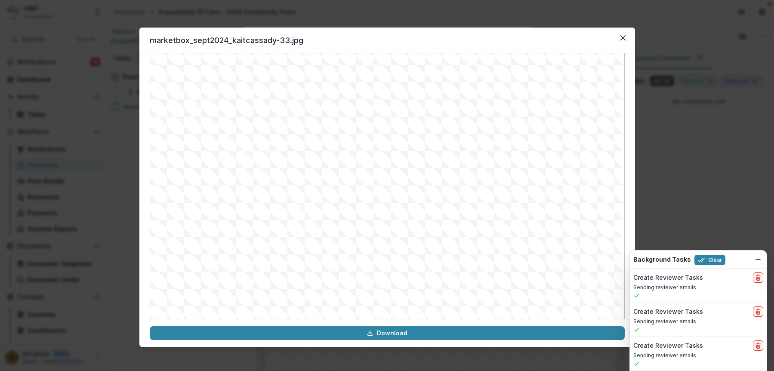
scroll to position [70, 0]
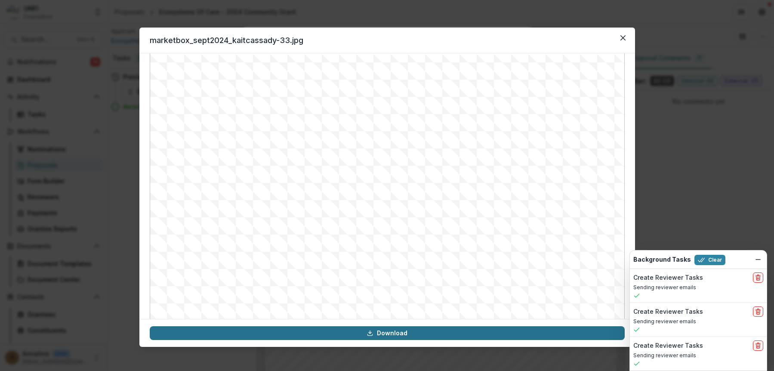
click at [398, 335] on link "Download" at bounding box center [387, 333] width 475 height 14
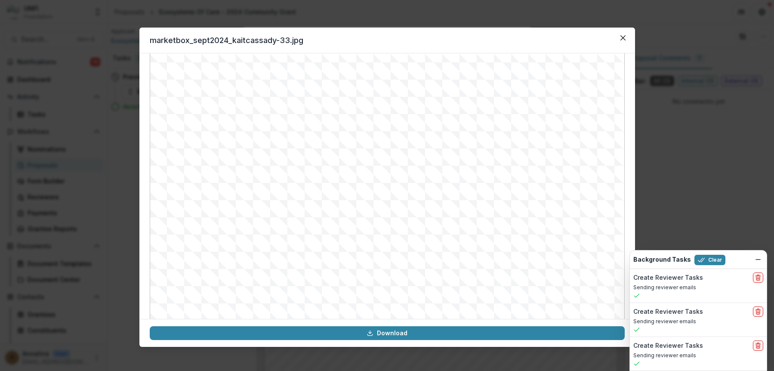
click at [520, 37] on header "marketbox_sept2024_kaitcassady-33.jpg" at bounding box center [387, 41] width 496 height 26
click at [598, 36] on button "Close" at bounding box center [623, 38] width 14 height 14
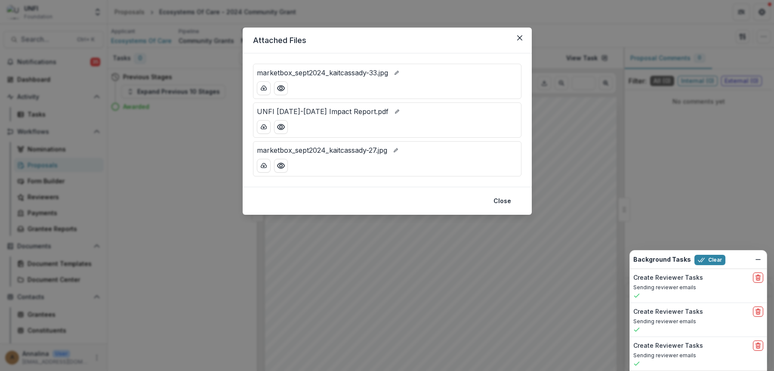
click at [357, 161] on div at bounding box center [387, 166] width 261 height 14
click at [278, 165] on icon "Preview marketbox_sept2024_kaitcassady-27.jpg" at bounding box center [281, 165] width 9 height 9
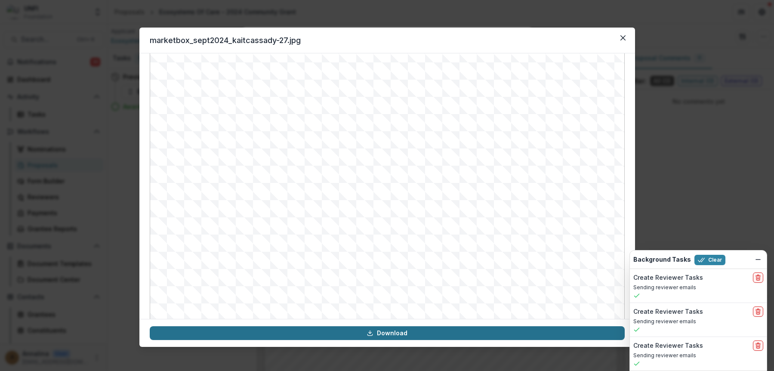
click at [406, 337] on link "Download" at bounding box center [387, 333] width 475 height 14
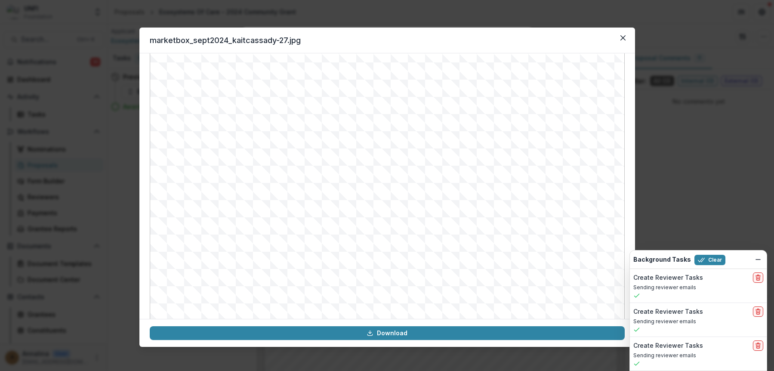
click at [534, 40] on header "marketbox_sept2024_kaitcassady-27.jpg" at bounding box center [387, 41] width 496 height 26
click at [598, 37] on icon "Close" at bounding box center [623, 37] width 5 height 5
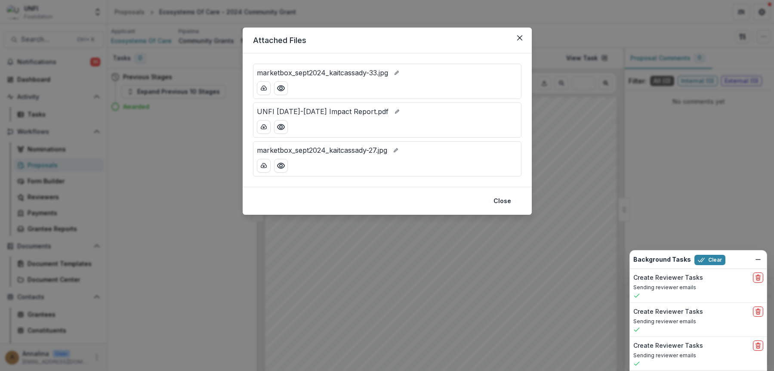
click at [196, 168] on div "Attached Files marketbox_sept2024_kaitcassady-33.jpg UNFI 2024-2025 Impact Repo…" at bounding box center [387, 185] width 774 height 371
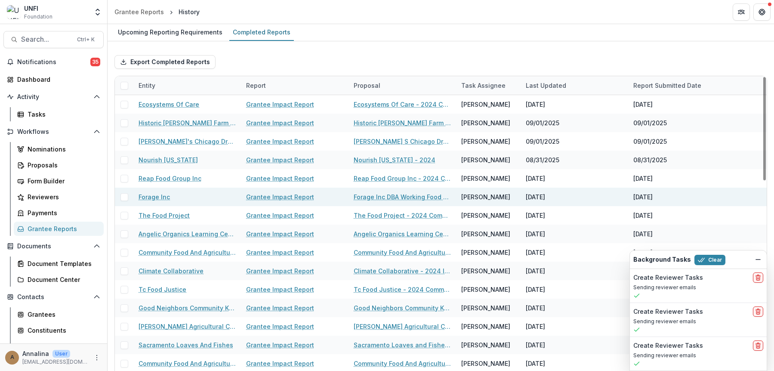
click at [272, 199] on link "Grantee Impact Report" at bounding box center [280, 196] width 68 height 9
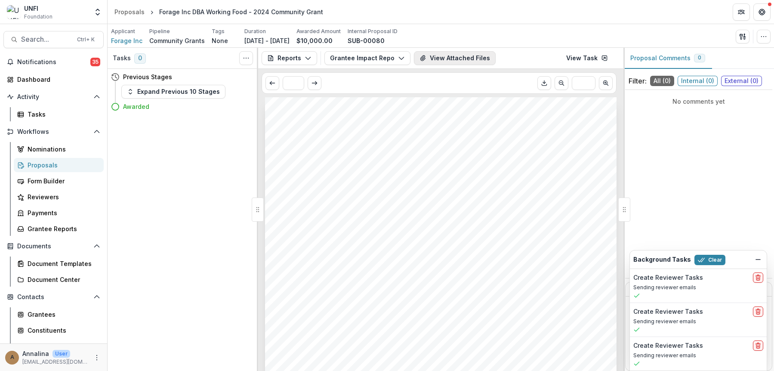
click at [429, 55] on button "View Attached Files" at bounding box center [455, 58] width 82 height 14
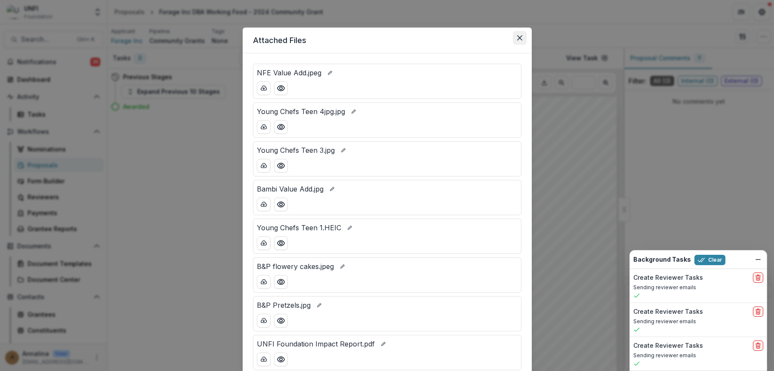
click at [521, 36] on icon "Close" at bounding box center [519, 37] width 5 height 5
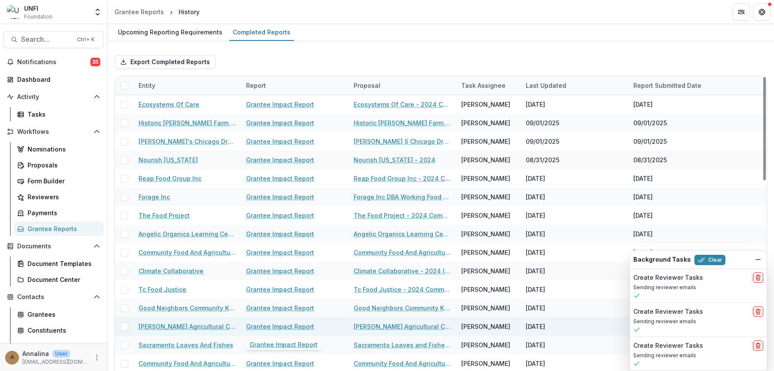
click at [291, 327] on link "Grantee Impact Report" at bounding box center [280, 326] width 68 height 9
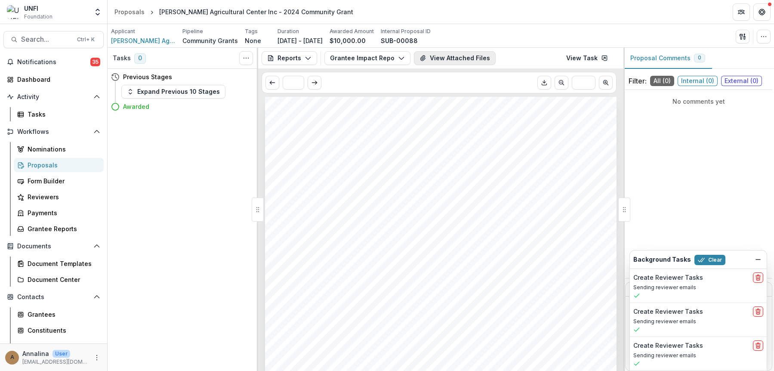
click at [426, 53] on button "View Attached Files" at bounding box center [455, 58] width 82 height 14
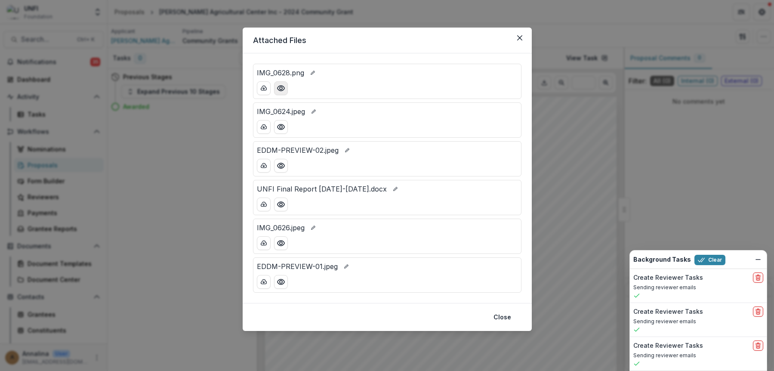
click at [281, 86] on icon "Preview IMG_0628.png" at bounding box center [280, 88] width 7 height 5
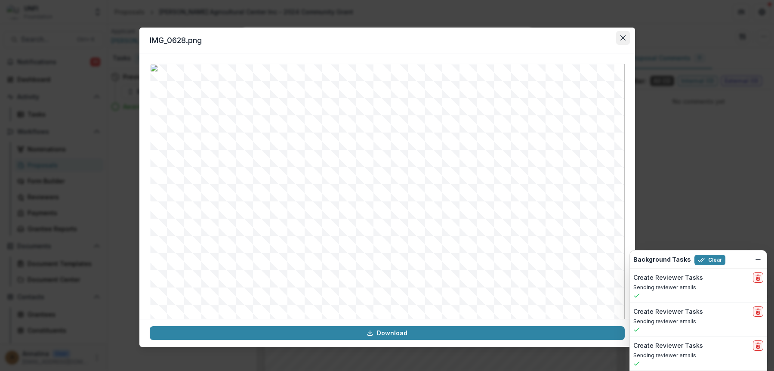
click at [621, 37] on icon "Close" at bounding box center [623, 37] width 5 height 5
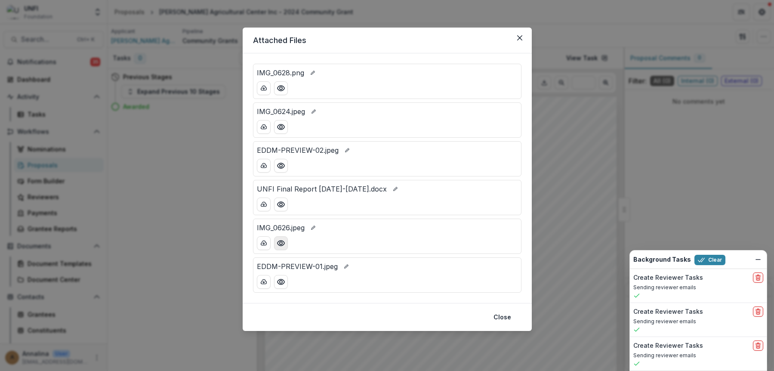
click at [284, 244] on icon "Preview IMG_0626.jpeg" at bounding box center [280, 243] width 7 height 5
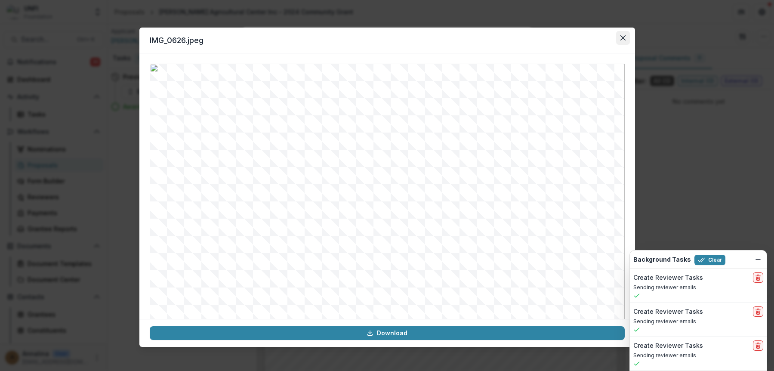
click at [628, 40] on button "Close" at bounding box center [623, 38] width 14 height 14
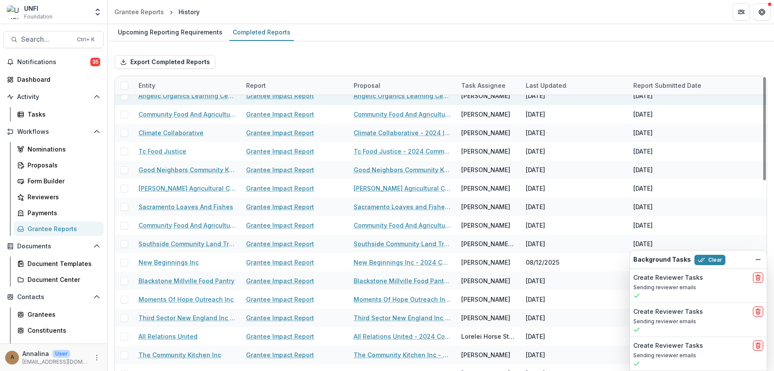
scroll to position [172, 0]
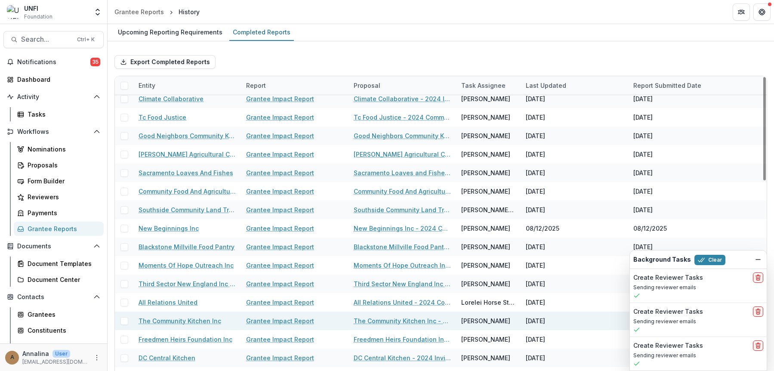
click at [275, 324] on link "Grantee Impact Report" at bounding box center [280, 320] width 68 height 9
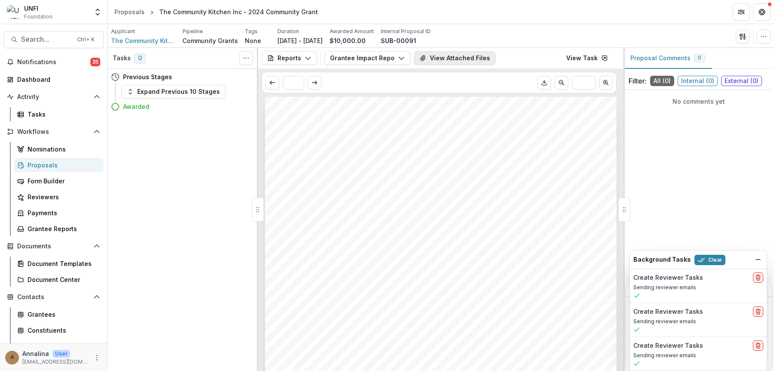
click at [473, 56] on button "View Attached Files" at bounding box center [455, 58] width 82 height 14
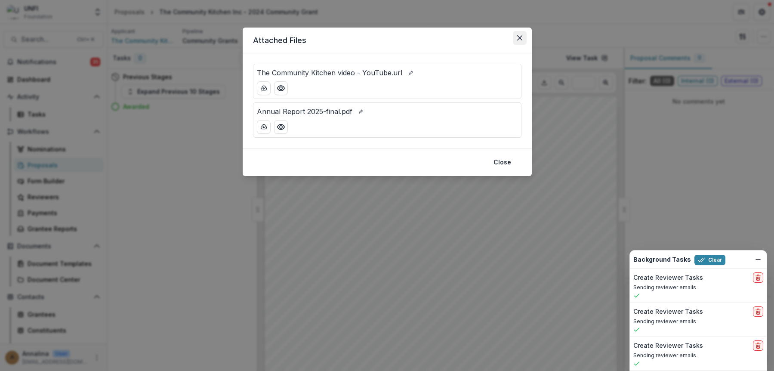
click at [523, 37] on button "Close" at bounding box center [520, 38] width 14 height 14
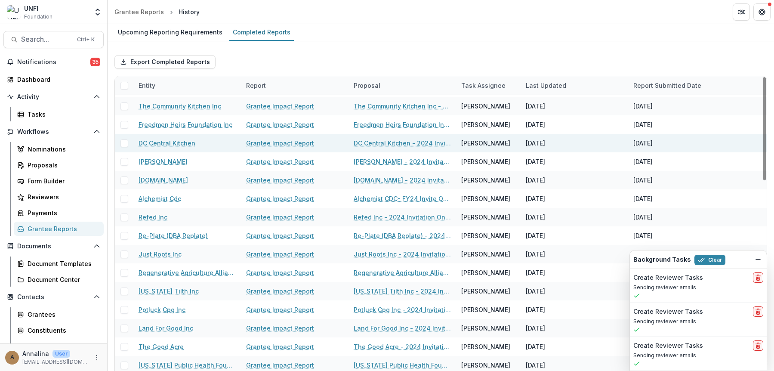
scroll to position [387, 0]
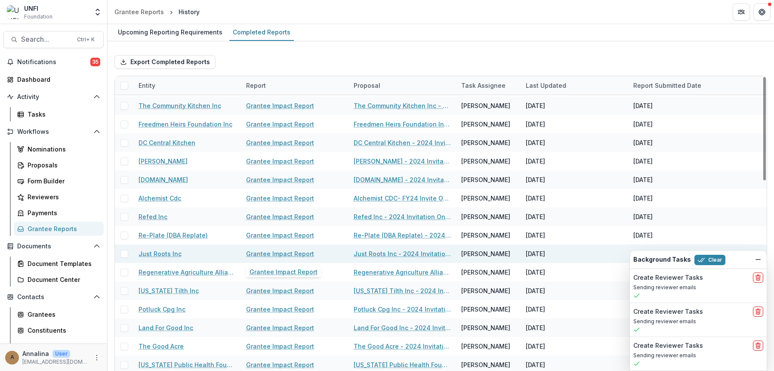
click at [297, 254] on link "Grantee Impact Report" at bounding box center [280, 253] width 68 height 9
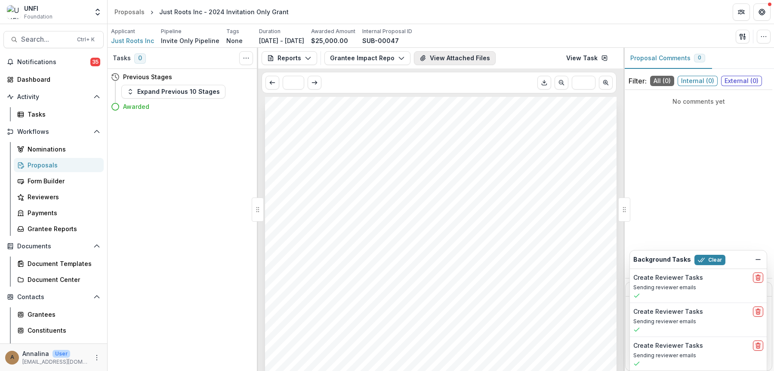
click at [451, 62] on button "View Attached Files" at bounding box center [455, 58] width 82 height 14
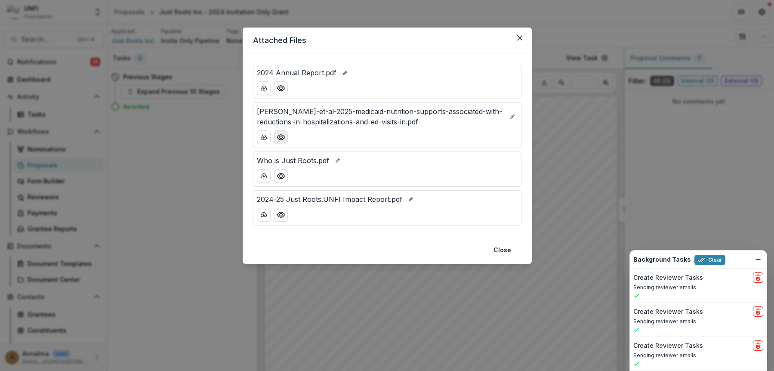
click at [284, 138] on icon "Preview hager-et-al-2025-medicaid-nutrition-supports-associated-with-reductions…" at bounding box center [280, 137] width 7 height 5
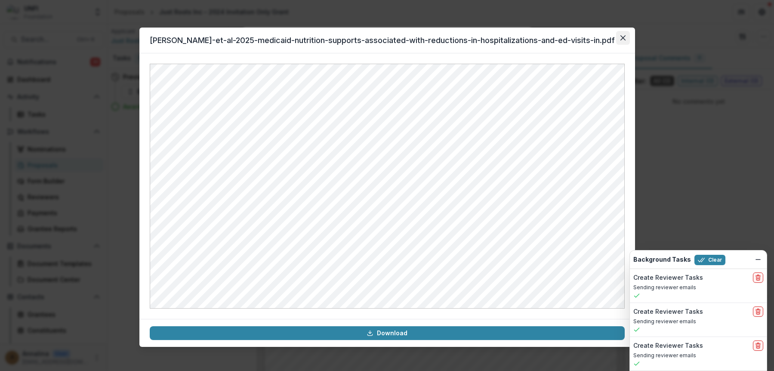
click at [622, 36] on icon "Close" at bounding box center [623, 37] width 5 height 5
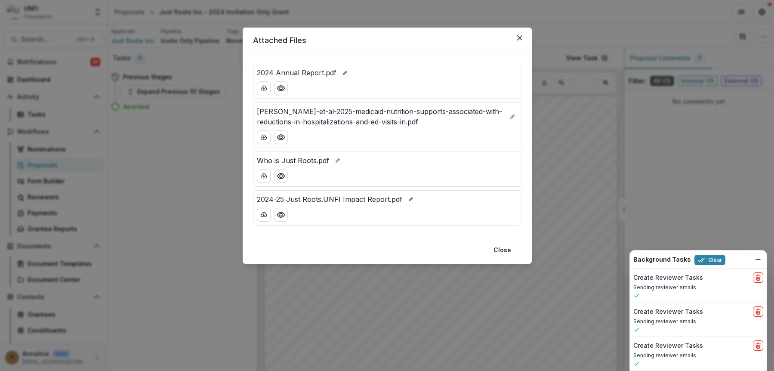
click at [527, 40] on header "Attached Files" at bounding box center [387, 41] width 289 height 26
click at [511, 35] on header "Attached Files" at bounding box center [387, 41] width 289 height 26
click at [521, 40] on icon "Close" at bounding box center [519, 37] width 5 height 5
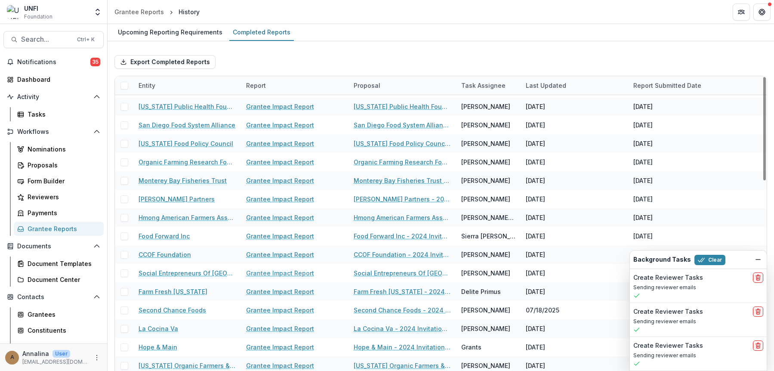
scroll to position [647, 0]
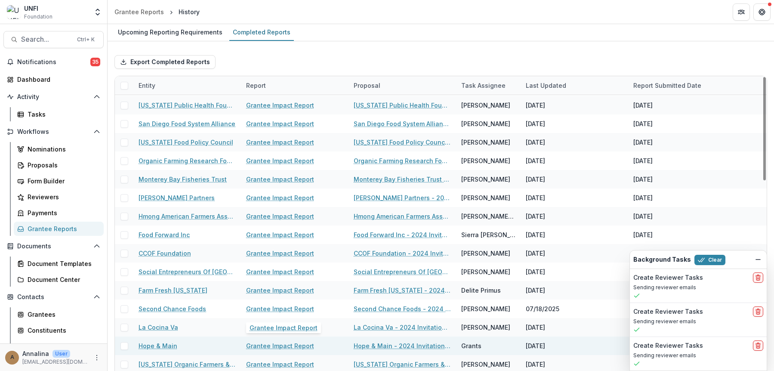
click at [291, 344] on link "Grantee Impact Report" at bounding box center [280, 345] width 68 height 9
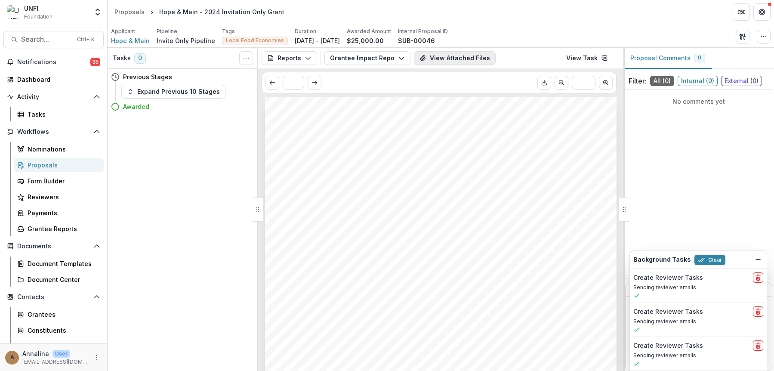
click at [446, 63] on button "View Attached Files" at bounding box center [455, 58] width 82 height 14
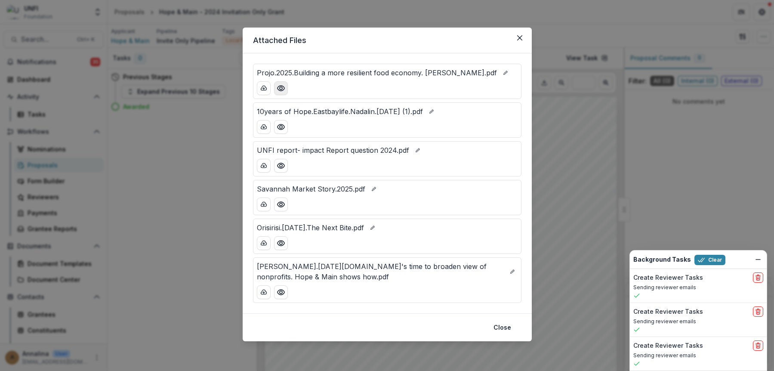
click at [283, 88] on icon "Preview Projo.2025.Building a more resilient food economy. Will Richmond.pdf" at bounding box center [281, 88] width 9 height 9
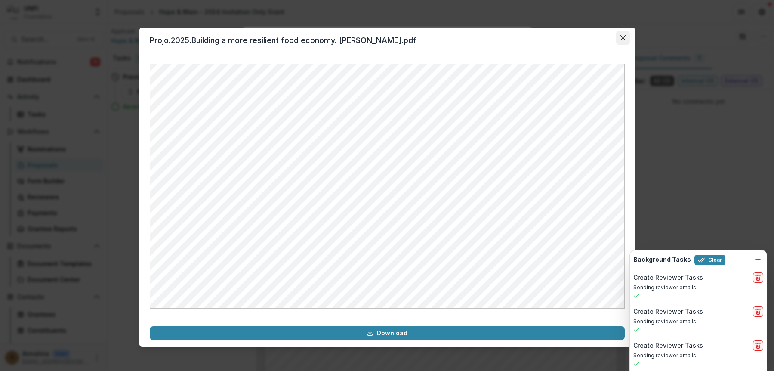
click at [623, 37] on icon "Close" at bounding box center [623, 37] width 5 height 5
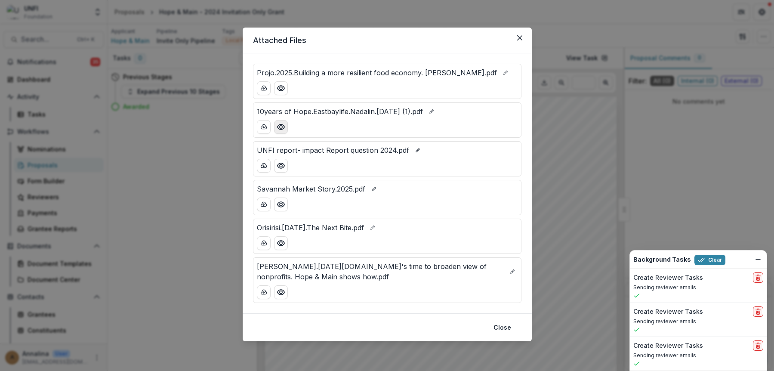
click at [280, 126] on icon "Preview 10years of Hope.Eastbaylife.Nadalin.Nov 2024 (1).pdf" at bounding box center [281, 127] width 9 height 9
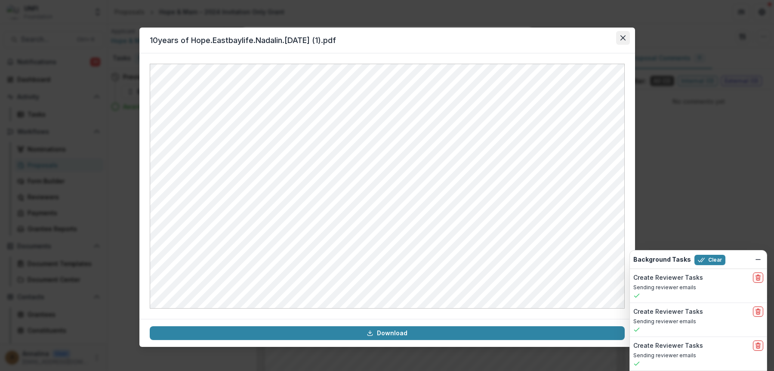
click at [625, 40] on button "Close" at bounding box center [623, 38] width 14 height 14
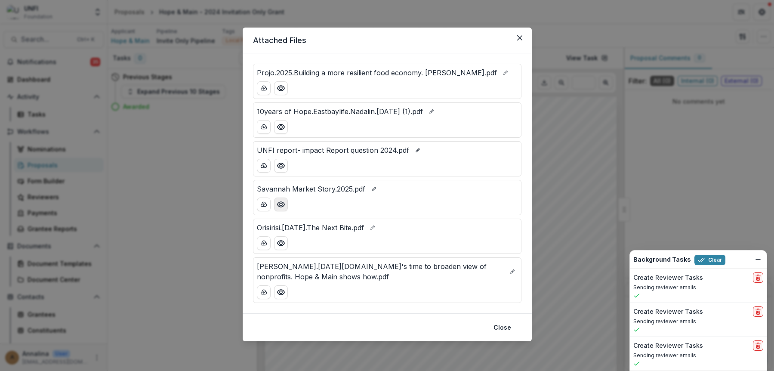
click at [278, 204] on icon "Preview Savannah Market Story.2025.pdf" at bounding box center [281, 204] width 9 height 9
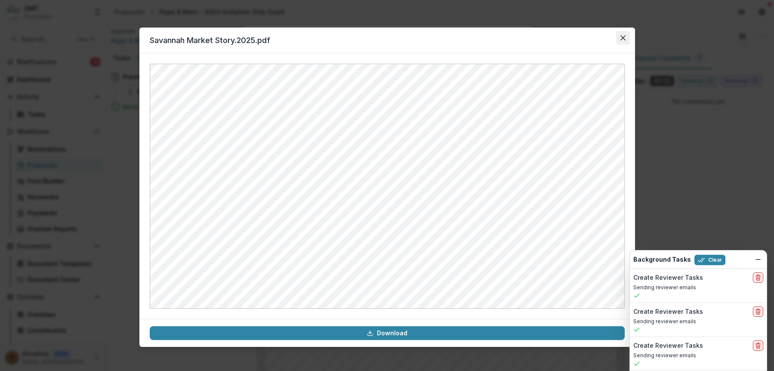
click at [622, 40] on icon "Close" at bounding box center [623, 37] width 5 height 5
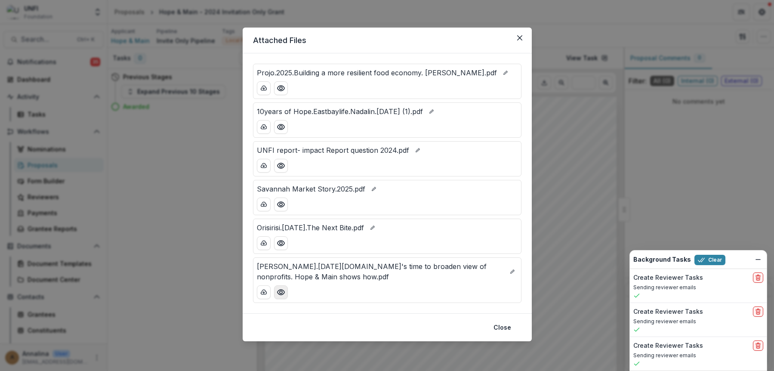
click at [282, 293] on icon "Preview Cortney Nicolato.June 2025.It's time to broaden view of nonprofits. Hop…" at bounding box center [281, 292] width 9 height 9
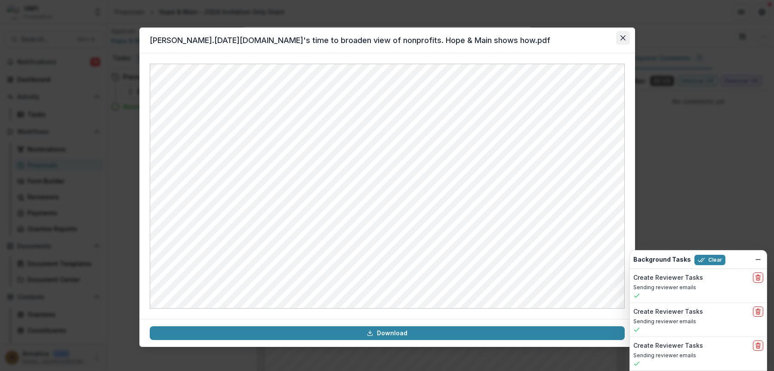
click at [625, 34] on button "Close" at bounding box center [623, 38] width 14 height 14
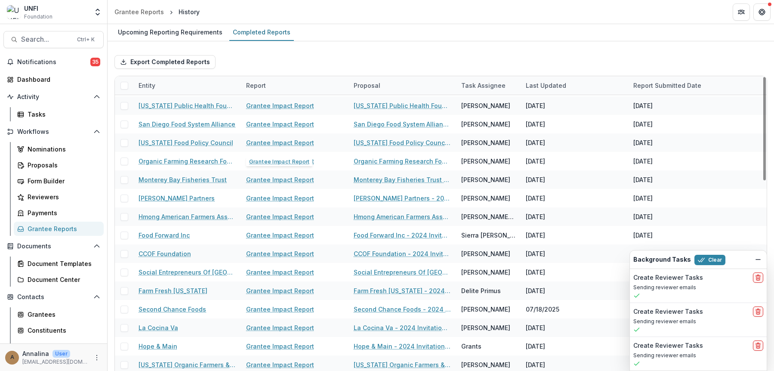
scroll to position [647, 0]
